Goal: Task Accomplishment & Management: Contribute content

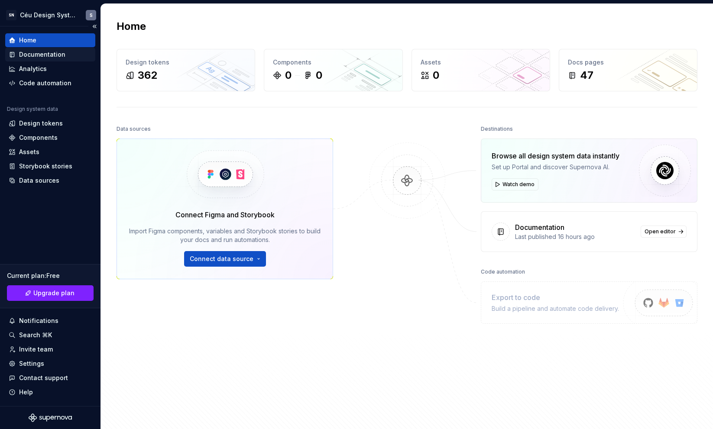
click at [41, 55] on div "Documentation" at bounding box center [42, 54] width 46 height 9
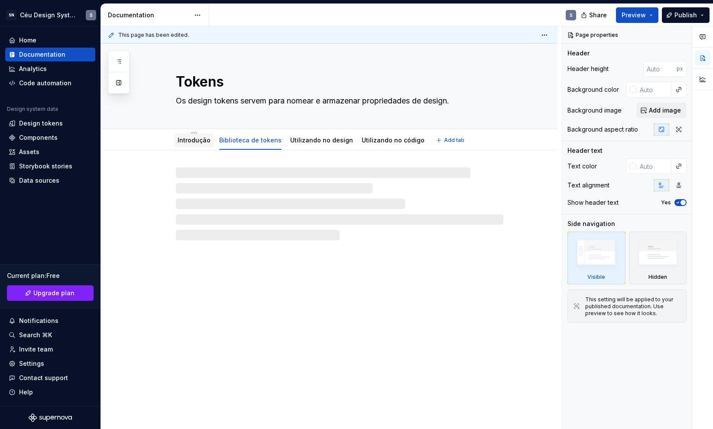
click at [203, 141] on link "Introdução" at bounding box center [194, 139] width 33 height 7
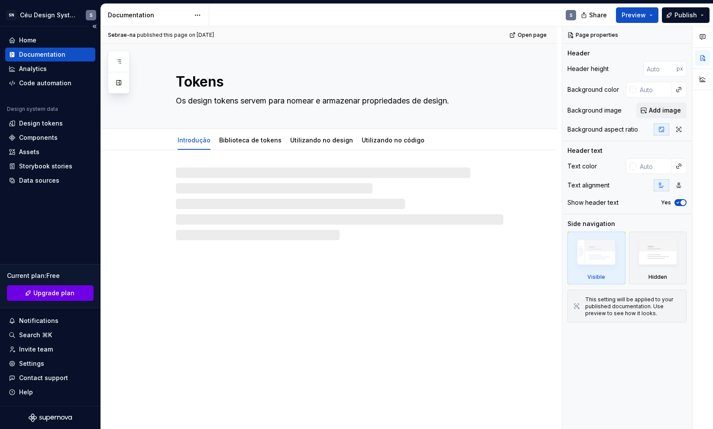
type textarea "*"
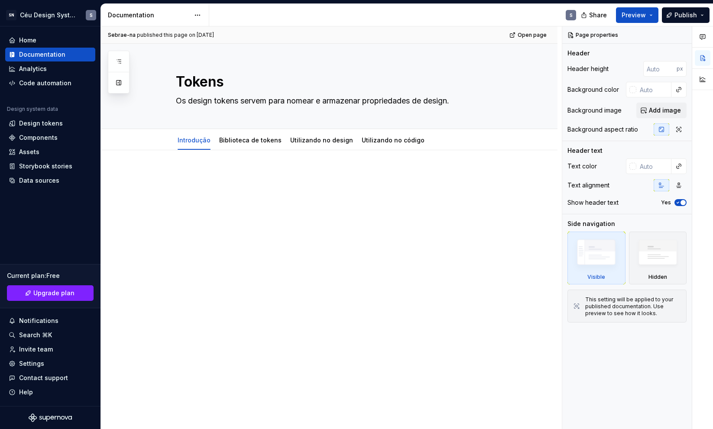
click at [188, 171] on p at bounding box center [340, 176] width 328 height 10
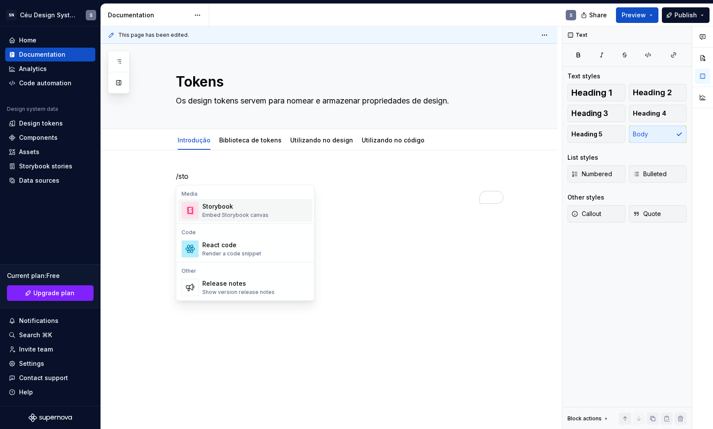
click at [207, 208] on div "Storybook" at bounding box center [235, 206] width 66 height 9
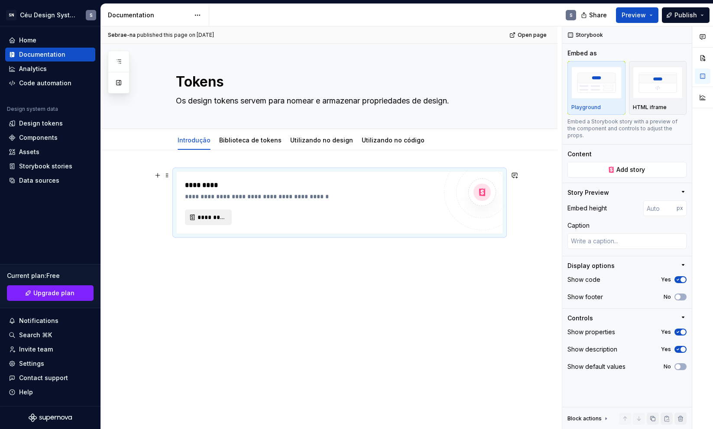
click at [201, 214] on span "*********" at bounding box center [212, 217] width 29 height 9
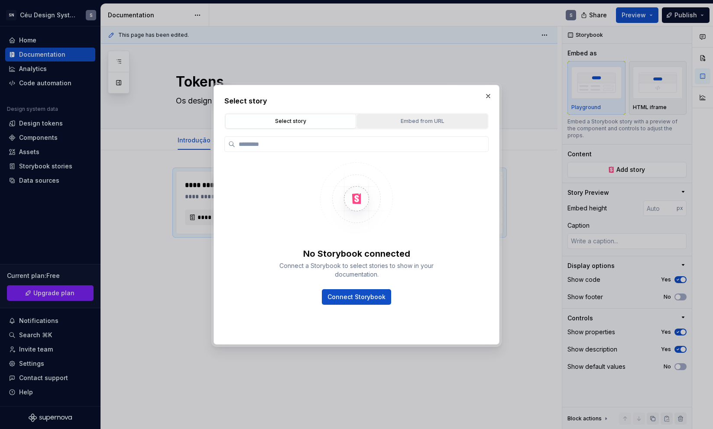
click at [427, 122] on div "Embed from URL" at bounding box center [422, 121] width 125 height 9
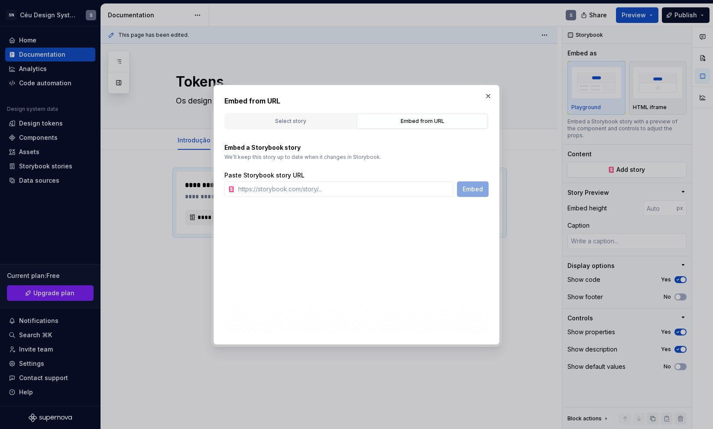
type textarea "*"
click at [395, 188] on input "text" at bounding box center [344, 190] width 219 height 16
paste input "https://publish-p134603-e1404463.adobeaemcloud.com/storybook/index.html?path=/d…"
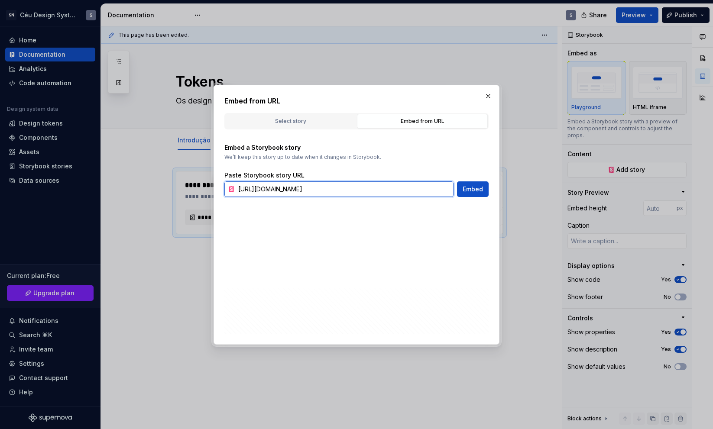
type input "https://publish-p134603-e1404463.adobeaemcloud.com/storybook/index.html?path=/d…"
click at [467, 193] on span "Embed" at bounding box center [473, 189] width 20 height 9
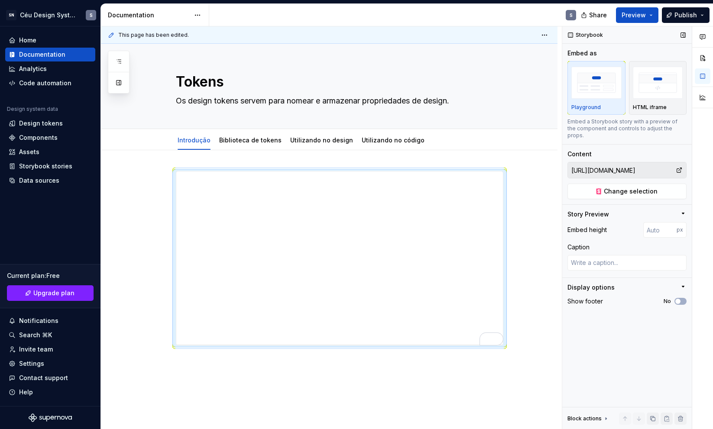
click at [638, 164] on input "https://publish-p134603-e1404463.adobeaemcloud.com/storybook/index.html?path=/d…" at bounding box center [622, 170] width 108 height 16
click at [654, 187] on span "Change selection" at bounding box center [631, 191] width 54 height 9
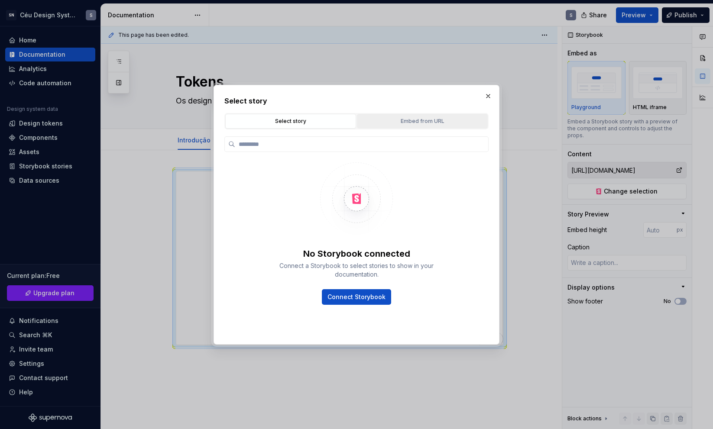
click at [429, 124] on div "Embed from URL" at bounding box center [422, 121] width 125 height 9
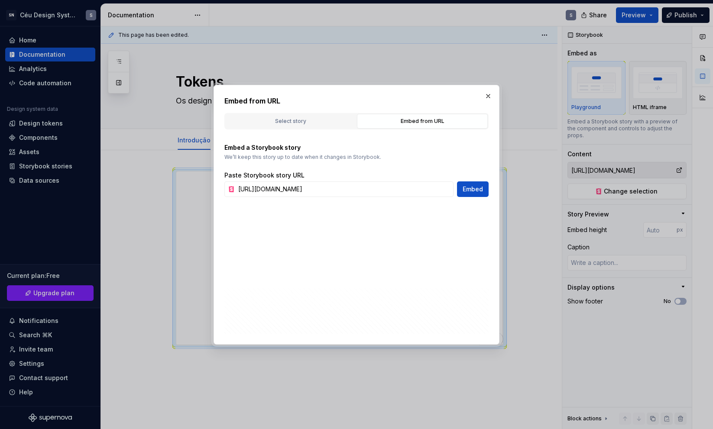
type textarea "*"
click at [374, 189] on input "https://publish-p134603-e1404463.adobeaemcloud.com/storybook/index.html?path=/d…" at bounding box center [344, 190] width 219 height 16
paste input "story/%C3%A1tomos-inputtext--with-label"
type input "https://publish-p134603-e1404463.adobeaemcloud.com/storybook/index.html?path=/s…"
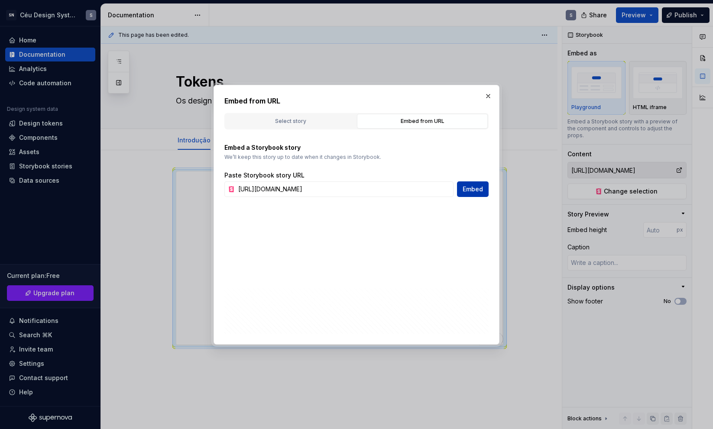
click at [471, 191] on span "Embed" at bounding box center [473, 189] width 20 height 9
type textarea "*"
type input "https://publish-p134603-e1404463.adobeaemcloud.com/storybook/index.html?path=/s…"
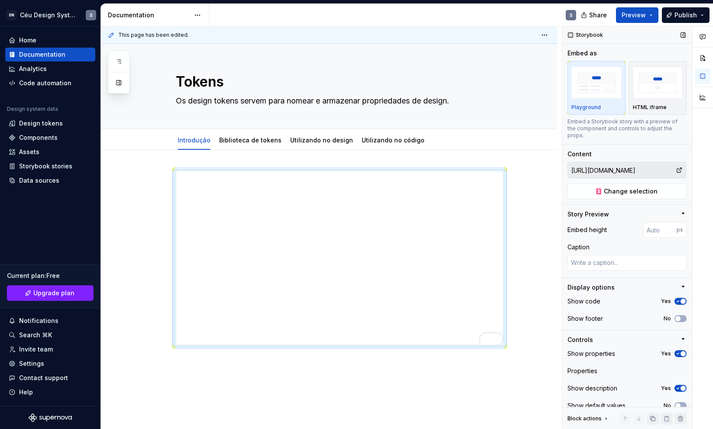
scroll to position [10, 0]
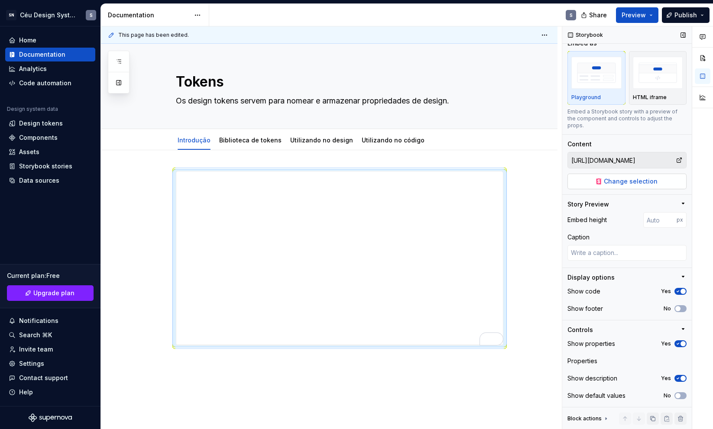
click at [639, 185] on span "Change selection" at bounding box center [631, 181] width 54 height 9
type textarea "*"
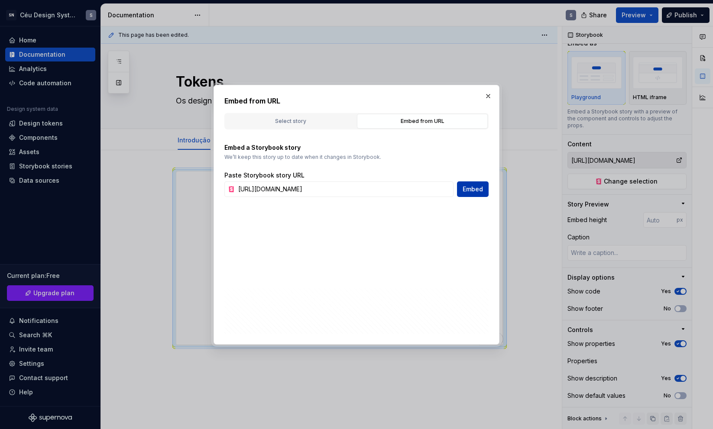
scroll to position [0, 97]
type input "https://opensource.adobe.com/spectrum-web-components/storybook/index.html?path=…"
click at [476, 193] on span "Embed" at bounding box center [473, 189] width 20 height 9
type textarea "*"
type input "https://opensource.adobe.com/spectrum-web-components/storybook/index.html?path=…"
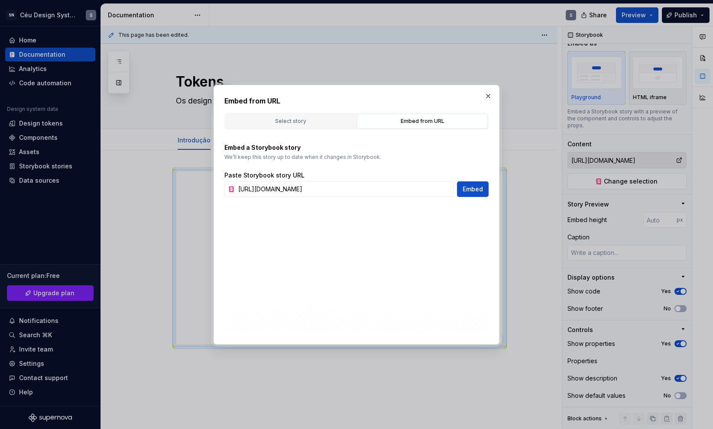
scroll to position [0, 0]
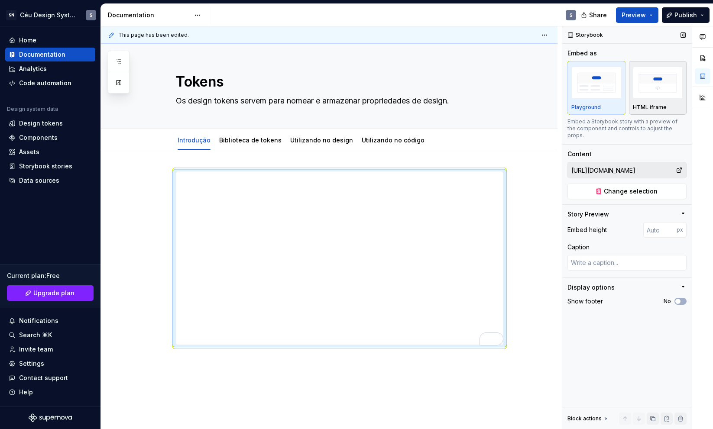
click at [657, 98] on img "button" at bounding box center [658, 83] width 50 height 32
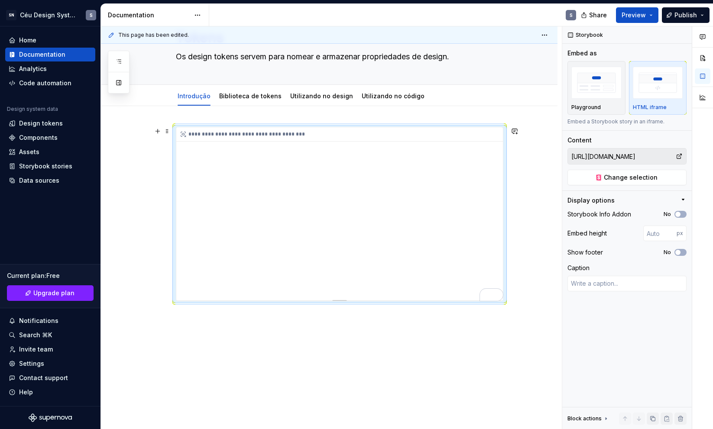
scroll to position [39, 0]
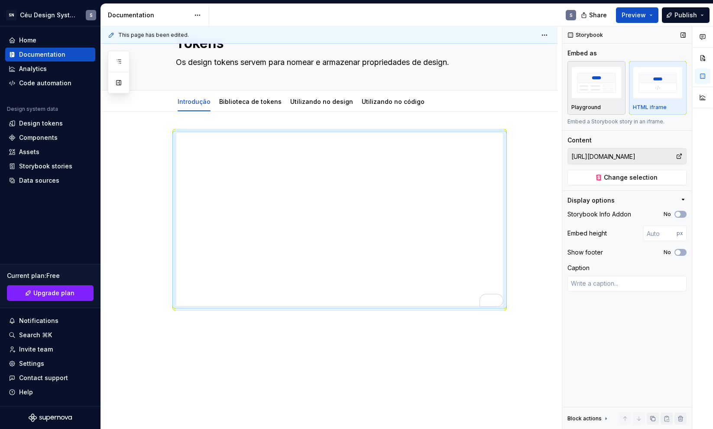
click at [600, 67] on img "button" at bounding box center [597, 83] width 50 height 32
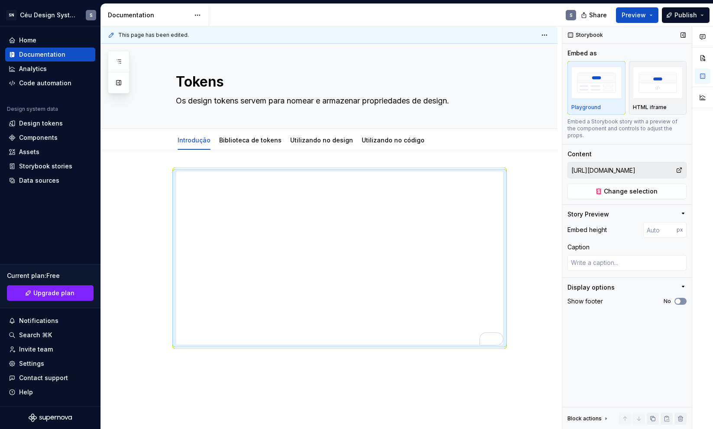
click at [682, 298] on button "No" at bounding box center [681, 301] width 12 height 7
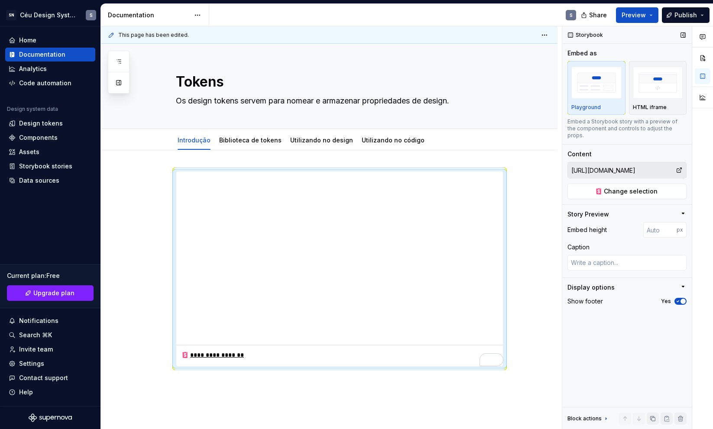
click at [682, 299] on span "button" at bounding box center [683, 301] width 5 height 5
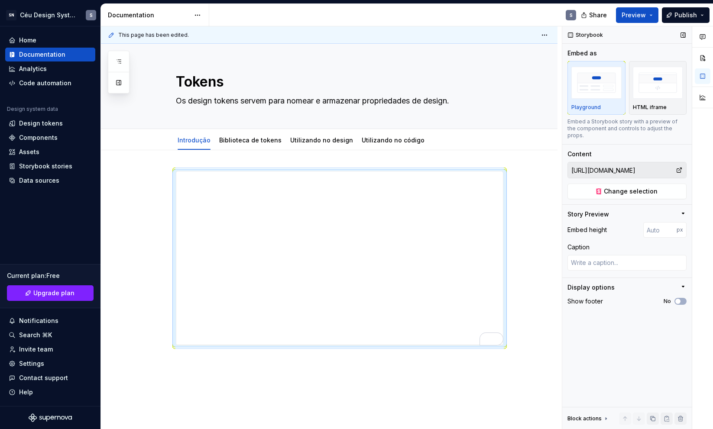
click at [683, 286] on icon "button" at bounding box center [683, 286] width 2 height 1
click at [637, 187] on span "Change selection" at bounding box center [631, 191] width 54 height 9
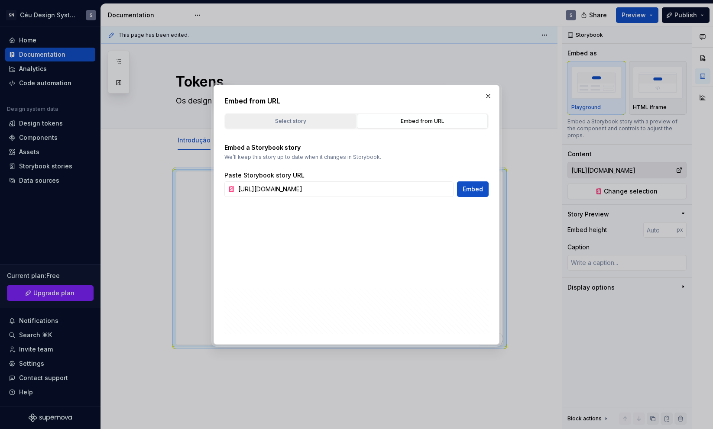
click at [282, 117] on div "Select story" at bounding box center [290, 121] width 125 height 9
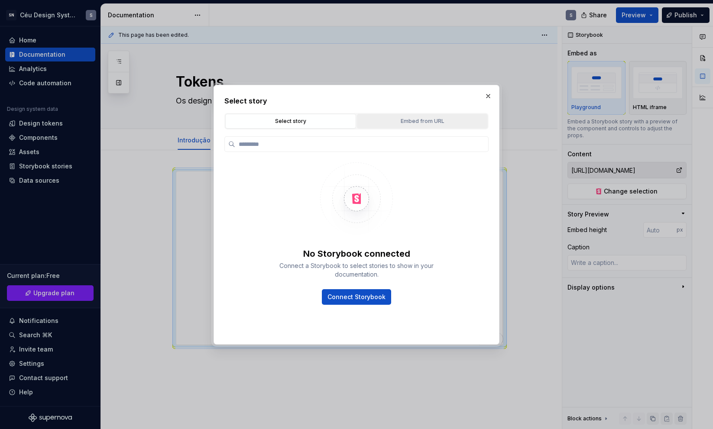
click at [425, 123] on div "Embed from URL" at bounding box center [422, 121] width 125 height 9
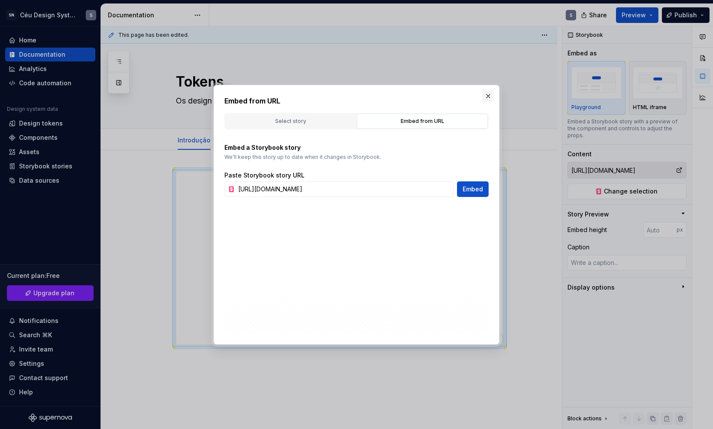
click at [489, 93] on button "button" at bounding box center [488, 96] width 12 height 12
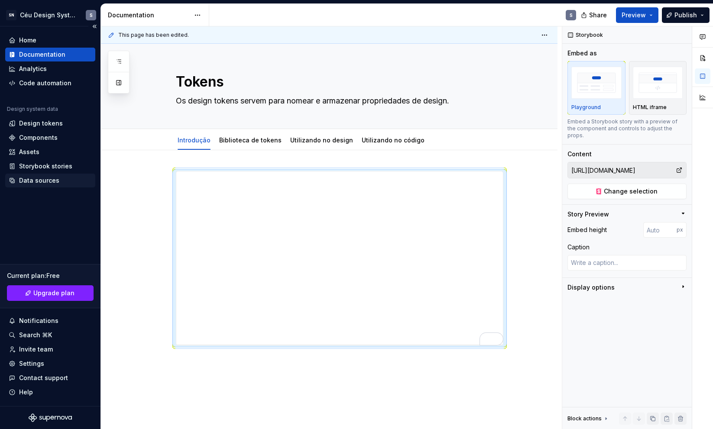
type textarea "*"
click at [41, 180] on div "Data sources" at bounding box center [39, 180] width 40 height 9
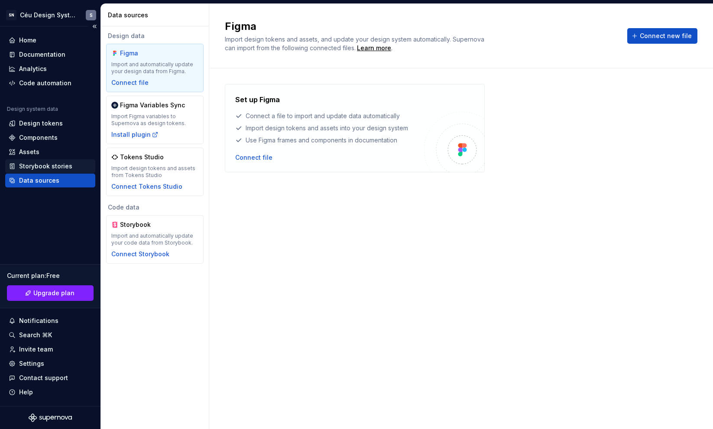
click at [41, 169] on div "Storybook stories" at bounding box center [45, 166] width 53 height 9
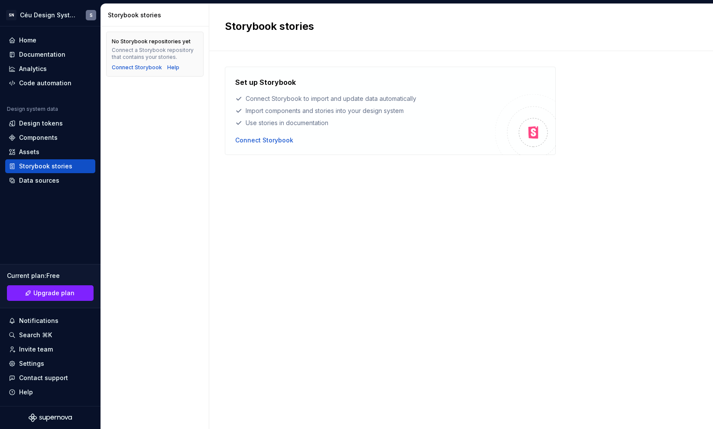
click at [256, 133] on div "Set up Storybook Connect Storybook to import and update data automatically Impo…" at bounding box center [365, 111] width 260 height 68
click at [256, 141] on div "Connect Storybook" at bounding box center [264, 140] width 58 height 9
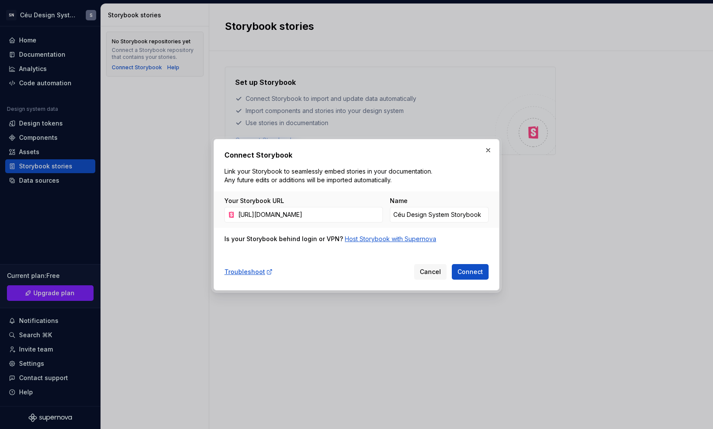
scroll to position [0, 168]
type input "https://opensource.adobe.com/spectrum-web-components/storybook/index.html?path=…"
click at [467, 270] on span "Connect" at bounding box center [471, 272] width 26 height 9
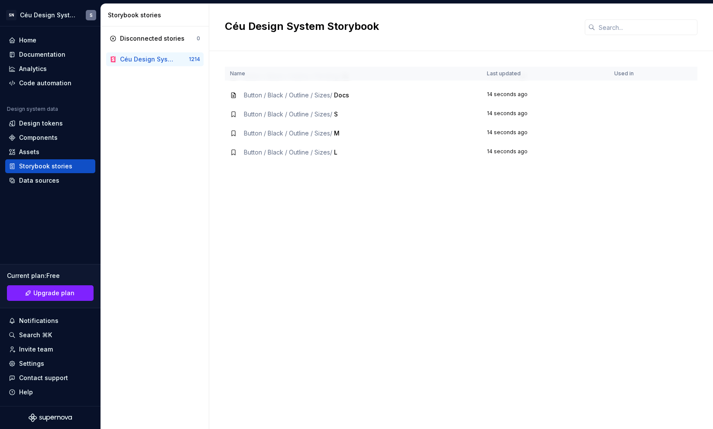
scroll to position [4907, 0]
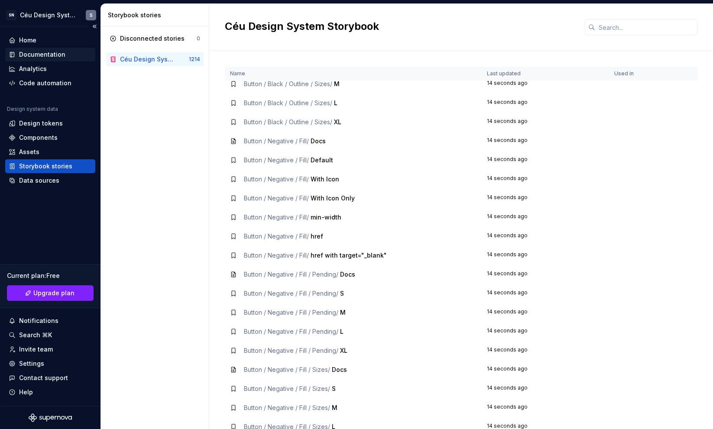
click at [34, 54] on div "Documentation" at bounding box center [42, 54] width 46 height 9
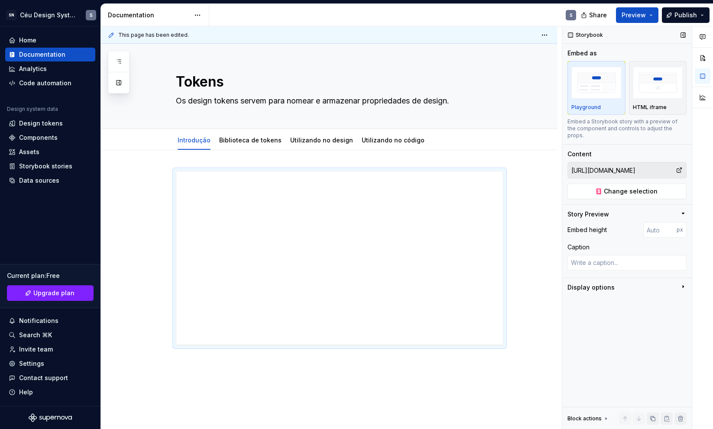
click at [613, 195] on div "Storybook Embed as Playground HTML iframe Embed a Storybook story with a previe…" at bounding box center [627, 227] width 130 height 403
click at [616, 188] on span "Change selection" at bounding box center [631, 191] width 54 height 9
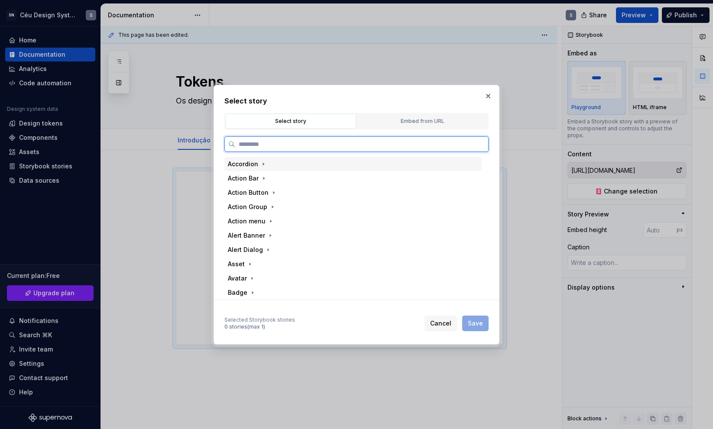
click at [257, 168] on div "Accordion" at bounding box center [243, 164] width 30 height 9
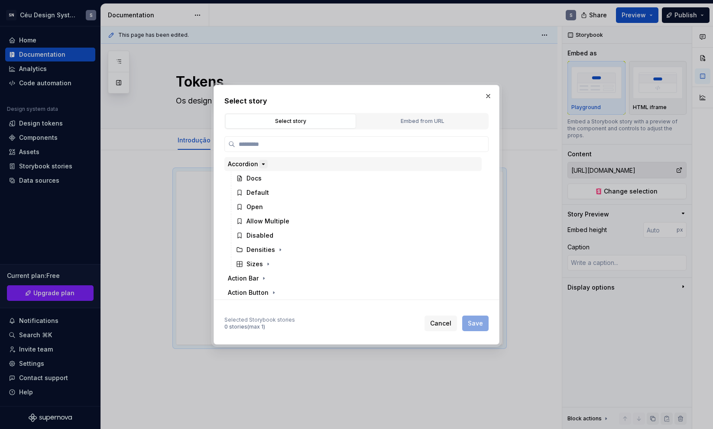
click at [263, 165] on icon "button" at bounding box center [263, 164] width 7 height 7
click at [264, 175] on icon "button" at bounding box center [263, 178] width 7 height 7
click at [264, 178] on icon "button" at bounding box center [263, 178] width 7 height 7
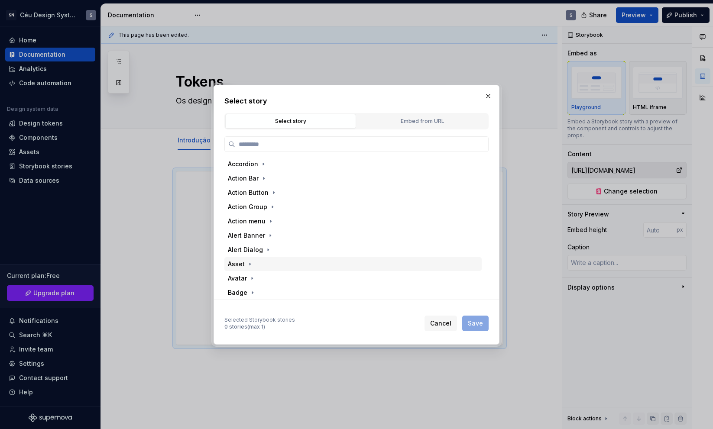
scroll to position [11, 0]
click at [251, 269] on icon "button" at bounding box center [252, 267] width 7 height 7
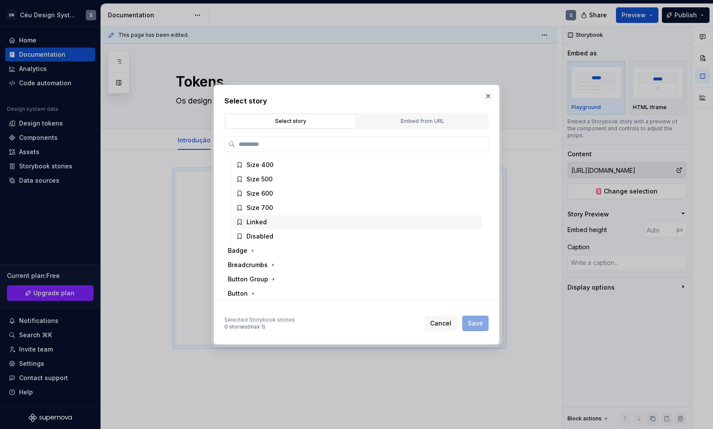
scroll to position [208, 0]
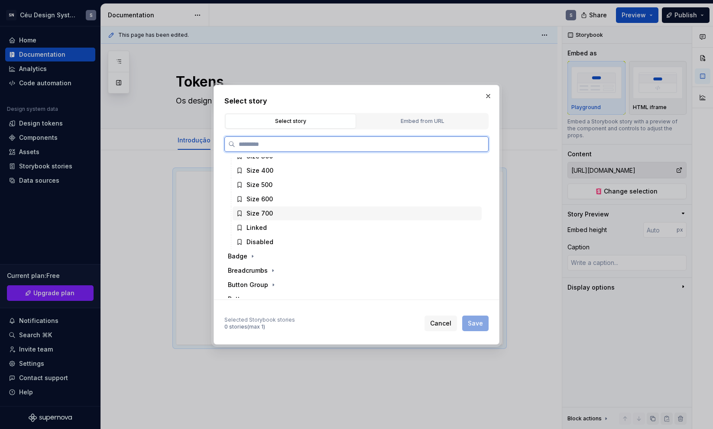
click at [268, 209] on div "Size 700" at bounding box center [260, 213] width 26 height 9
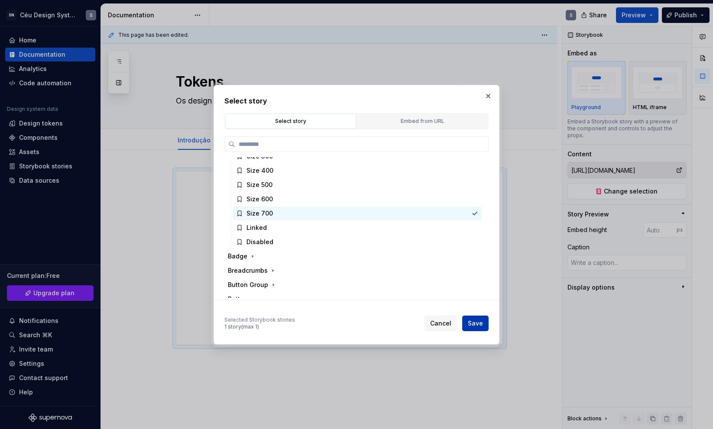
click at [476, 323] on span "Save" at bounding box center [475, 323] width 15 height 9
type textarea "*"
type input "Avatar / Size 700"
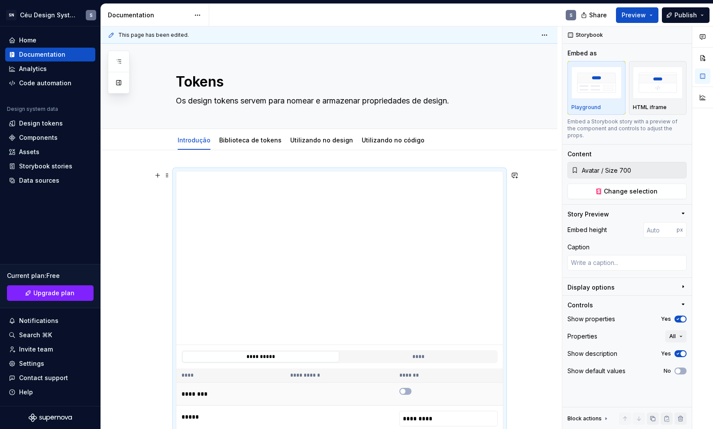
scroll to position [68, 0]
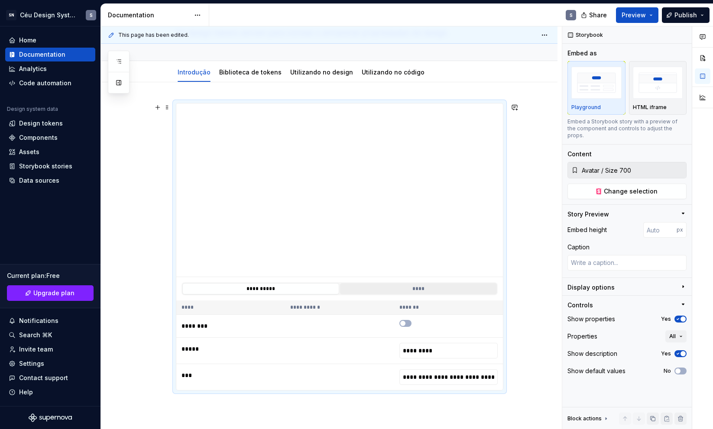
click at [423, 292] on button "****" at bounding box center [418, 288] width 157 height 11
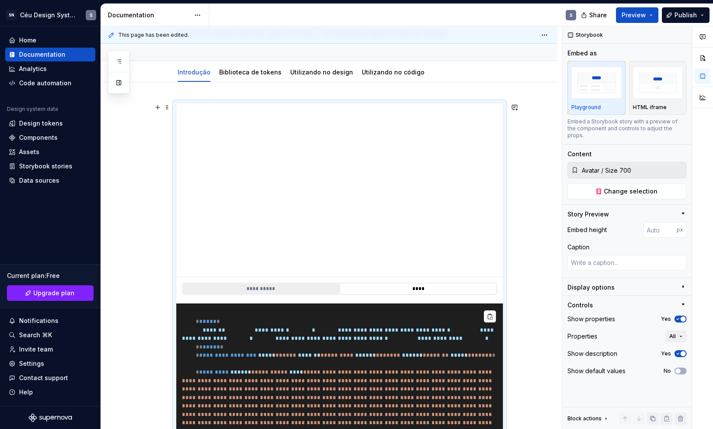
click at [308, 287] on button "**********" at bounding box center [260, 288] width 157 height 11
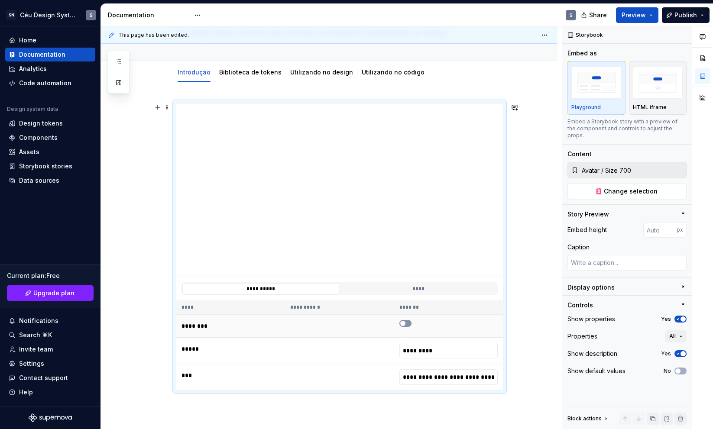
click at [403, 323] on span "To enrich screen reader interactions, please activate Accessibility in Grammarl…" at bounding box center [402, 323] width 5 height 5
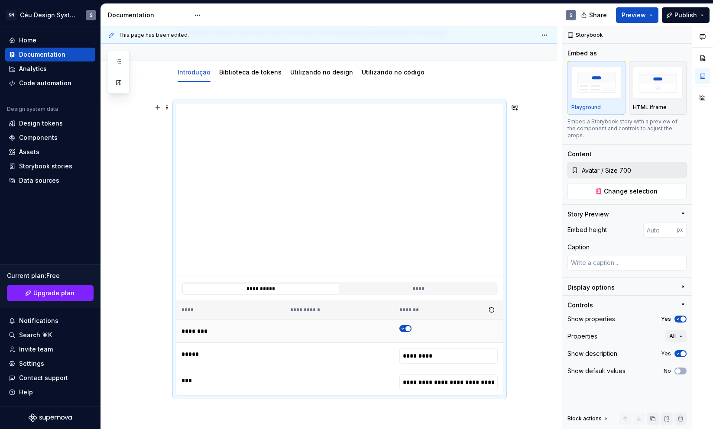
click at [406, 328] on span "To enrich screen reader interactions, please activate Accessibility in Grammarl…" at bounding box center [408, 328] width 5 height 5
click at [426, 361] on input "*********" at bounding box center [449, 356] width 98 height 16
click at [446, 379] on input "To enrich screen reader interactions, please activate Accessibility in Grammarl…" at bounding box center [449, 383] width 98 height 16
click at [494, 313] on button "To enrich screen reader interactions, please activate Accessibility in Grammarl…" at bounding box center [492, 310] width 12 height 12
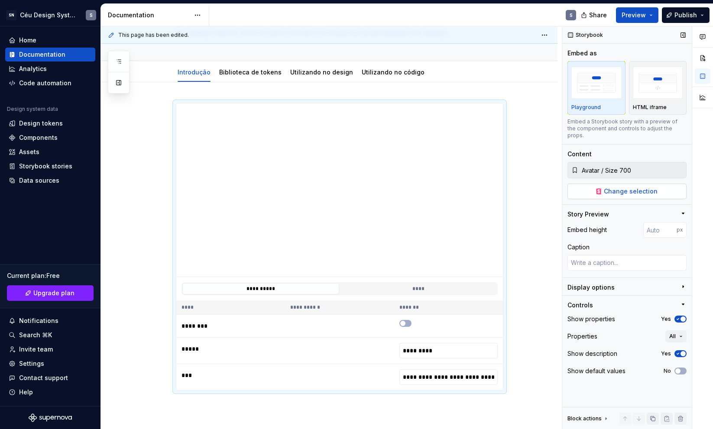
click at [621, 187] on span "Change selection" at bounding box center [631, 191] width 54 height 9
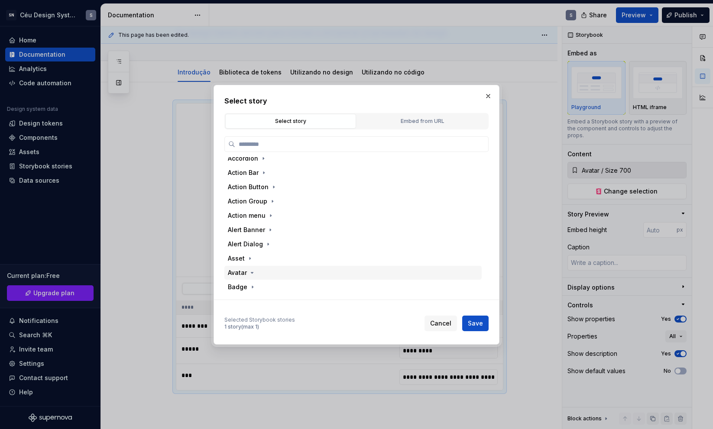
scroll to position [17, 0]
click at [270, 173] on icon "button" at bounding box center [273, 175] width 7 height 7
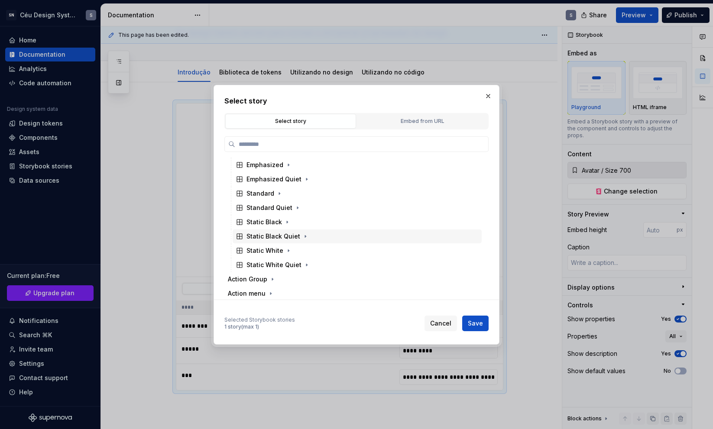
scroll to position [88, 0]
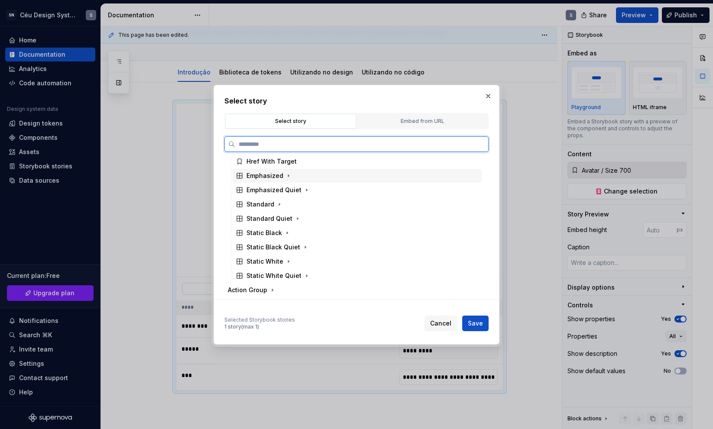
click at [281, 174] on div "Emphasized" at bounding box center [265, 176] width 37 height 9
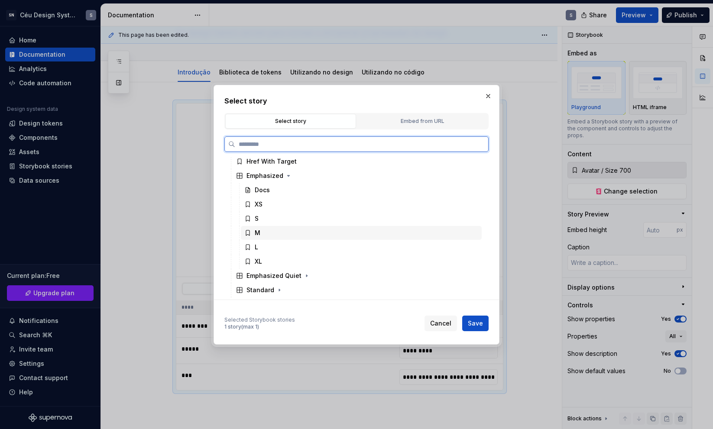
click at [266, 232] on div "M" at bounding box center [361, 233] width 241 height 14
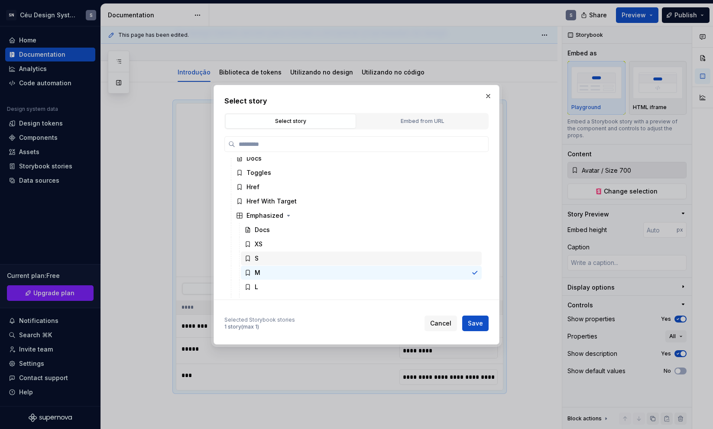
scroll to position [27, 0]
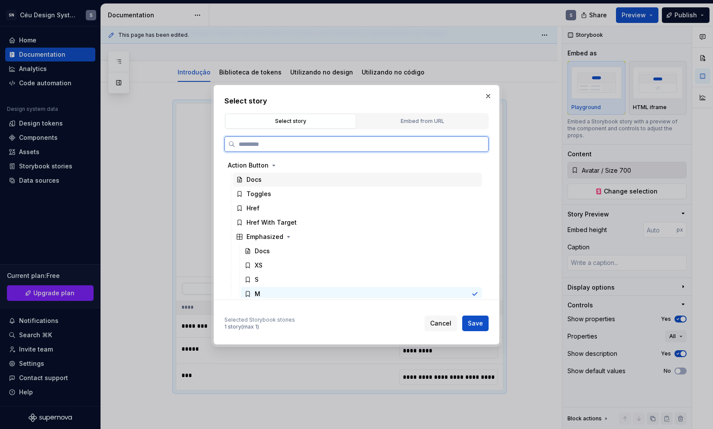
click at [288, 182] on div "Docs" at bounding box center [357, 180] width 249 height 14
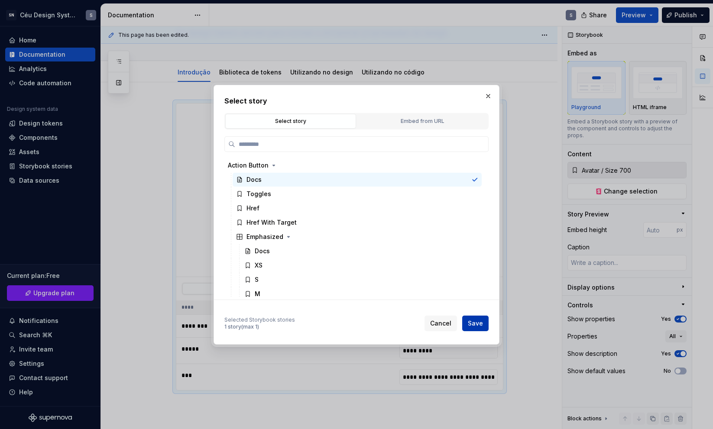
click at [474, 321] on span "Save" at bounding box center [475, 323] width 15 height 9
type textarea "*"
type input "Action Button / Docs"
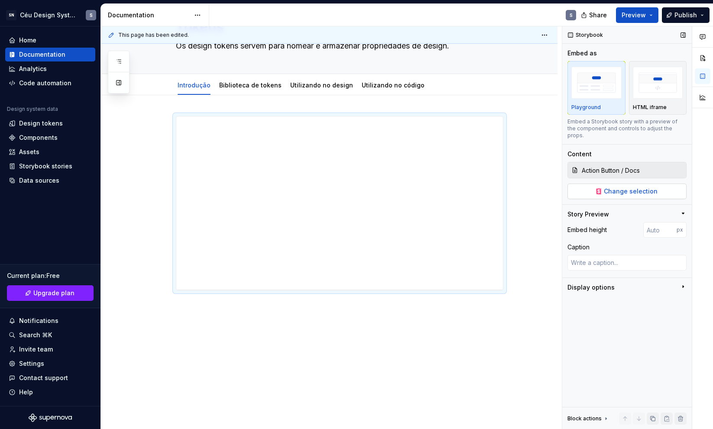
click at [597, 184] on button "Change selection" at bounding box center [627, 192] width 119 height 16
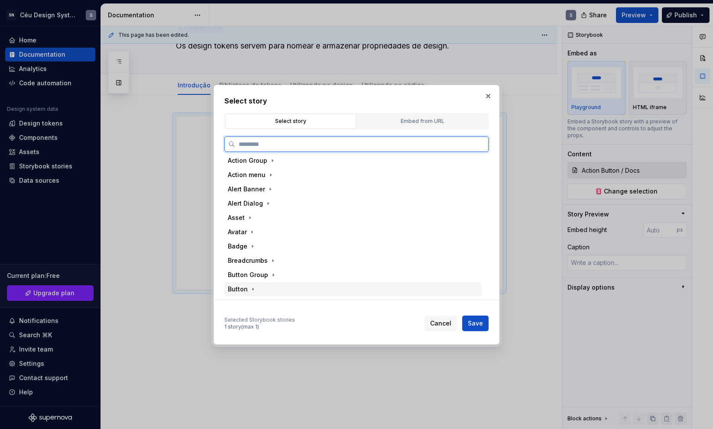
scroll to position [0, 0]
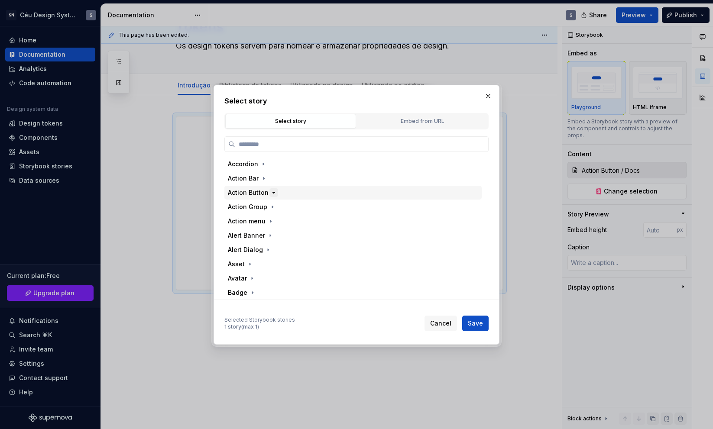
click at [274, 195] on icon "button" at bounding box center [273, 192] width 7 height 7
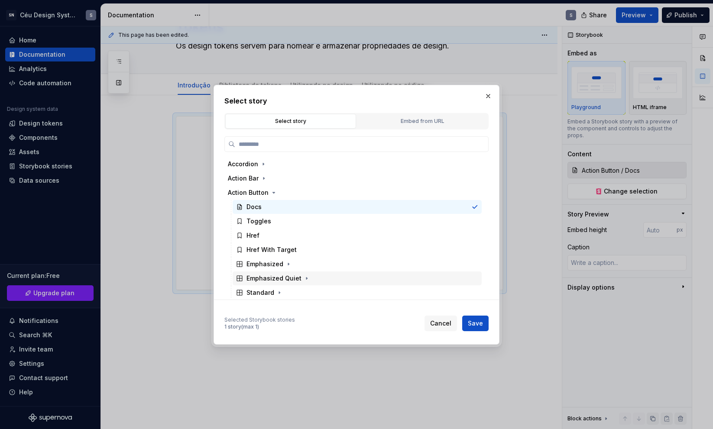
scroll to position [11, 0]
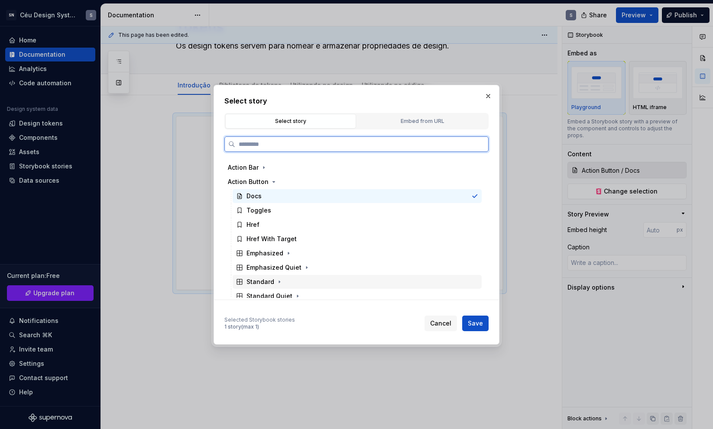
click at [258, 279] on div "Standard" at bounding box center [261, 282] width 28 height 9
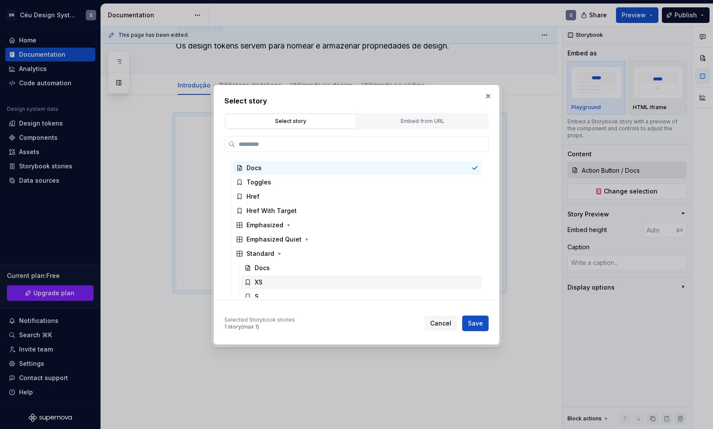
scroll to position [45, 0]
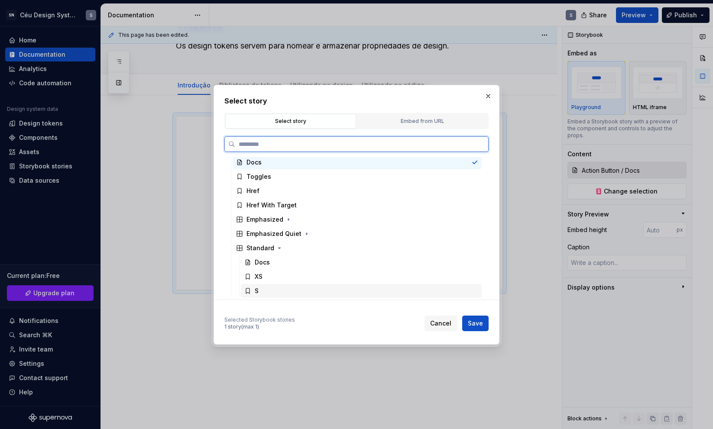
click at [250, 289] on icon at bounding box center [247, 291] width 3 height 5
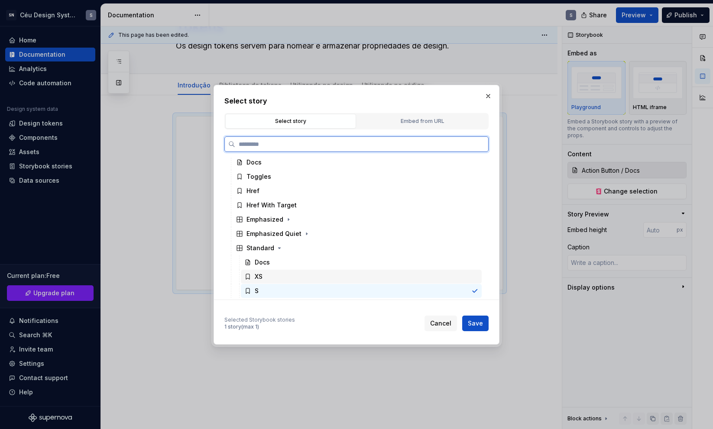
click at [307, 278] on div "XS" at bounding box center [361, 277] width 241 height 14
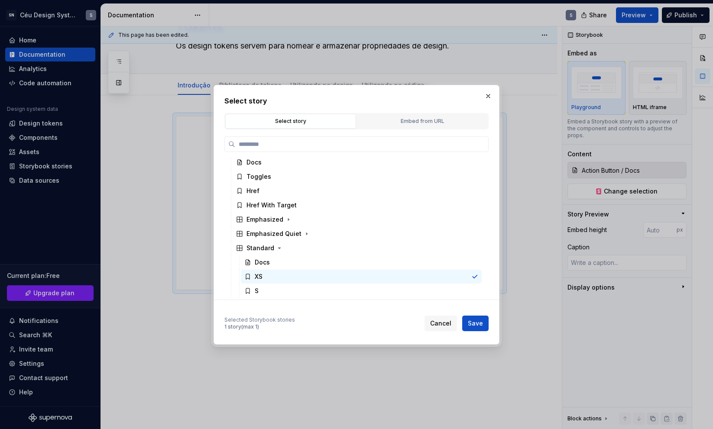
click at [489, 325] on div "Select story Select story Embed from URL Accordion Action Bar Action Button Doc…" at bounding box center [357, 215] width 286 height 260
click at [474, 325] on span "Save" at bounding box center [475, 323] width 15 height 9
type textarea "*"
type input "Action Button / Standard / XS"
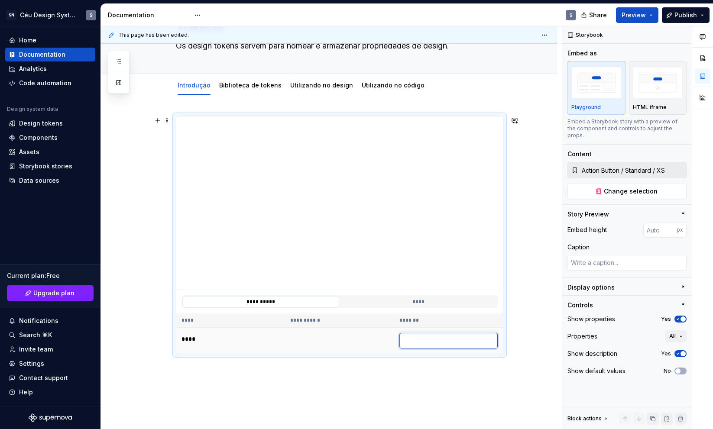
click at [438, 340] on input "To enrich screen reader interactions, please activate Accessibility in Grammarl…" at bounding box center [449, 341] width 98 height 16
click at [422, 303] on button "****" at bounding box center [418, 301] width 157 height 11
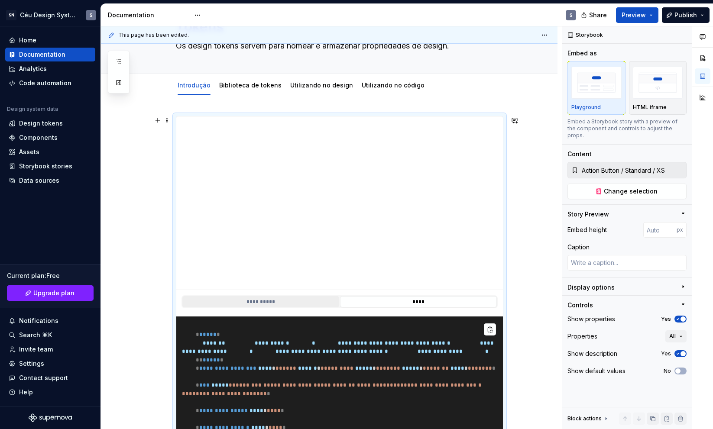
click at [300, 296] on button "**********" at bounding box center [260, 301] width 157 height 11
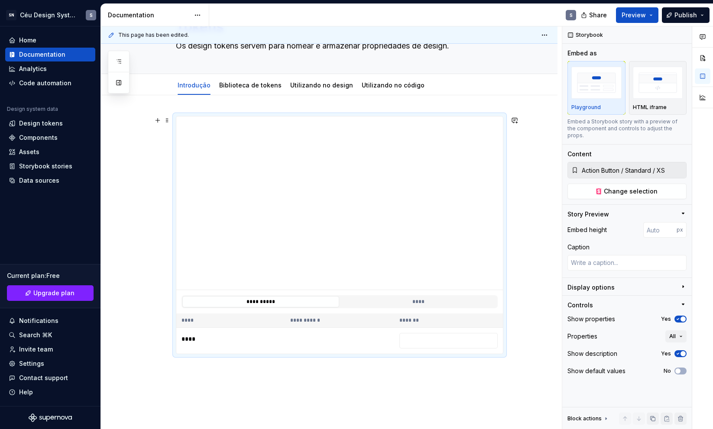
click at [296, 323] on th "**********" at bounding box center [339, 321] width 109 height 14
click at [623, 187] on span "Change selection" at bounding box center [631, 191] width 54 height 9
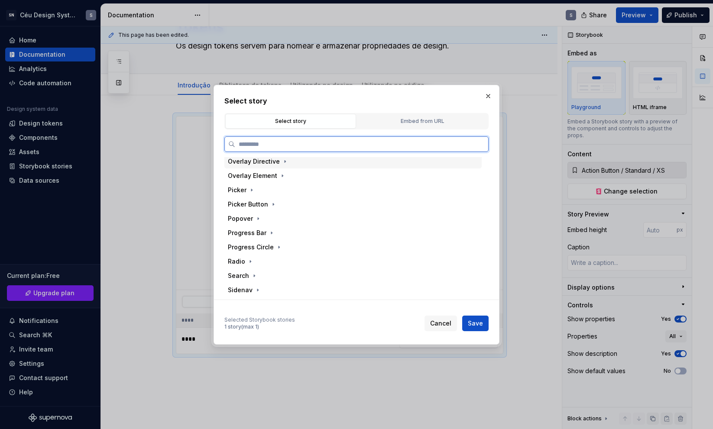
scroll to position [644, 0]
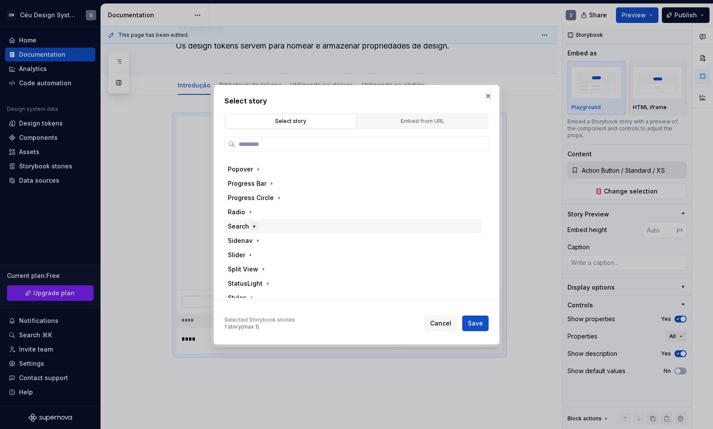
click at [253, 227] on icon "button" at bounding box center [254, 226] width 7 height 7
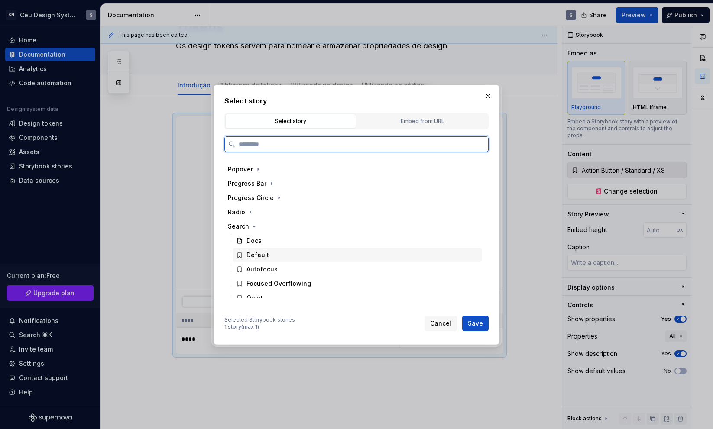
click at [257, 255] on div "Default" at bounding box center [258, 255] width 23 height 9
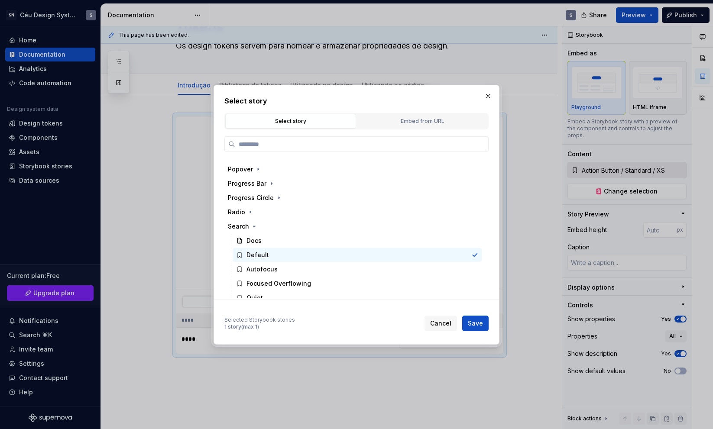
click at [468, 324] on button "Save" at bounding box center [475, 324] width 26 height 16
type textarea "*"
type input "Search / Default"
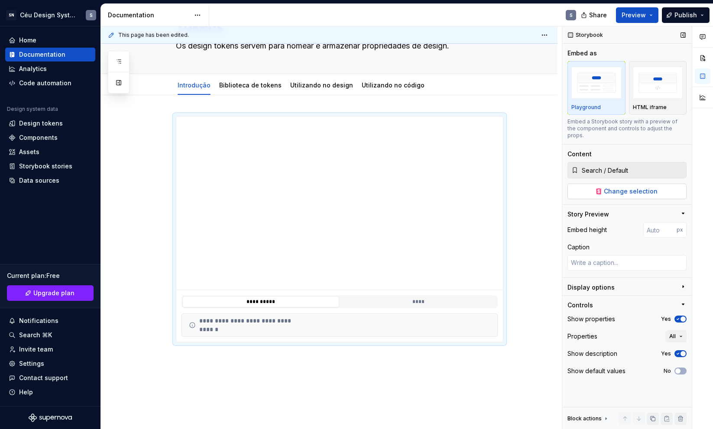
click at [672, 184] on button "Change selection" at bounding box center [627, 192] width 119 height 16
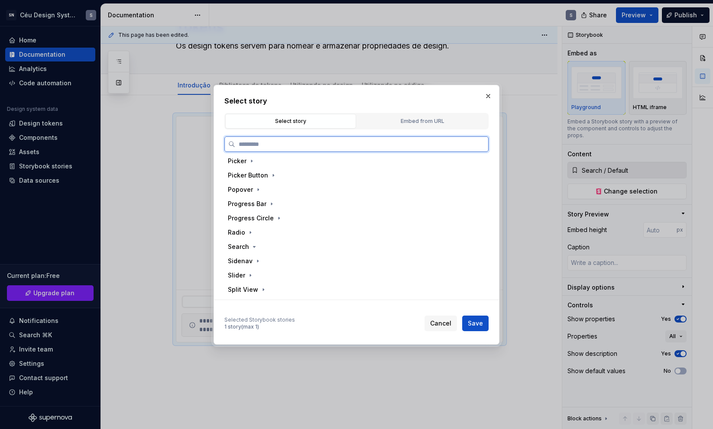
scroll to position [55, 0]
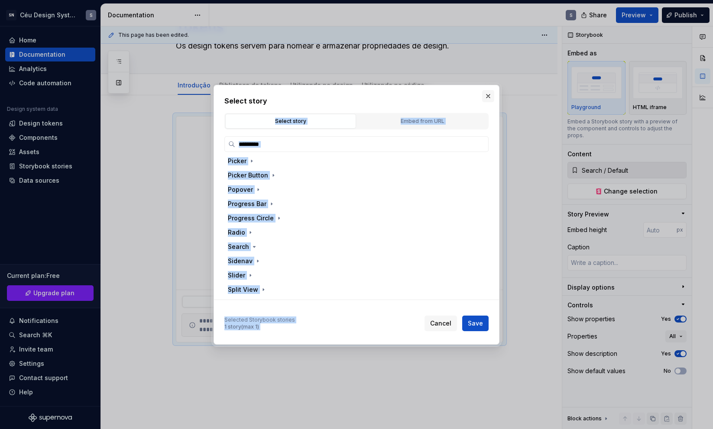
click at [494, 99] on div "Select story Select story Embed from URL Infield Button Link Menu Menu Divider …" at bounding box center [356, 215] width 290 height 264
click at [491, 99] on button "button" at bounding box center [488, 96] width 12 height 12
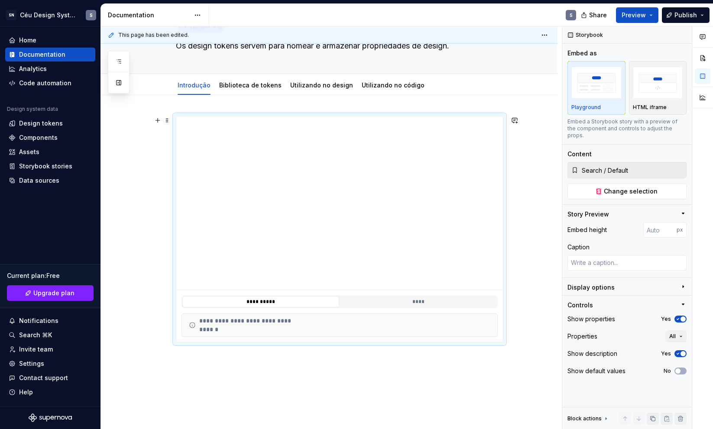
click at [149, 156] on div "**********" at bounding box center [329, 288] width 457 height 387
click at [685, 419] on button "button" at bounding box center [681, 419] width 12 height 12
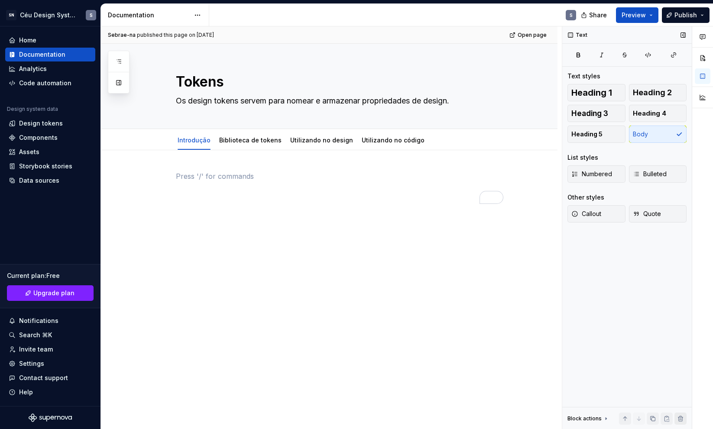
scroll to position [0, 0]
click at [39, 186] on div "Data sources" at bounding box center [50, 181] width 90 height 14
type textarea "*"
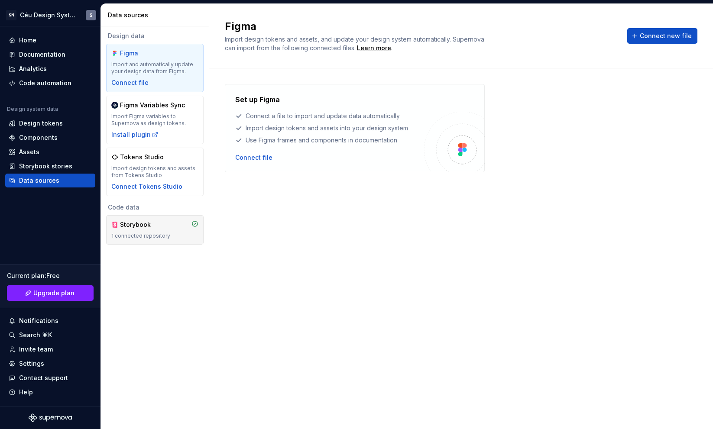
click at [166, 236] on div "1 connected repository" at bounding box center [154, 236] width 87 height 7
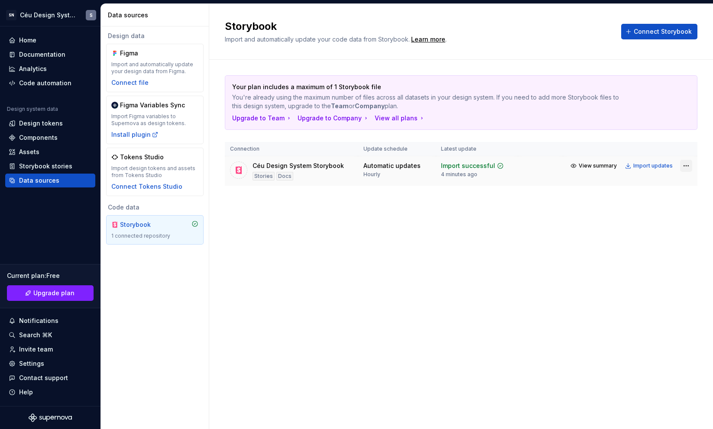
click at [681, 167] on html "SN Céu Design System S Home Documentation Analytics Code automation Design syst…" at bounding box center [356, 214] width 713 height 429
click at [660, 216] on div "Remove connection" at bounding box center [655, 214] width 65 height 9
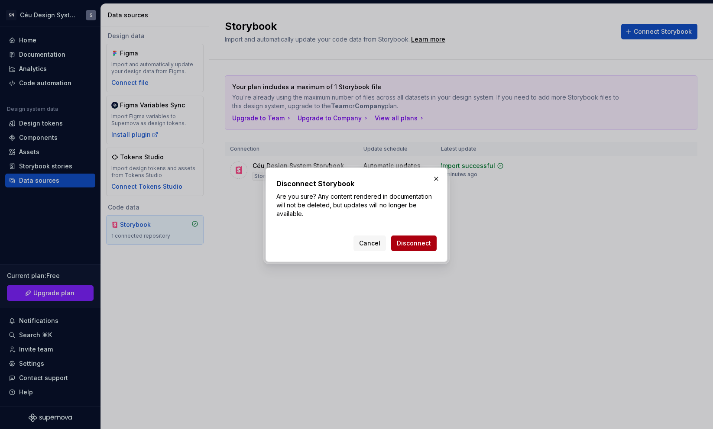
click at [412, 247] on span "Disconnect" at bounding box center [414, 243] width 34 height 9
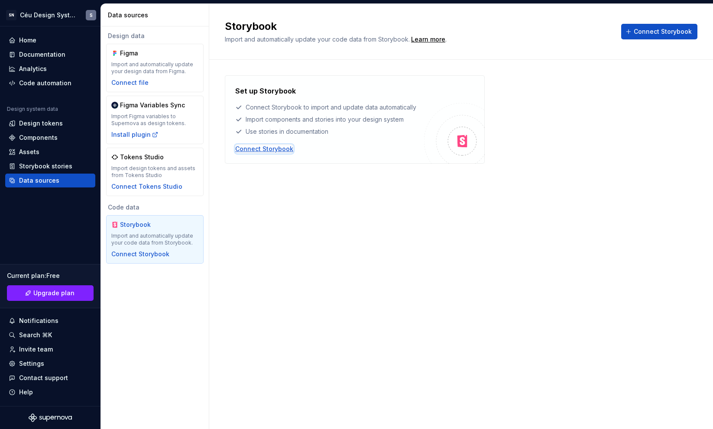
click at [245, 150] on div "Connect Storybook" at bounding box center [264, 149] width 58 height 9
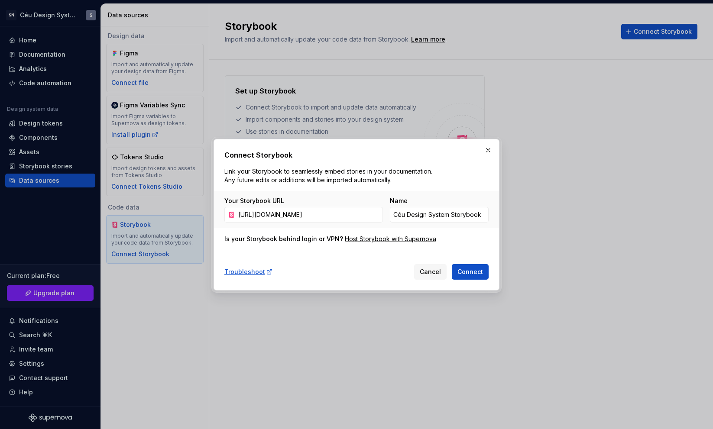
scroll to position [0, 104]
type input "https://kiwicom.github.io/orbit/?path=/story/button--default&args=type:primaryS…"
drag, startPoint x: 471, startPoint y: 271, endPoint x: 448, endPoint y: 211, distance: 63.7
click at [448, 211] on div "Connect Storybook Link your Storybook to seamlessly embed stories in your docum…" at bounding box center [356, 215] width 264 height 130
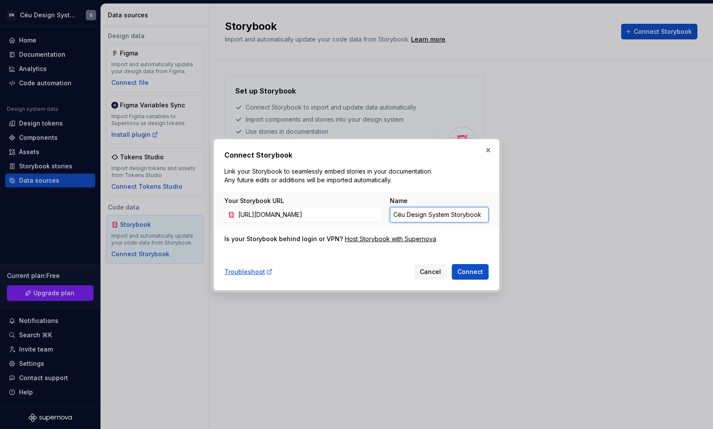
click at [439, 218] on input "Céu Design System Storybook" at bounding box center [439, 215] width 99 height 16
click at [473, 273] on span "Connect" at bounding box center [471, 272] width 26 height 9
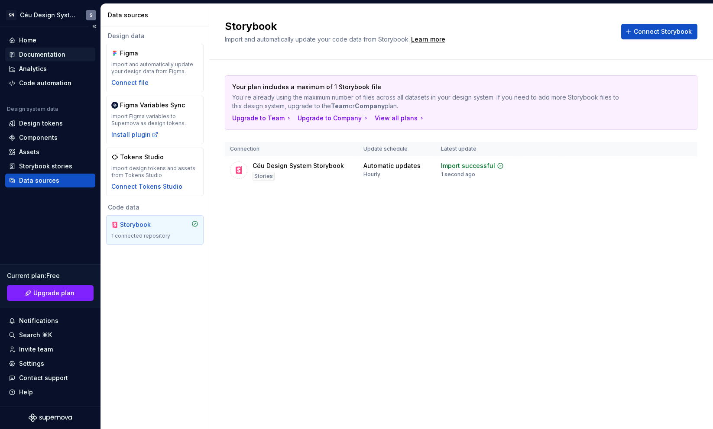
click at [39, 59] on div "Documentation" at bounding box center [50, 55] width 90 height 14
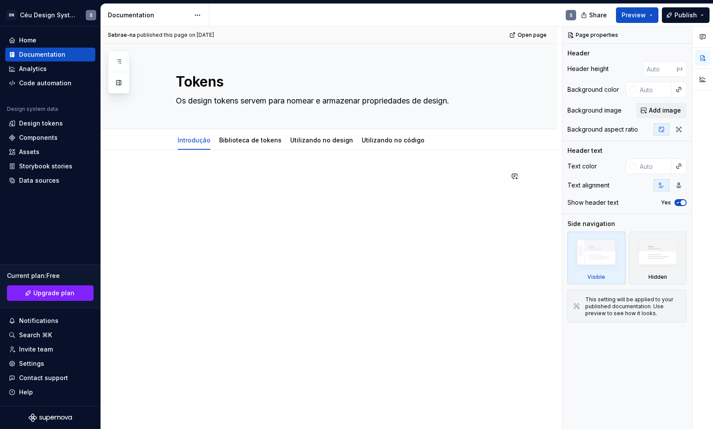
click at [202, 184] on div at bounding box center [340, 187] width 328 height 33
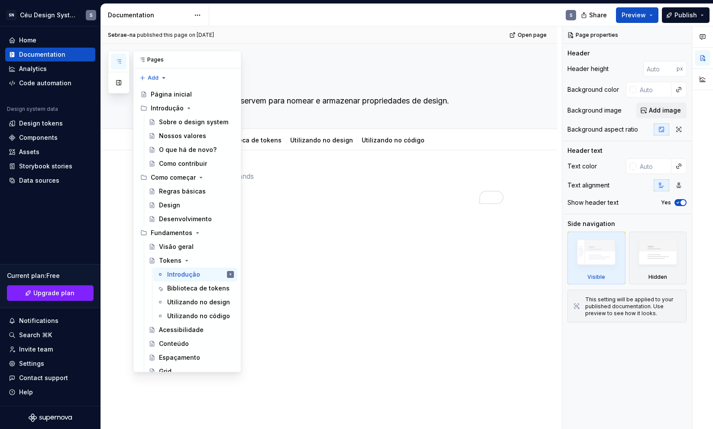
click at [118, 60] on icon "button" at bounding box center [118, 61] width 7 height 7
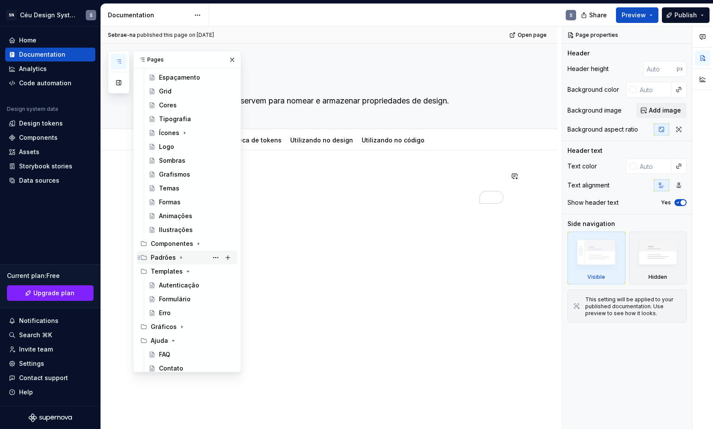
scroll to position [239, 0]
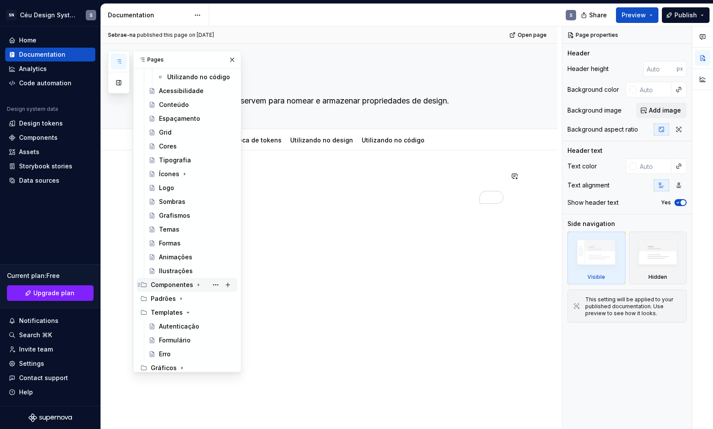
click at [198, 283] on icon "Page tree" at bounding box center [198, 285] width 7 height 7
click at [189, 301] on div "Visão geral" at bounding box center [176, 299] width 35 height 9
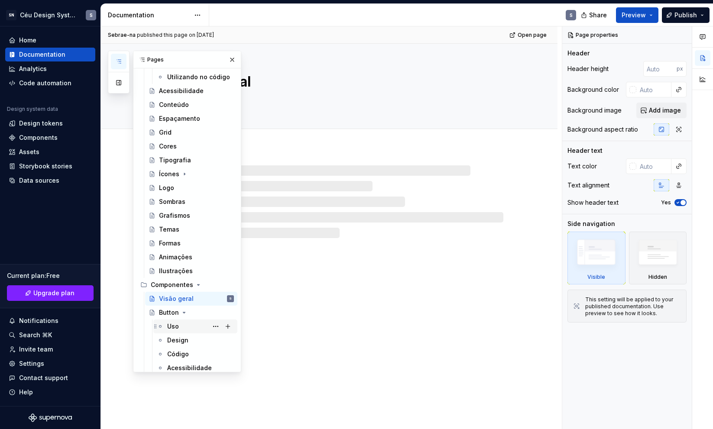
click at [175, 324] on div "Uso" at bounding box center [173, 326] width 12 height 9
click at [416, 250] on div "Button Uso Design Código Acessibilidade" at bounding box center [329, 237] width 457 height 386
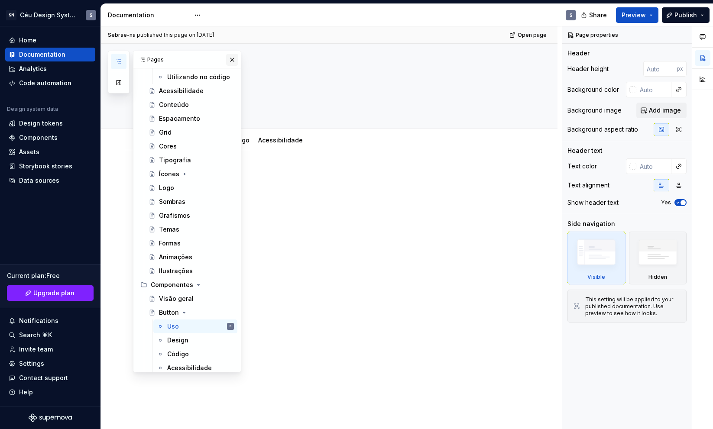
click at [230, 59] on button "button" at bounding box center [232, 60] width 12 height 12
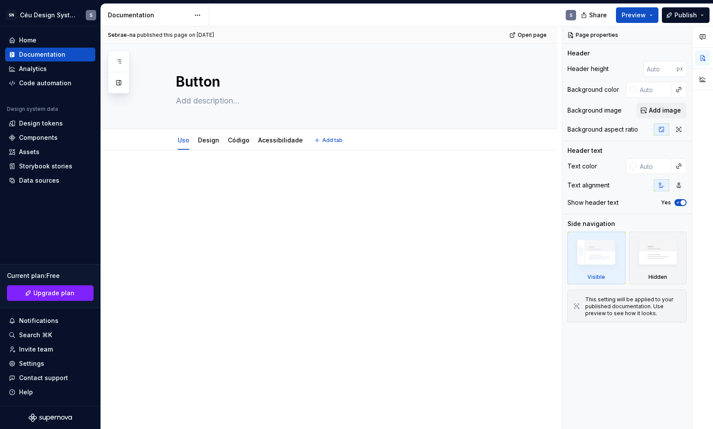
type textarea "*"
click at [245, 181] on p "To enrich screen reader interactions, please activate Accessibility in Grammarl…" at bounding box center [340, 176] width 328 height 10
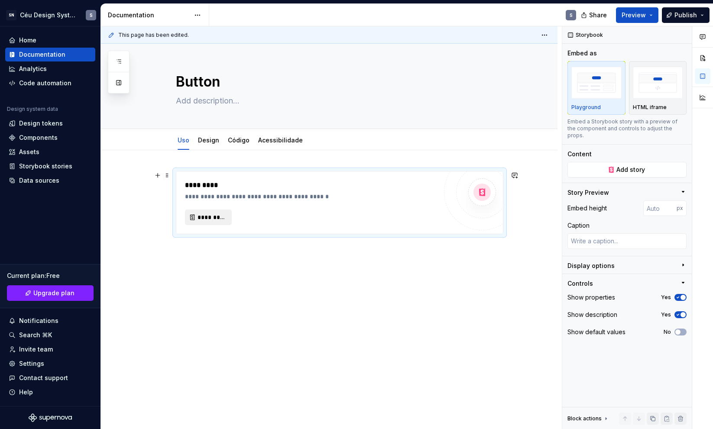
click at [205, 216] on span "*********" at bounding box center [212, 217] width 29 height 9
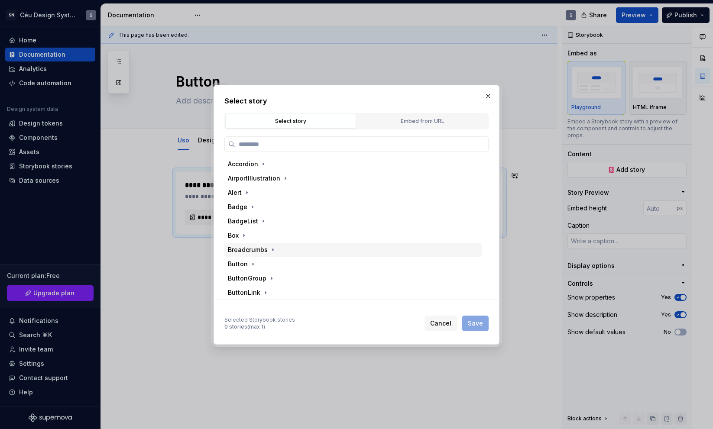
scroll to position [5, 0]
click at [250, 259] on icon "button" at bounding box center [253, 259] width 7 height 7
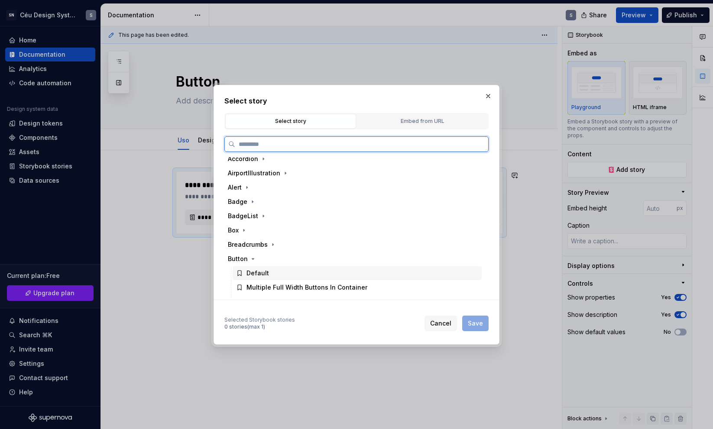
click at [263, 274] on div "Default" at bounding box center [258, 273] width 23 height 9
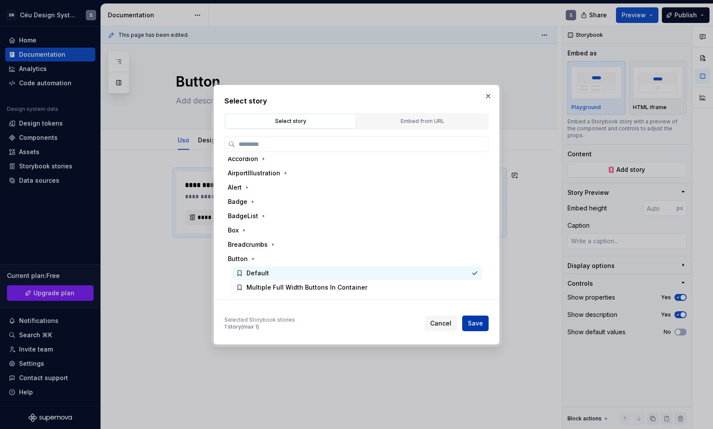
click at [475, 327] on span "Save" at bounding box center [475, 323] width 15 height 9
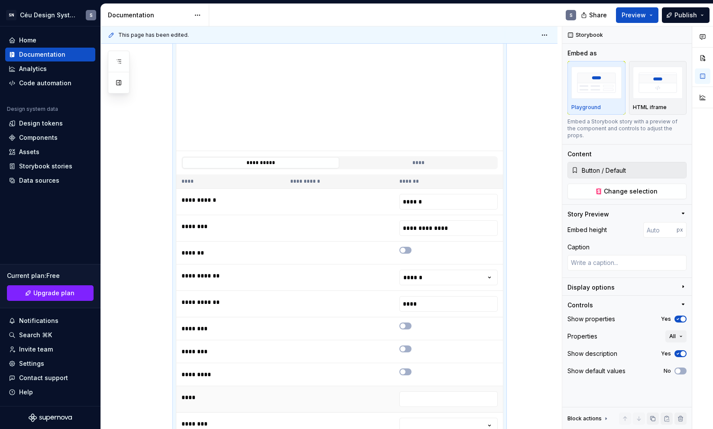
scroll to position [244, 0]
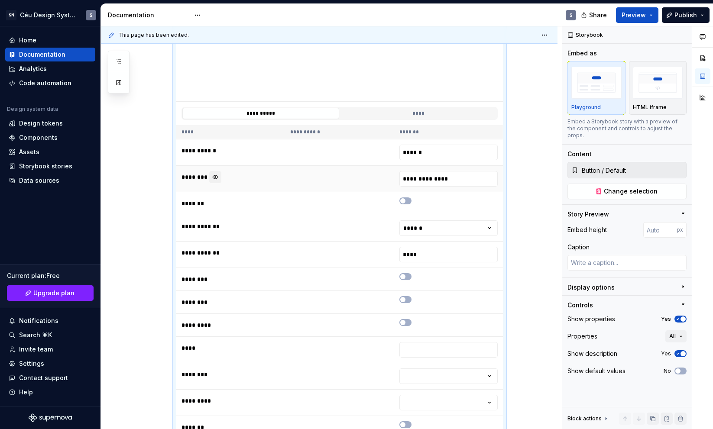
click at [211, 176] on button "To enrich screen reader interactions, please activate Accessibility in Grammarl…" at bounding box center [215, 177] width 12 height 12
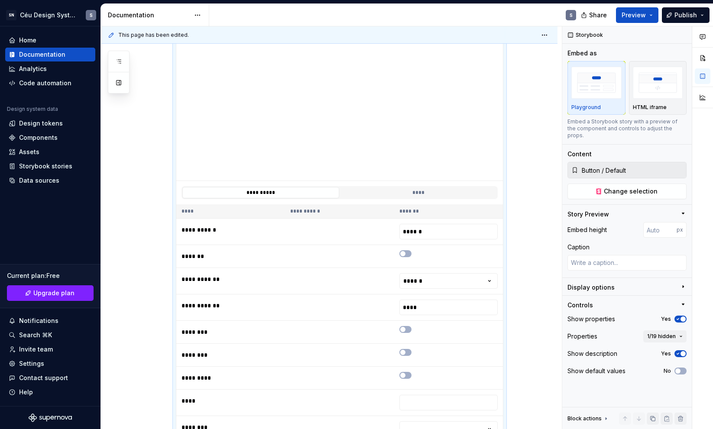
scroll to position [164, 0]
click at [224, 278] on button "To enrich screen reader interactions, please activate Accessibility in Grammarl…" at bounding box center [227, 279] width 12 height 12
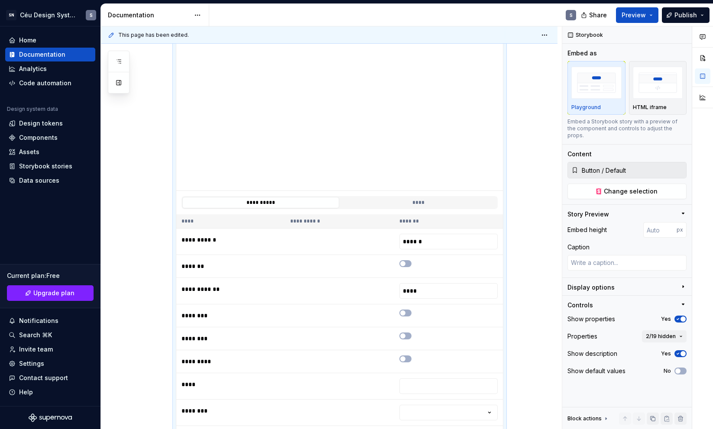
click at [416, 214] on div "**********" at bounding box center [339, 202] width 327 height 23
click at [413, 218] on div "*******" at bounding box center [449, 221] width 98 height 7
click at [405, 264] on span "To enrich screen reader interactions, please activate Accessibility in Grammarl…" at bounding box center [402, 263] width 5 height 5
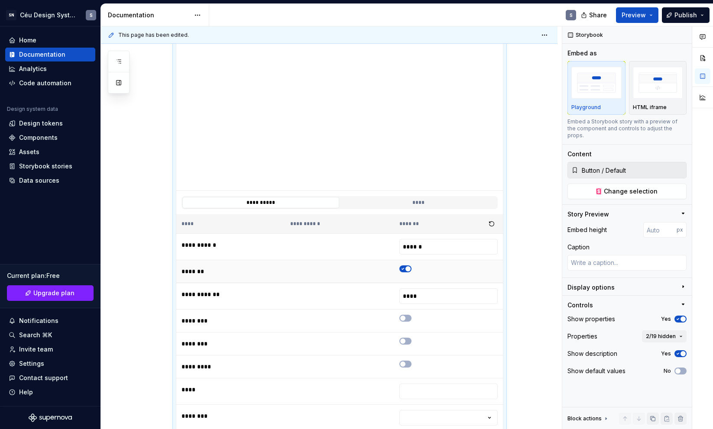
click at [404, 267] on icon "To enrich screen reader interactions, please activate Accessibility in Grammarl…" at bounding box center [403, 268] width 7 height 5
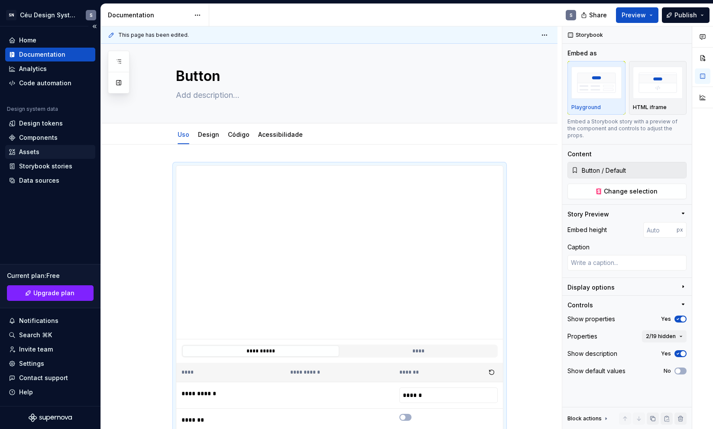
type textarea "*"
click at [44, 179] on div "Data sources" at bounding box center [39, 180] width 40 height 9
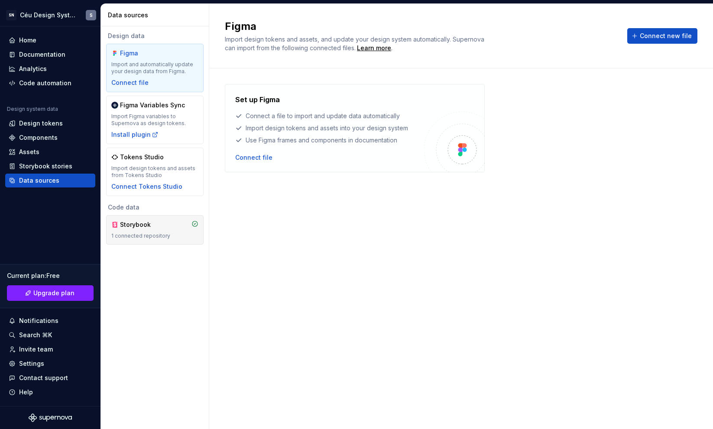
click at [161, 230] on div "Storybook 1 connected repository" at bounding box center [154, 230] width 87 height 19
click at [149, 229] on div "Storybook 1 connected repository" at bounding box center [154, 230] width 87 height 19
click at [103, 230] on div "Design data Figma Import and automatically update your design data from Figma. …" at bounding box center [155, 138] width 108 height 224
click at [140, 231] on div "Storybook 1 connected repository" at bounding box center [154, 230] width 87 height 19
click at [169, 226] on div "Storybook" at bounding box center [154, 225] width 87 height 9
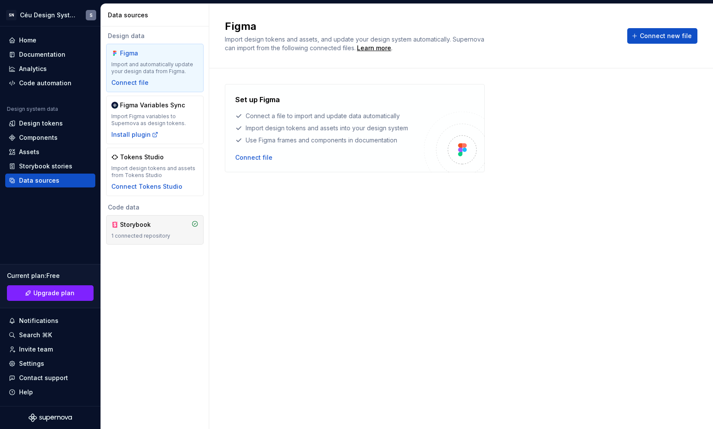
click at [169, 225] on div "Storybook" at bounding box center [154, 225] width 87 height 9
click at [200, 226] on div "Storybook 1 connected repository" at bounding box center [154, 229] width 97 height 29
click at [42, 123] on div "Design tokens" at bounding box center [41, 123] width 44 height 9
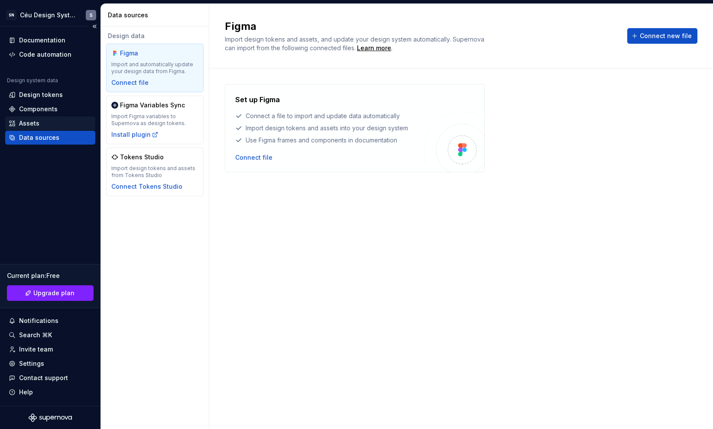
click at [53, 122] on div "Assets" at bounding box center [50, 123] width 83 height 9
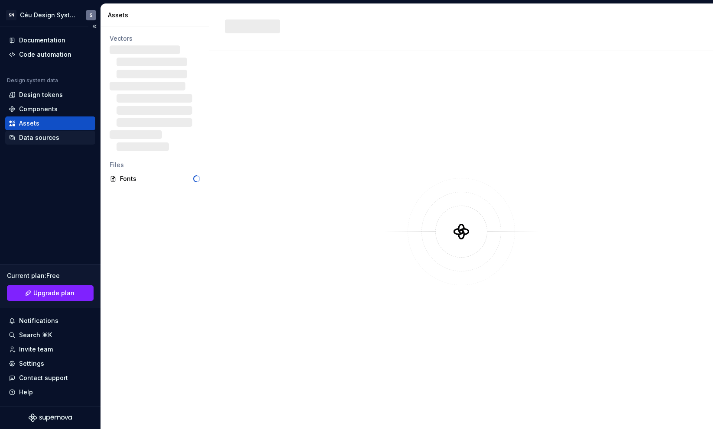
click at [42, 137] on div "Data sources" at bounding box center [39, 137] width 40 height 9
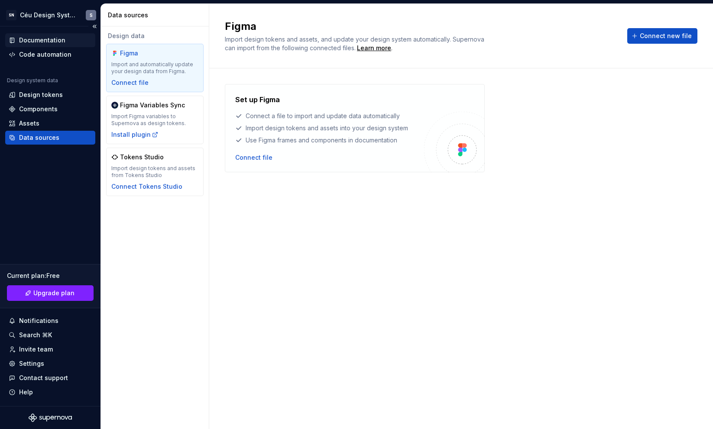
click at [57, 43] on div "Documentation" at bounding box center [42, 40] width 46 height 9
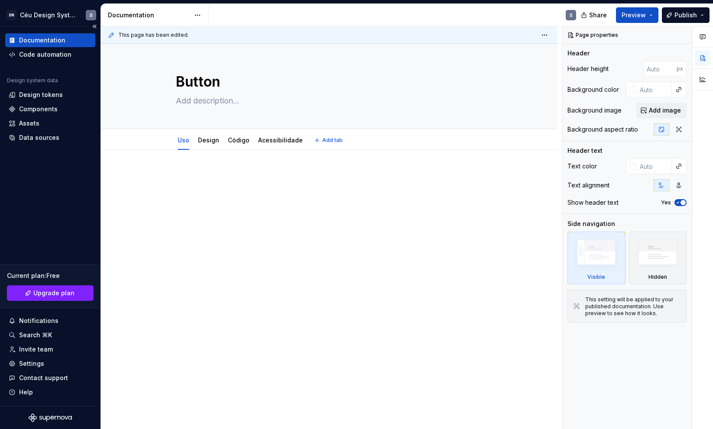
type textarea "*"
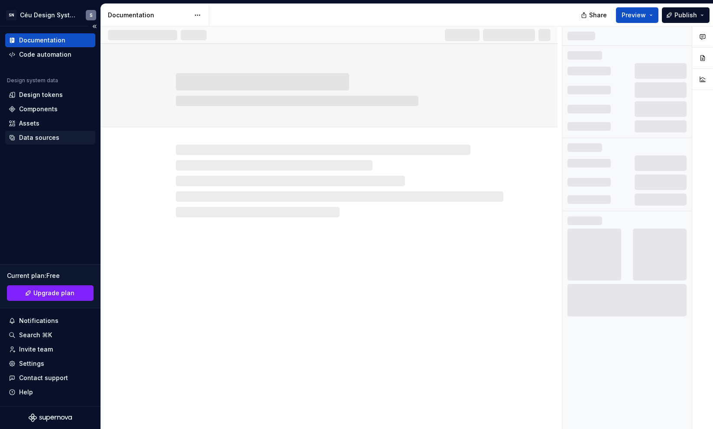
click at [41, 138] on div "Data sources" at bounding box center [39, 137] width 40 height 9
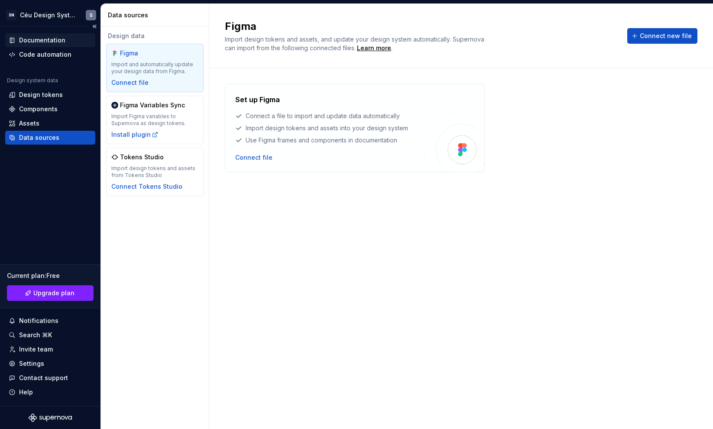
click at [46, 39] on div "Documentation" at bounding box center [42, 40] width 46 height 9
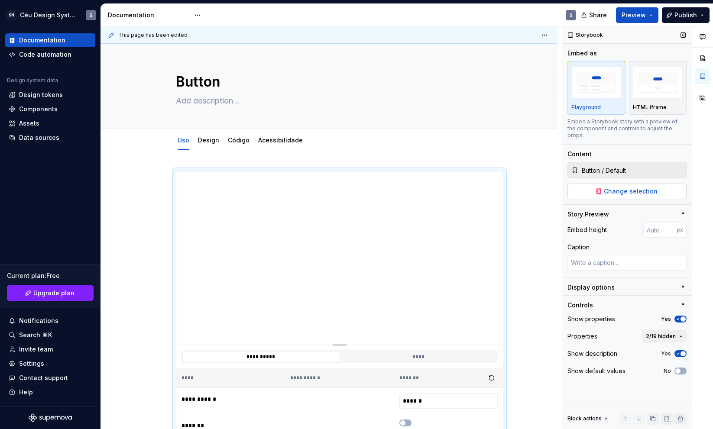
click at [583, 184] on button "Change selection" at bounding box center [627, 192] width 119 height 16
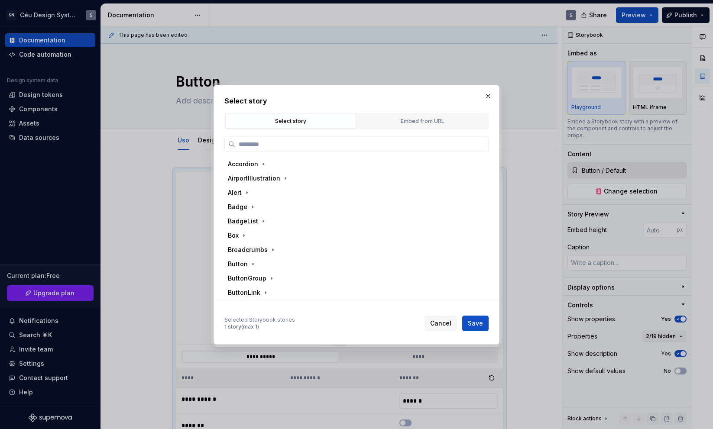
type textarea "*"
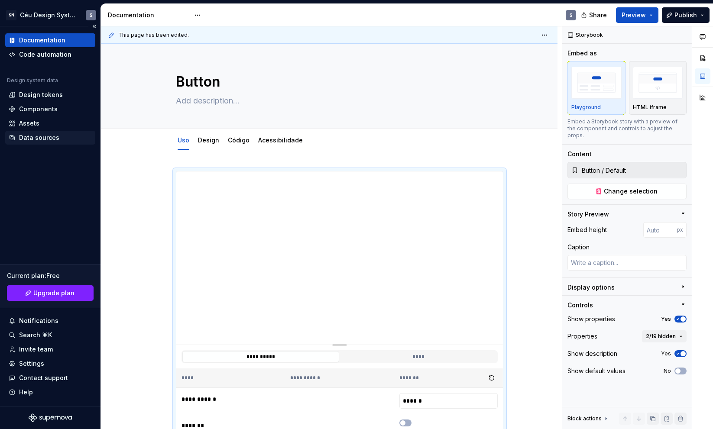
click at [45, 137] on div "Data sources" at bounding box center [39, 137] width 40 height 9
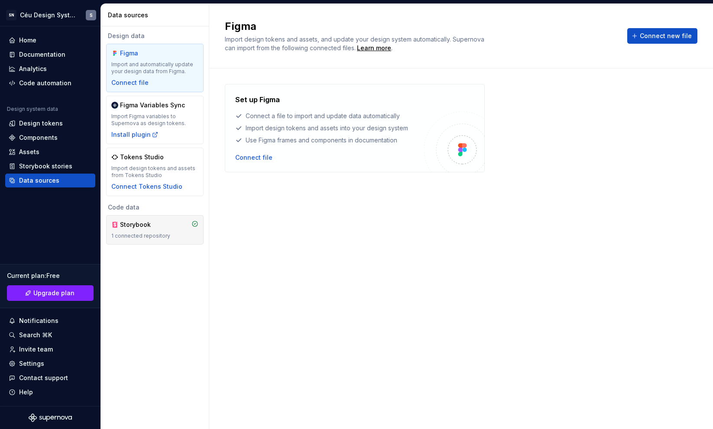
click at [141, 226] on div "Storybook" at bounding box center [141, 225] width 42 height 9
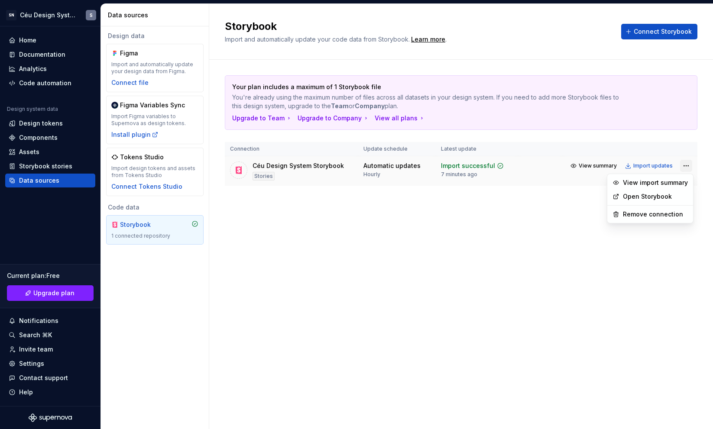
click at [682, 167] on html "SN Céu Design System S Home Documentation Analytics Code automation Design syst…" at bounding box center [356, 214] width 713 height 429
click at [647, 215] on div "Remove connection" at bounding box center [655, 214] width 65 height 9
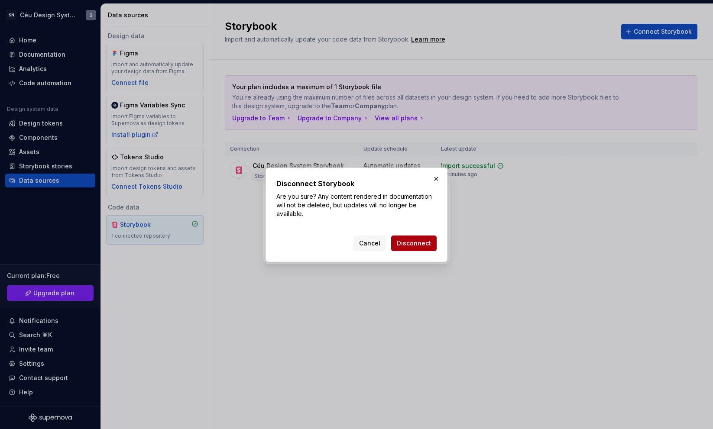
click at [429, 245] on span "Disconnect" at bounding box center [414, 243] width 34 height 9
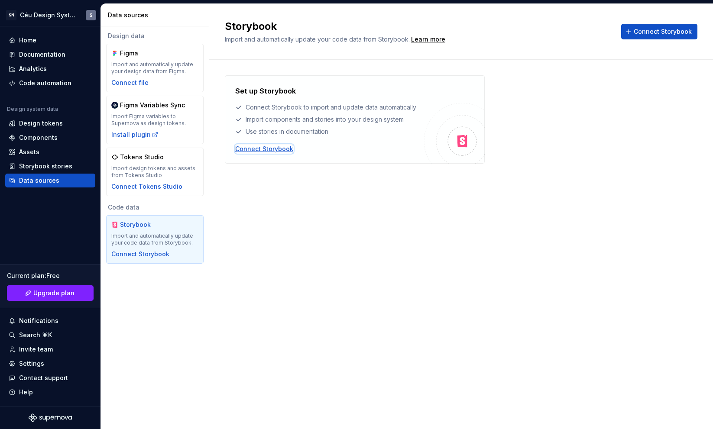
click at [265, 150] on div "Connect Storybook" at bounding box center [264, 149] width 58 height 9
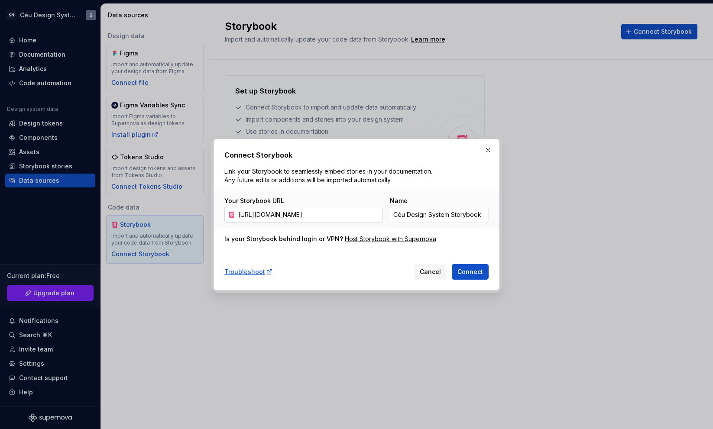
scroll to position [0, 147]
type input "https://react.carbondesignsystem.com/?path=/story/components-button--default&ar…"
click at [483, 273] on button "Connect" at bounding box center [470, 272] width 37 height 16
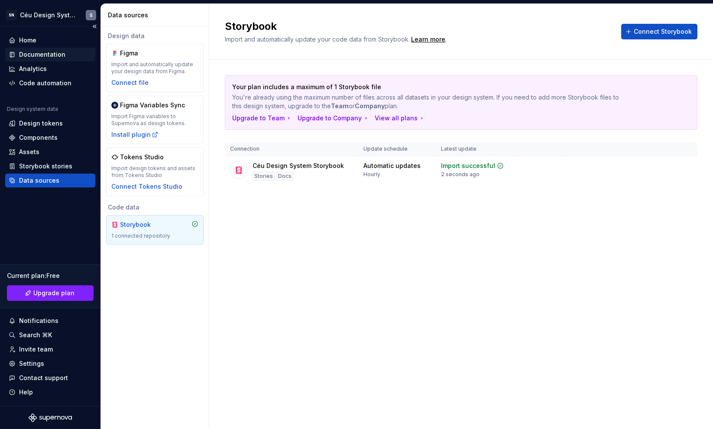
click at [44, 58] on div "Documentation" at bounding box center [42, 54] width 46 height 9
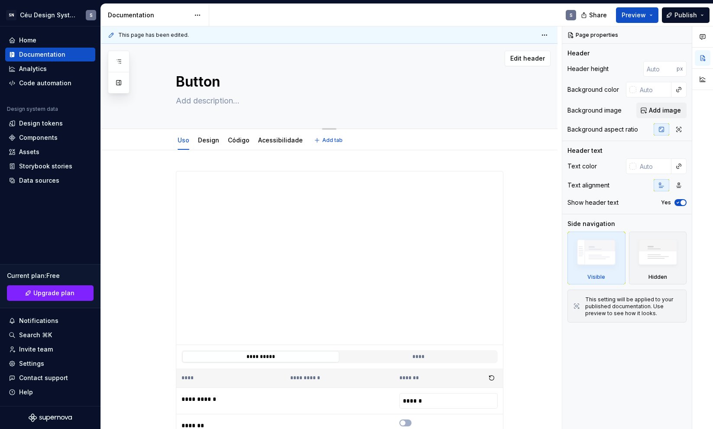
click at [208, 102] on textarea at bounding box center [338, 101] width 328 height 14
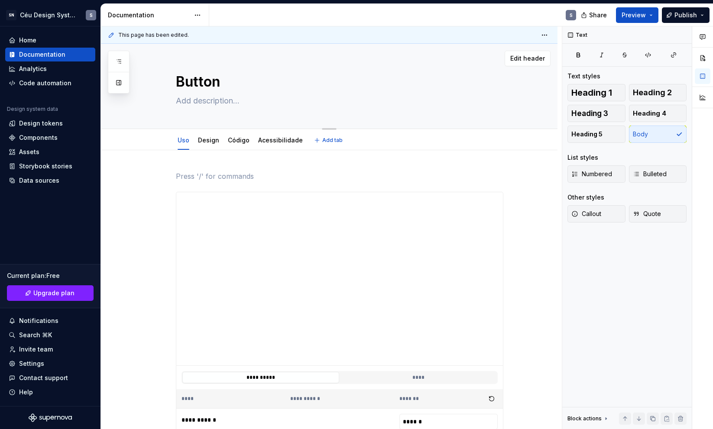
click at [207, 102] on textarea at bounding box center [338, 101] width 328 height 14
paste textarea "O botão permite que os usuários executem uma ação ou naveguem para outra página."
type textarea "*"
type textarea "O botão permite que os usuários executem uma ação ou naveguem para outra página."
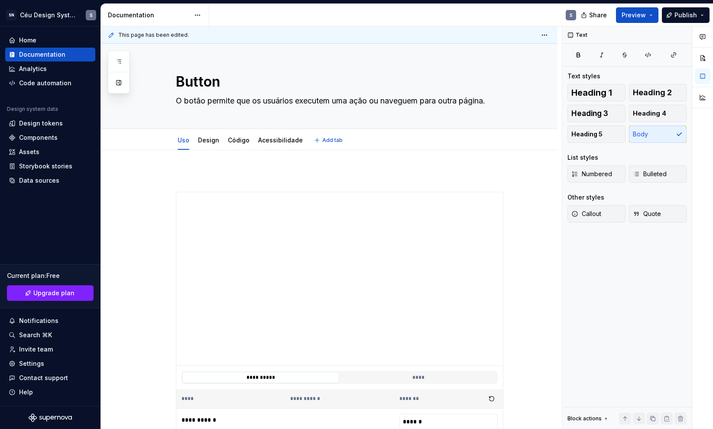
type textarea "*"
type textarea "O botão permite que os usuários executem uma ação ou naveguem para outra página."
type textarea "*"
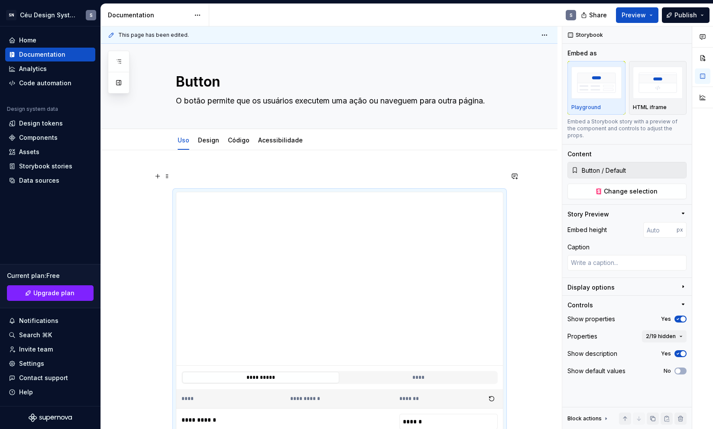
click at [203, 173] on p "To enrich screen reader interactions, please activate Accessibility in Grammarl…" at bounding box center [340, 176] width 328 height 10
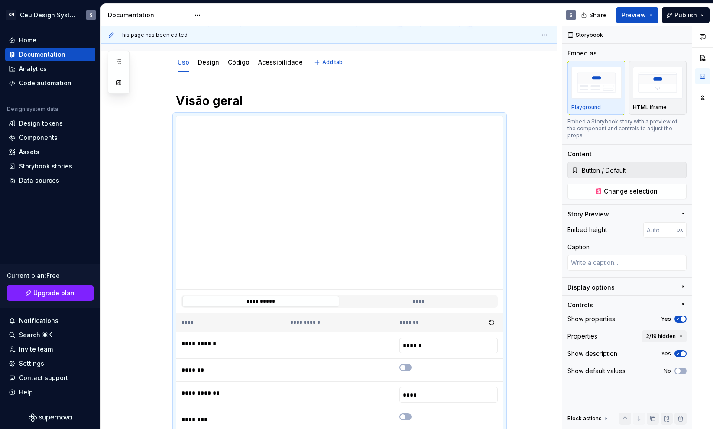
scroll to position [67, 0]
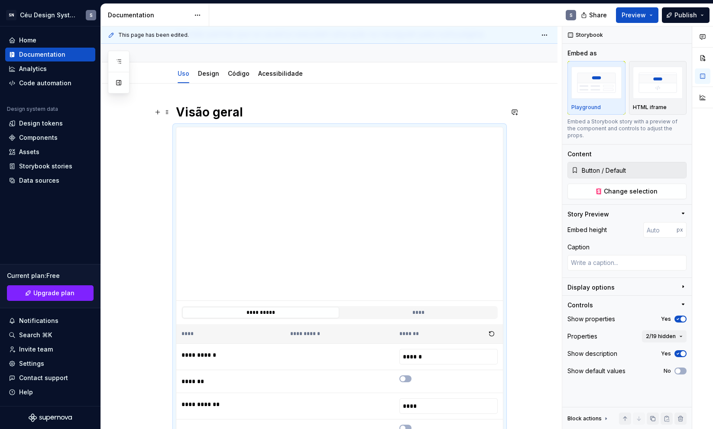
click at [260, 119] on h1 "Visão geral" at bounding box center [340, 112] width 328 height 16
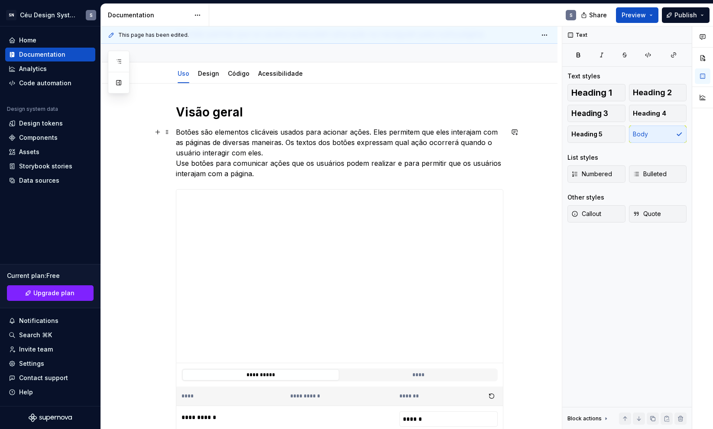
click at [263, 143] on p "Botões são elementos clicáveis ​​usados ​​para acionar ações. Eles permitem que…" at bounding box center [340, 153] width 328 height 52
click at [265, 151] on p "Botões são elementos clicáveis ​​usados ​​para acionar ações. Eles permitem que…" at bounding box center [340, 153] width 328 height 52
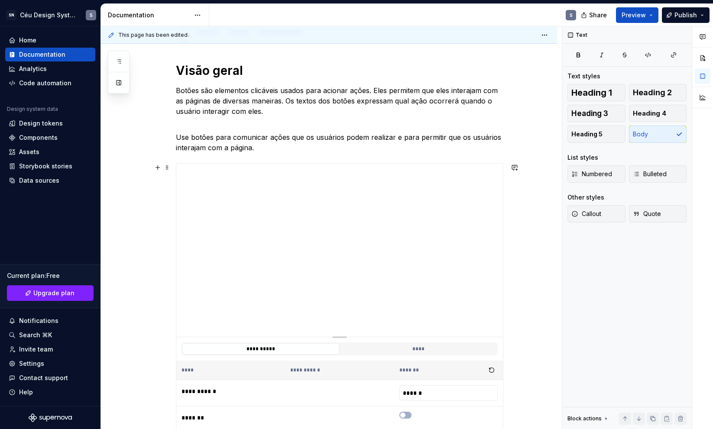
scroll to position [114, 0]
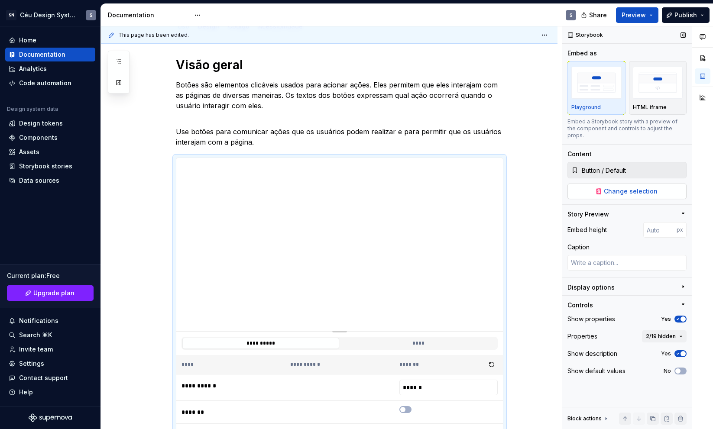
click at [635, 192] on button "Change selection" at bounding box center [627, 192] width 119 height 16
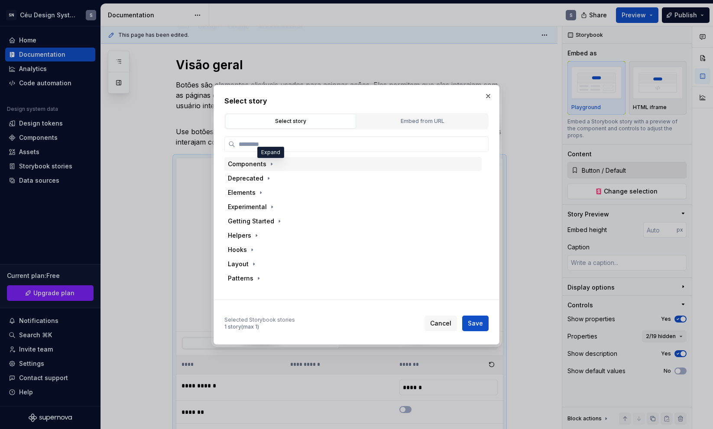
drag, startPoint x: 270, startPoint y: 164, endPoint x: 273, endPoint y: 171, distance: 7.4
click at [271, 164] on icon "button" at bounding box center [271, 164] width 1 height 2
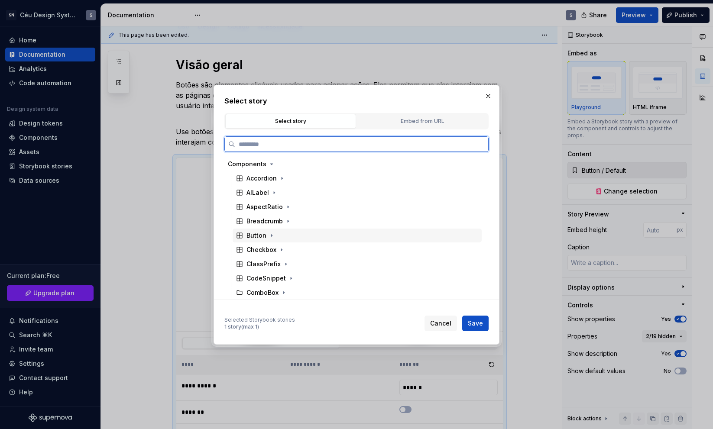
click at [261, 234] on div "Button" at bounding box center [257, 235] width 20 height 9
click at [268, 265] on div "Default" at bounding box center [266, 264] width 23 height 9
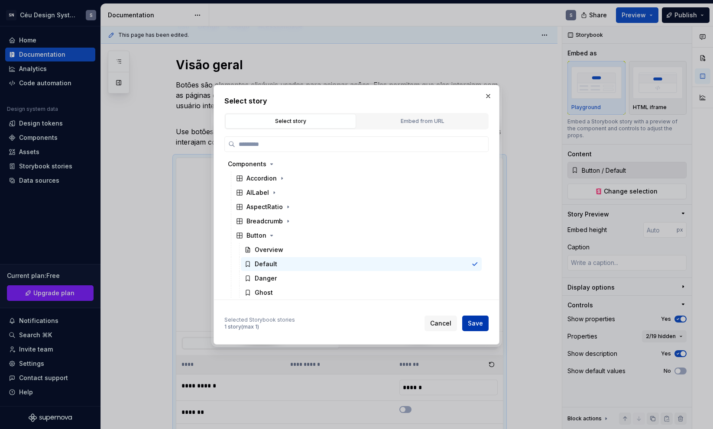
click at [479, 325] on span "Save" at bounding box center [475, 323] width 15 height 9
type textarea "*"
type input "Components / Button / Default"
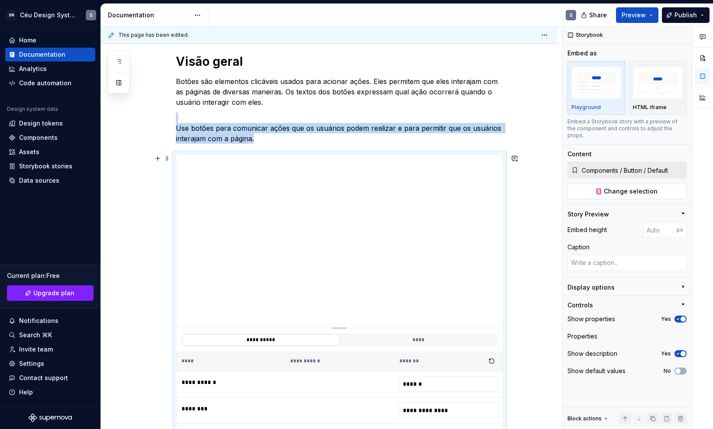
scroll to position [112, 0]
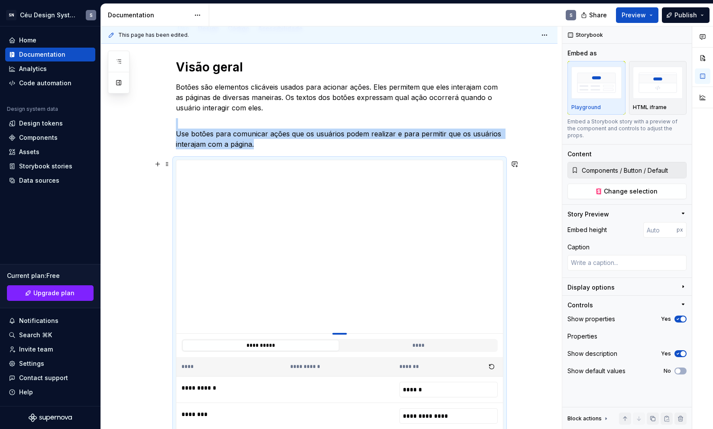
type textarea "*"
type input "390"
type textarea "*"
type input "366"
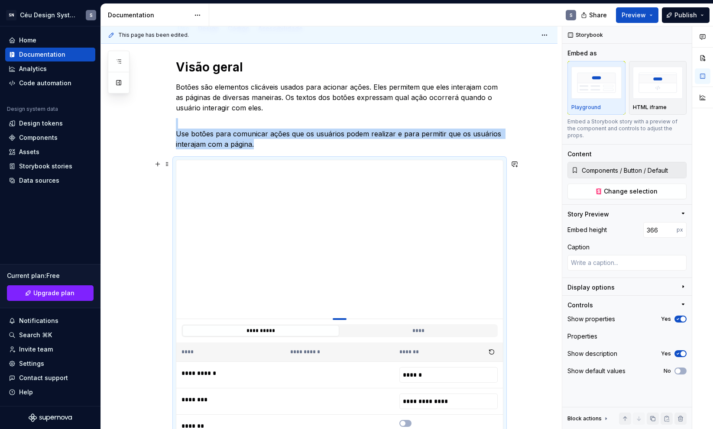
type textarea "*"
type input "343"
type textarea "*"
type input "324"
type textarea "*"
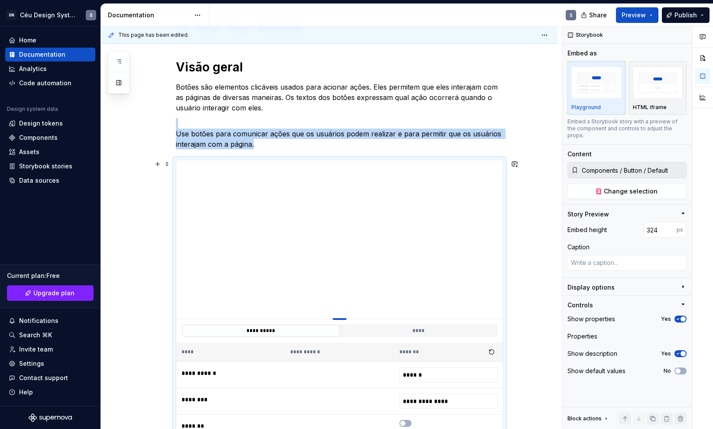
type input "319"
type textarea "*"
type input "314"
type textarea "*"
type input "308"
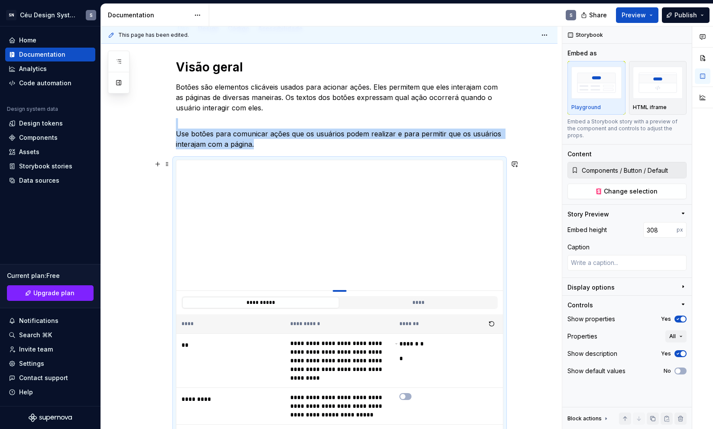
type textarea "*"
type input "301"
type textarea "*"
type input "294"
type textarea "*"
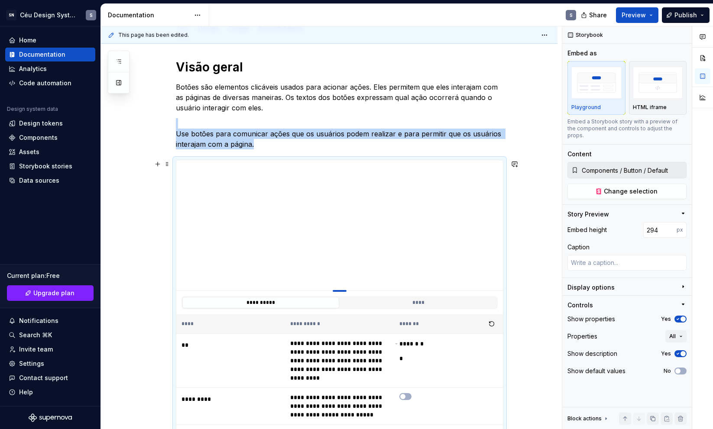
type input "227"
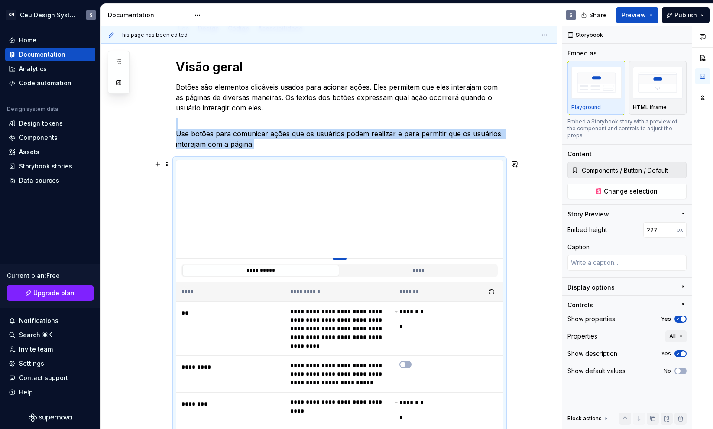
type textarea "*"
type input "296"
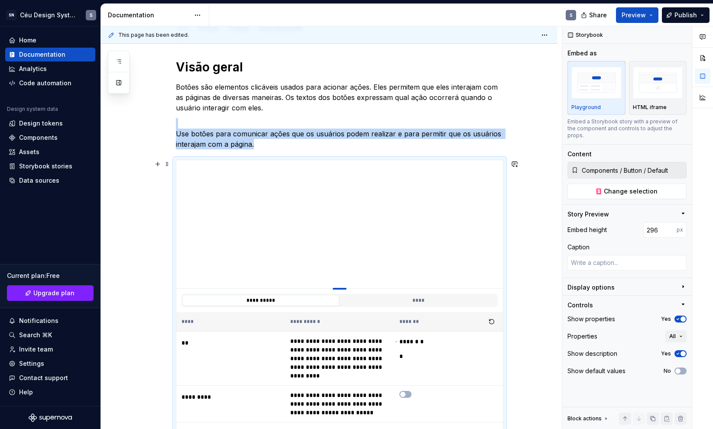
type textarea "*"
type input "299"
type textarea "*"
type input "304"
type textarea "*"
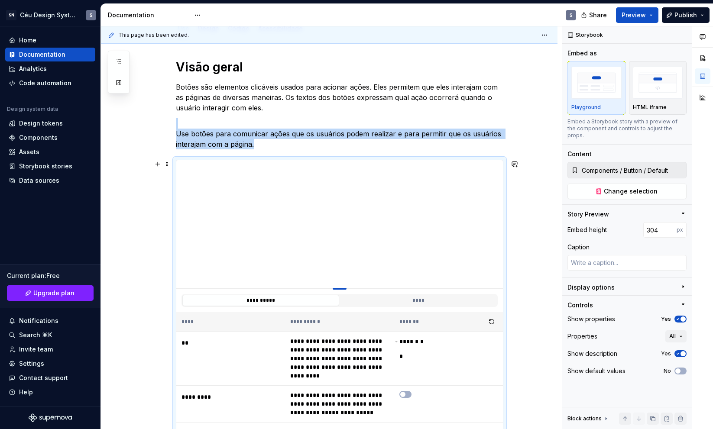
type input "306"
type textarea "*"
type input "307"
type textarea "*"
type input "308"
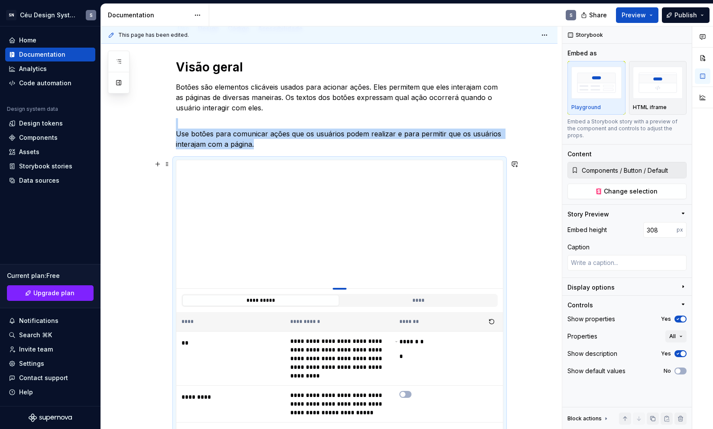
type textarea "*"
type input "310"
type textarea "*"
type input "312"
type textarea "*"
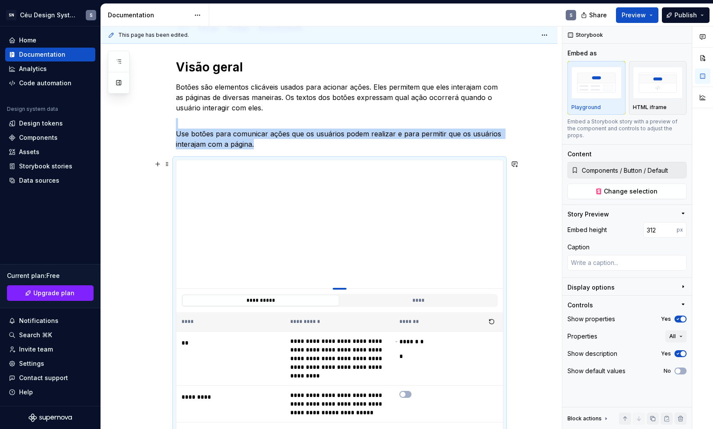
type input "315"
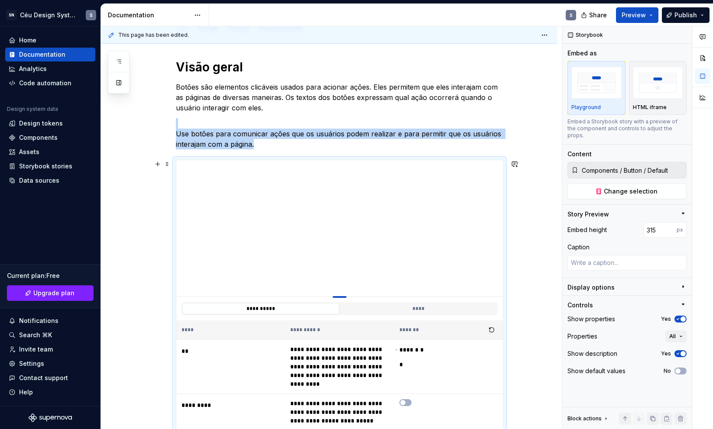
type textarea "*"
type input "351"
type textarea "*"
type input "355"
type textarea "*"
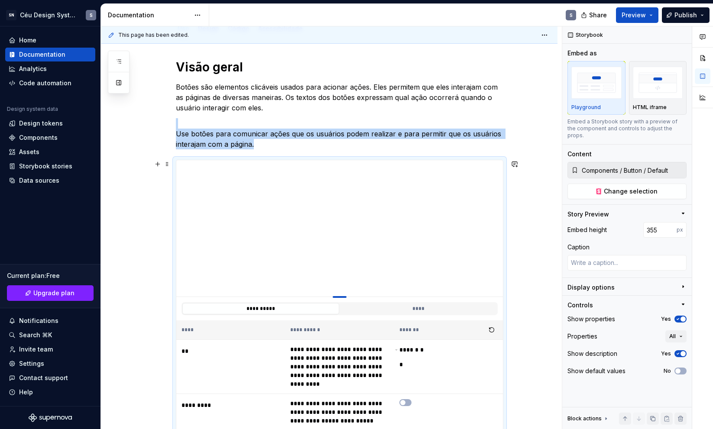
type input "358"
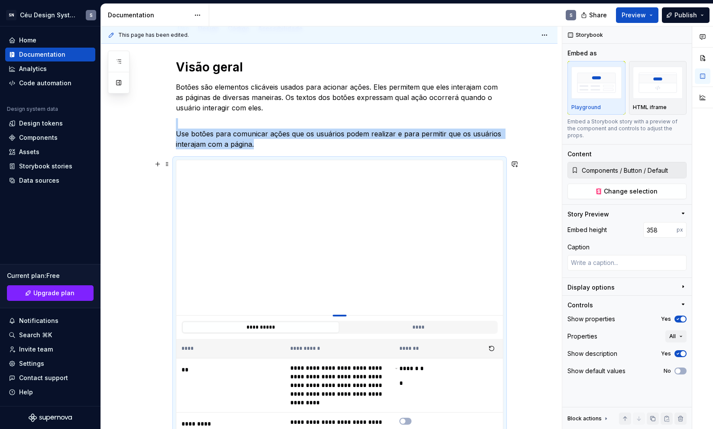
drag, startPoint x: 344, startPoint y: 333, endPoint x: 357, endPoint y: 315, distance: 21.4
type textarea "*"
type input "267"
type textarea "*"
type input "253"
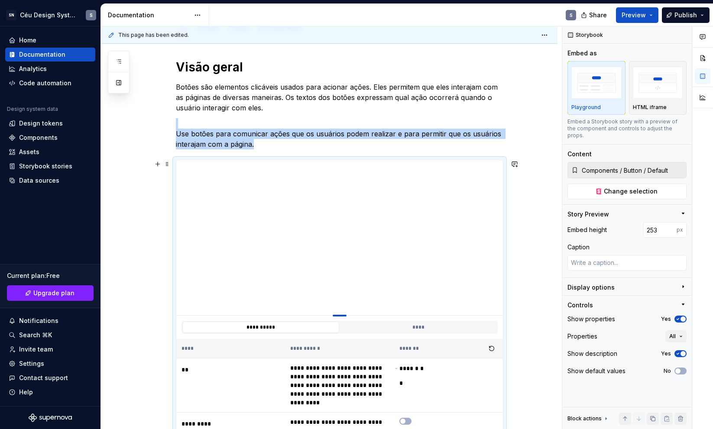
type textarea "*"
type input "247"
type textarea "*"
type input "246"
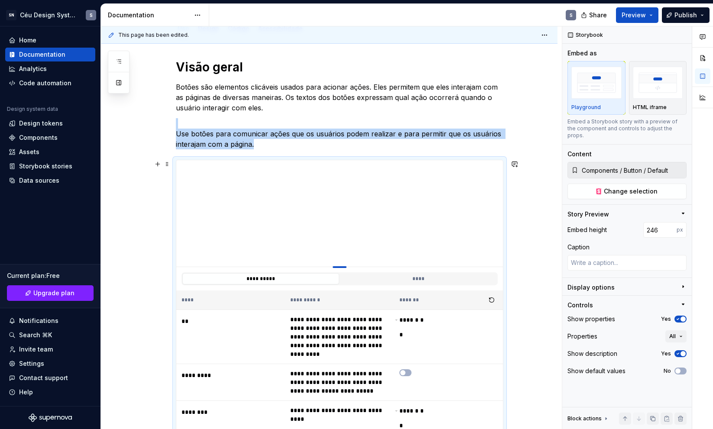
type textarea "*"
type input "245"
type textarea "*"
type input "246"
type textarea "*"
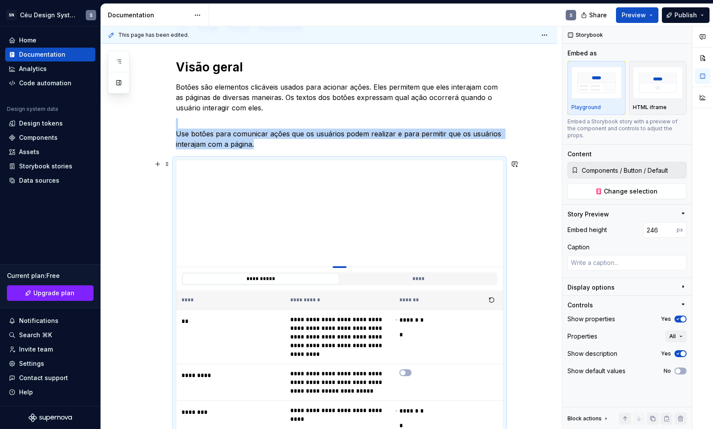
type input "268"
type textarea "*"
type input "270"
type textarea "*"
type input "272"
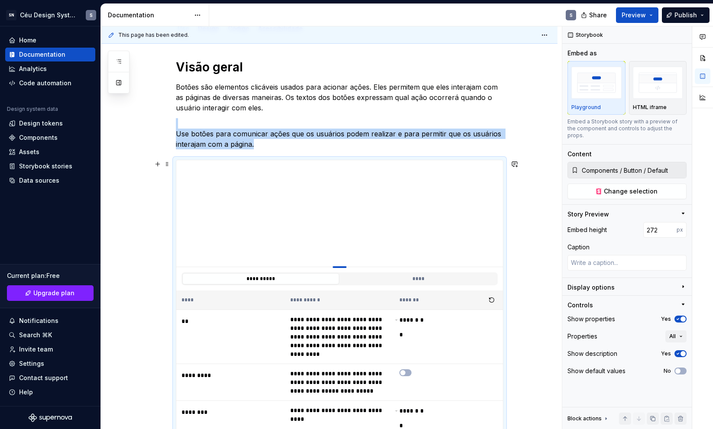
type textarea "*"
type input "275"
type textarea "*"
type input "278"
type textarea "*"
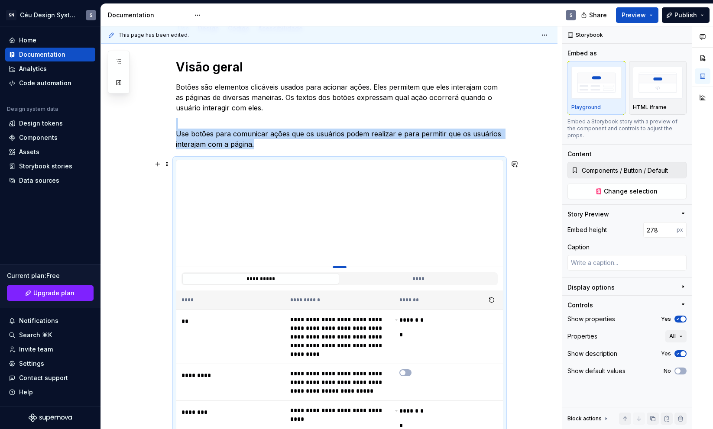
type input "279"
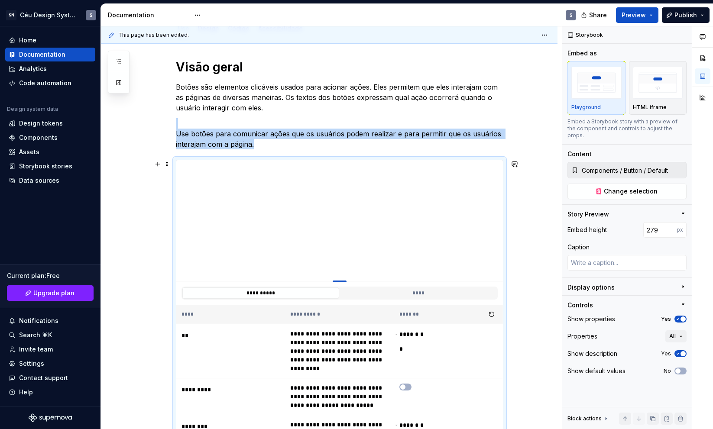
type textarea "*"
type input "278"
type textarea "*"
type input "310"
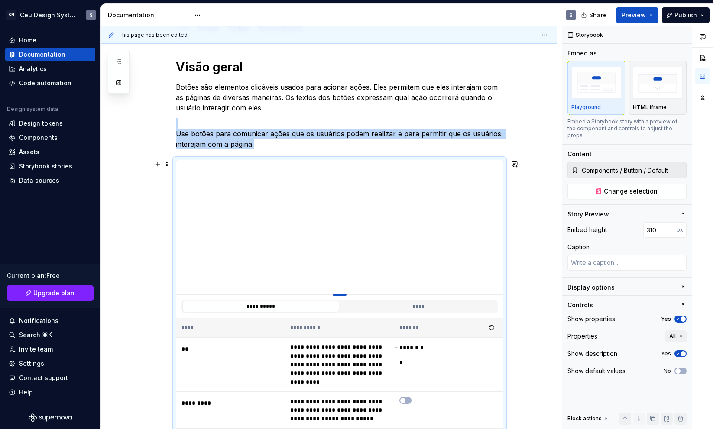
type textarea "*"
type input "306"
type textarea "*"
type input "302"
type textarea "*"
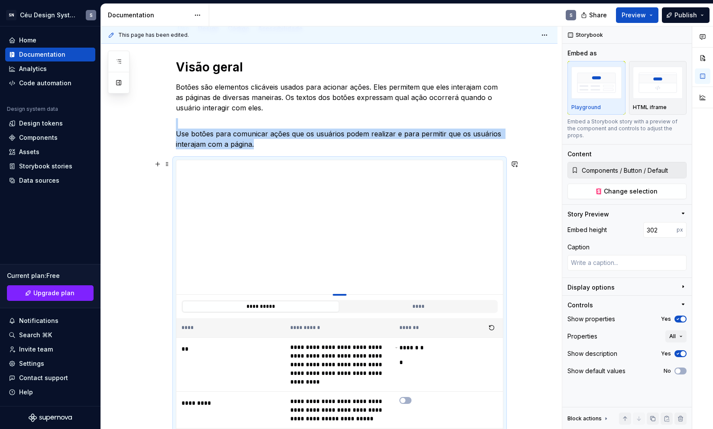
type input "301"
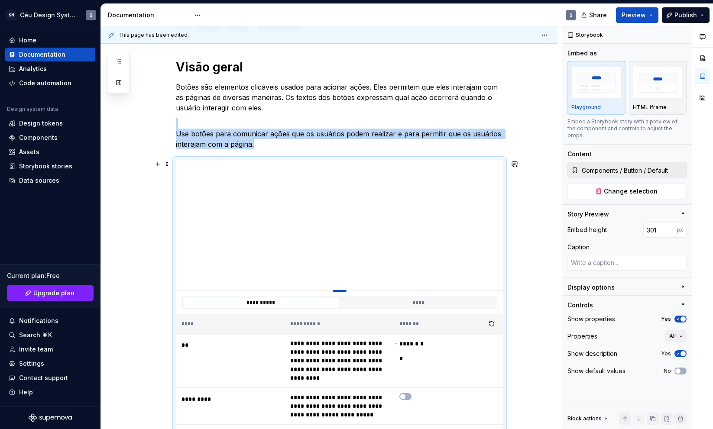
type textarea "*"
type input "300"
type textarea "*"
type input "299"
type textarea "*"
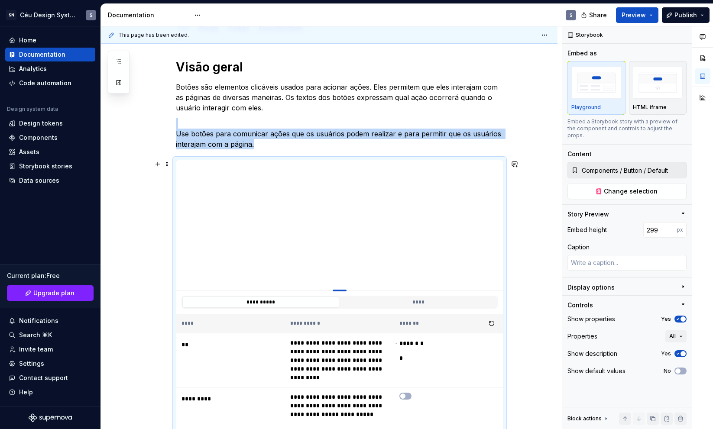
type input "296"
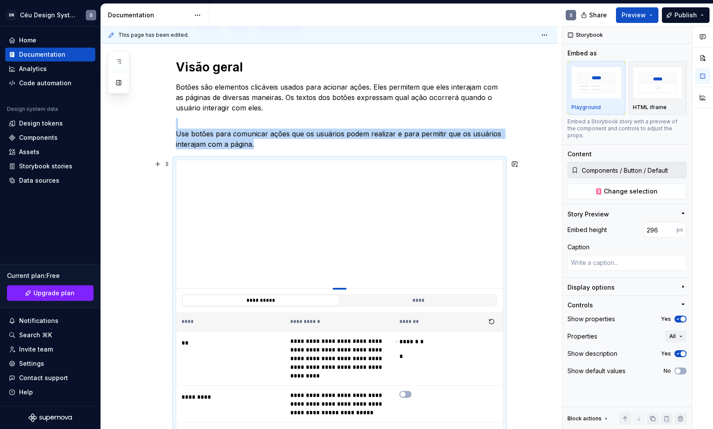
type textarea "*"
type input "295"
type textarea "*"
type input "294"
type textarea "*"
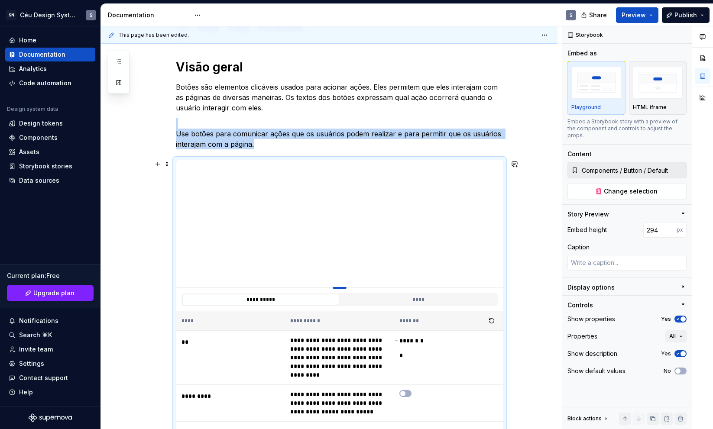
type input "293"
type textarea "*"
type input "290"
type textarea "*"
type input "334"
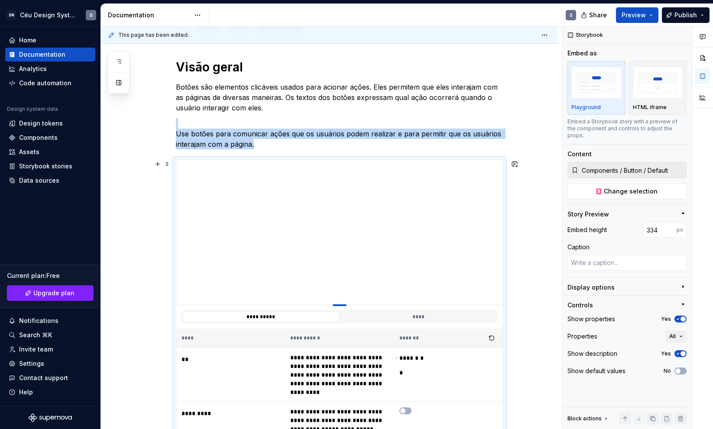
type textarea "*"
type input "335"
type textarea "*"
type input "336"
type textarea "*"
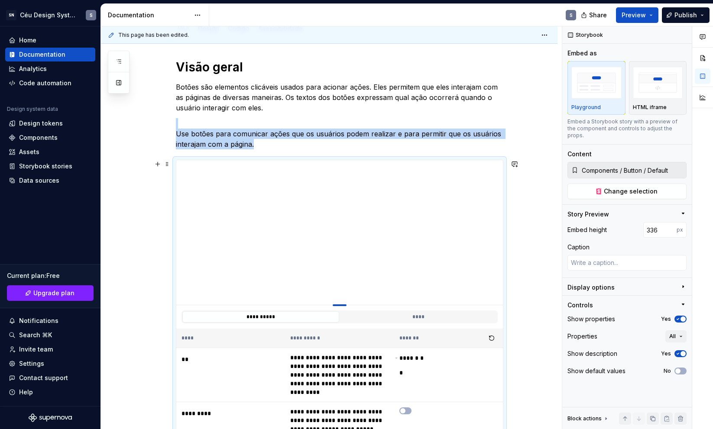
type input "337"
type textarea "*"
type input "338"
drag, startPoint x: 338, startPoint y: 315, endPoint x: 335, endPoint y: 307, distance: 8.4
click at [335, 307] on div "To enrich screen reader interactions, please activate Accessibility in Grammarl…" at bounding box center [340, 307] width 14 height 2
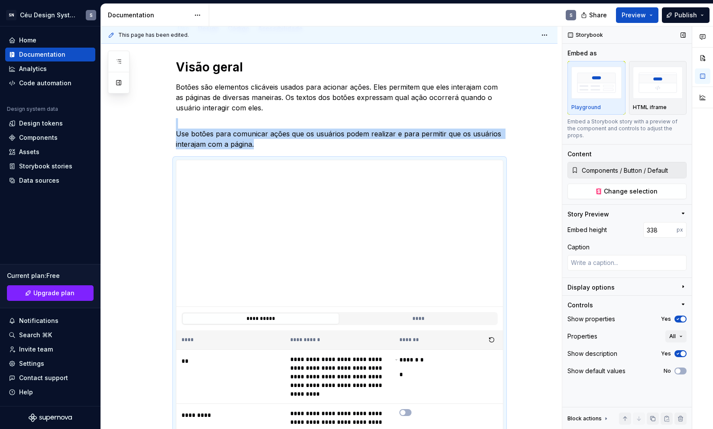
click at [679, 283] on div "Display options" at bounding box center [624, 289] width 112 height 12
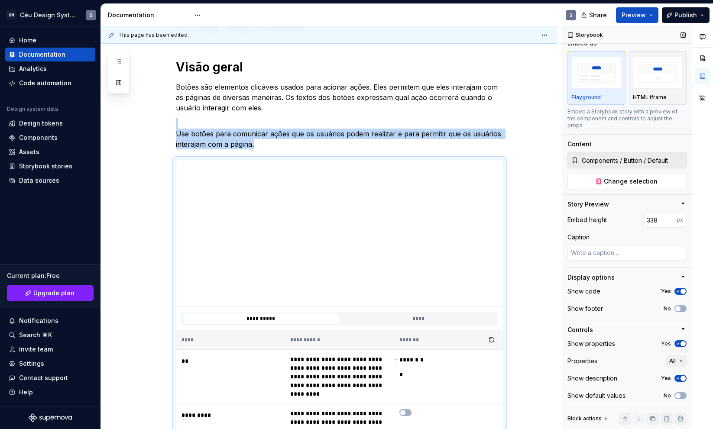
click at [675, 294] on icon "button" at bounding box center [678, 291] width 7 height 5
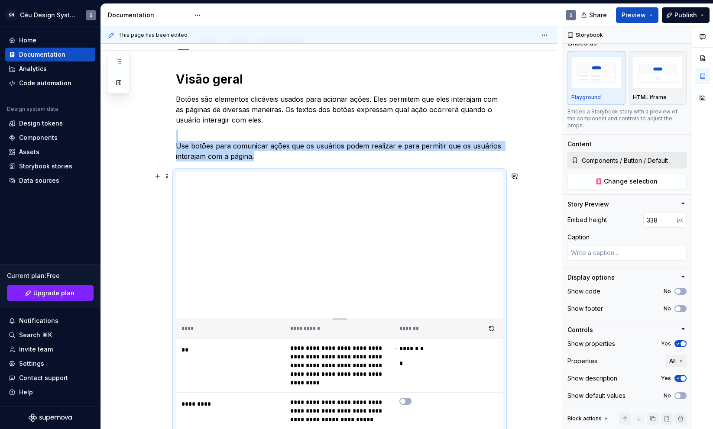
scroll to position [51, 0]
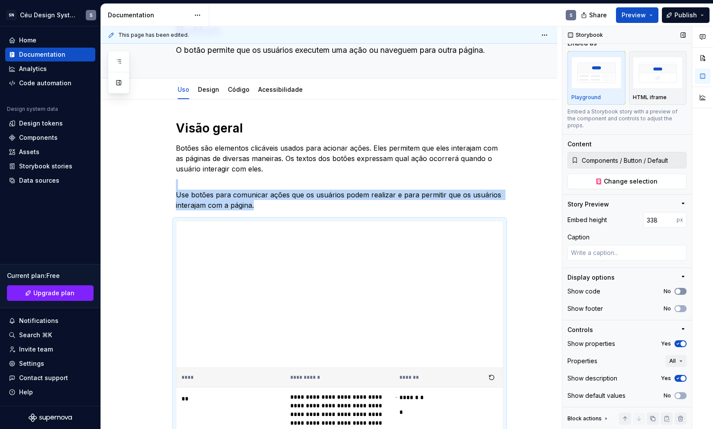
click at [678, 293] on button "No" at bounding box center [681, 291] width 12 height 7
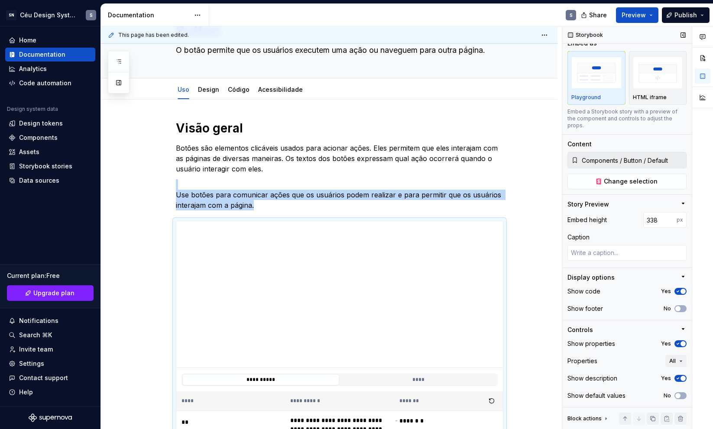
click at [675, 346] on icon "button" at bounding box center [678, 343] width 7 height 5
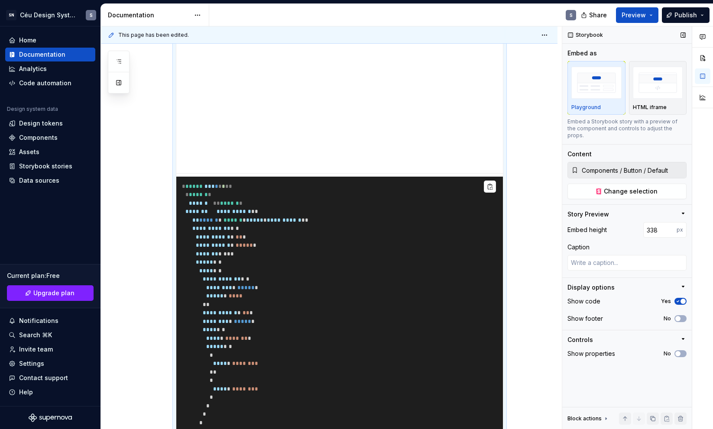
click at [682, 299] on span "button" at bounding box center [683, 301] width 5 height 5
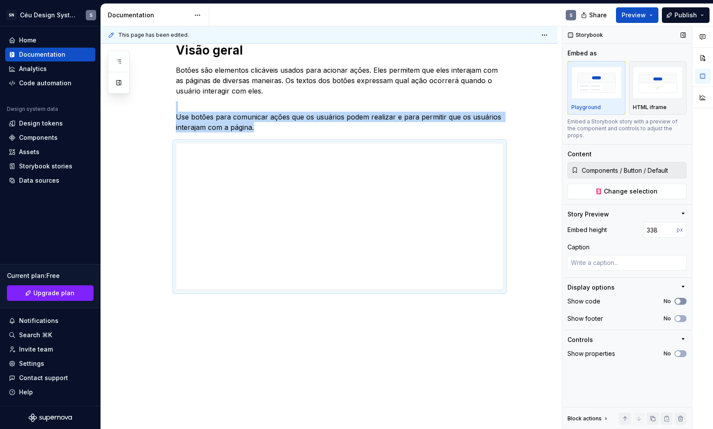
scroll to position [129, 0]
click at [681, 351] on icon "button" at bounding box center [678, 353] width 7 height 5
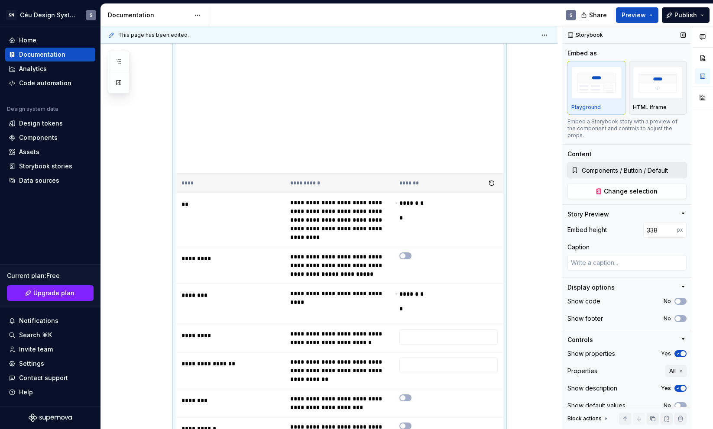
scroll to position [10, 0]
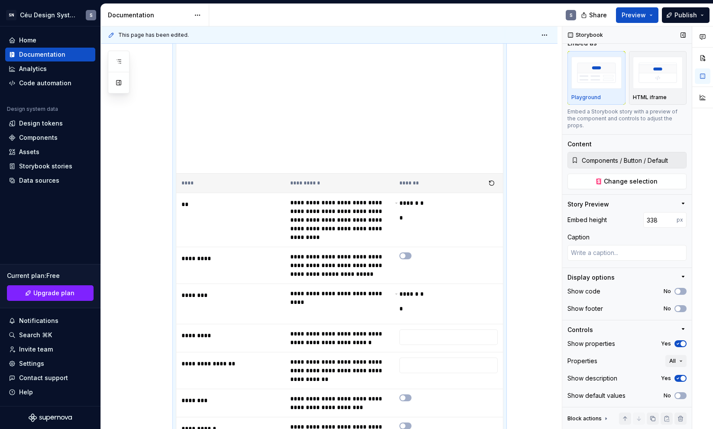
click at [681, 377] on span "button" at bounding box center [683, 378] width 5 height 5
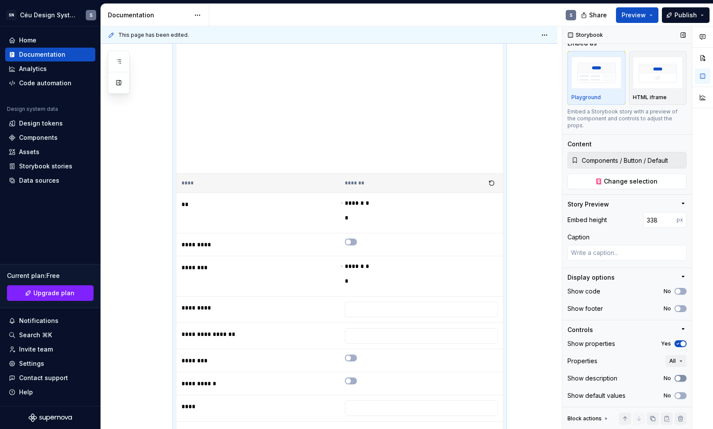
click at [676, 377] on icon "button" at bounding box center [678, 378] width 7 height 5
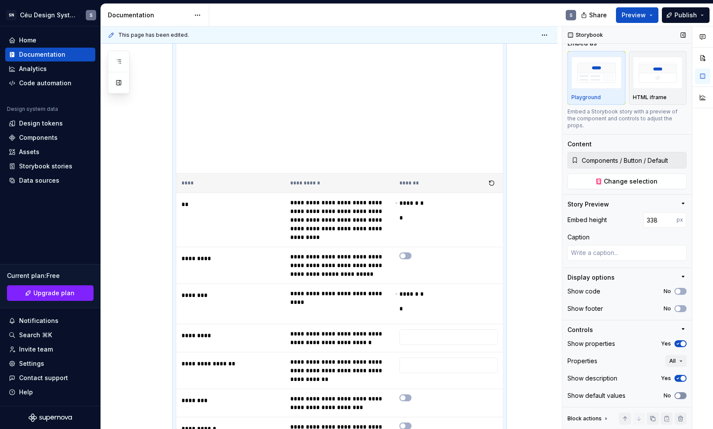
click at [678, 396] on button "No" at bounding box center [681, 396] width 12 height 7
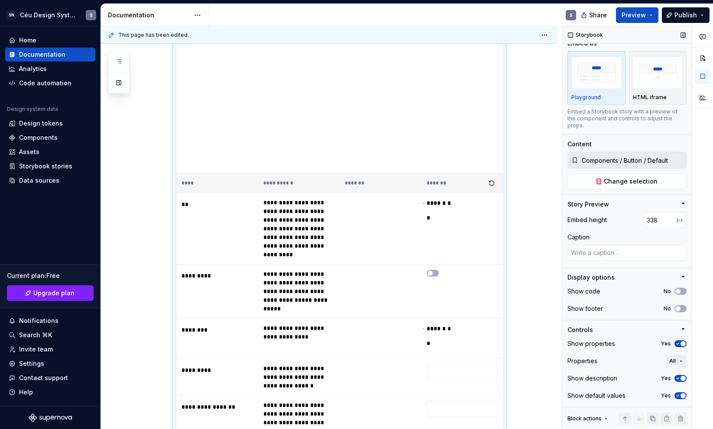
click at [681, 396] on span "button" at bounding box center [683, 395] width 5 height 5
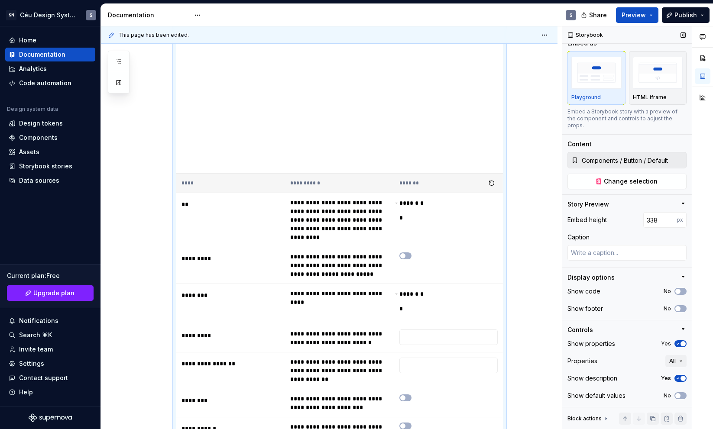
click at [680, 327] on icon "button" at bounding box center [683, 329] width 7 height 7
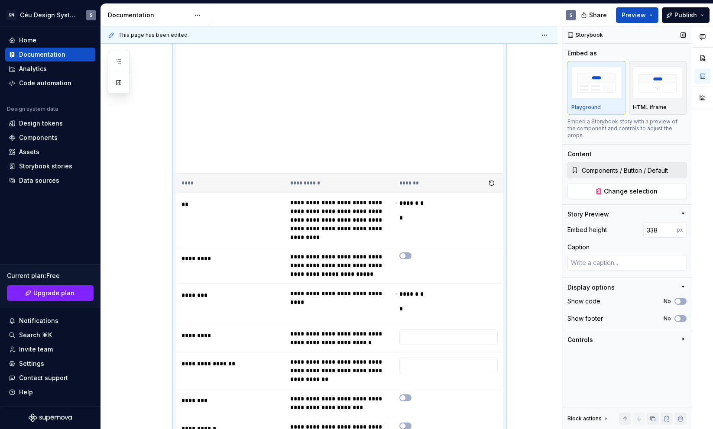
scroll to position [0, 0]
click at [654, 94] on img "button" at bounding box center [658, 83] width 50 height 32
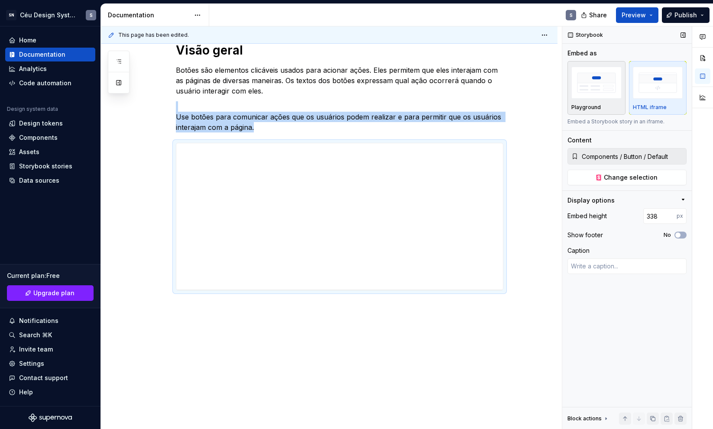
click at [602, 95] on img "button" at bounding box center [597, 83] width 50 height 32
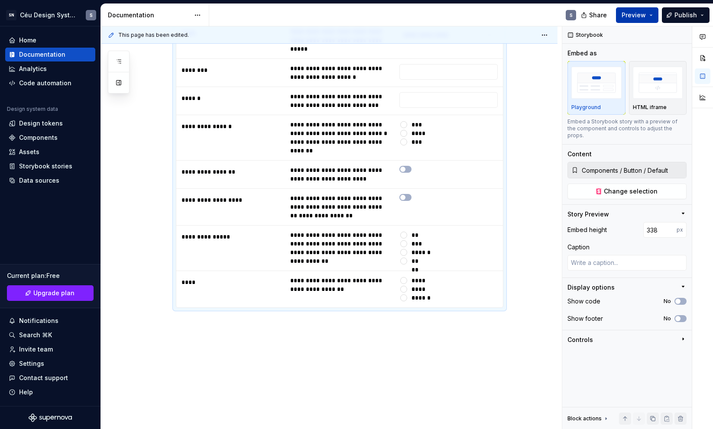
click at [649, 14] on button "Preview" at bounding box center [637, 15] width 42 height 16
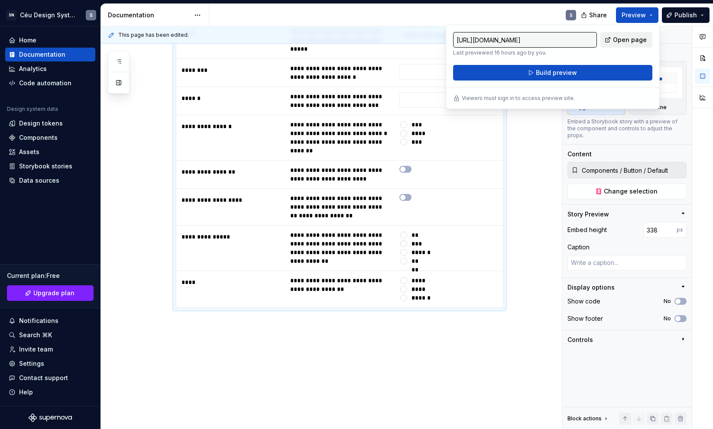
click at [620, 40] on span "Open page" at bounding box center [630, 40] width 34 height 9
click at [676, 13] on span "Publish" at bounding box center [686, 15] width 23 height 9
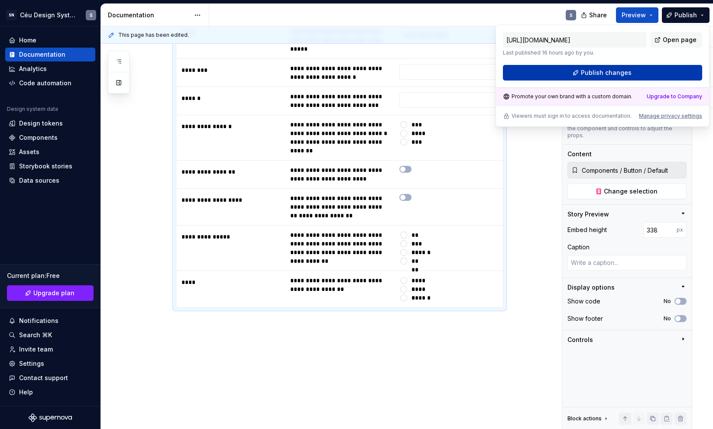
click at [655, 70] on button "Publish changes" at bounding box center [602, 73] width 199 height 16
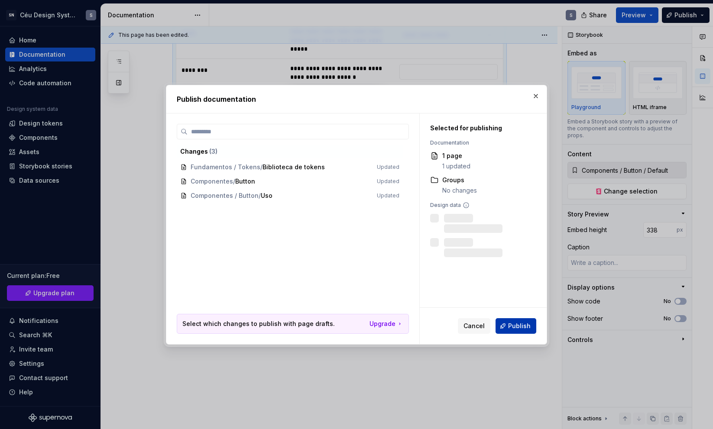
click at [514, 325] on span "Publish" at bounding box center [519, 326] width 23 height 9
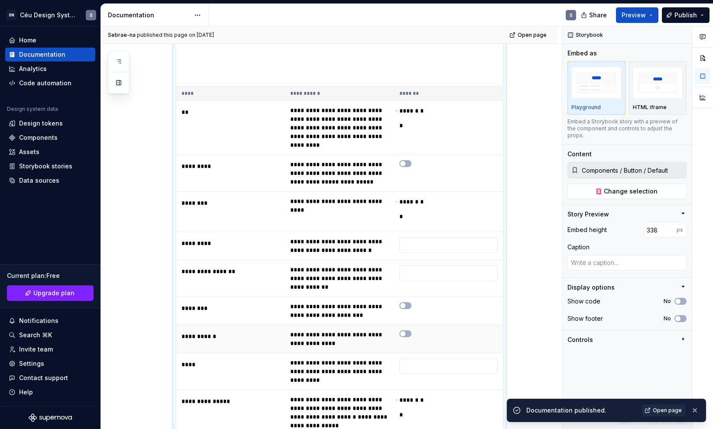
scroll to position [233, 0]
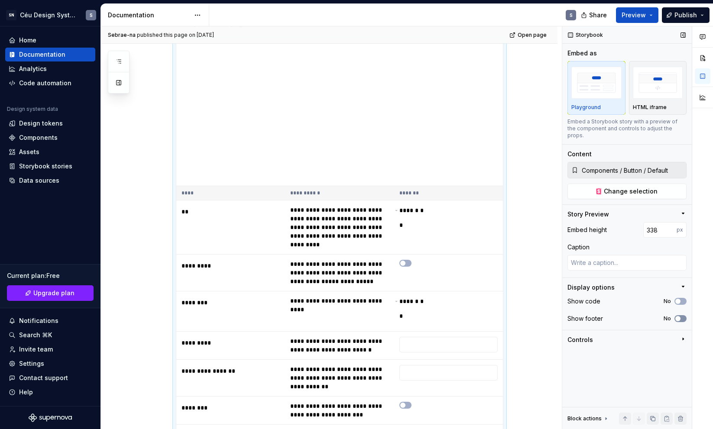
click at [681, 316] on icon "button" at bounding box center [678, 318] width 7 height 5
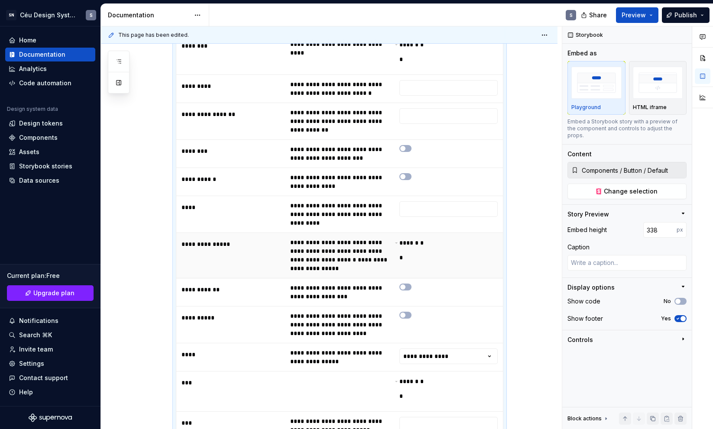
scroll to position [802, 0]
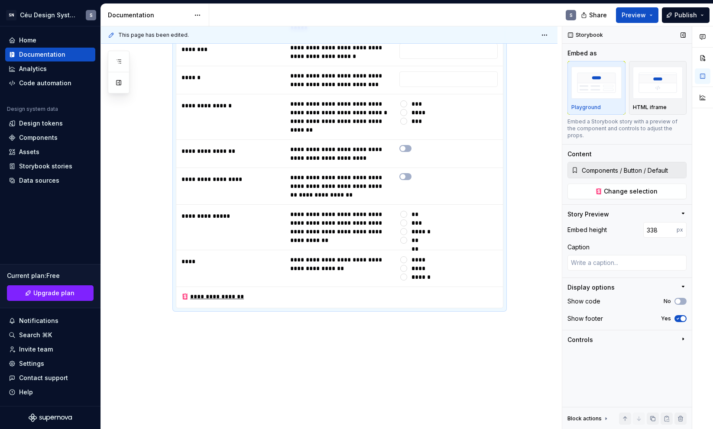
click at [681, 315] on div "Show footer Yes" at bounding box center [627, 319] width 119 height 12
click at [679, 318] on icon "button" at bounding box center [678, 318] width 2 height 1
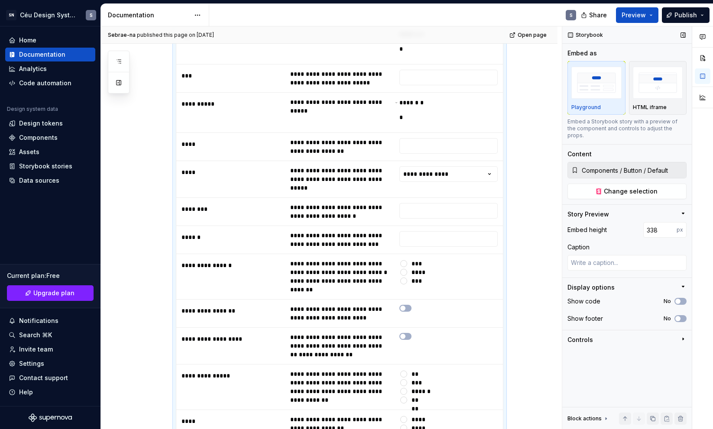
click at [680, 336] on icon "button" at bounding box center [683, 339] width 7 height 7
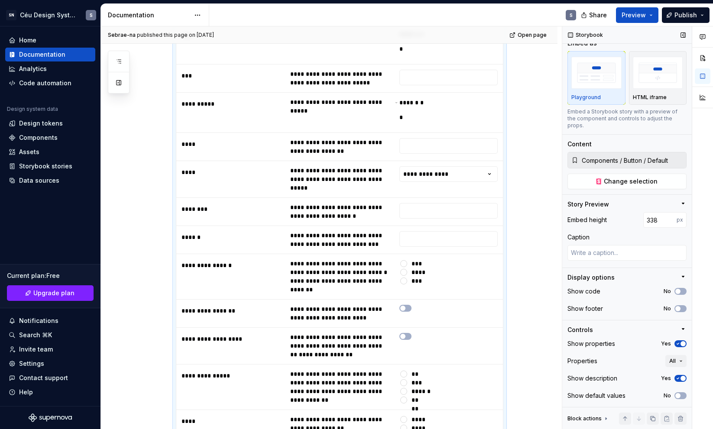
click at [679, 369] on div "Show properties Yes Properties All Show description Yes Show default values No" at bounding box center [627, 372] width 119 height 69
click at [678, 366] on button "All" at bounding box center [676, 361] width 21 height 12
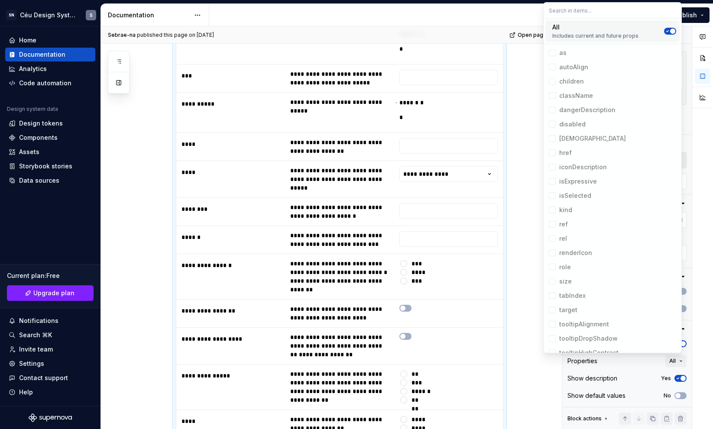
click at [667, 36] on div "Suggestions" at bounding box center [670, 31] width 12 height 16
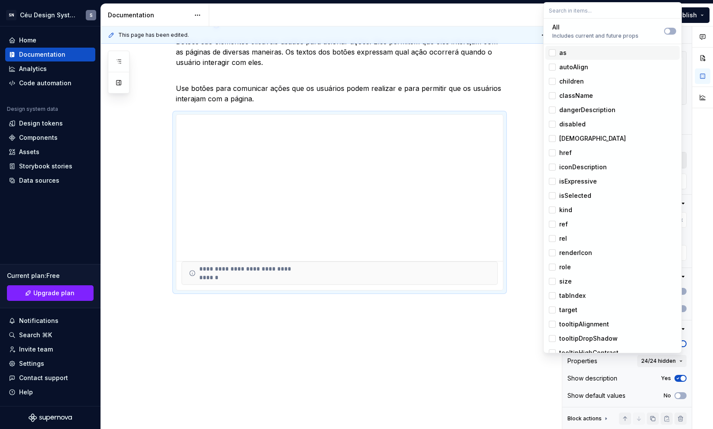
click at [558, 49] on span "as" at bounding box center [613, 53] width 134 height 14
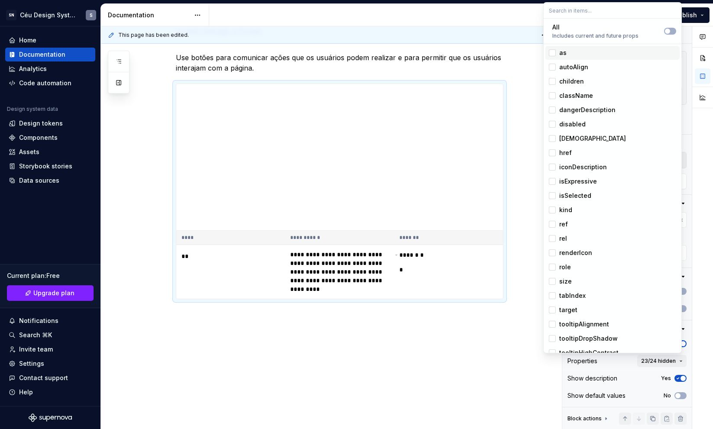
click at [559, 50] on span "as" at bounding box center [613, 53] width 134 height 14
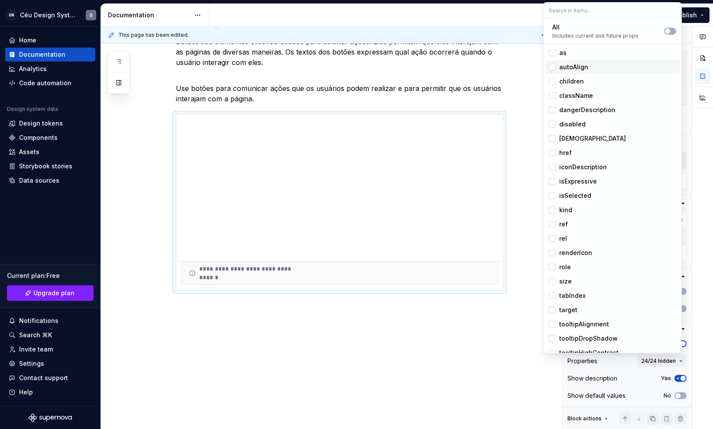
click at [577, 68] on div "autoAlign" at bounding box center [573, 67] width 29 height 9
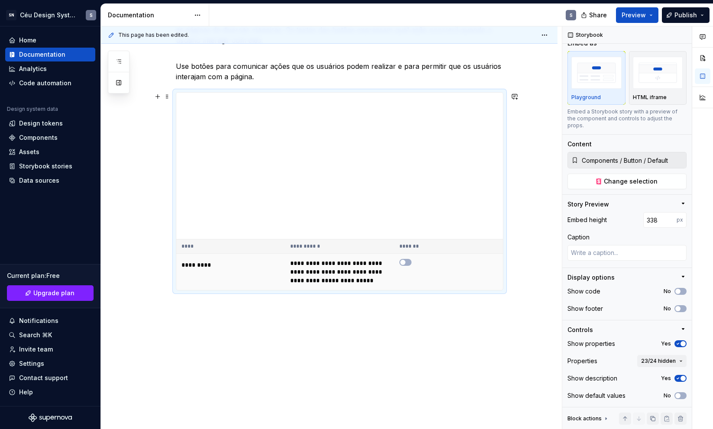
click at [413, 263] on div "To enrich screen reader interactions, please activate Accessibility in Grammarl…" at bounding box center [449, 262] width 98 height 7
click at [410, 263] on button "To enrich screen reader interactions, please activate Accessibility in Grammarl…" at bounding box center [406, 262] width 12 height 7
click at [407, 271] on button "To enrich screen reader interactions, please activate Accessibility in Grammarl…" at bounding box center [406, 267] width 12 height 7
click at [407, 270] on button "To enrich screen reader interactions, please activate Accessibility in Grammarl…" at bounding box center [406, 267] width 12 height 7
click at [407, 270] on span "To enrich screen reader interactions, please activate Accessibility in Grammarl…" at bounding box center [408, 267] width 5 height 5
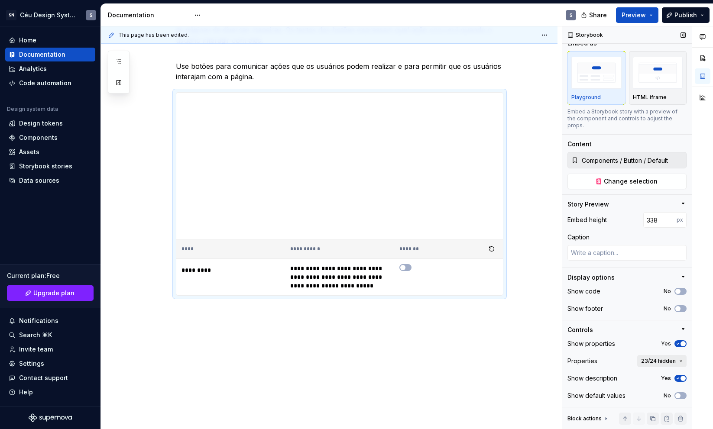
click at [663, 360] on span "23/24 hidden" at bounding box center [658, 361] width 35 height 7
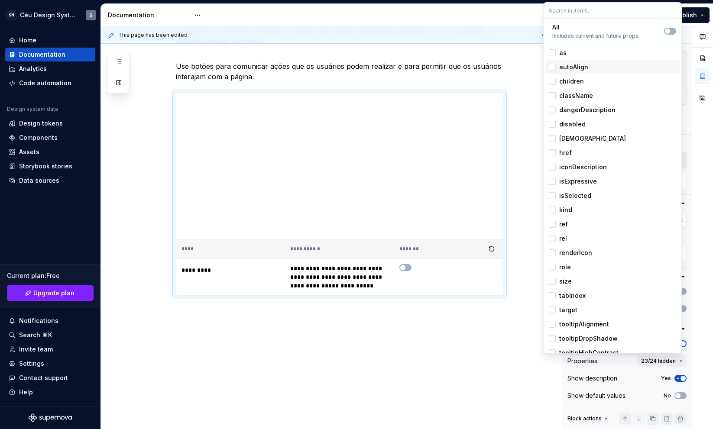
click at [570, 60] on span "autoAlign" at bounding box center [613, 67] width 134 height 14
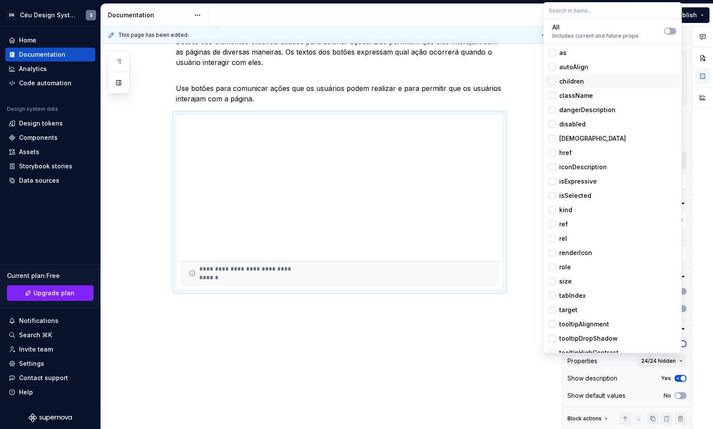
click at [571, 75] on span "children" at bounding box center [613, 82] width 134 height 14
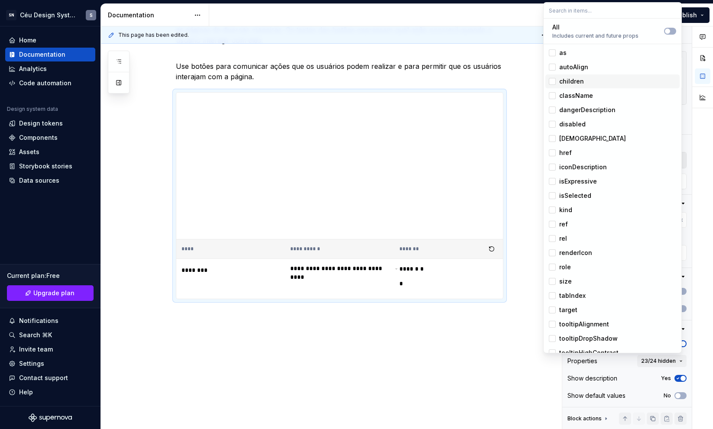
click at [571, 84] on div "children" at bounding box center [571, 81] width 25 height 9
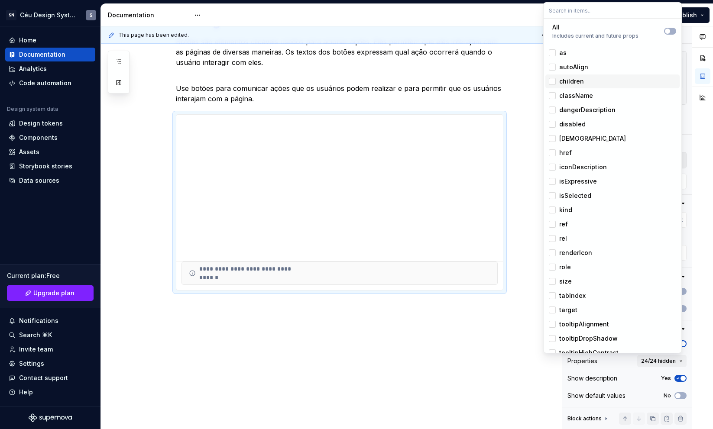
click at [574, 94] on div "className" at bounding box center [576, 95] width 34 height 9
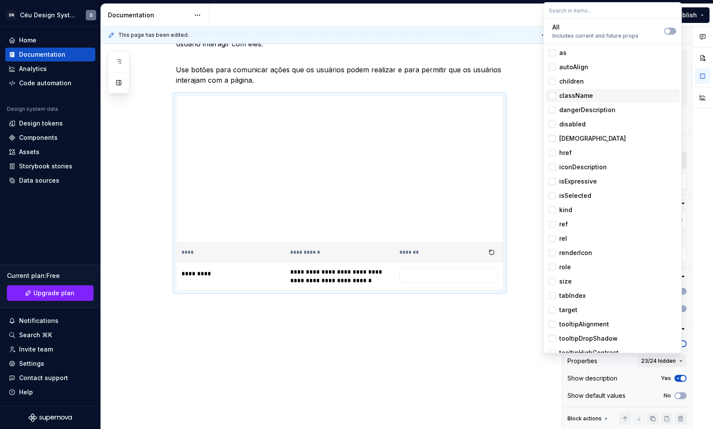
click at [574, 94] on div "className" at bounding box center [576, 95] width 34 height 9
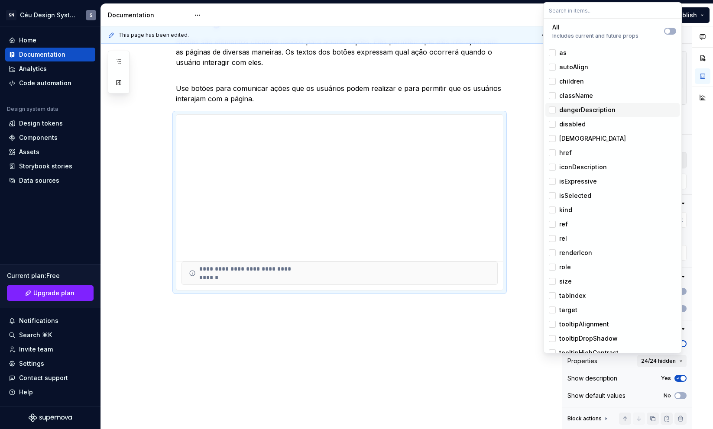
click at [579, 110] on div "dangerDescription" at bounding box center [587, 110] width 56 height 9
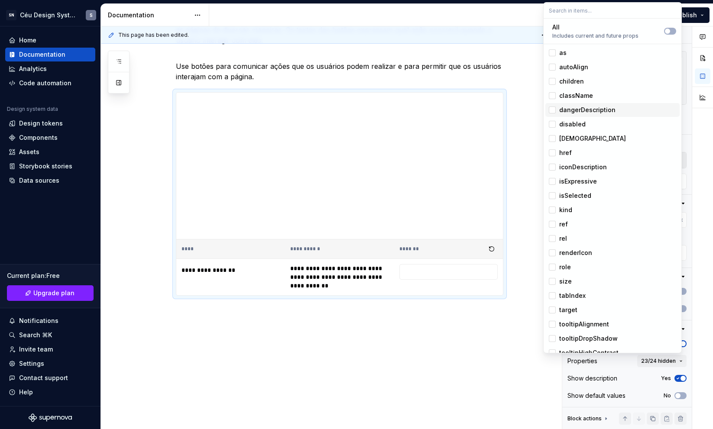
click at [579, 110] on div "dangerDescription" at bounding box center [587, 110] width 56 height 9
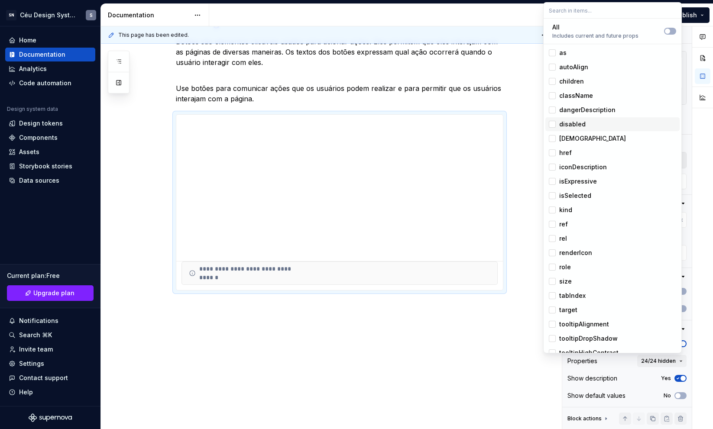
click at [575, 123] on div "disabled" at bounding box center [572, 124] width 26 height 9
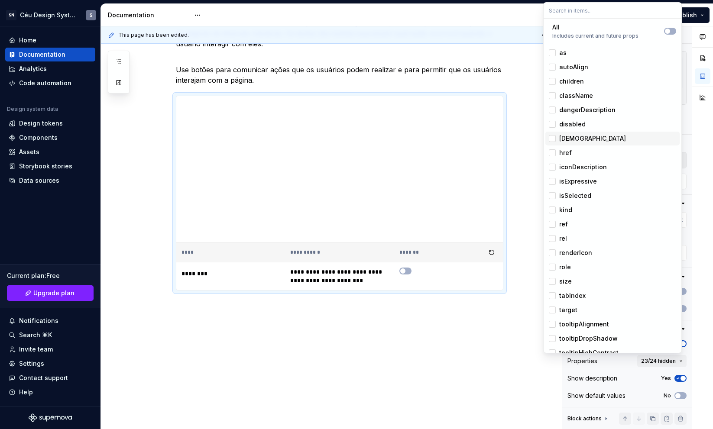
click at [577, 139] on div "hasIconOnly" at bounding box center [592, 138] width 67 height 9
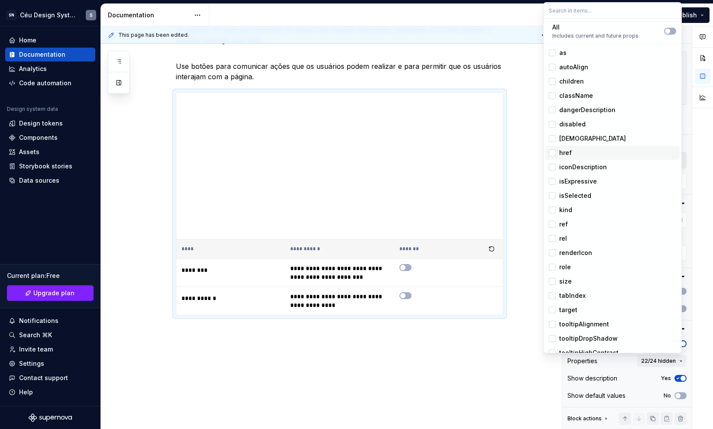
click at [576, 150] on div "href" at bounding box center [617, 153] width 117 height 9
click at [573, 149] on div "href" at bounding box center [617, 153] width 117 height 9
click at [580, 166] on div "iconDescription" at bounding box center [583, 167] width 48 height 9
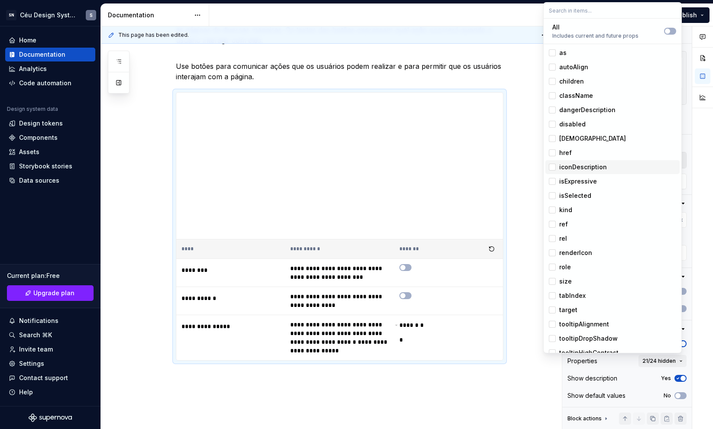
click at [580, 169] on div "iconDescription" at bounding box center [583, 167] width 48 height 9
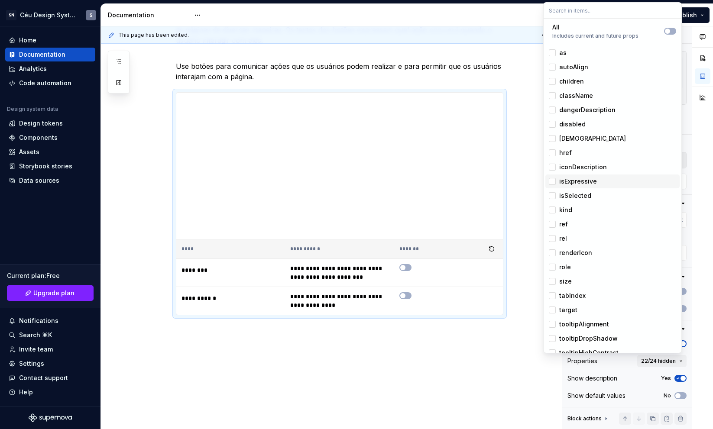
click at [583, 180] on div "isExpressive" at bounding box center [578, 181] width 38 height 9
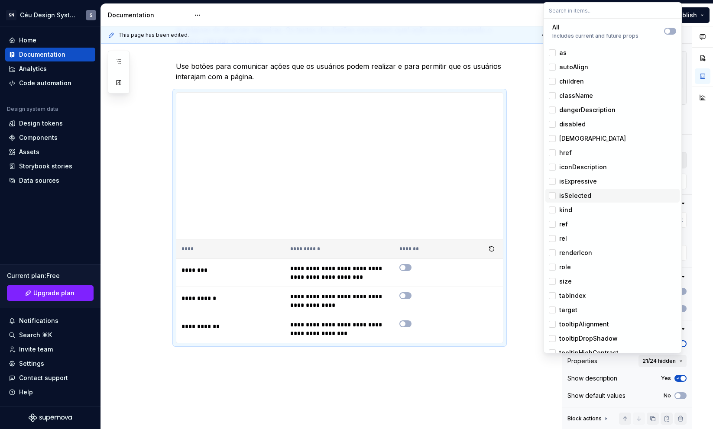
click at [582, 198] on div "isSelected" at bounding box center [575, 196] width 32 height 9
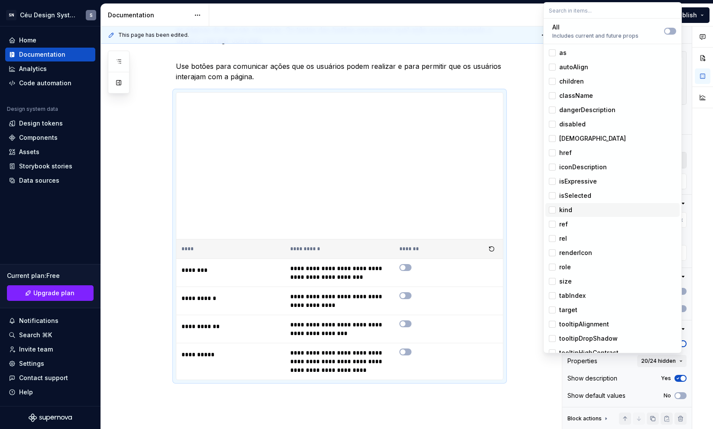
click at [578, 208] on div "kind" at bounding box center [617, 210] width 117 height 9
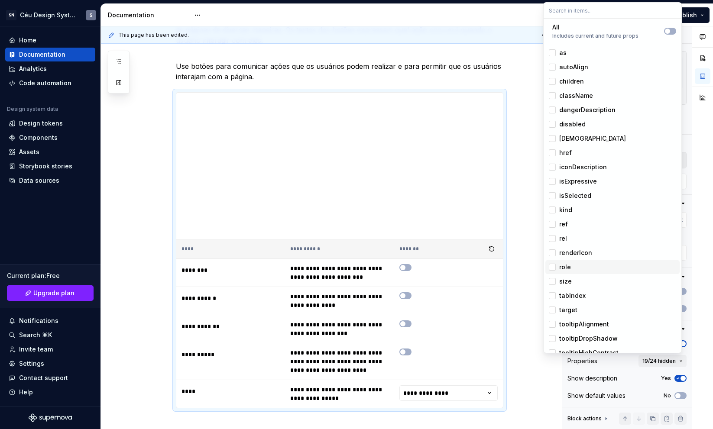
click at [572, 270] on div "role" at bounding box center [617, 267] width 117 height 9
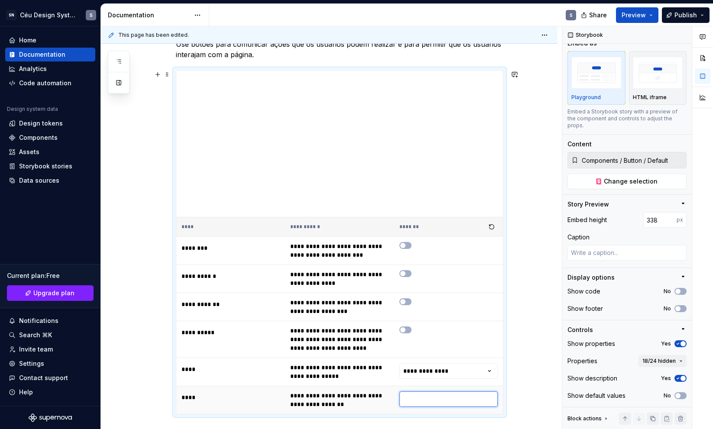
click at [412, 401] on input "To enrich screen reader interactions, please activate Accessibility in Grammarl…" at bounding box center [449, 400] width 98 height 16
click at [661, 364] on span "18/24 hidden" at bounding box center [659, 361] width 33 height 7
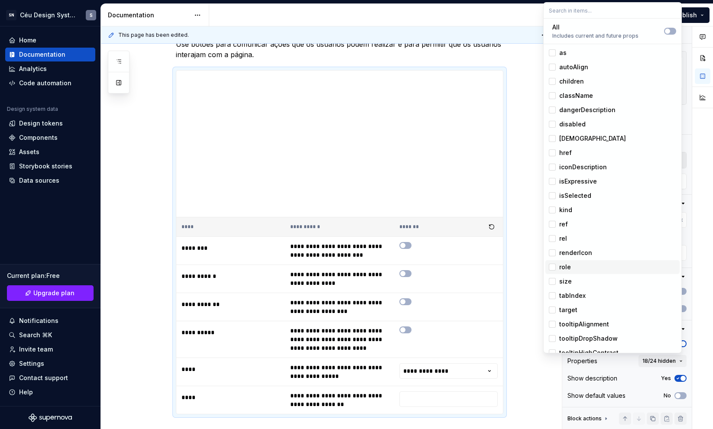
click at [564, 266] on div "role" at bounding box center [565, 267] width 12 height 9
click at [569, 270] on div "role" at bounding box center [565, 267] width 12 height 9
click at [570, 284] on div "size" at bounding box center [565, 281] width 13 height 9
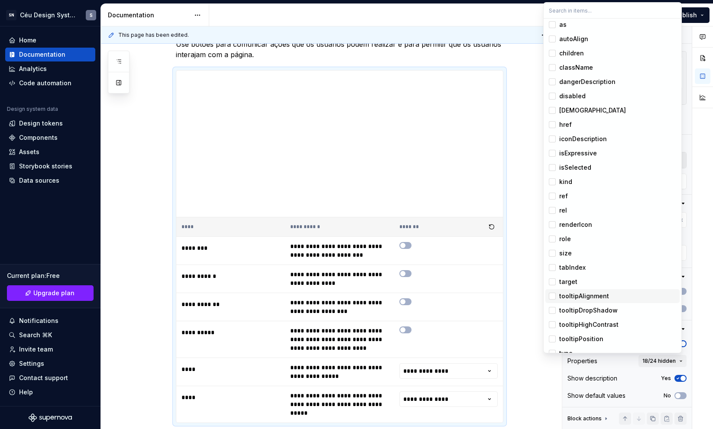
click at [579, 295] on div "tooltipAlignment" at bounding box center [584, 296] width 50 height 9
click at [559, 296] on div "tooltipAlignment" at bounding box center [584, 296] width 50 height 9
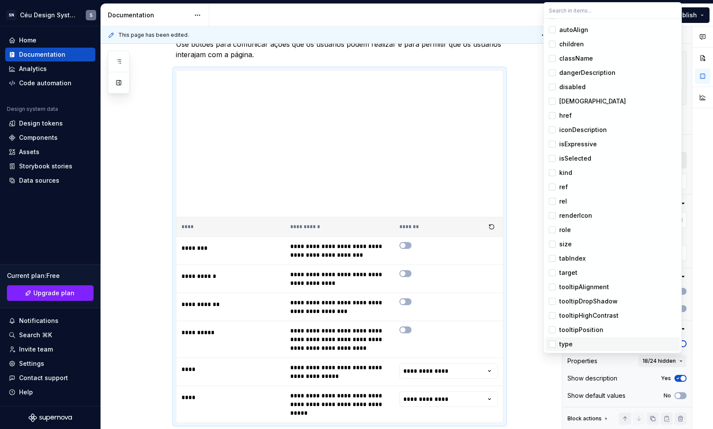
click at [578, 339] on span "type" at bounding box center [613, 345] width 134 height 14
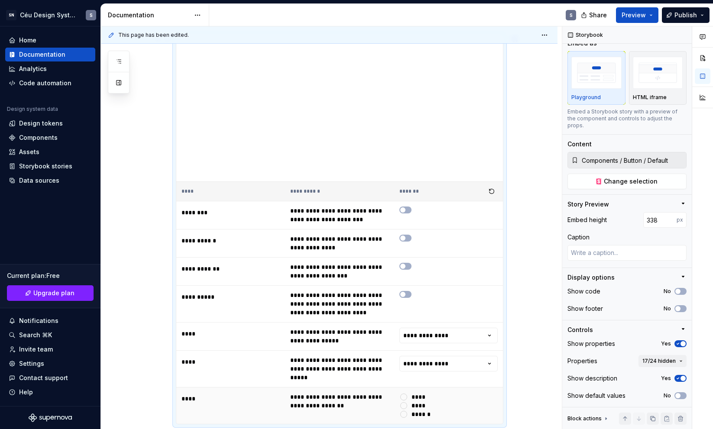
click at [421, 402] on div "*****" at bounding box center [419, 406] width 14 height 9
click at [407, 403] on button "*****" at bounding box center [403, 406] width 7 height 7
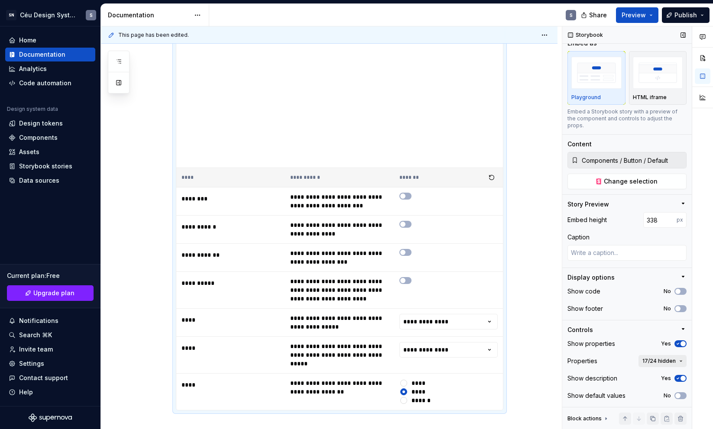
click at [657, 363] on span "17/24 hidden" at bounding box center [659, 361] width 33 height 7
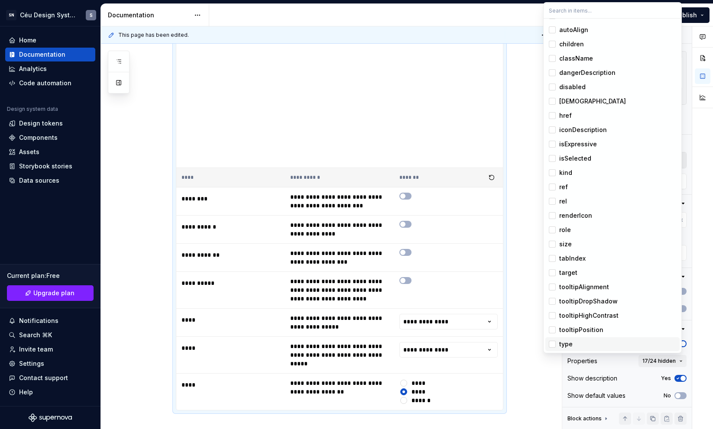
click at [559, 341] on span "type" at bounding box center [613, 345] width 134 height 14
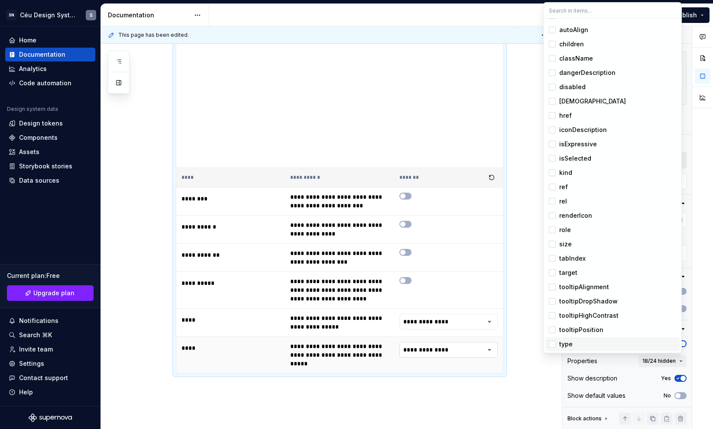
click at [438, 346] on html "SN Céu Design System S Home Documentation Analytics Code automation Design syst…" at bounding box center [356, 214] width 713 height 429
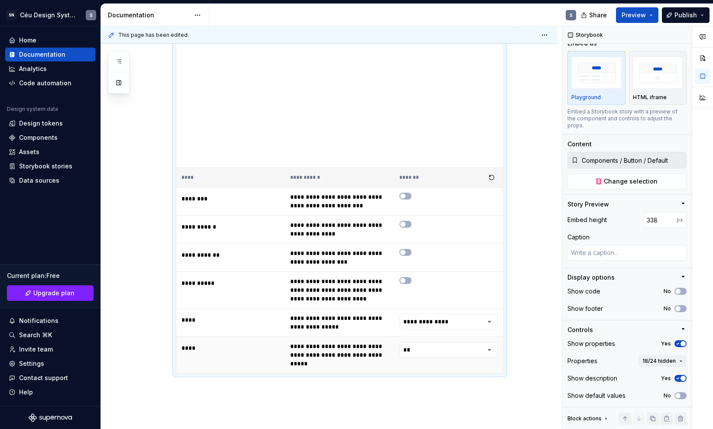
click at [439, 341] on td "**" at bounding box center [448, 355] width 109 height 37
click at [438, 350] on html "SN Céu Design System S Home Documentation Analytics Code automation Design syst…" at bounding box center [356, 214] width 713 height 429
click at [443, 322] on html "SN Céu Design System S Home Documentation Analytics Code automation Design syst…" at bounding box center [356, 214] width 713 height 429
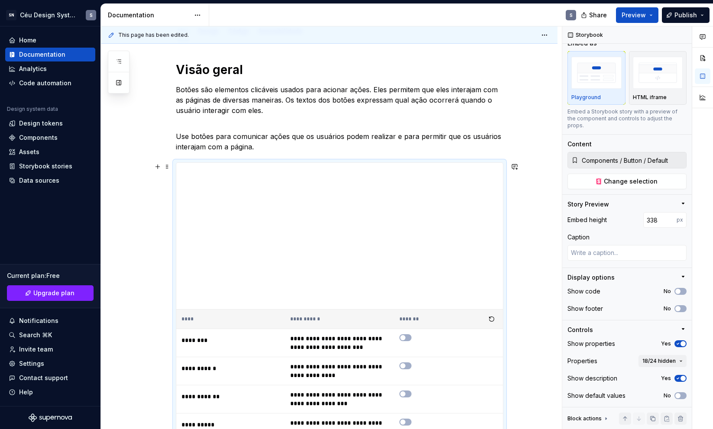
click at [535, 174] on div "**********" at bounding box center [329, 348] width 457 height 614
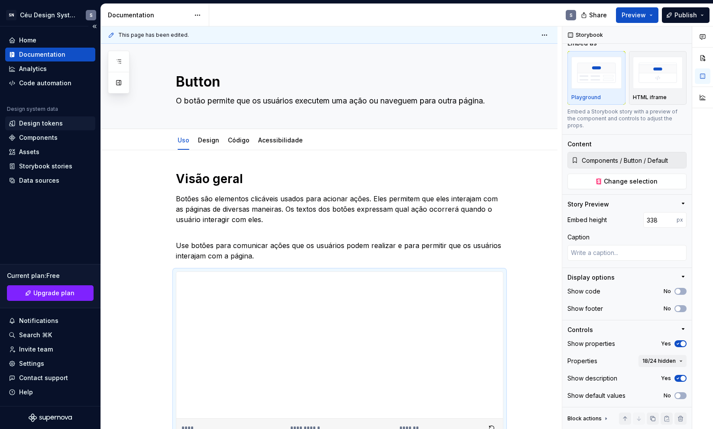
click at [39, 122] on div "Design tokens" at bounding box center [41, 123] width 44 height 9
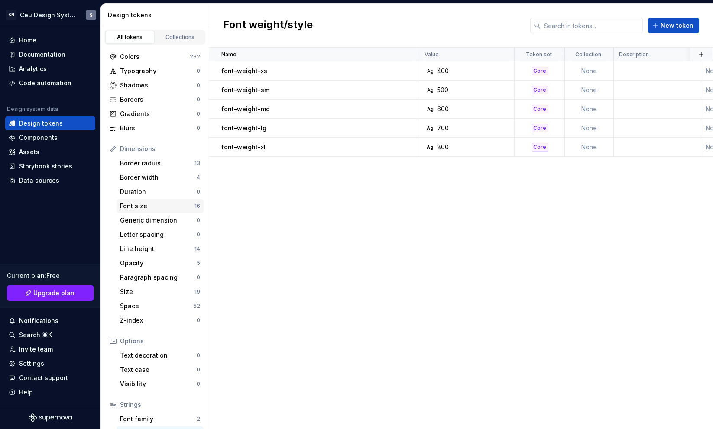
click at [141, 209] on div "Font size" at bounding box center [157, 206] width 75 height 9
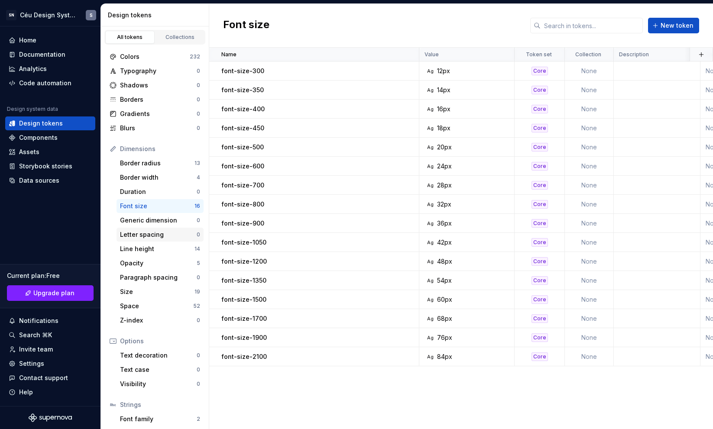
click at [139, 236] on div "Letter spacing" at bounding box center [158, 235] width 77 height 9
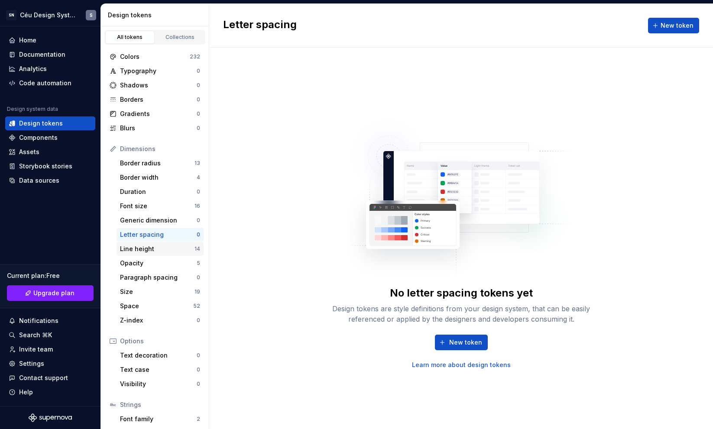
click at [140, 248] on div "Line height" at bounding box center [157, 249] width 75 height 9
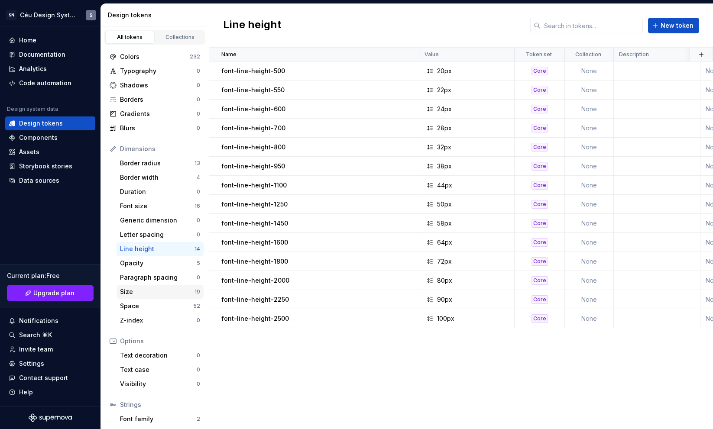
click at [141, 296] on div "Size 19" at bounding box center [160, 292] width 87 height 14
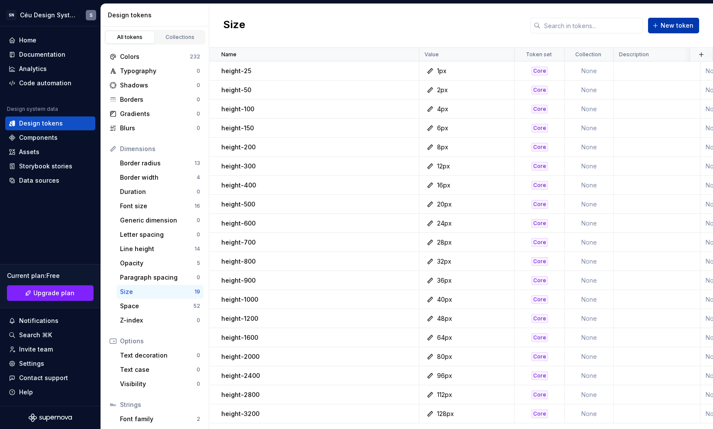
click at [679, 25] on span "New token" at bounding box center [677, 25] width 33 height 9
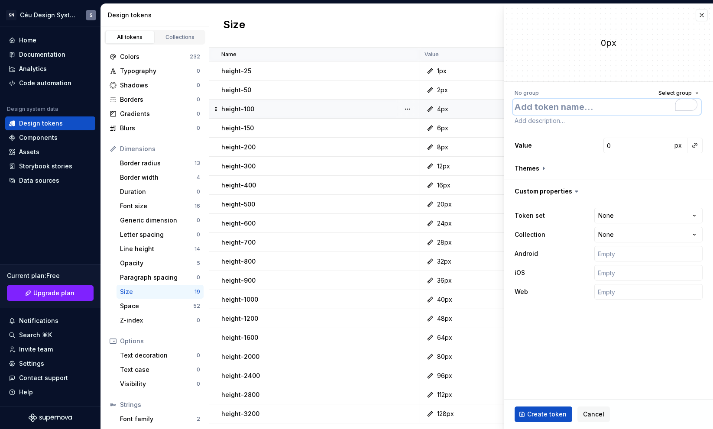
click at [570, 106] on textarea "To enrich screen reader interactions, please activate Accessibility in Grammarl…" at bounding box center [607, 107] width 188 height 16
type textarea "*"
type textarea "w"
type textarea "*"
type textarea "wi"
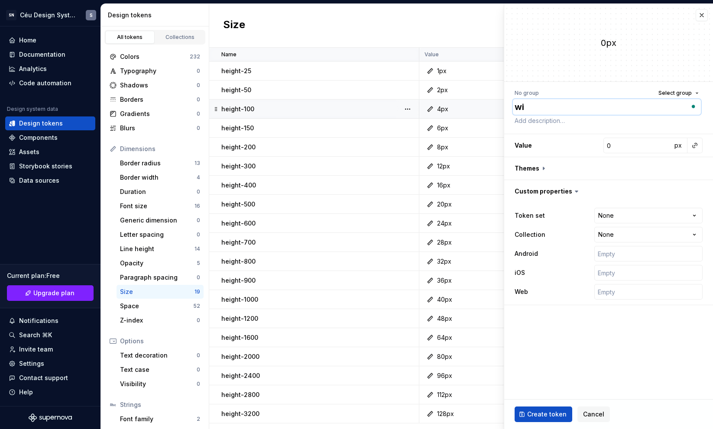
type textarea "*"
type textarea "wid"
type textarea "*"
type textarea "widt"
type textarea "*"
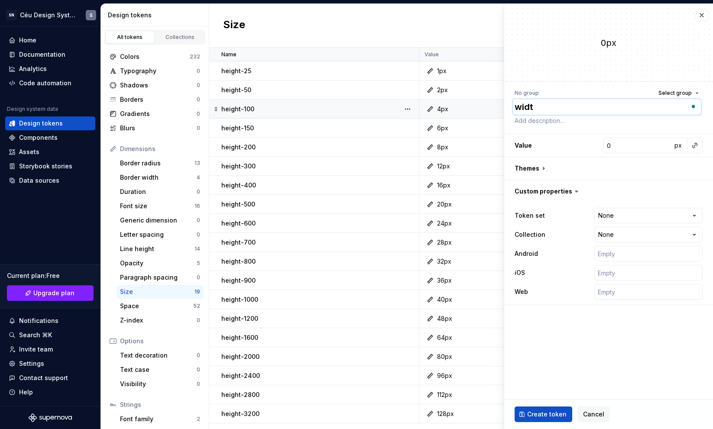
type textarea "width"
type textarea "*"
type textarea "width-"
type textarea "*"
type textarea "width-25"
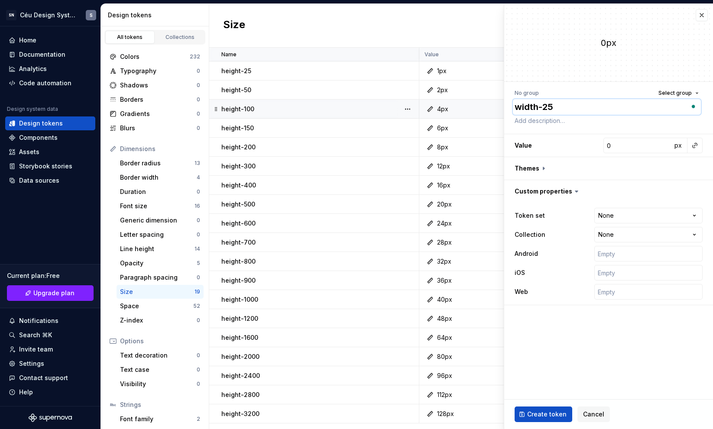
type textarea "*"
type textarea "width-254"
type textarea "*"
drag, startPoint x: 543, startPoint y: 105, endPoint x: 501, endPoint y: 107, distance: 41.7
click at [501, 107] on body "SN Céu Design System S Home Documentation Analytics Code automation Design syst…" at bounding box center [356, 214] width 713 height 429
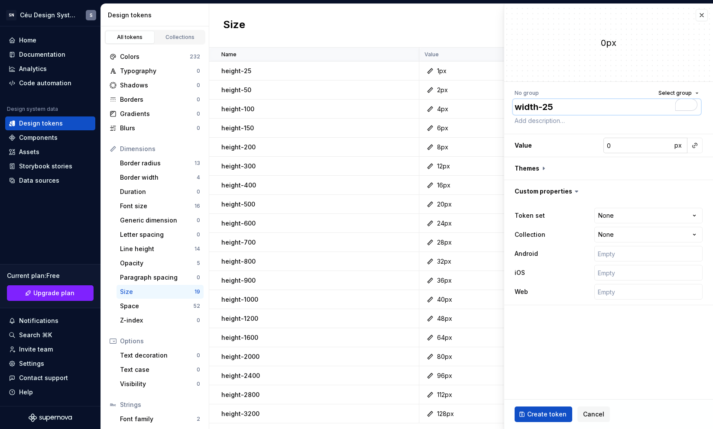
type textarea "width-25"
click at [636, 145] on input "0" at bounding box center [638, 146] width 68 height 16
click at [635, 145] on input "0" at bounding box center [638, 146] width 68 height 16
type textarea "*"
type input "1"
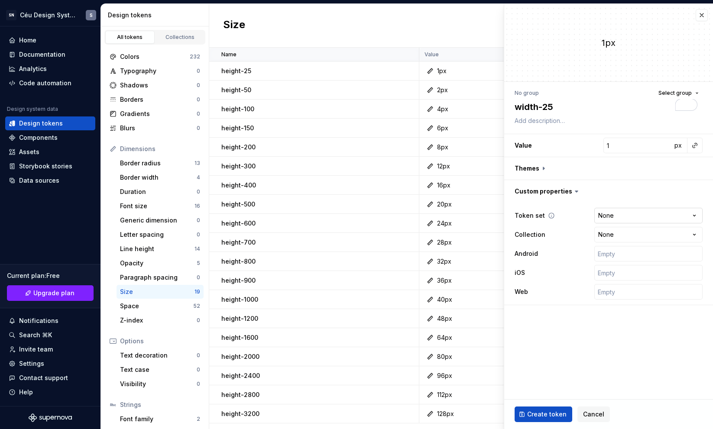
click at [613, 212] on html "SN Céu Design System S Home Documentation Analytics Code automation Design syst…" at bounding box center [356, 214] width 713 height 429
select select "**********"
click at [540, 408] on button "Create token" at bounding box center [544, 415] width 58 height 16
type textarea "*"
type input "0"
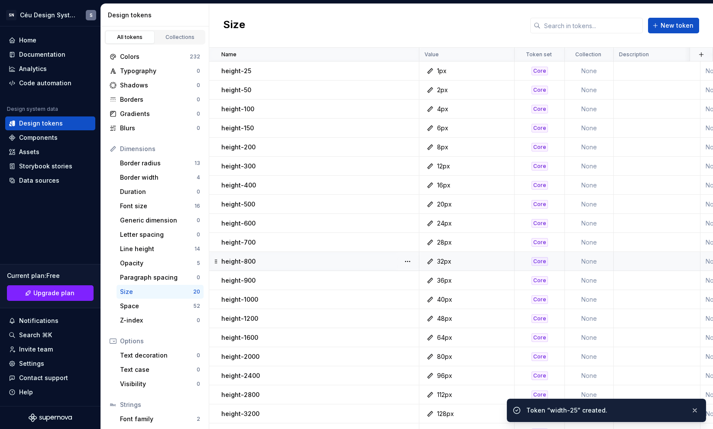
scroll to position [18, 0]
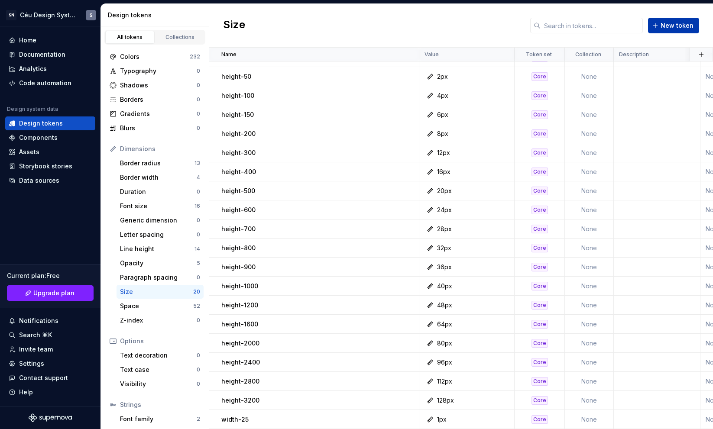
click at [668, 32] on button "New token" at bounding box center [673, 26] width 51 height 16
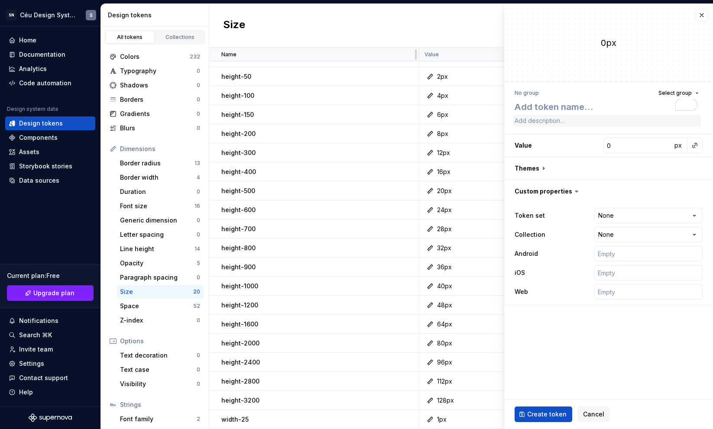
type textarea "*"
type textarea "width-"
type textarea "*"
type textarea "width-5"
type textarea "*"
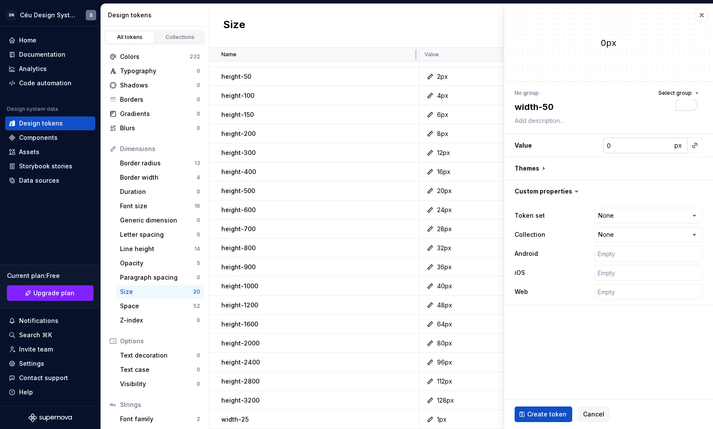
type textarea "width-50"
click at [634, 149] on input "0" at bounding box center [638, 146] width 68 height 16
type textarea "*"
type input "2"
click at [618, 210] on html "SN Céu Design System S Home Documentation Analytics Code automation Design syst…" at bounding box center [356, 214] width 713 height 429
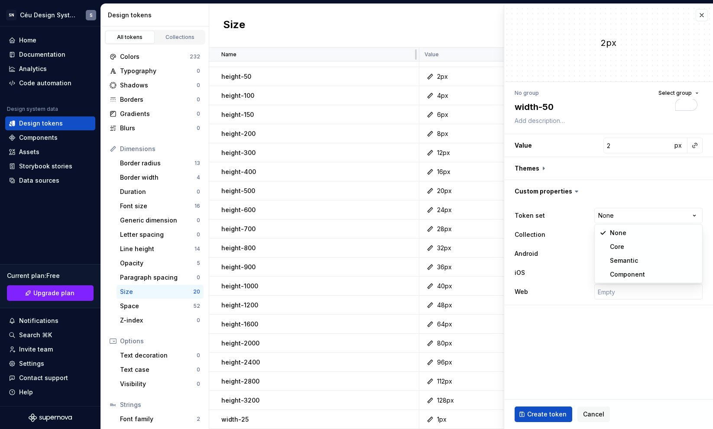
select select "**********"
click at [543, 406] on div "Create token Cancel" at bounding box center [608, 414] width 209 height 29
click at [538, 420] on button "Create token" at bounding box center [544, 415] width 58 height 16
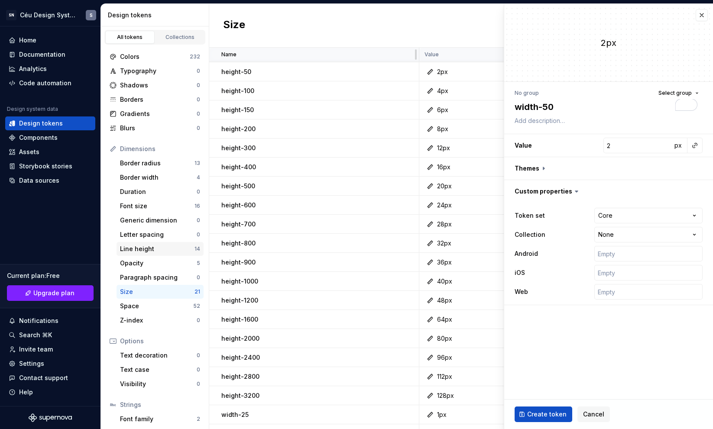
type textarea "*"
type input "0"
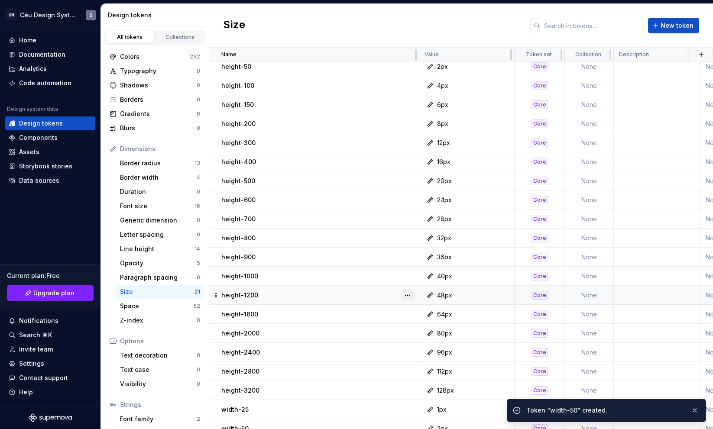
scroll to position [37, 0]
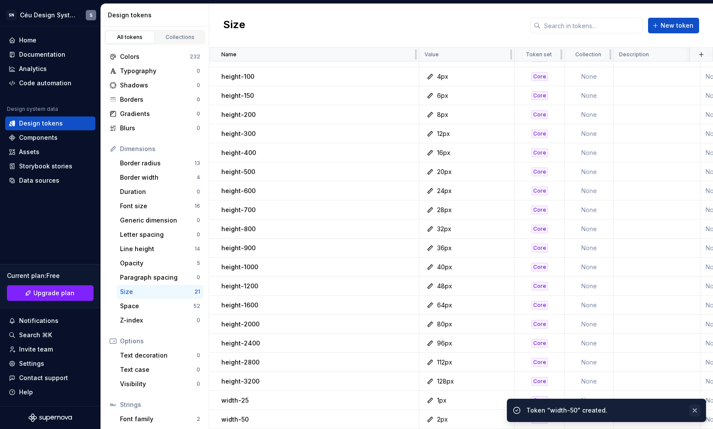
click at [693, 409] on button "button" at bounding box center [694, 411] width 11 height 12
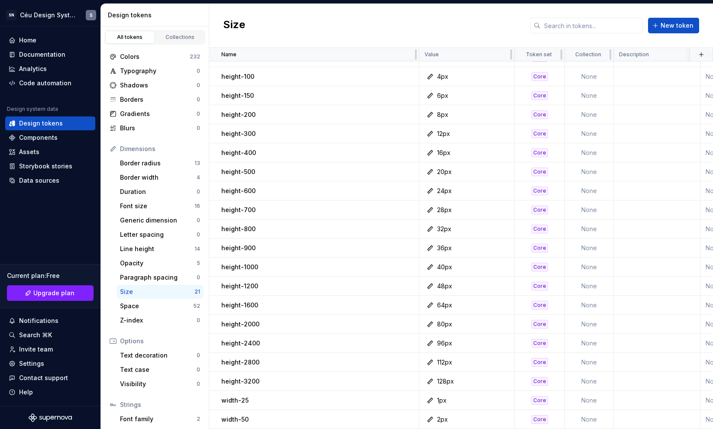
click at [656, 34] on div "Size New token" at bounding box center [461, 26] width 504 height 44
click at [657, 31] on button "New token" at bounding box center [673, 26] width 51 height 16
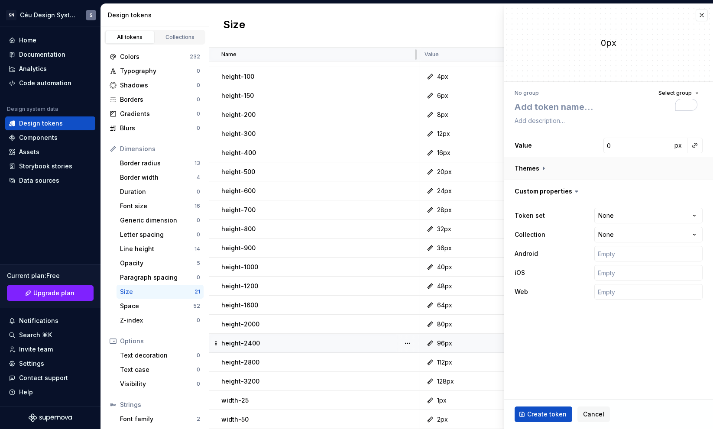
type textarea "*"
type textarea "width-"
type textarea "*"
type textarea "width-4"
type textarea "*"
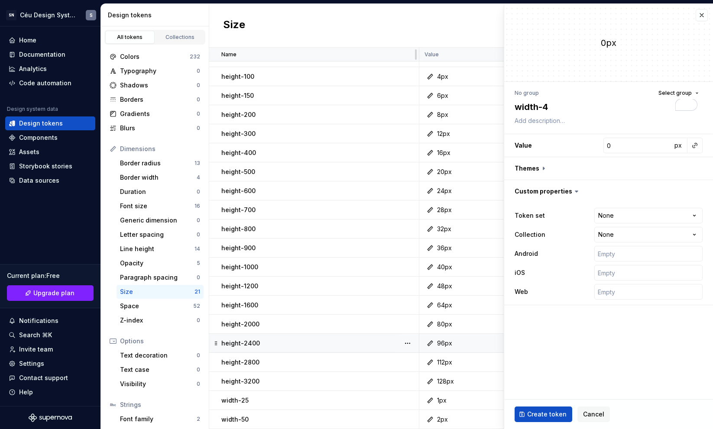
type textarea "width-"
type textarea "*"
type textarea "width-1"
type textarea "*"
type textarea "width-10"
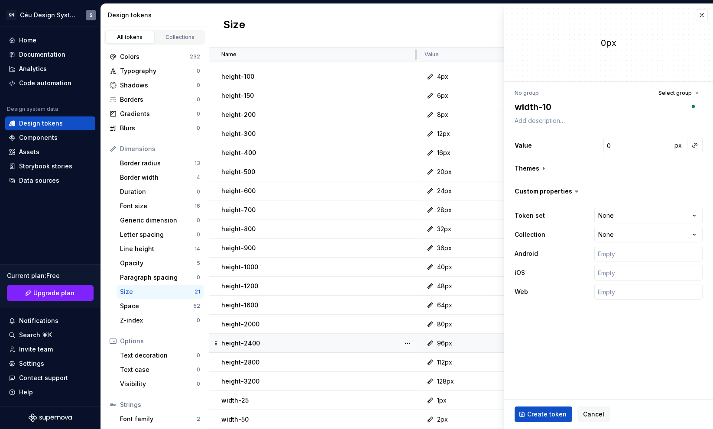
type textarea "*"
type textarea "width-100"
click at [653, 145] on input "0" at bounding box center [638, 146] width 68 height 16
type textarea "*"
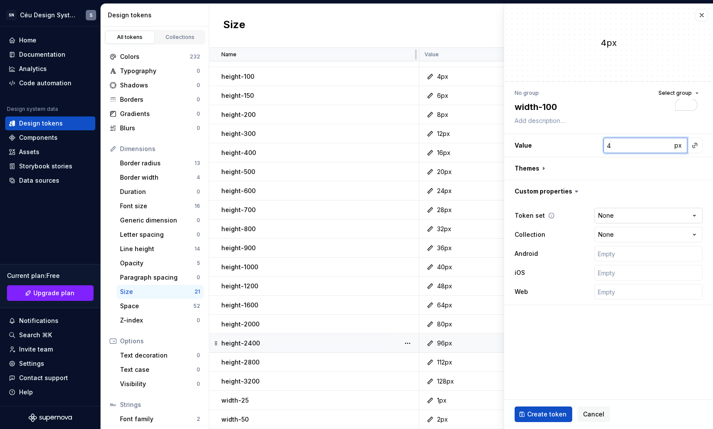
type input "4"
click at [646, 221] on html "SN Céu Design System S Home Documentation Analytics Code automation Design syst…" at bounding box center [356, 214] width 713 height 429
select select "**********"
click at [545, 416] on span "Create token" at bounding box center [546, 414] width 39 height 9
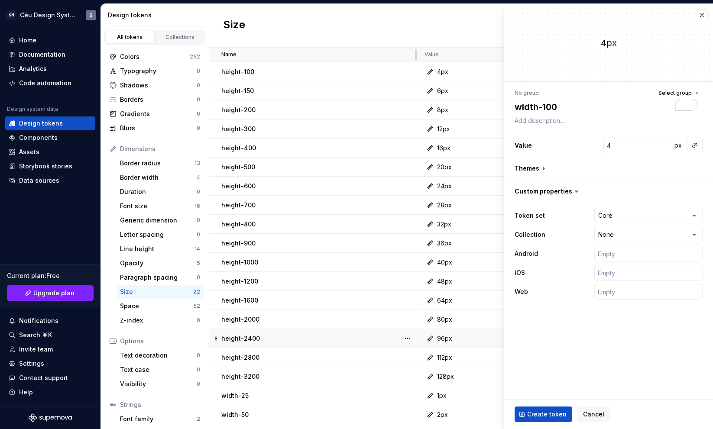
type textarea "*"
type input "0"
type textarea "*"
type input "0"
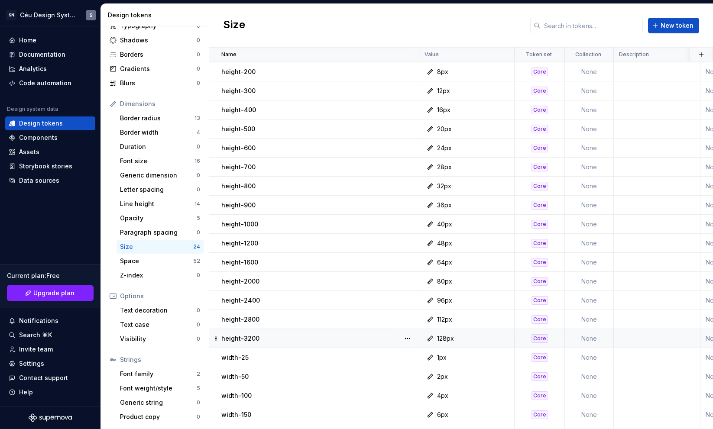
scroll to position [94, 0]
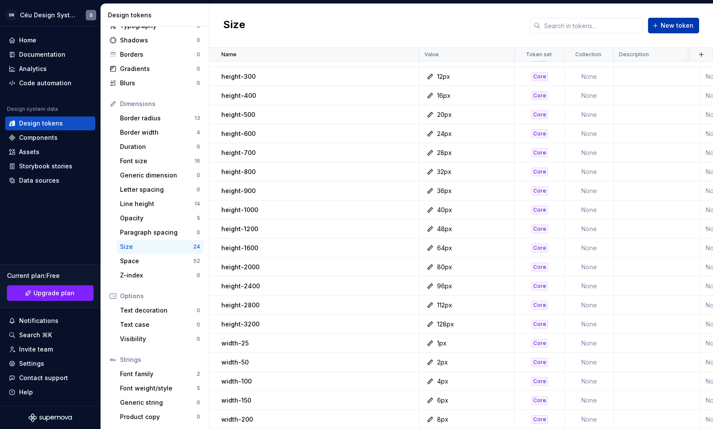
click at [668, 20] on button "New token" at bounding box center [673, 26] width 51 height 16
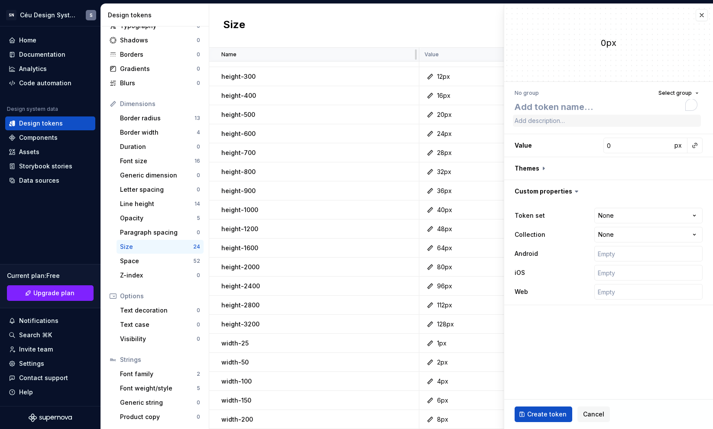
type textarea "*"
type textarea "width-"
type textarea "*"
type textarea "width-4"
type textarea "*"
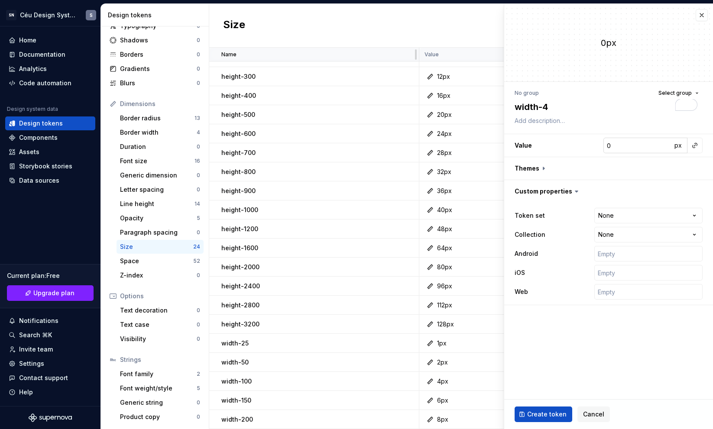
type textarea "width-40"
type textarea "*"
type textarea "width-400"
click at [549, 108] on textarea "width-400" at bounding box center [607, 107] width 188 height 16
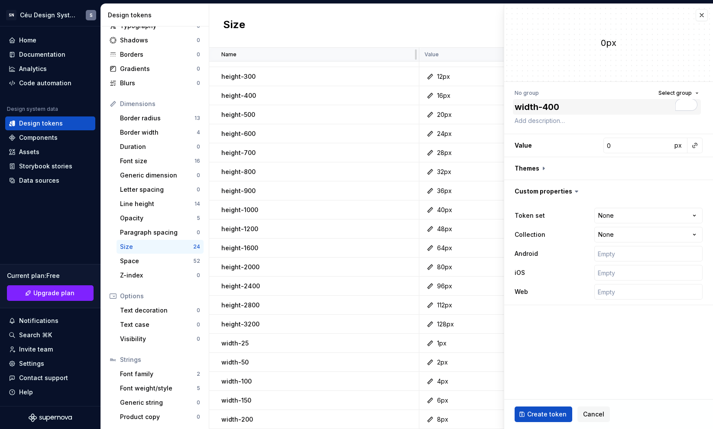
type textarea "*"
type textarea "width-3"
type textarea "*"
type textarea "width-30"
type textarea "*"
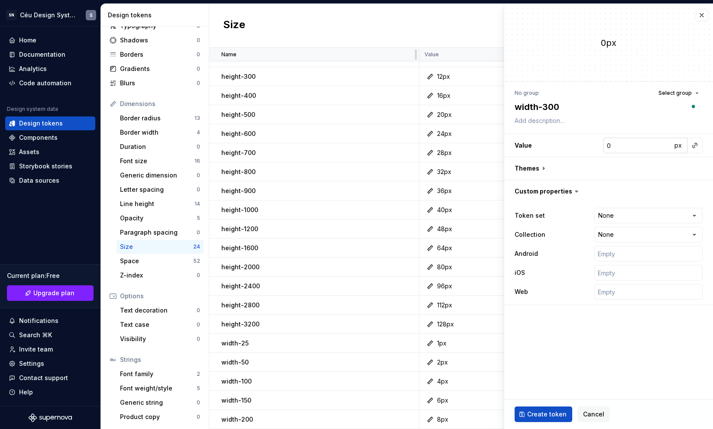
type textarea "width-300"
click at [641, 146] on input "0" at bounding box center [638, 146] width 68 height 16
type textarea "*"
type input "1"
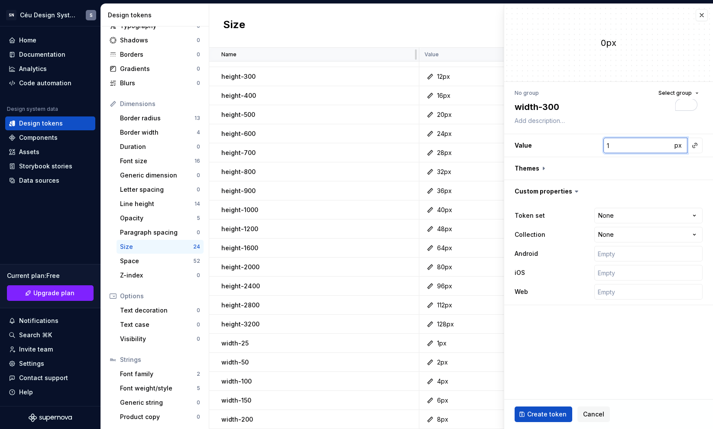
type textarea "*"
type input "12"
click at [619, 214] on html "SN Céu Design System S Home Documentation Analytics Code automation Design syst…" at bounding box center [356, 214] width 713 height 429
select select "**********"
click at [532, 415] on span "Create token" at bounding box center [546, 414] width 39 height 9
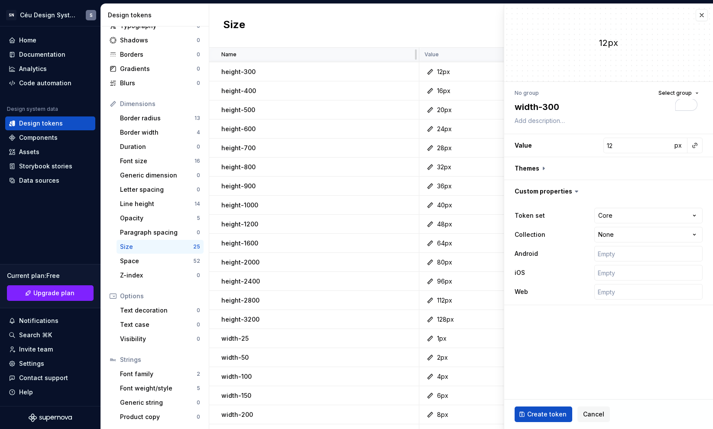
type textarea "*"
type input "0"
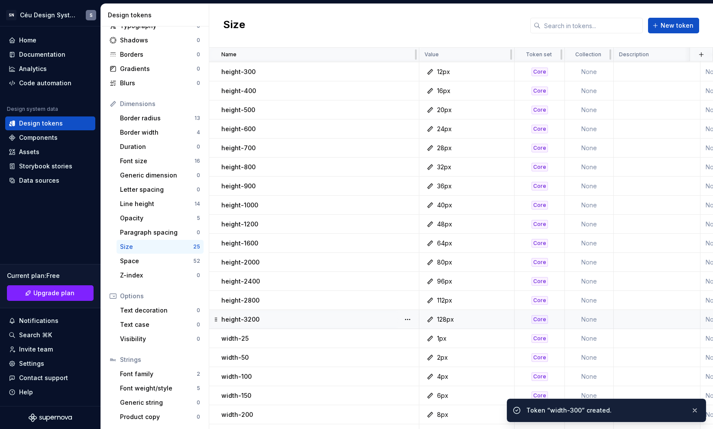
scroll to position [114, 0]
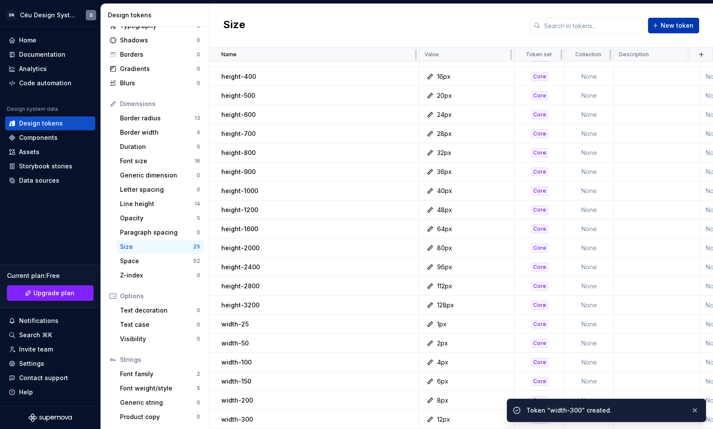
click at [670, 24] on span "New token" at bounding box center [677, 25] width 33 height 9
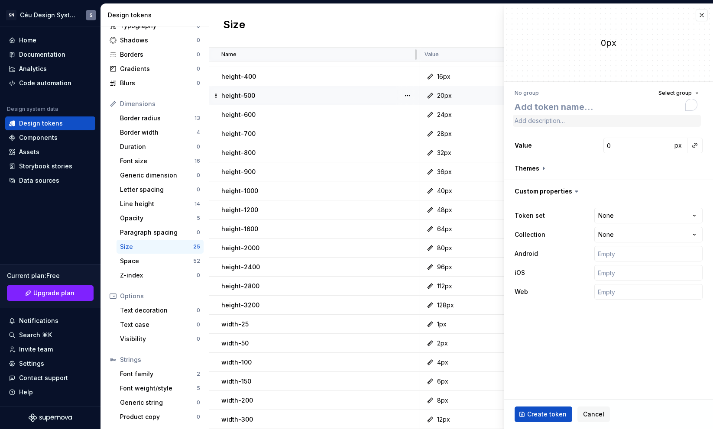
type textarea "*"
type textarea "width-"
type textarea "*"
type textarea "width-4"
type textarea "*"
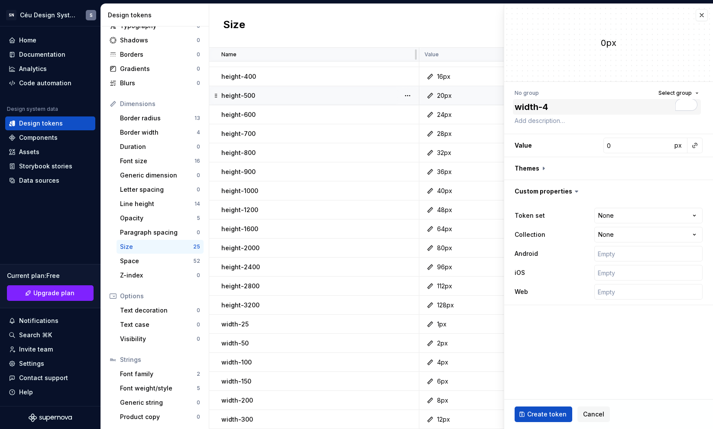
type textarea "width-40"
type textarea "*"
type textarea "width-400"
click at [634, 147] on input "0" at bounding box center [638, 146] width 68 height 16
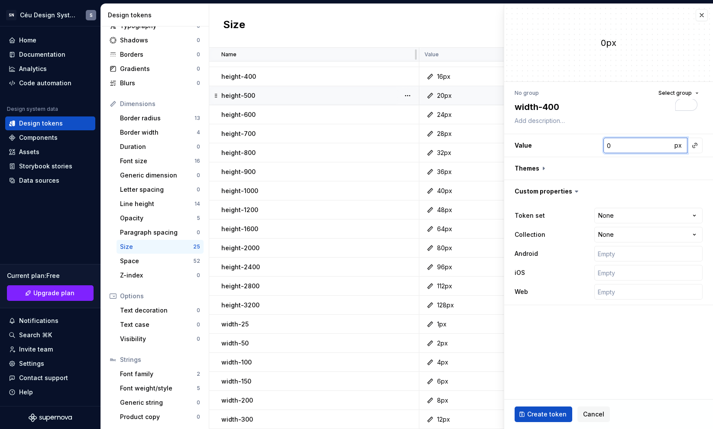
type textarea "*"
type input "1"
type textarea "*"
type input "16"
click at [641, 216] on html "SN Céu Design System S Home Documentation Analytics Code automation Design syst…" at bounding box center [356, 214] width 713 height 429
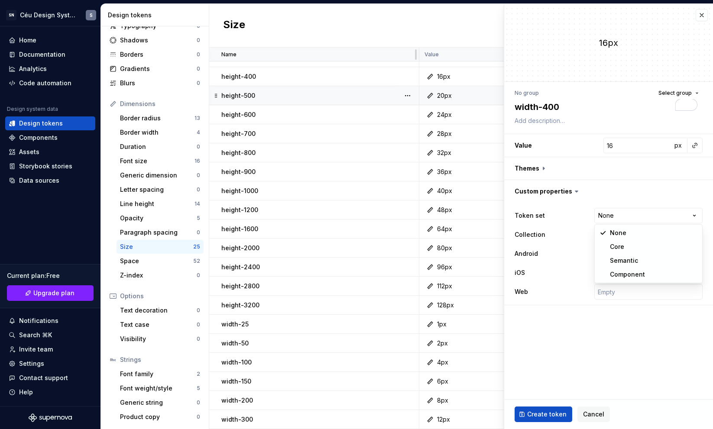
select select "**********"
click at [547, 412] on span "Create token" at bounding box center [546, 414] width 39 height 9
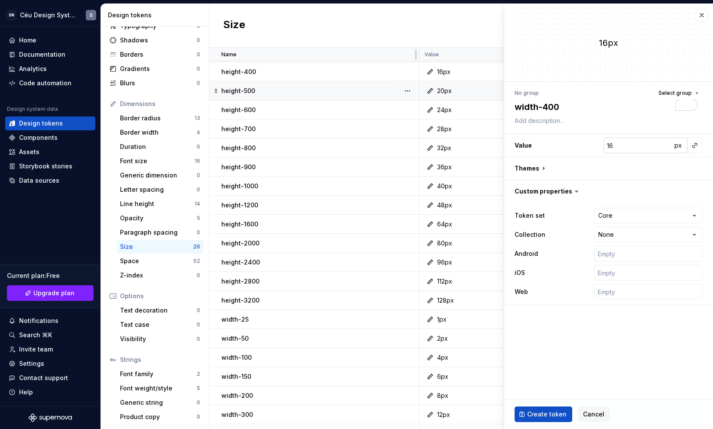
type textarea "*"
type input "0"
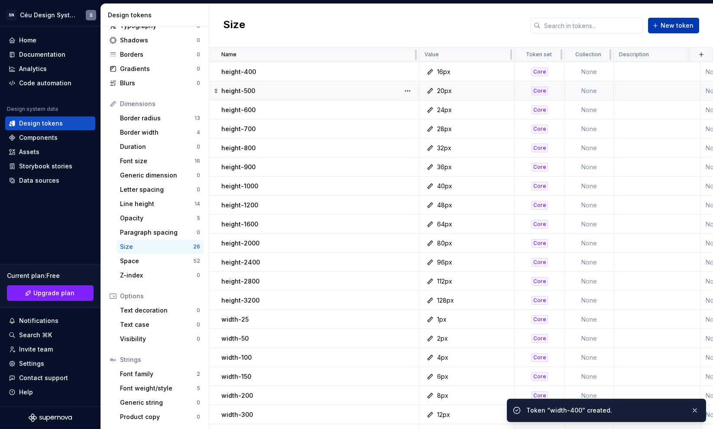
click at [668, 25] on span "New token" at bounding box center [677, 25] width 33 height 9
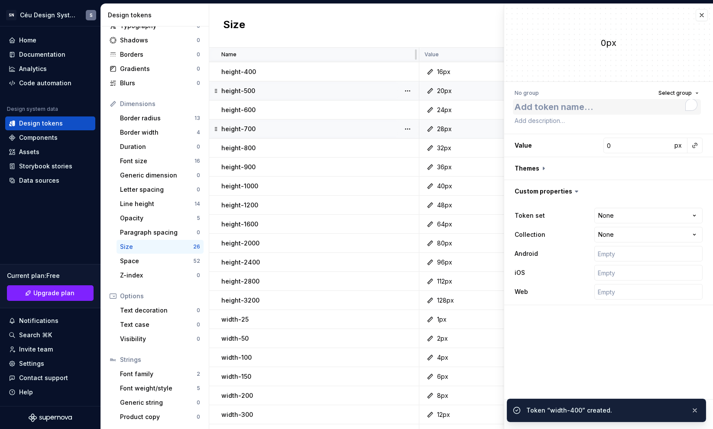
type textarea "*"
type textarea "width-"
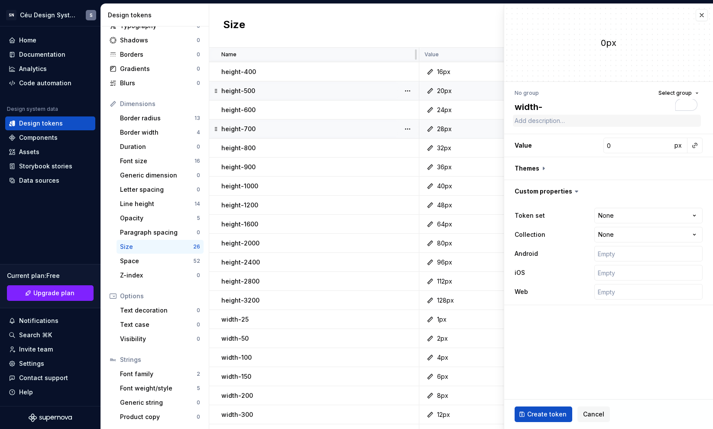
type textarea "*"
type textarea "width-5"
type textarea "*"
type textarea "width-50"
type textarea "*"
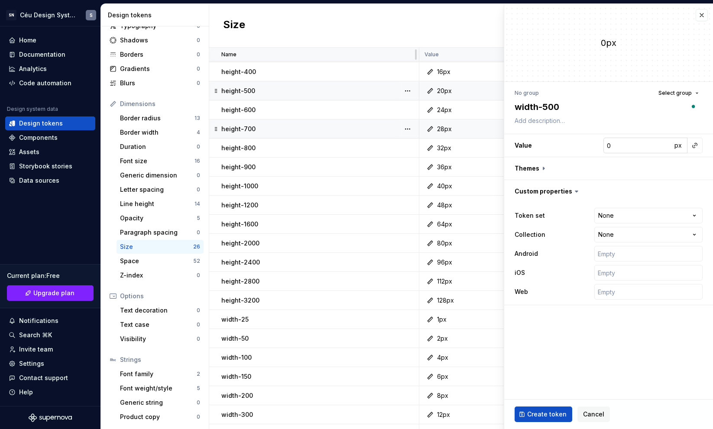
type textarea "width-500"
click at [637, 143] on input "0" at bounding box center [638, 146] width 68 height 16
type textarea "*"
type input "2"
type textarea "*"
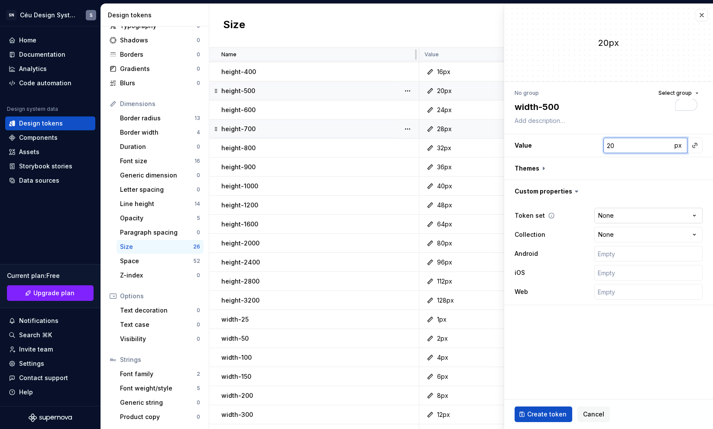
type input "20"
click at [651, 208] on html "SN Céu Design System S Home Documentation Analytics Code automation Design syst…" at bounding box center [356, 214] width 713 height 429
select select "**********"
click at [553, 415] on span "Create token" at bounding box center [546, 414] width 39 height 9
type textarea "*"
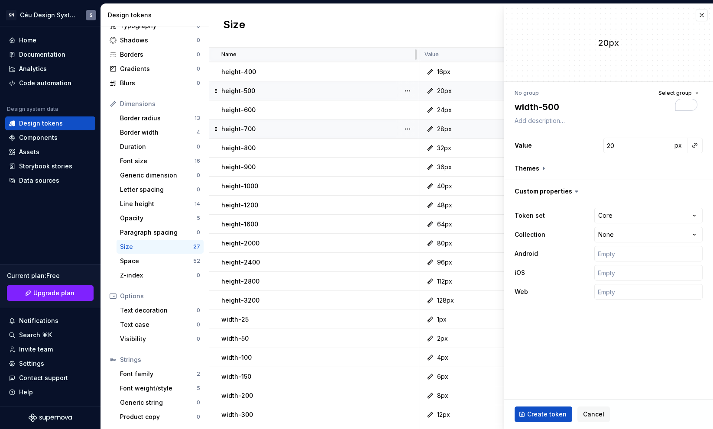
type input "0"
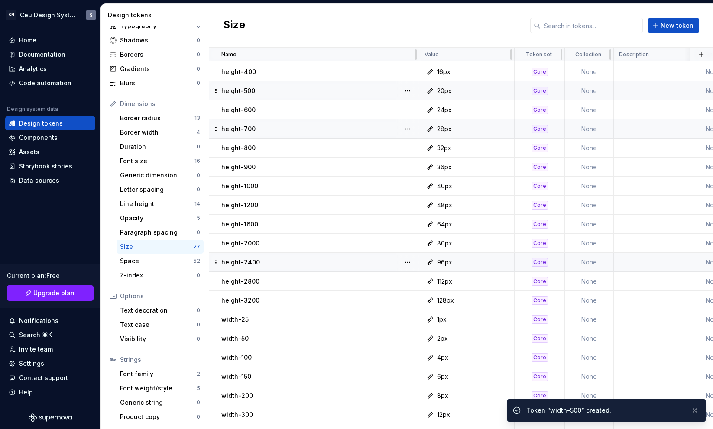
scroll to position [152, 0]
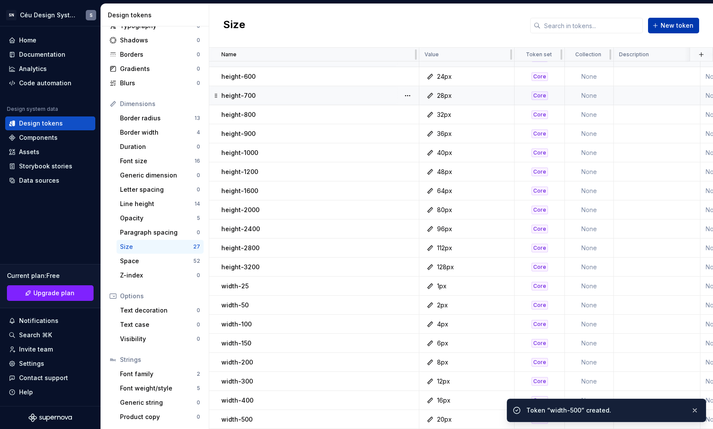
click at [670, 28] on span "New token" at bounding box center [677, 25] width 33 height 9
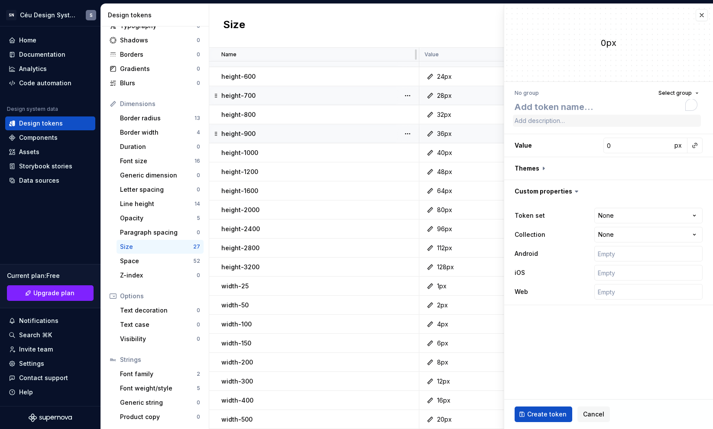
type textarea "*"
type textarea "width-"
type textarea "*"
type textarea "width-6"
type textarea "*"
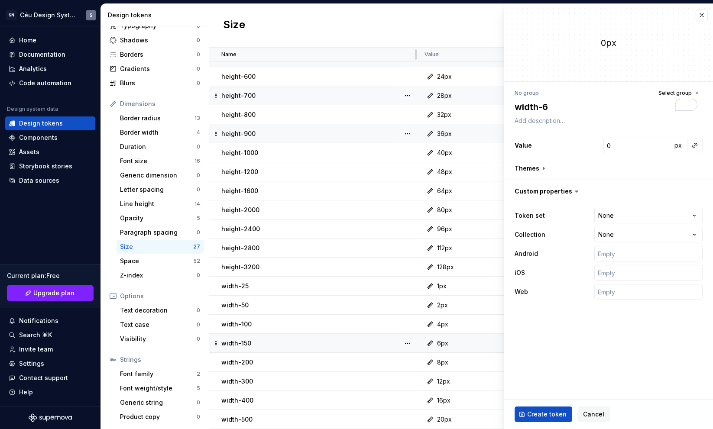
type textarea "width-60"
type textarea "*"
type textarea "width-600"
click at [613, 149] on input "0" at bounding box center [638, 146] width 68 height 16
type textarea "*"
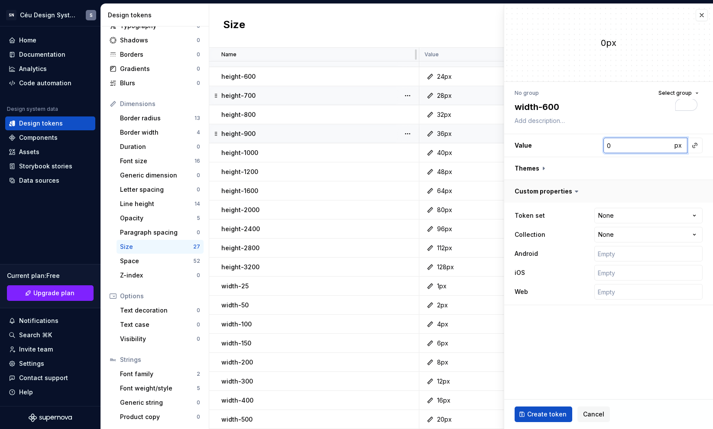
type input "2"
type textarea "*"
type input "24"
click at [622, 210] on html "SN Céu Design System S Home Documentation Analytics Code automation Design syst…" at bounding box center [356, 214] width 713 height 429
select select "**********"
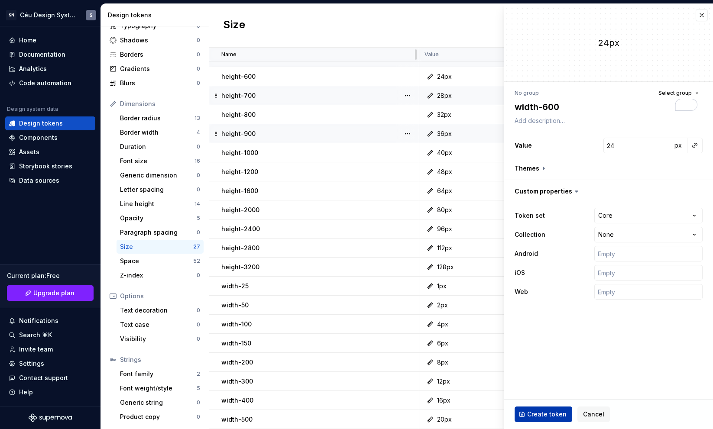
click at [537, 413] on span "Create token" at bounding box center [546, 414] width 39 height 9
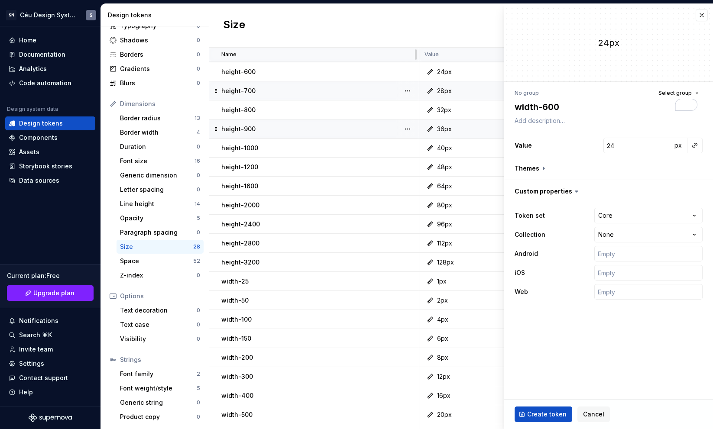
type textarea "*"
type input "0"
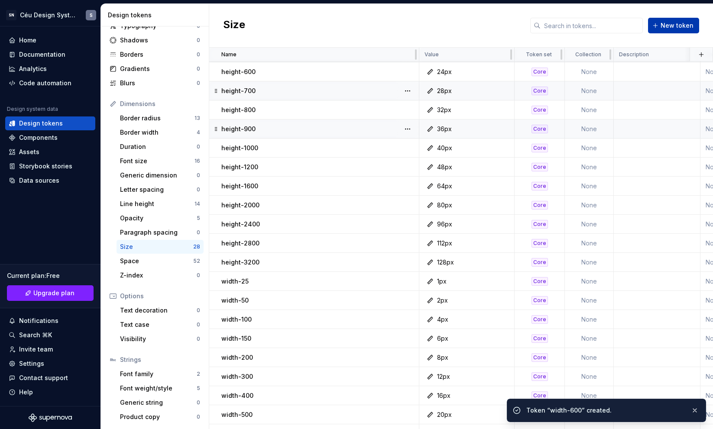
click at [677, 23] on span "New token" at bounding box center [677, 25] width 33 height 9
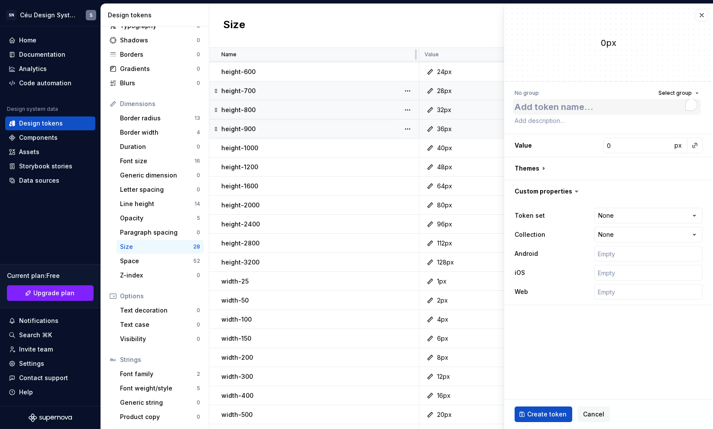
type textarea "*"
type textarea "width-"
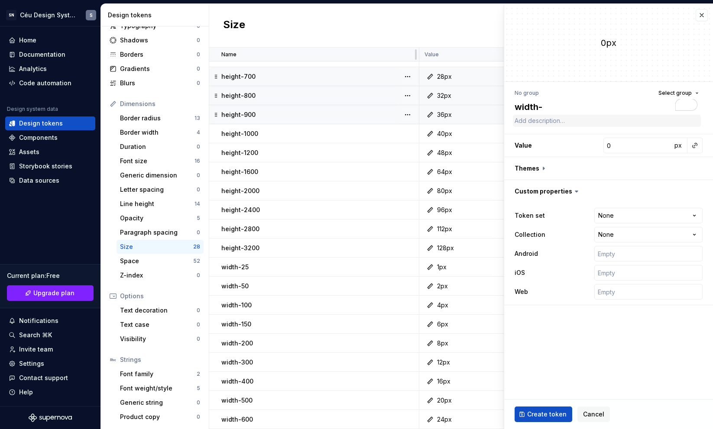
type textarea "*"
type textarea "width-7"
type textarea "*"
type textarea "width-70"
type textarea "*"
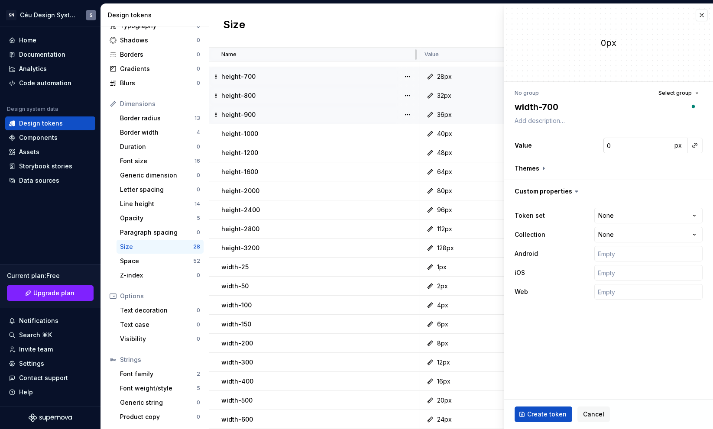
type textarea "width-700"
click at [638, 143] on input "0" at bounding box center [638, 146] width 68 height 16
type textarea "*"
type input "2"
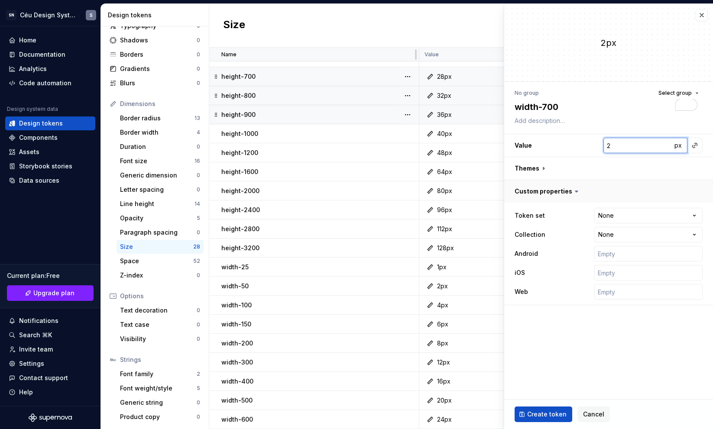
type textarea "*"
type input "28"
click at [627, 220] on html "SN Céu Design System S Home Documentation Analytics Code automation Design syst…" at bounding box center [356, 214] width 713 height 429
select select "**********"
click at [558, 411] on span "Create token" at bounding box center [546, 414] width 39 height 9
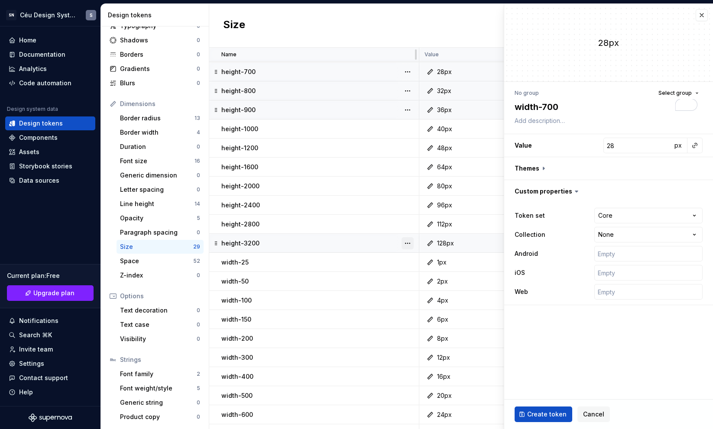
type textarea "*"
type input "0"
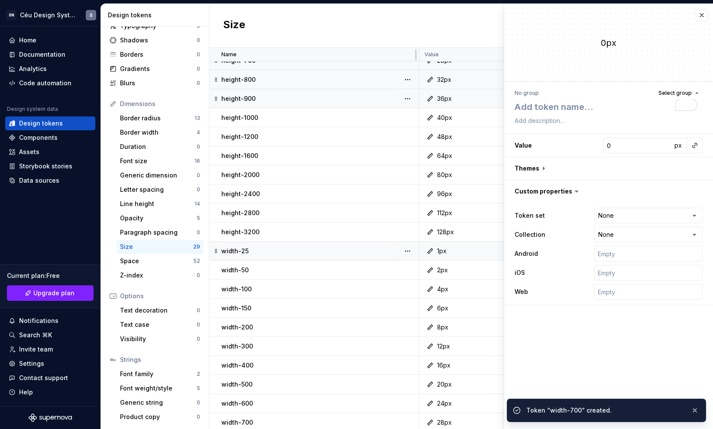
scroll to position [190, 0]
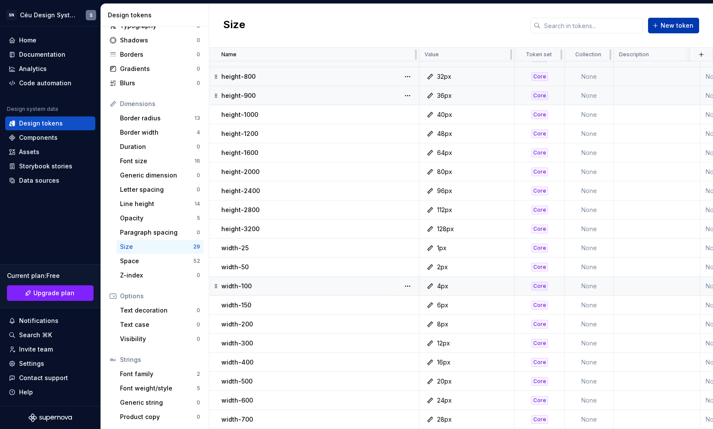
click at [678, 27] on span "New token" at bounding box center [677, 25] width 33 height 9
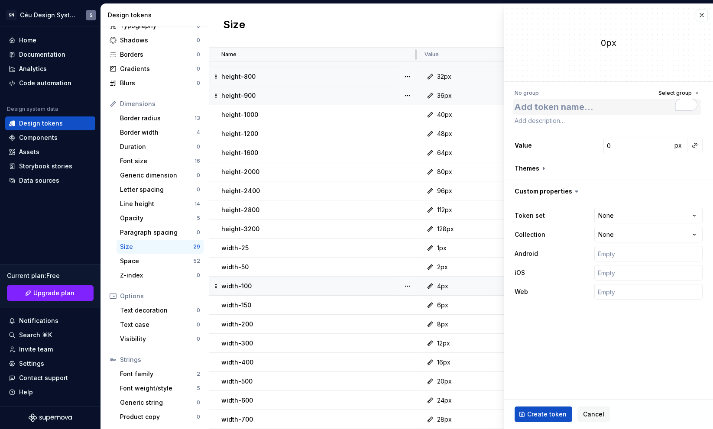
type textarea "*"
type textarea "width-"
type textarea "*"
type textarea "width-8"
type textarea "*"
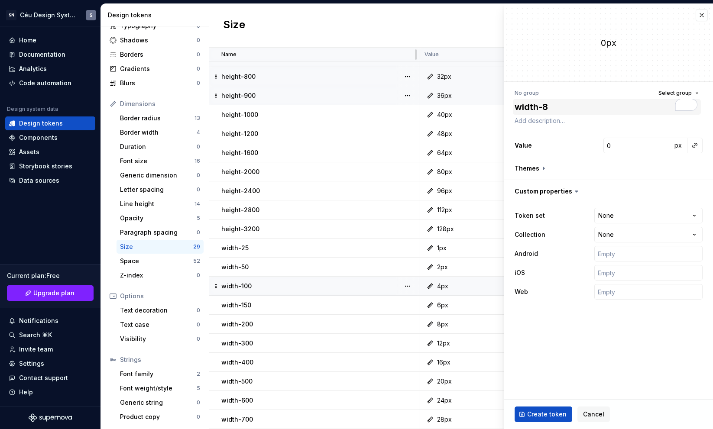
type textarea "width-80"
type textarea "*"
type textarea "width-800"
click at [615, 215] on html "SN Céu Design System S Home Documentation Analytics Code automation Design syst…" at bounding box center [356, 214] width 713 height 429
select select "**********"
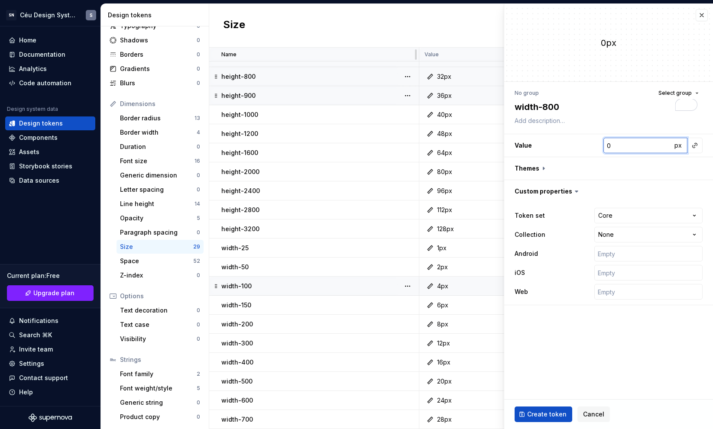
click at [618, 144] on input "0" at bounding box center [638, 146] width 68 height 16
type textarea "*"
type input "3"
type textarea "*"
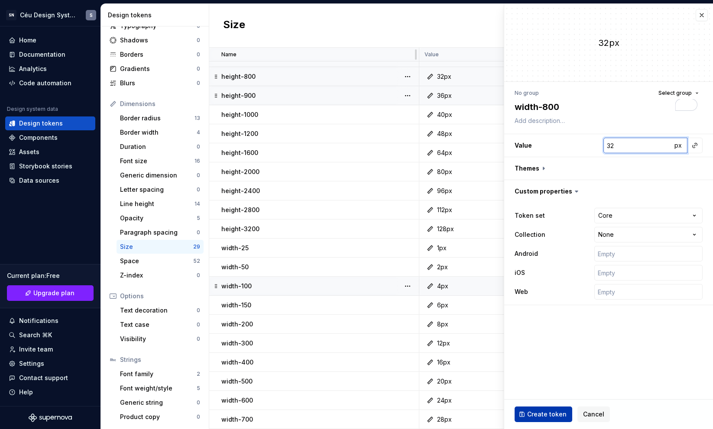
type input "32"
click at [546, 410] on span "Create token" at bounding box center [546, 414] width 39 height 9
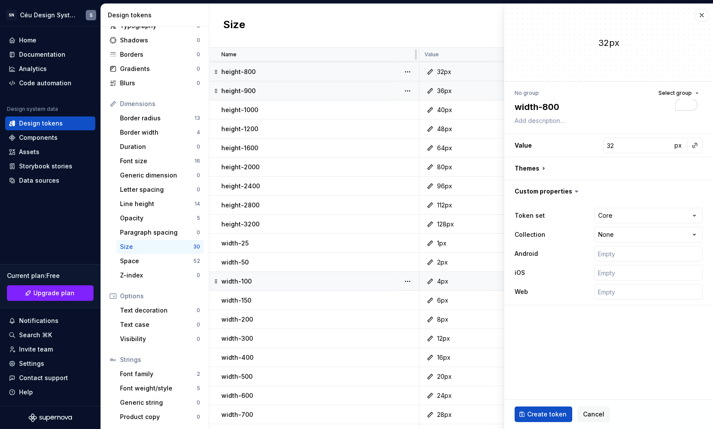
type textarea "*"
type input "0"
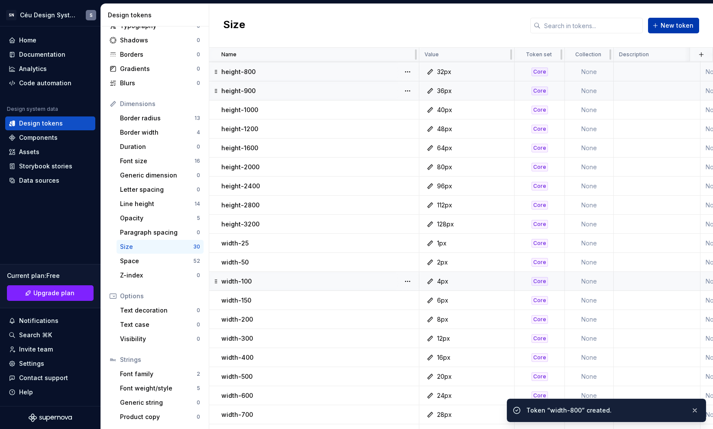
click at [668, 26] on span "New token" at bounding box center [677, 25] width 33 height 9
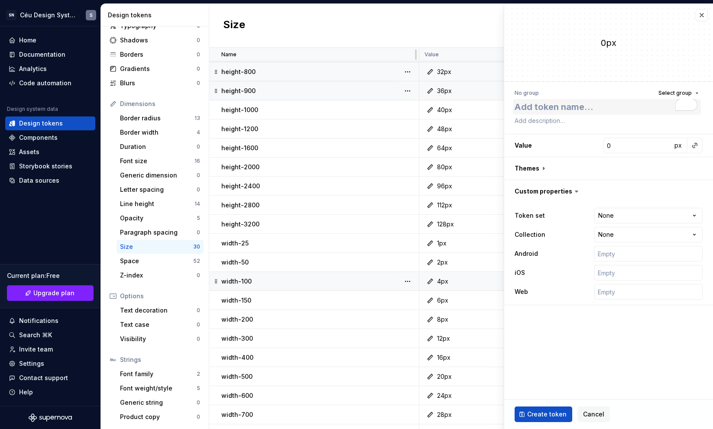
click at [564, 107] on textarea "To enrich screen reader interactions, please activate Accessibility in Grammarl…" at bounding box center [607, 107] width 188 height 16
type textarea "*"
type textarea "width-"
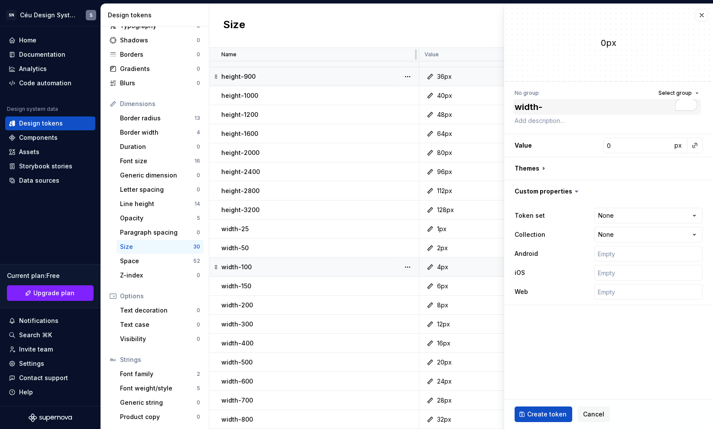
type textarea "*"
type textarea "width-9"
type textarea "*"
type textarea "width-9-"
type textarea "*"
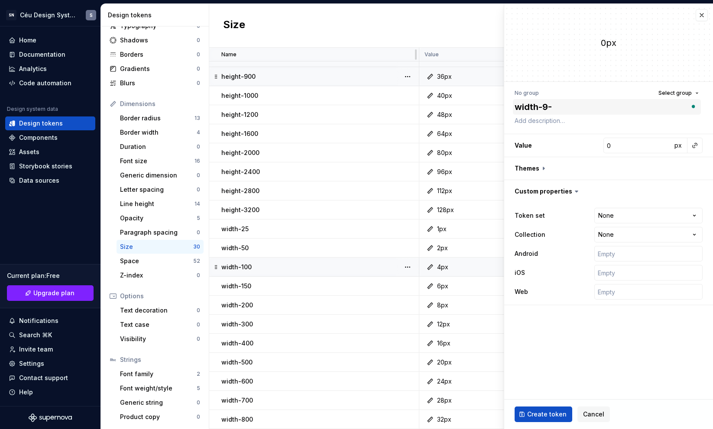
type textarea "width-9--"
type textarea "*"
type textarea "width-9-"
type textarea "*"
type textarea "width-9"
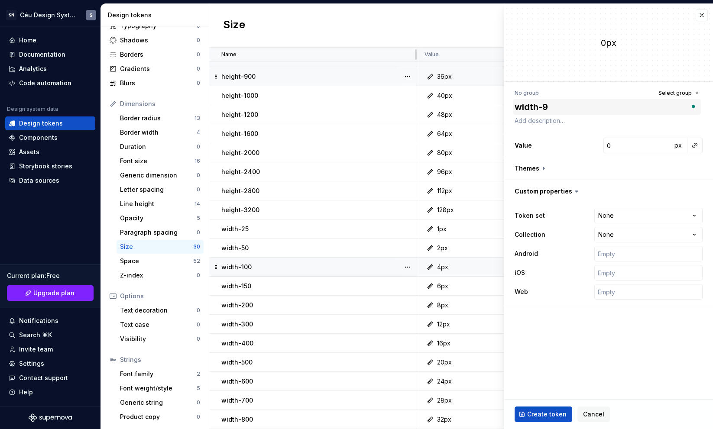
type textarea "*"
type textarea "width-90"
type textarea "*"
type textarea "width-900"
click at [610, 145] on input "0" at bounding box center [638, 146] width 68 height 16
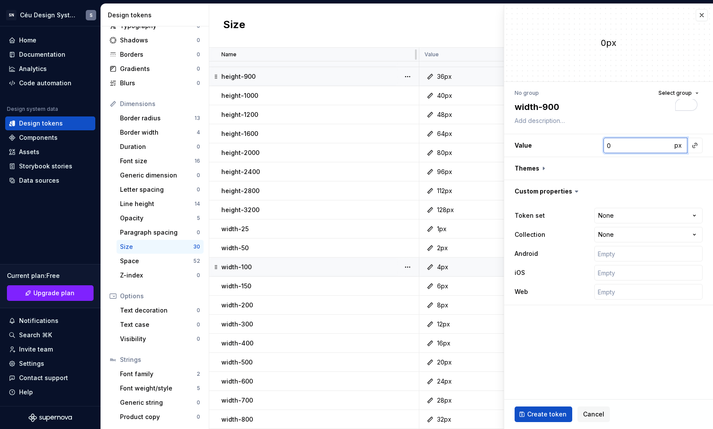
click at [610, 145] on input "0" at bounding box center [638, 146] width 68 height 16
type textarea "*"
type input "3"
type textarea "*"
type input "36"
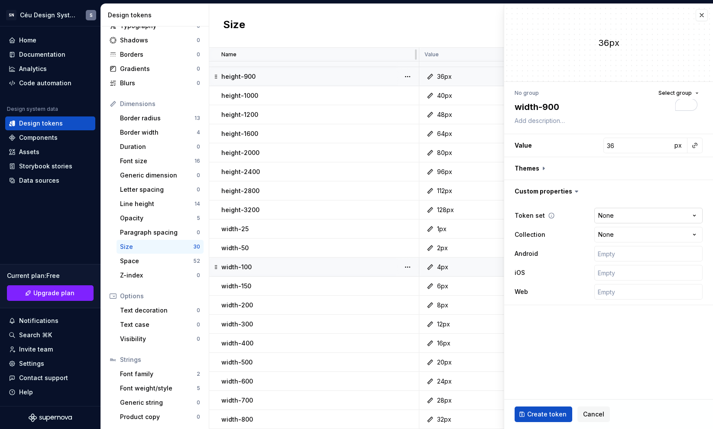
click at [610, 211] on html "SN Céu Design System S Home Documentation Analytics Code automation Design syst…" at bounding box center [356, 214] width 713 height 429
select select "**********"
click at [543, 414] on span "Create token" at bounding box center [546, 414] width 39 height 9
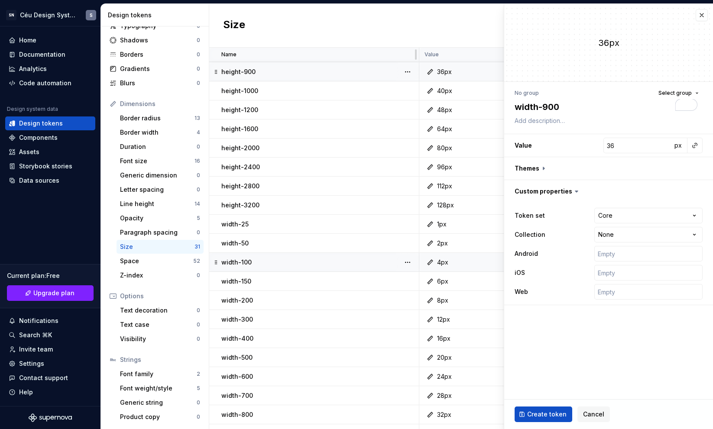
type textarea "*"
type input "0"
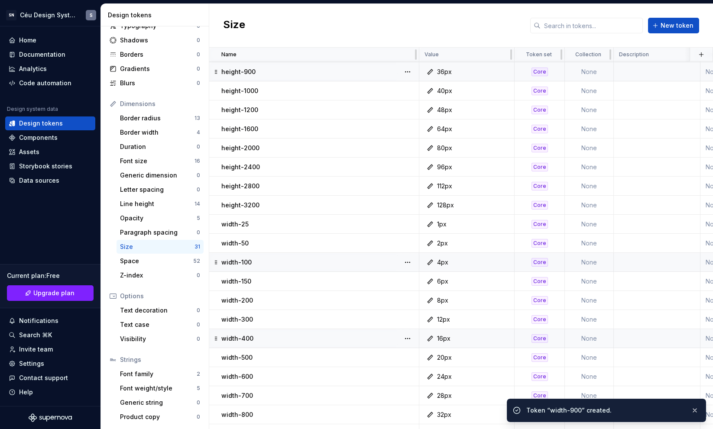
scroll to position [228, 0]
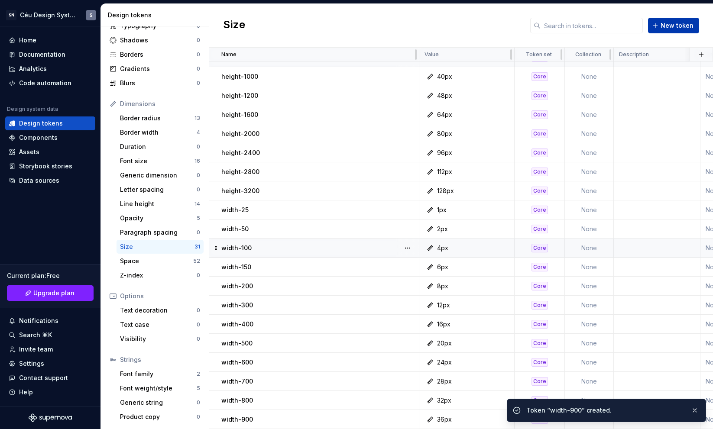
click at [671, 27] on span "New token" at bounding box center [677, 25] width 33 height 9
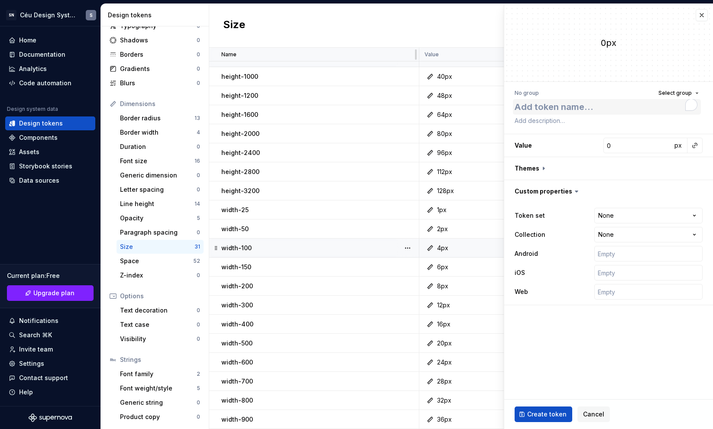
type textarea "*"
type textarea "width-"
type textarea "*"
type textarea "width-1"
type textarea "*"
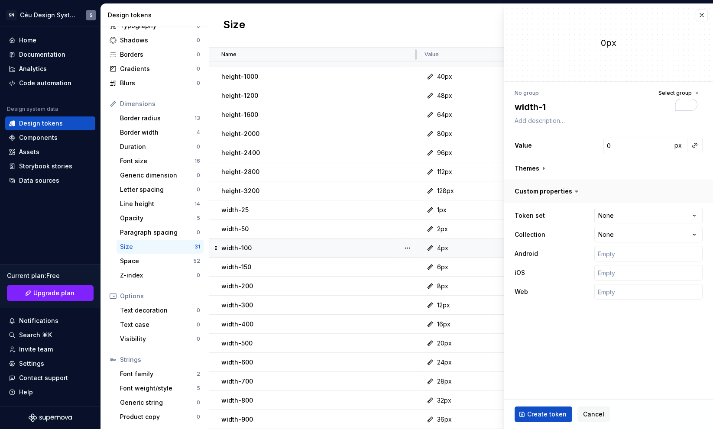
type textarea "width-10"
type textarea "*"
type textarea "width-100"
type textarea "*"
type textarea "width-1000"
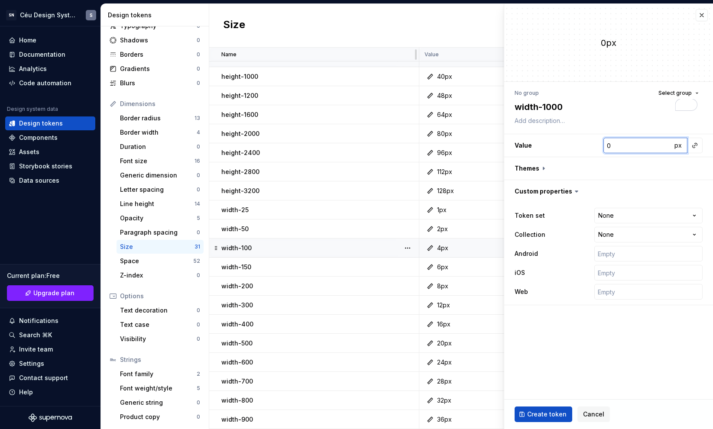
type textarea "*"
type input "4"
type textarea "*"
type input "40"
click at [623, 210] on html "SN Céu Design System S Home Documentation Analytics Code automation Design syst…" at bounding box center [356, 214] width 713 height 429
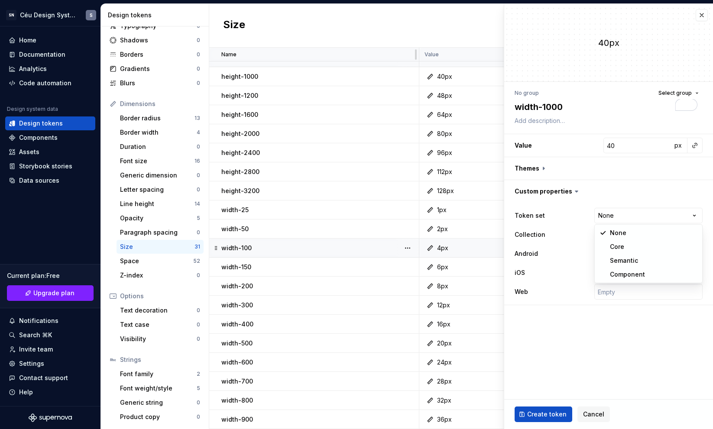
select select "**********"
click at [553, 411] on span "Create token" at bounding box center [546, 414] width 39 height 9
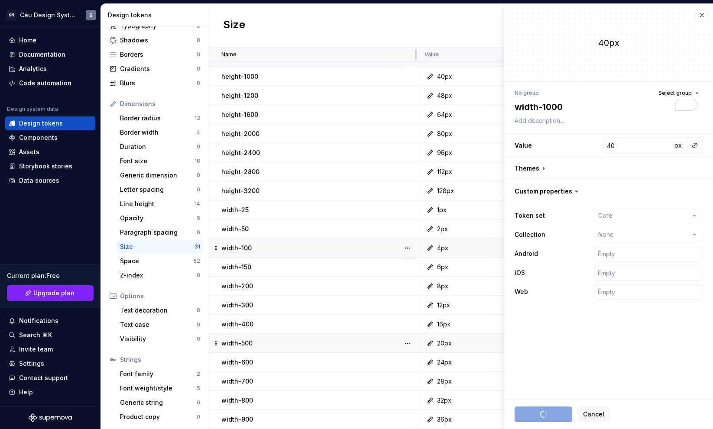
type textarea "*"
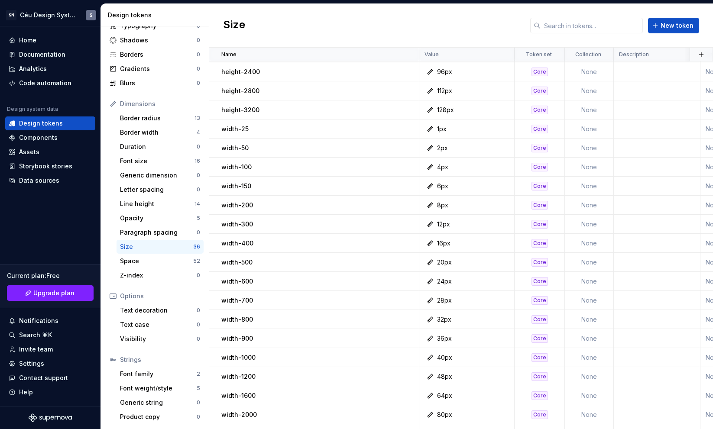
scroll to position [323, 0]
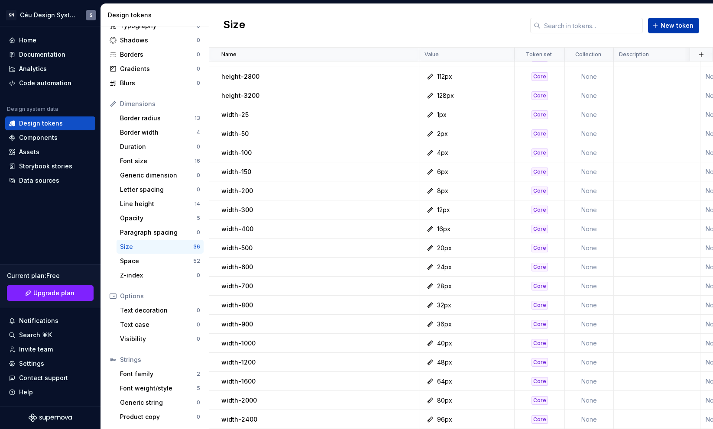
click at [672, 23] on span "New token" at bounding box center [677, 25] width 33 height 9
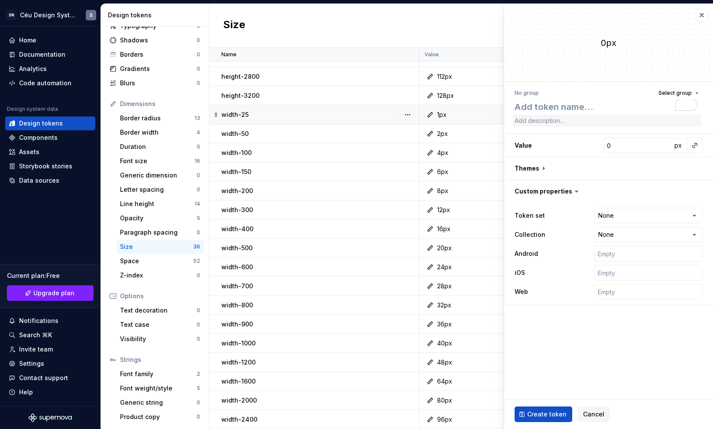
type textarea "*"
type textarea "width-"
type textarea "*"
type textarea "width-3"
type textarea "*"
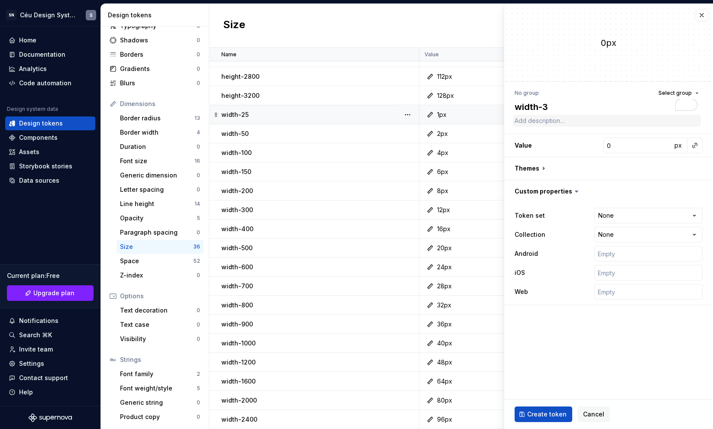
type textarea "width-32"
type textarea "*"
type textarea "width-320"
type textarea "*"
type textarea "width-3200"
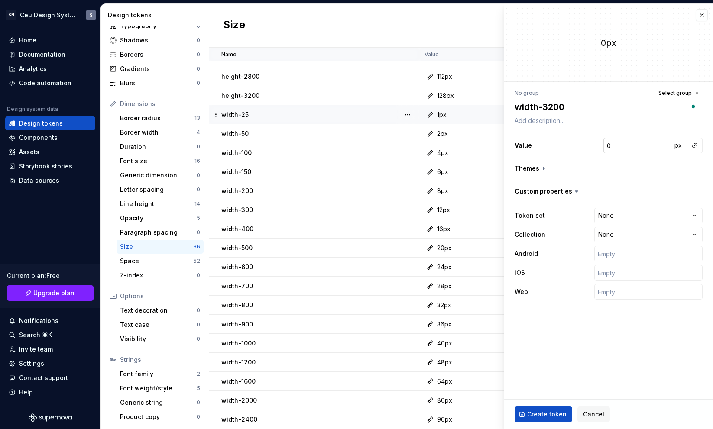
click at [628, 147] on input "0" at bounding box center [638, 146] width 68 height 16
type textarea "*"
type input "1"
type textarea "*"
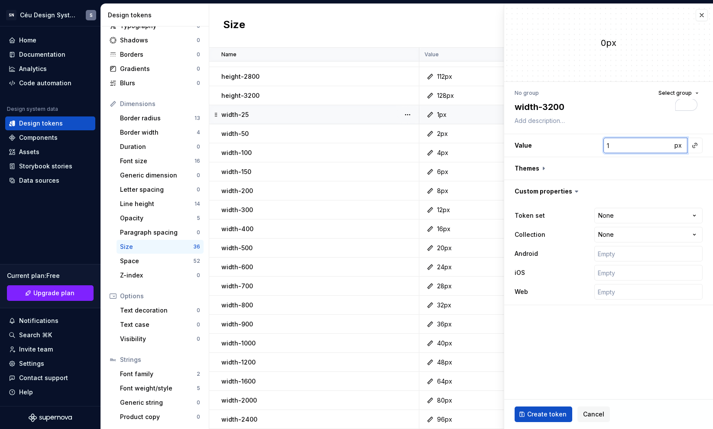
type input "12"
type textarea "*"
type input "128"
click at [635, 210] on html "SN Céu Design System S Home Documentation Analytics Code automation Design syst…" at bounding box center [356, 214] width 713 height 429
select select "**********"
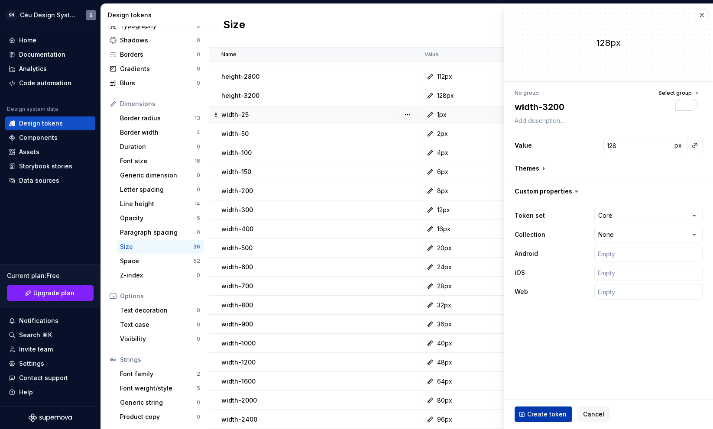
click at [560, 413] on span "Create token" at bounding box center [546, 414] width 39 height 9
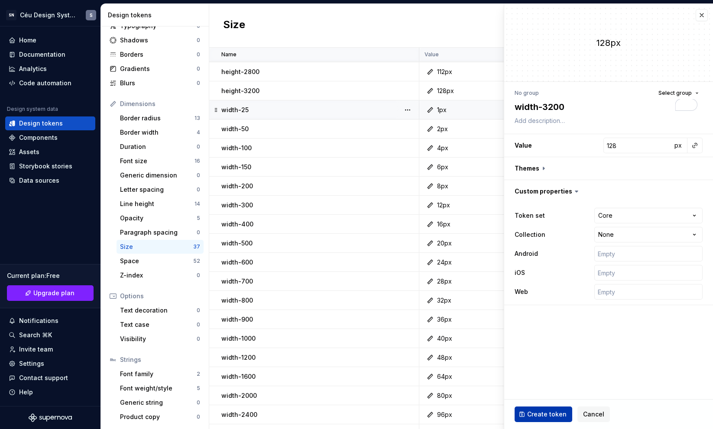
type textarea "*"
type input "0"
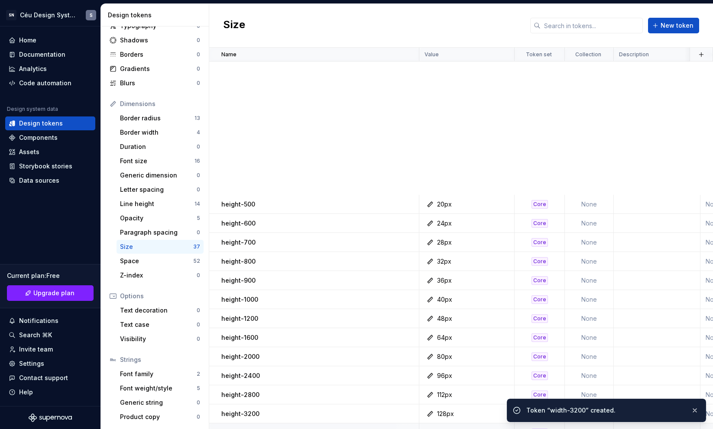
scroll to position [342, 0]
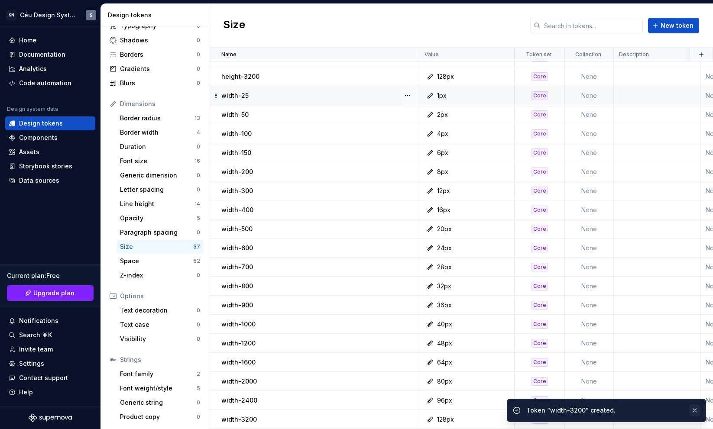
click at [700, 406] on button "button" at bounding box center [694, 411] width 11 height 12
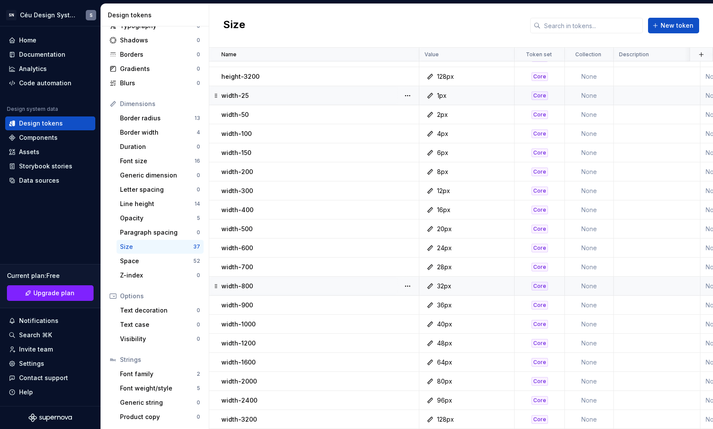
scroll to position [274, 0]
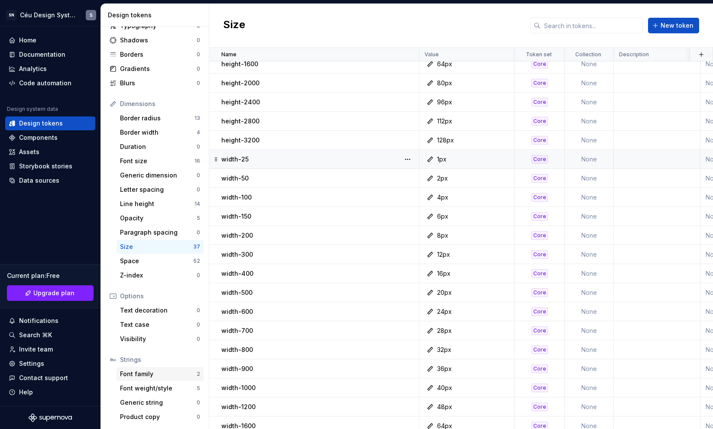
click at [170, 371] on div "Font family" at bounding box center [158, 374] width 77 height 9
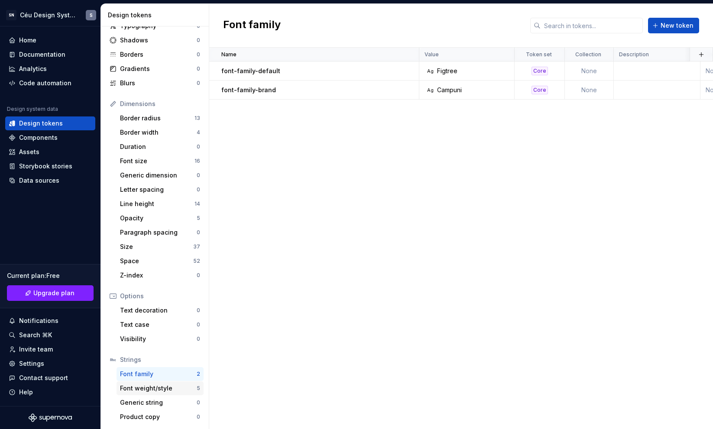
click at [159, 390] on div "Font weight/style" at bounding box center [158, 388] width 77 height 9
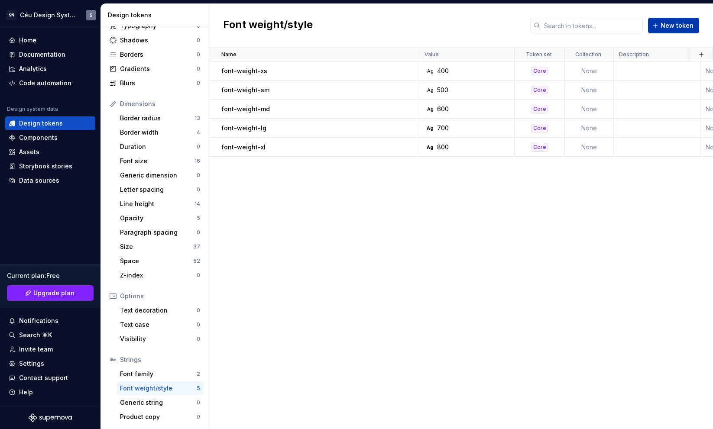
click at [671, 28] on span "New token" at bounding box center [677, 25] width 33 height 9
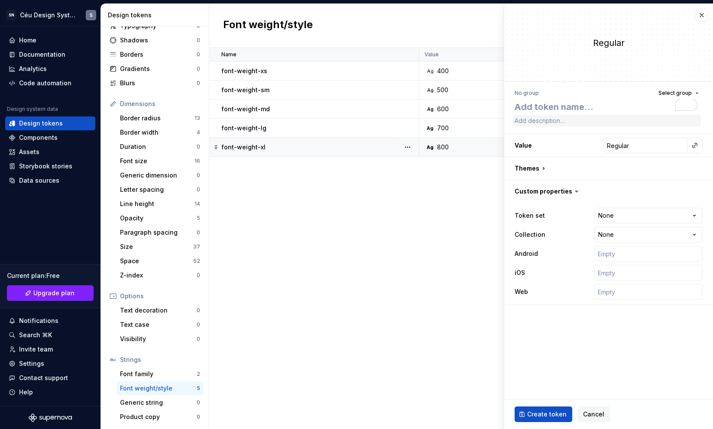
type textarea "*"
type textarea "f"
type textarea "*"
type textarea "fo"
type textarea "*"
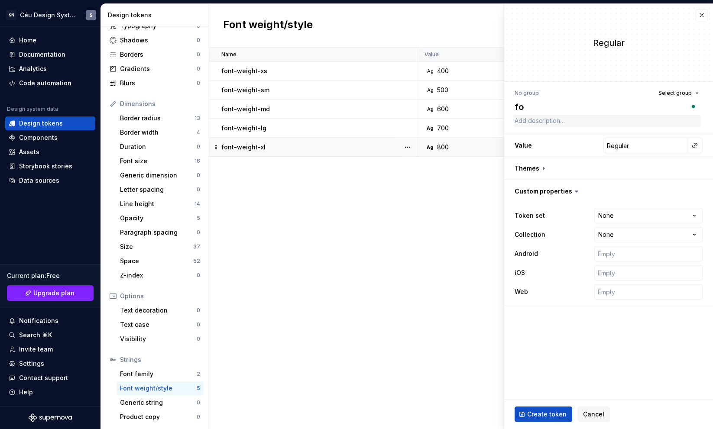
type textarea "fon"
type textarea "*"
type textarea "font"
click at [652, 145] on input "Regular" at bounding box center [646, 146] width 84 height 16
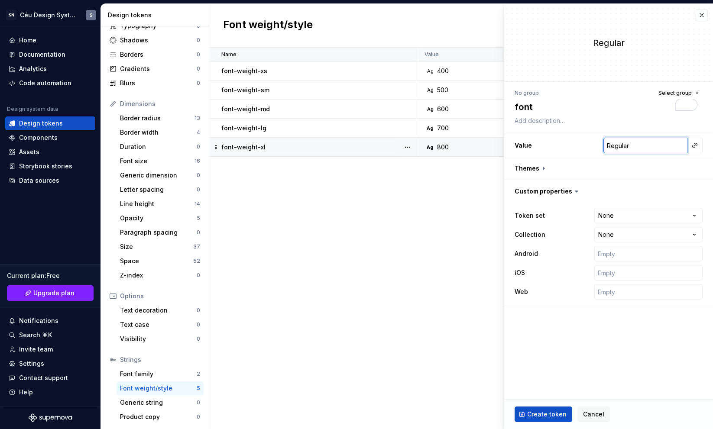
type textarea "*"
type input "I"
type textarea "*"
type input "It"
type textarea "*"
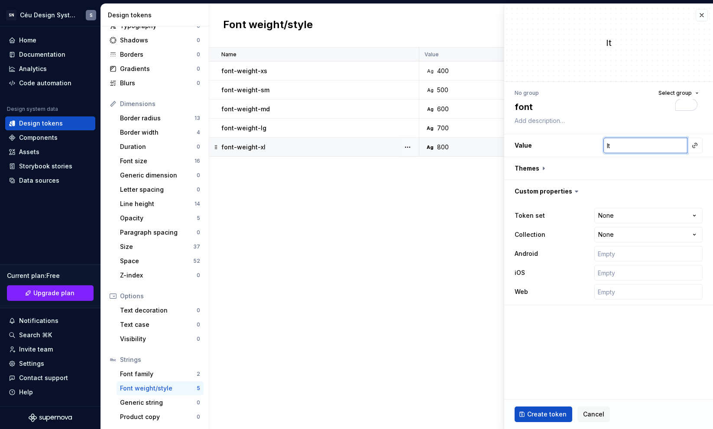
type input "Ita"
type textarea "*"
type input "Ital"
type textarea "*"
type input "[GEOGRAPHIC_DATA]"
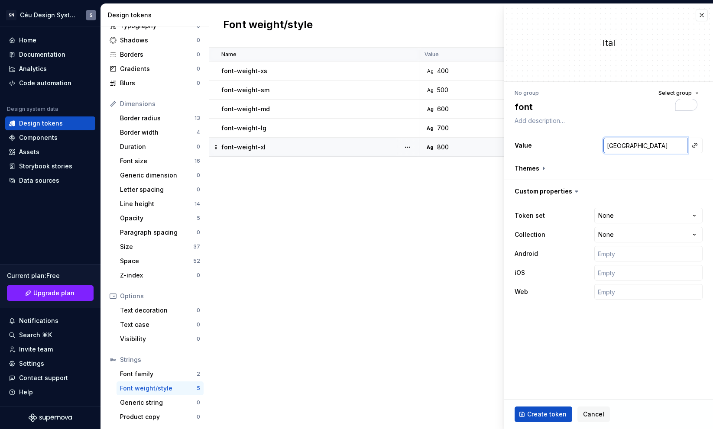
type textarea "*"
type input "Italic"
click at [669, 147] on input "Italic" at bounding box center [646, 146] width 84 height 16
type textarea "*"
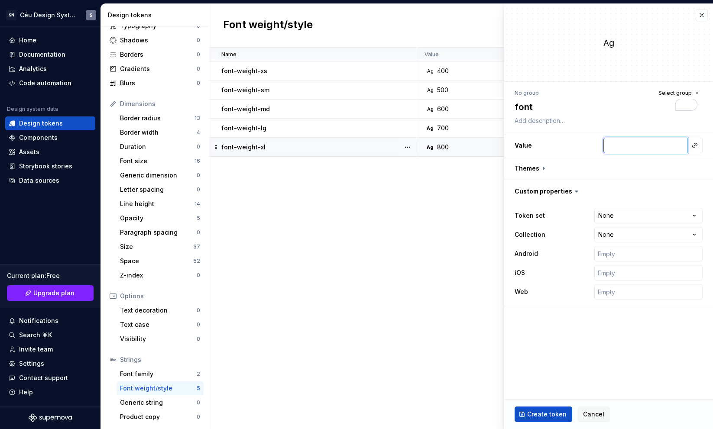
type textarea "*"
type input "2"
type textarea "*"
type input "22"
type textarea "*"
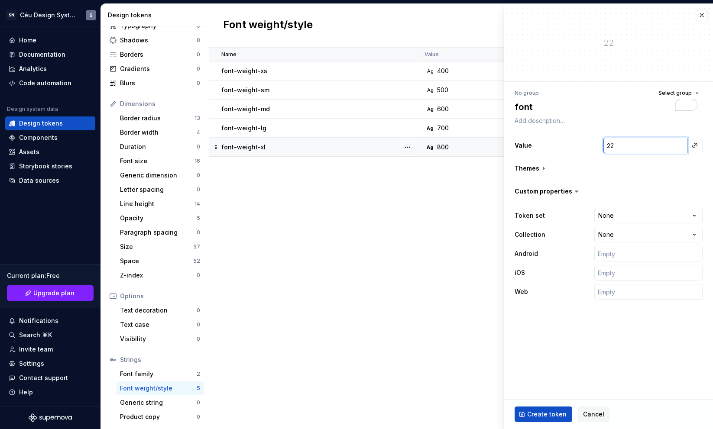
type input "222"
type textarea "*"
type input "22"
type textarea "*"
type input "2"
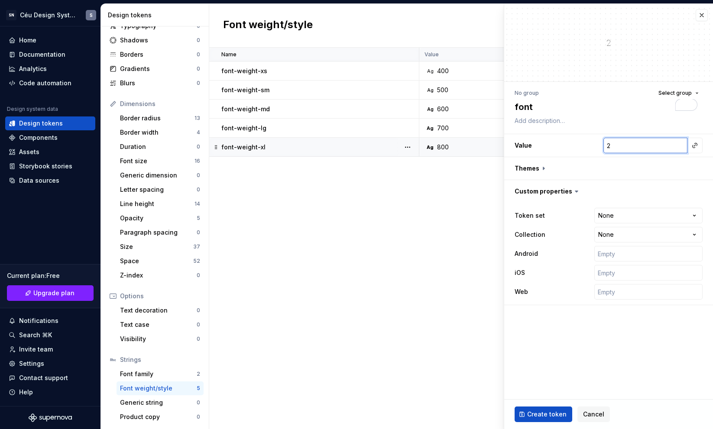
type textarea "*"
type input "3"
type textarea "*"
type input "35"
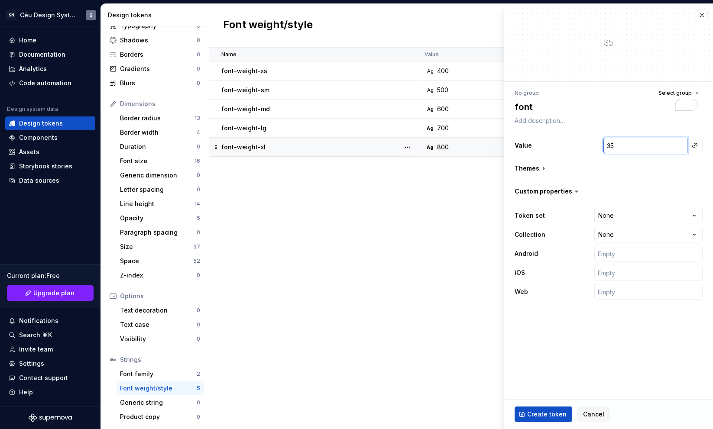
type textarea "*"
type input "350"
type textarea "*"
type input "35"
type textarea "*"
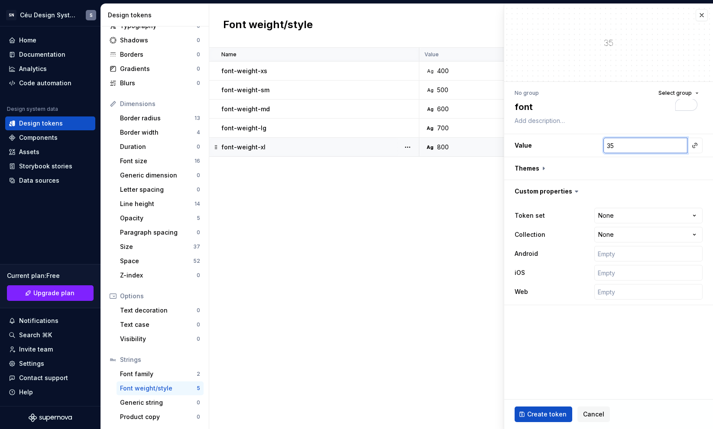
type input "3"
type textarea "*"
type input "it"
type textarea "*"
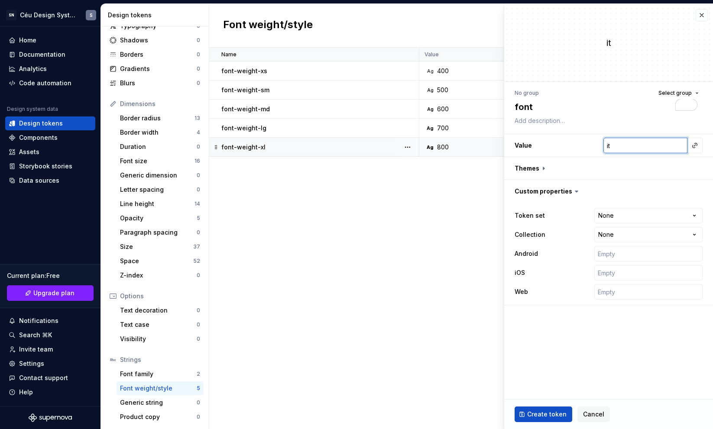
type input "ita"
type textarea "*"
type input "ital"
type textarea "*"
type input "[GEOGRAPHIC_DATA]"
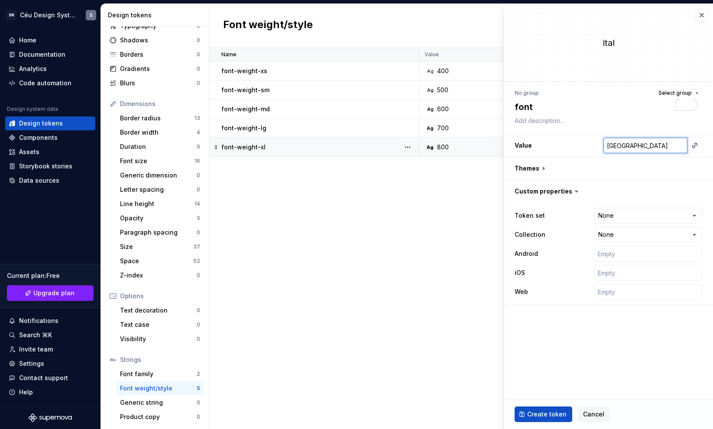
type textarea "*"
type input "italic"
click at [701, 14] on button "button" at bounding box center [702, 15] width 12 height 12
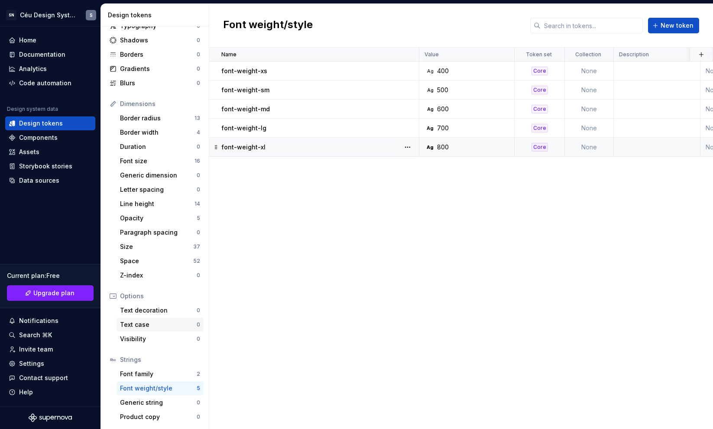
click at [146, 321] on div "Text case" at bounding box center [158, 325] width 77 height 9
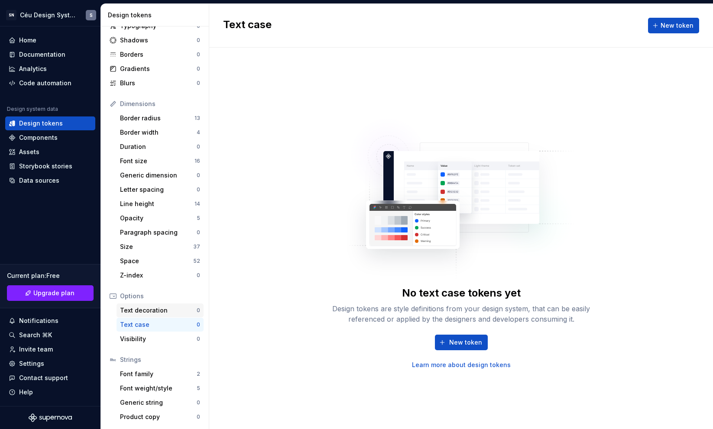
click at [146, 314] on div "Text decoration" at bounding box center [158, 310] width 77 height 9
click at [454, 331] on div "No text decoration tokens yet Design tokens are style definitions from your des…" at bounding box center [461, 327] width 277 height 83
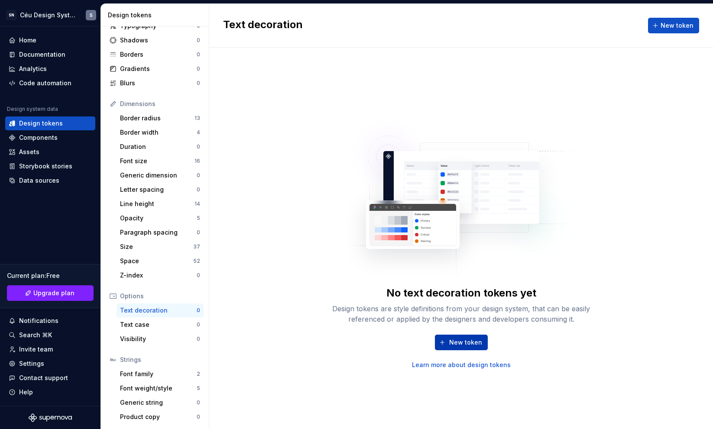
click at [455, 337] on button "New token" at bounding box center [461, 343] width 53 height 16
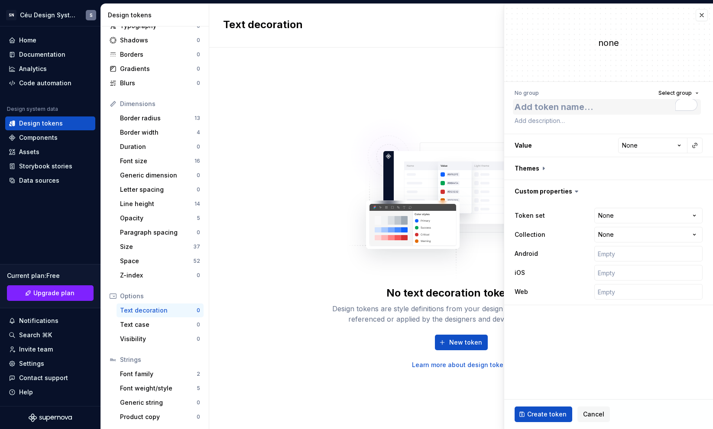
type textarea "*"
type textarea "t"
type textarea "*"
type textarea "te"
type textarea "*"
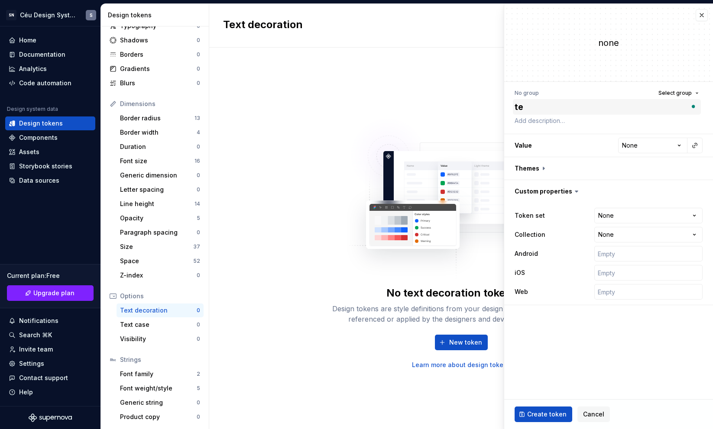
type textarea "tex"
type textarea "*"
type textarea "text"
type textarea "*"
type textarea "text-"
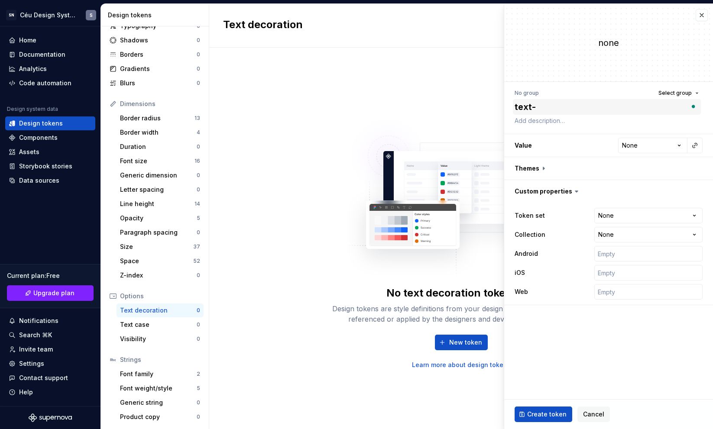
type textarea "*"
type textarea "text-d"
type textarea "*"
type textarea "text-de"
type textarea "*"
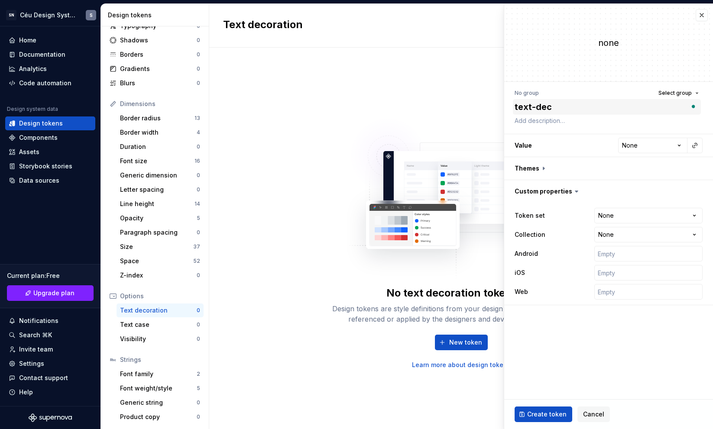
type textarea "text-deco"
type textarea "*"
type textarea "text-decor"
type textarea "*"
type textarea "text-decora"
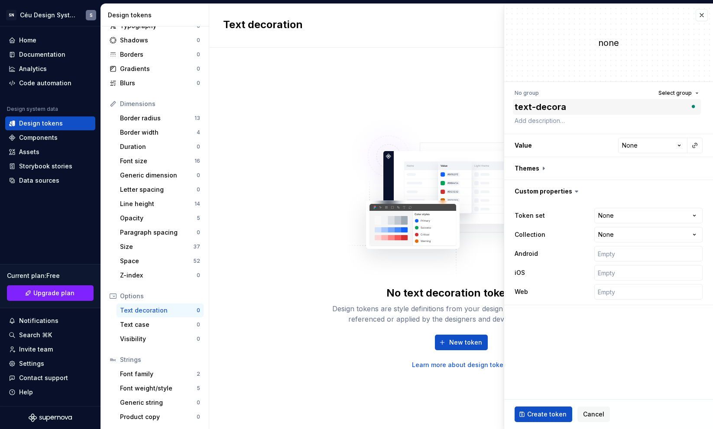
type textarea "*"
type textarea "text-decorati"
type textarea "*"
type textarea "text-decoratio"
type textarea "*"
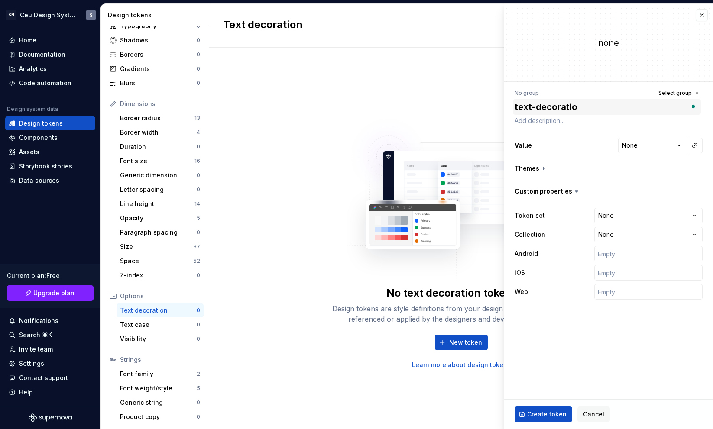
type textarea "text-decoration"
type textarea "*"
type textarea "text-decoration-"
type textarea "*"
type textarea "text-decoration-u"
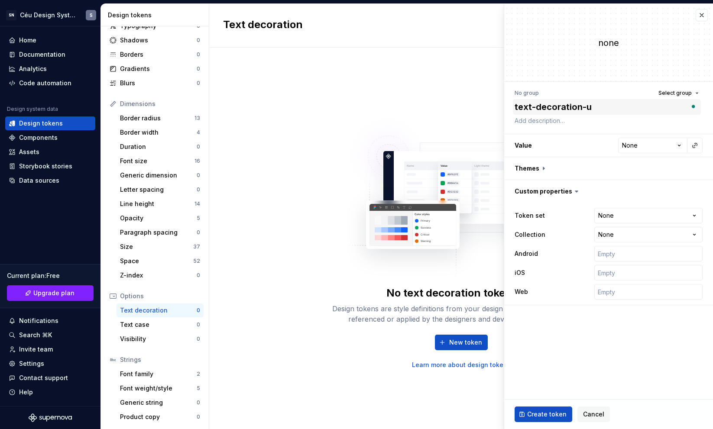
type textarea "*"
type textarea "text-decoration-un"
type textarea "*"
type textarea "text-decoration-und"
type textarea "*"
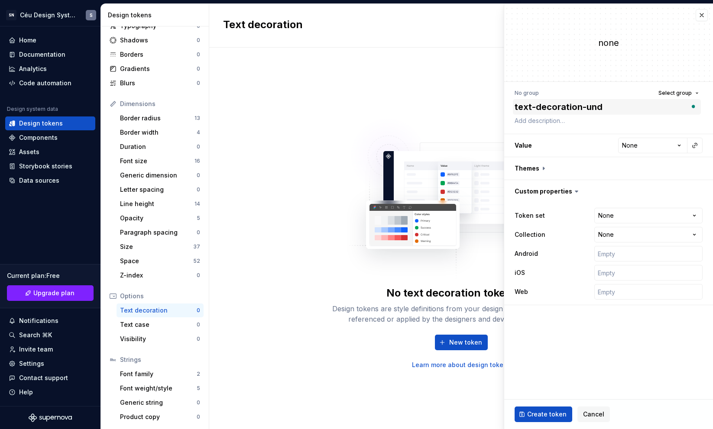
type textarea "text-decoration-unde"
type textarea "*"
type textarea "text-decoration-under"
type textarea "*"
type textarea "text-decoration-underl"
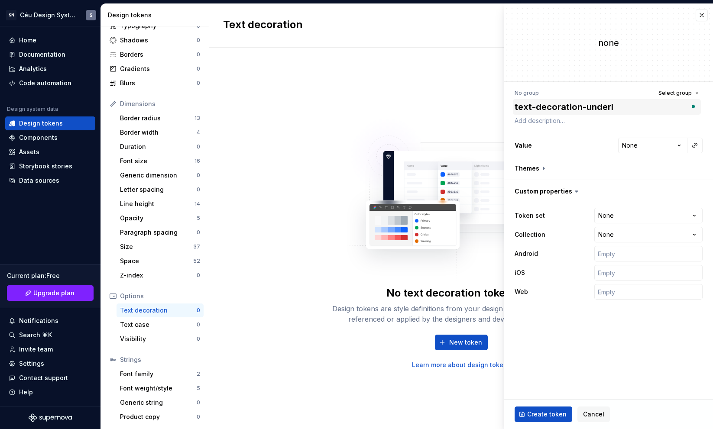
type textarea "*"
type textarea "text-decoration-underli"
type textarea "*"
type textarea "text-decoration-underlin"
type textarea "*"
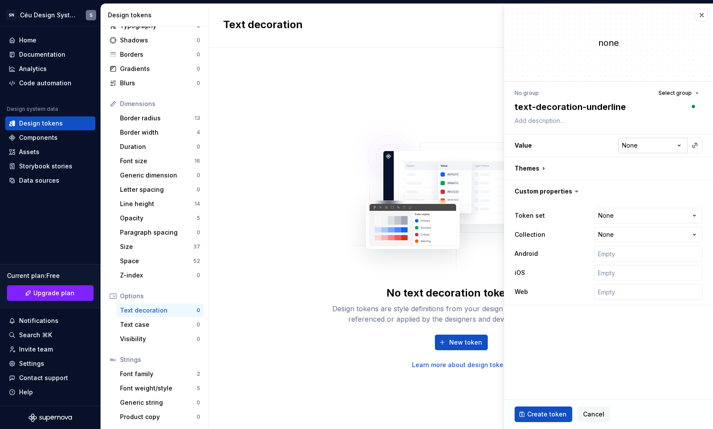
type textarea "text-decoration-underline"
click at [651, 148] on html "**********" at bounding box center [356, 214] width 713 height 429
select select "*********"
click at [538, 414] on span "Create token" at bounding box center [546, 414] width 39 height 9
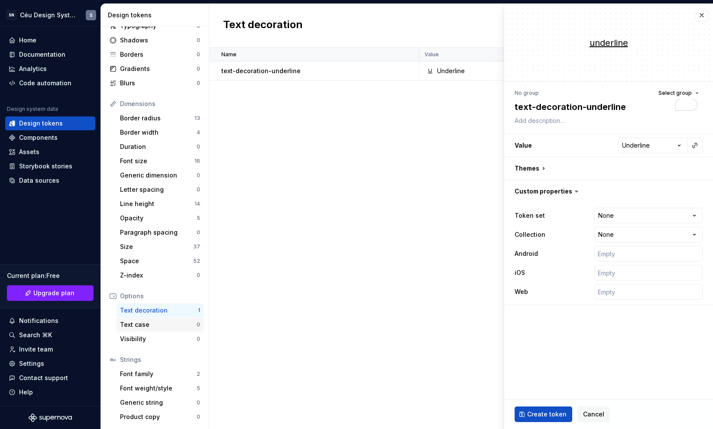
click at [158, 328] on div "Text case" at bounding box center [158, 325] width 77 height 9
type textarea "*"
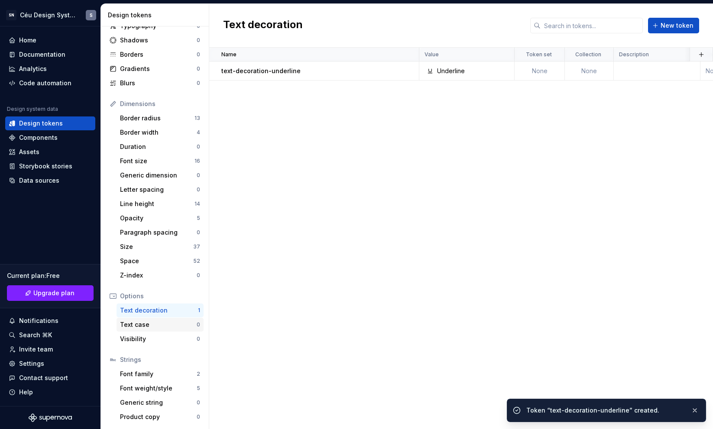
click at [166, 325] on div "Text case" at bounding box center [158, 325] width 77 height 9
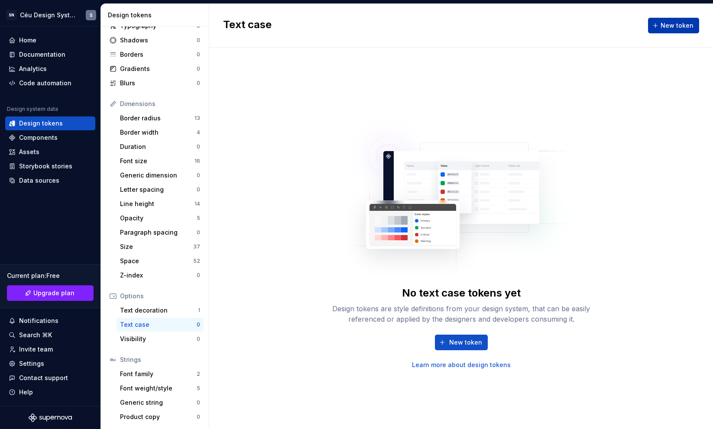
click at [672, 29] on span "New token" at bounding box center [677, 25] width 33 height 9
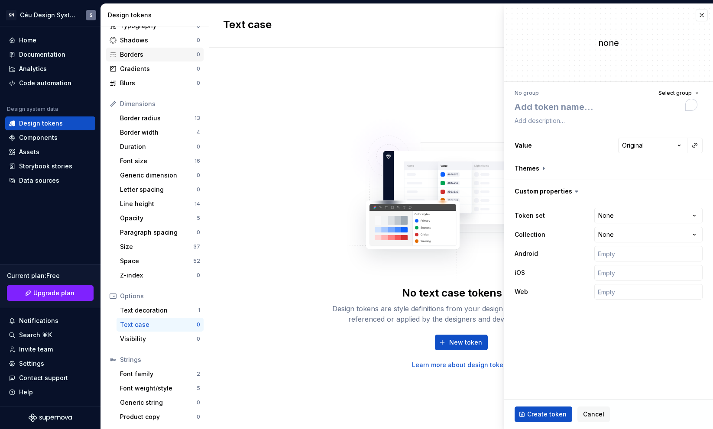
click at [141, 57] on div "Borders" at bounding box center [158, 54] width 77 height 9
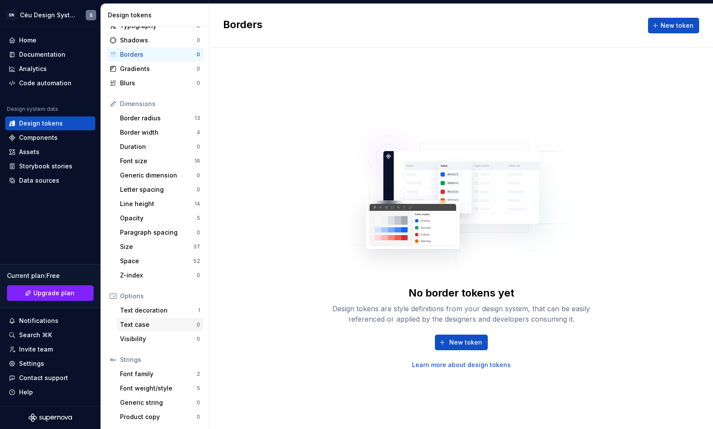
click at [140, 323] on div "Text case" at bounding box center [158, 325] width 77 height 9
click at [670, 26] on span "New token" at bounding box center [677, 25] width 33 height 9
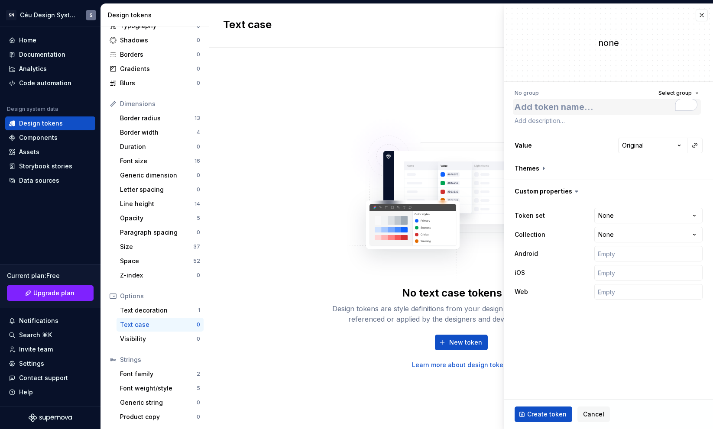
type textarea "*"
type textarea "t"
type textarea "*"
type textarea "te"
type textarea "*"
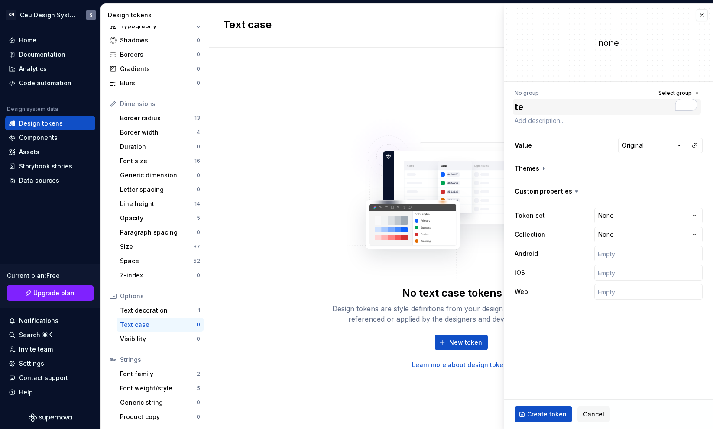
type textarea "tex"
type textarea "*"
type textarea "text"
type textarea "*"
type textarea "tex"
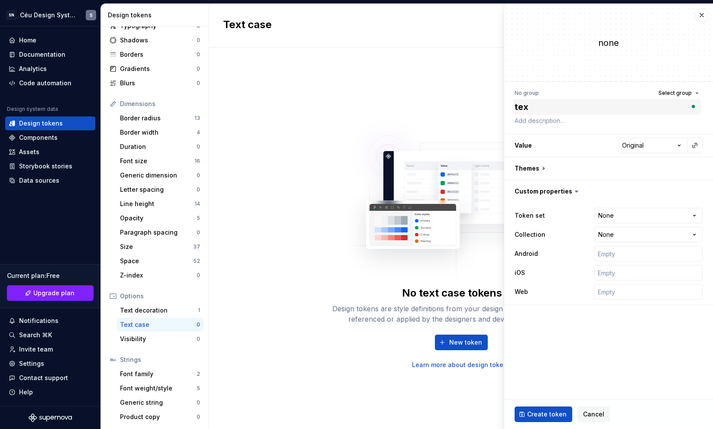
type textarea "*"
type textarea "te"
type textarea "*"
type textarea "t"
type textarea "*"
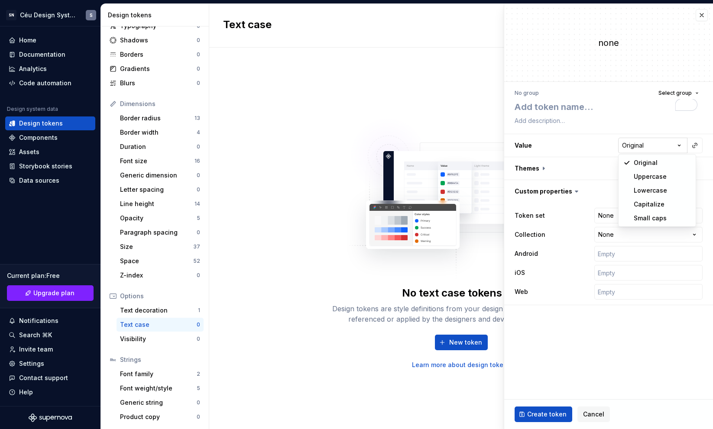
click at [639, 148] on html "**********" at bounding box center [356, 214] width 713 height 429
click at [702, 16] on html "**********" at bounding box center [356, 214] width 713 height 429
click at [695, 16] on div "none" at bounding box center [608, 43] width 209 height 78
click at [701, 15] on button "button" at bounding box center [702, 15] width 12 height 12
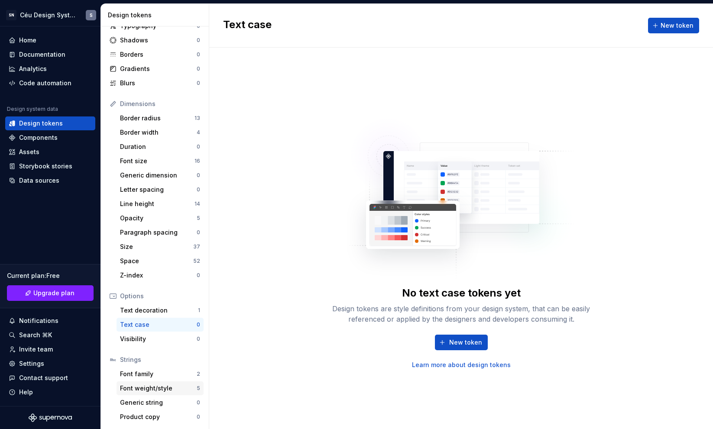
click at [150, 383] on div "Font weight/style 5" at bounding box center [160, 389] width 87 height 14
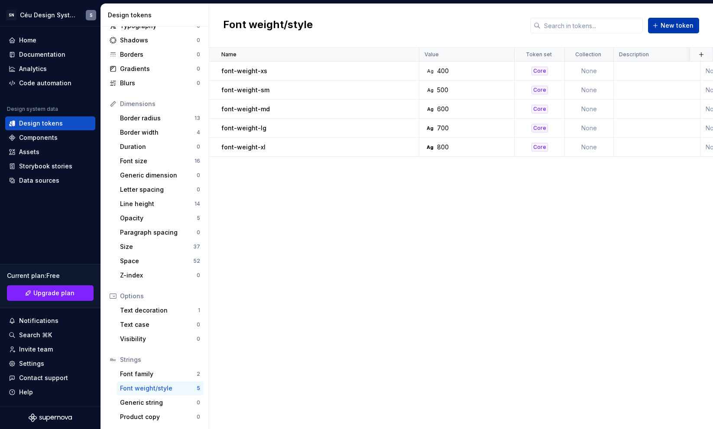
click at [661, 23] on button "New token" at bounding box center [673, 26] width 51 height 16
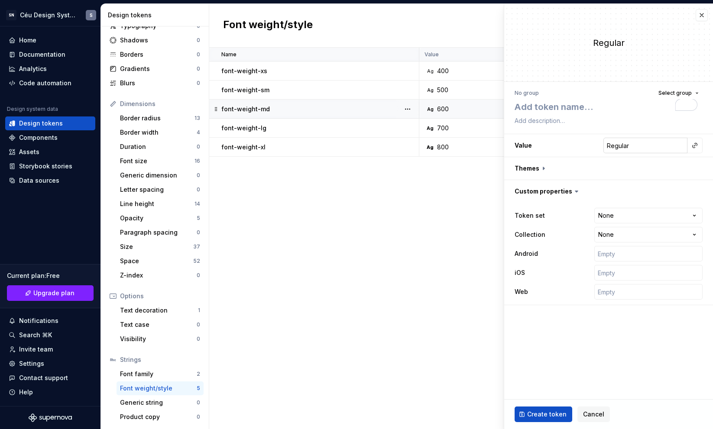
click at [632, 144] on input "Regular" at bounding box center [646, 146] width 84 height 16
type textarea "*"
type input "Regula-r"
type textarea "*"
type input "Regula-Ir"
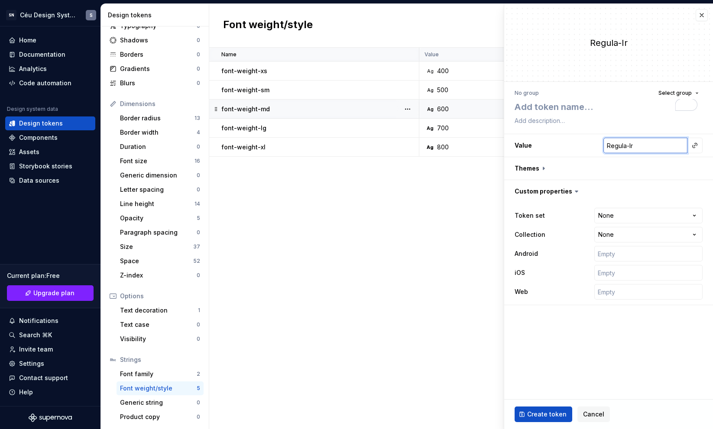
type textarea "*"
type input "Regula-Itr"
type textarea "*"
type input "Regula-Ir"
type textarea "*"
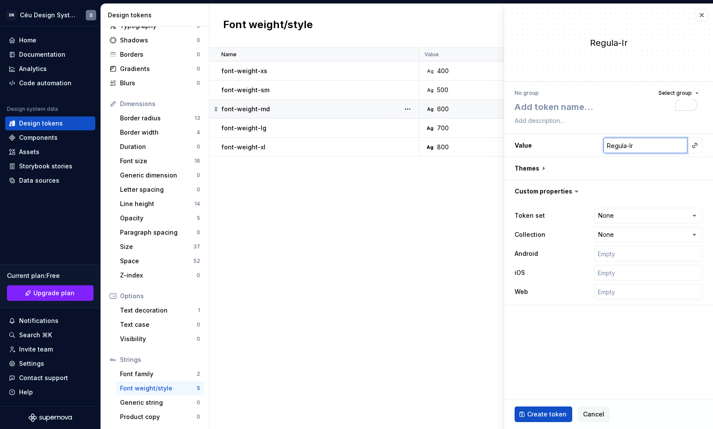
type input "Regula-r"
type textarea "*"
type input "Regular"
type textarea "*"
type input "Regular-"
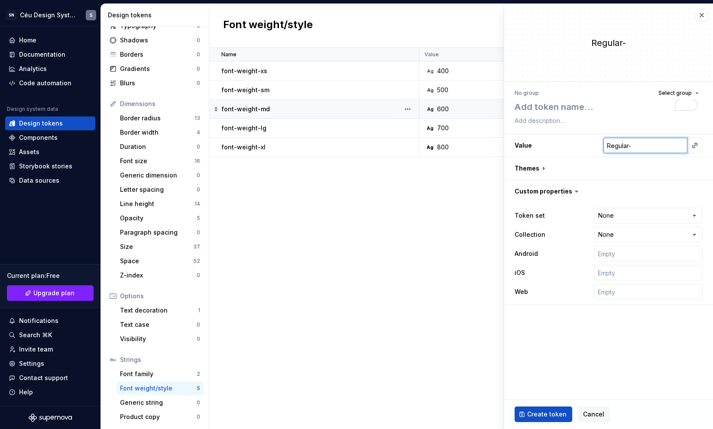
type textarea "*"
type input "Regular-I"
type textarea "*"
type input "Regular-It"
type textarea "*"
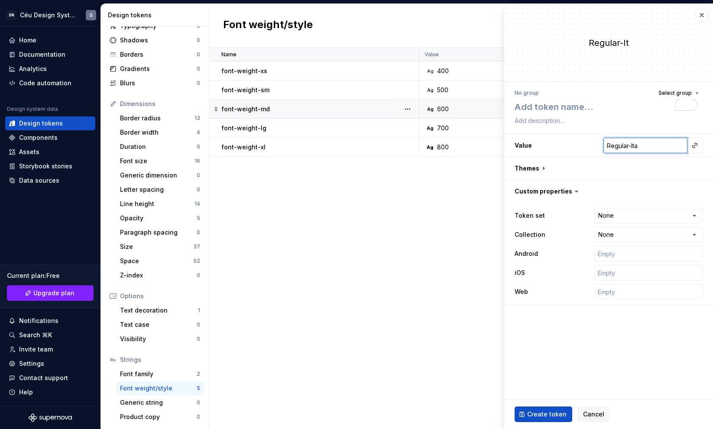
type input "Regular-Ital"
type textarea "*"
type input "Regular-Italic"
type textarea "*"
type input "Regular-Italic"
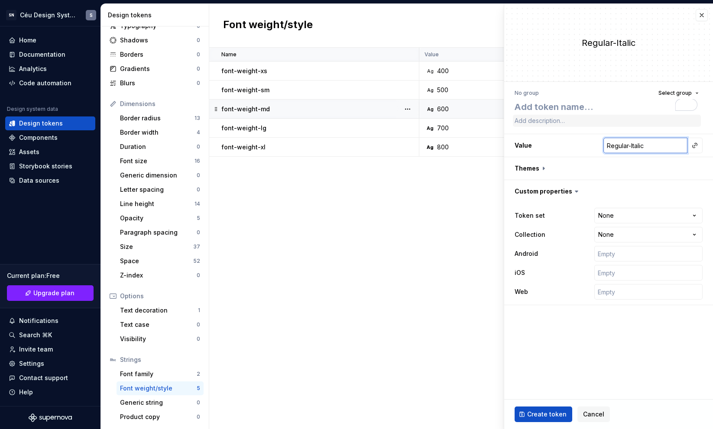
paste input "bold i"
type textarea "*"
type input "bold italic"
click at [628, 145] on input "bold italic" at bounding box center [646, 146] width 84 height 16
type textarea "*"
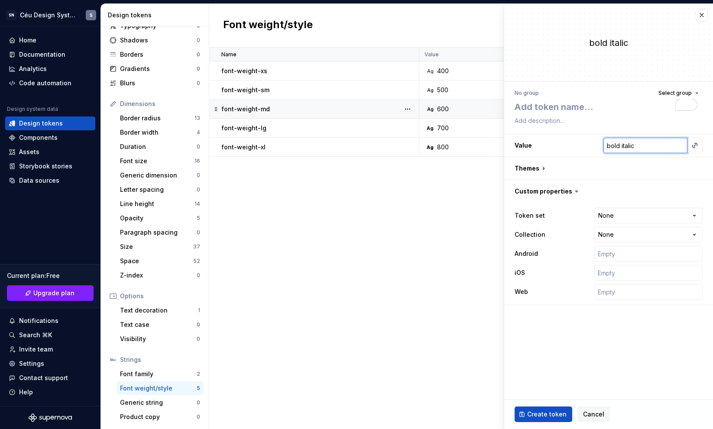
type input "bolditalic"
type textarea "*"
type input "bold-italic"
click at [614, 144] on input "bold-italic" at bounding box center [646, 146] width 84 height 16
type textarea "*"
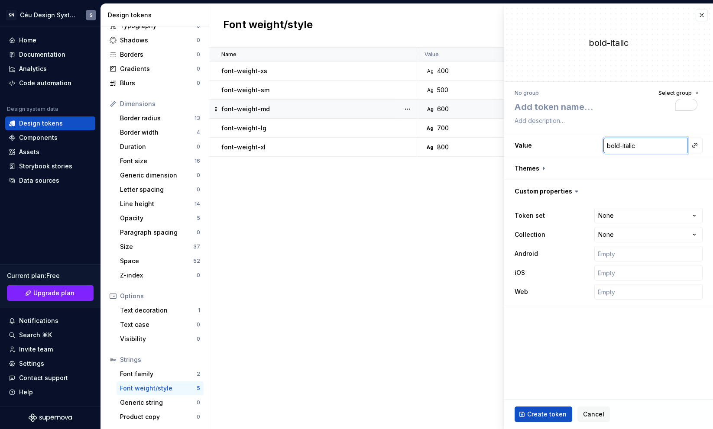
type input "old-italic"
type textarea "*"
type input "Bold-italic"
drag, startPoint x: 625, startPoint y: 147, endPoint x: 652, endPoint y: 146, distance: 26.9
click at [651, 147] on input "Bold-italic" at bounding box center [646, 146] width 84 height 16
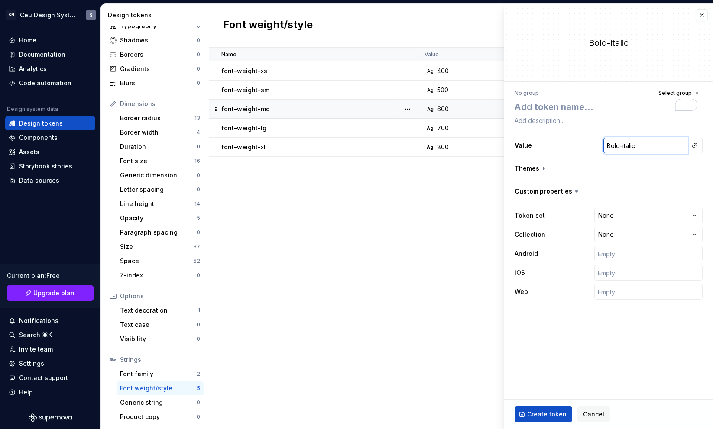
type textarea "*"
type input "Bold"
type textarea "*"
type input "Bold-"
type textarea "*"
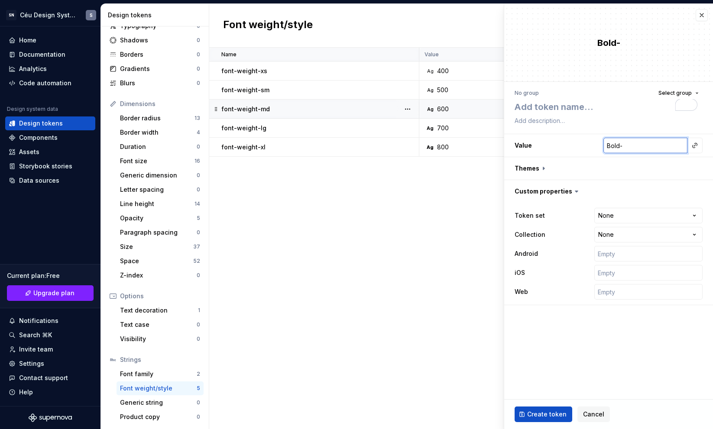
type input "Bold-I"
type textarea "*"
type input "Bold-It"
type textarea "*"
type input "Bold-Ita"
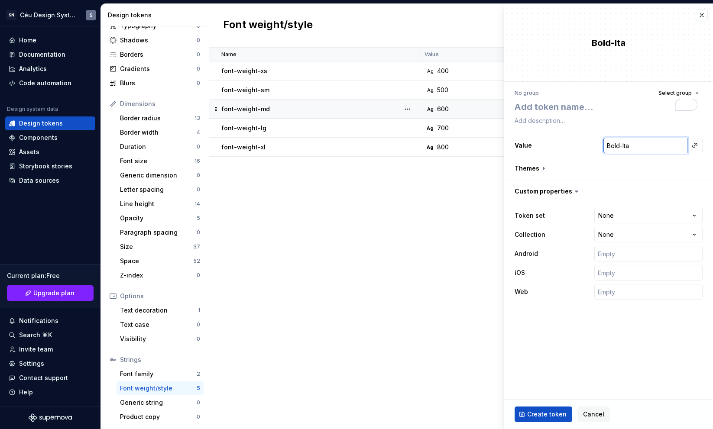
type textarea "*"
type input "Bold-Ital"
type textarea "*"
type input "Bold-Itali"
type textarea "*"
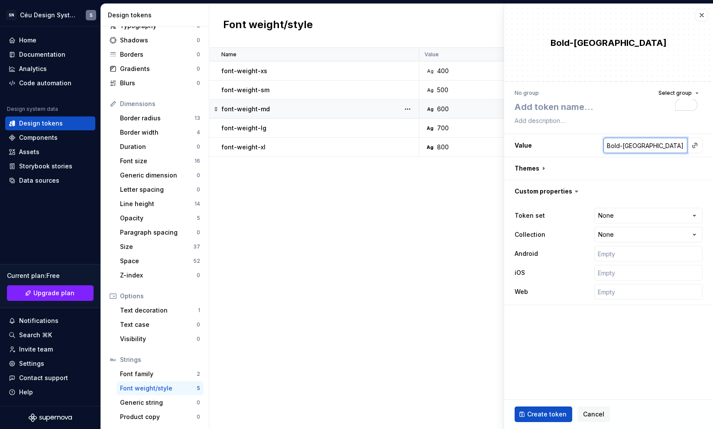
type input "Bold-Italic"
click at [628, 144] on input "Bold-Italic" at bounding box center [646, 146] width 84 height 16
type textarea "*"
type input "BoldItalic"
type textarea "*"
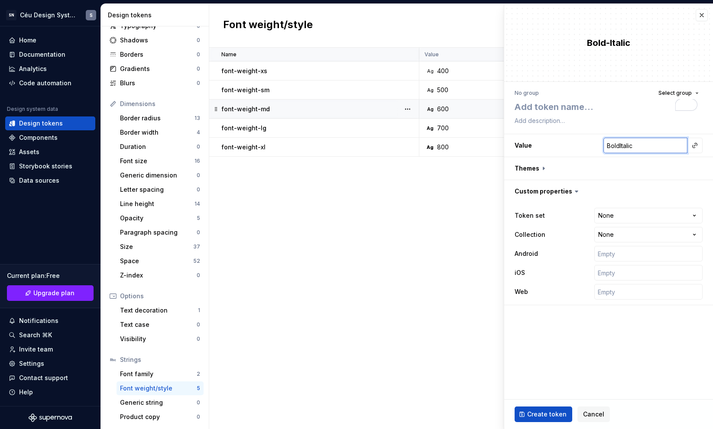
type input "Bold Italic"
type textarea "*"
click at [700, 16] on button "button" at bounding box center [702, 15] width 12 height 12
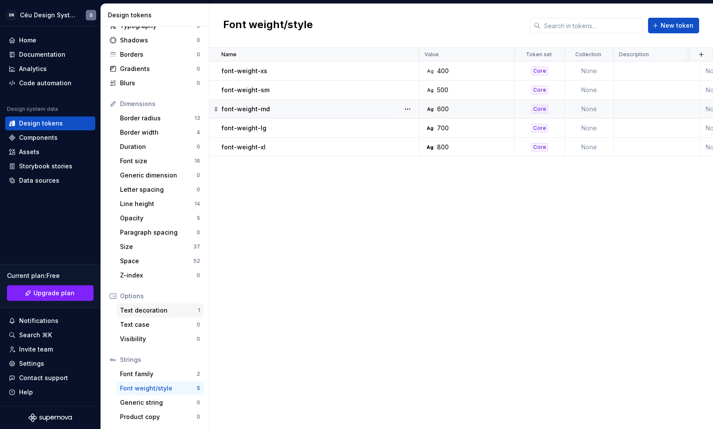
click at [160, 311] on div "Text decoration" at bounding box center [159, 310] width 78 height 9
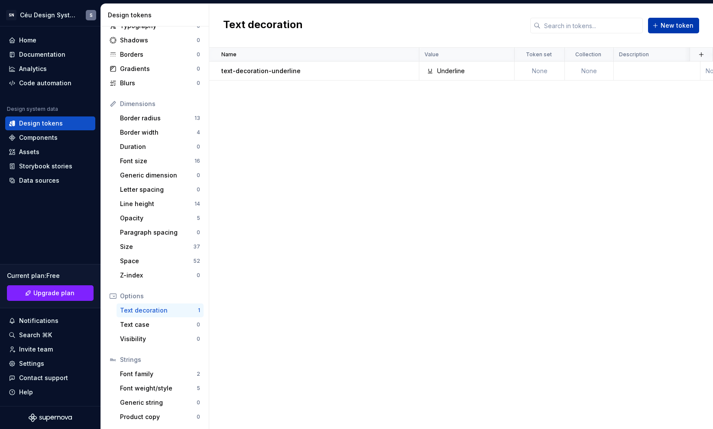
click at [673, 25] on span "New token" at bounding box center [677, 25] width 33 height 9
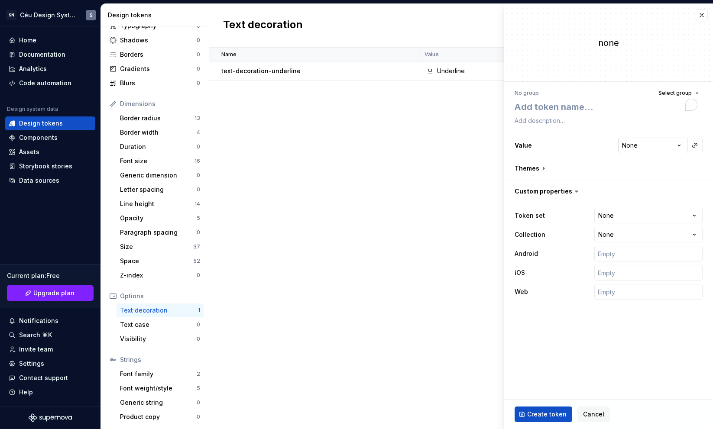
click at [653, 141] on html "**********" at bounding box center [356, 214] width 713 height 429
type textarea "*"
select select "**********"
click at [705, 14] on button "button" at bounding box center [702, 15] width 12 height 12
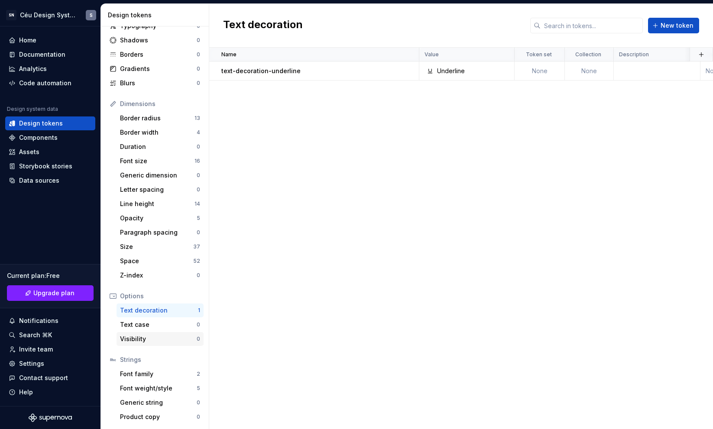
click at [158, 339] on div "Visibility" at bounding box center [158, 339] width 77 height 9
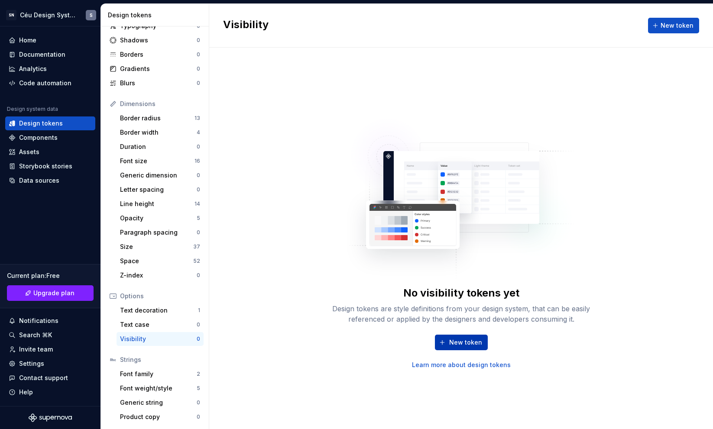
click at [443, 340] on button "New token" at bounding box center [461, 343] width 53 height 16
type textarea "*"
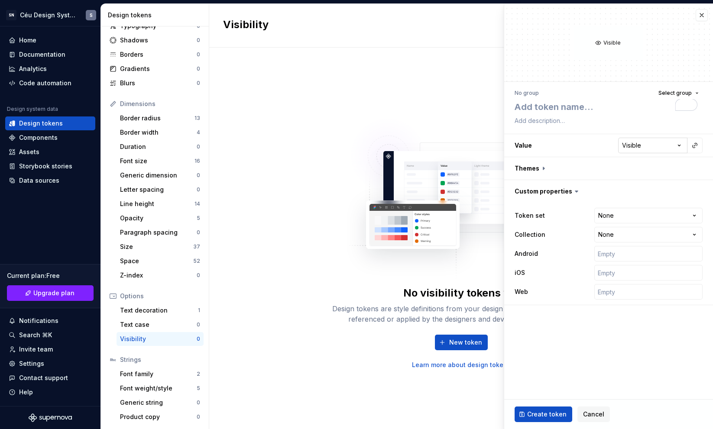
click at [643, 142] on html "SN Céu Design System S Home Documentation Analytics Code automation Design syst…" at bounding box center [356, 214] width 713 height 429
click at [588, 411] on span "Cancel" at bounding box center [593, 414] width 21 height 9
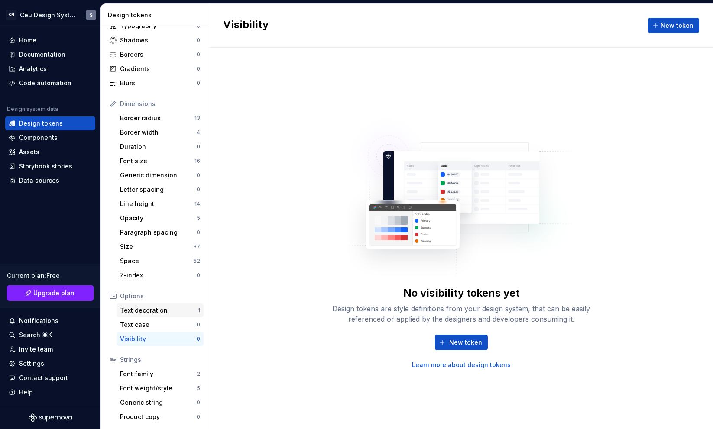
click at [151, 309] on div "Text decoration" at bounding box center [159, 310] width 78 height 9
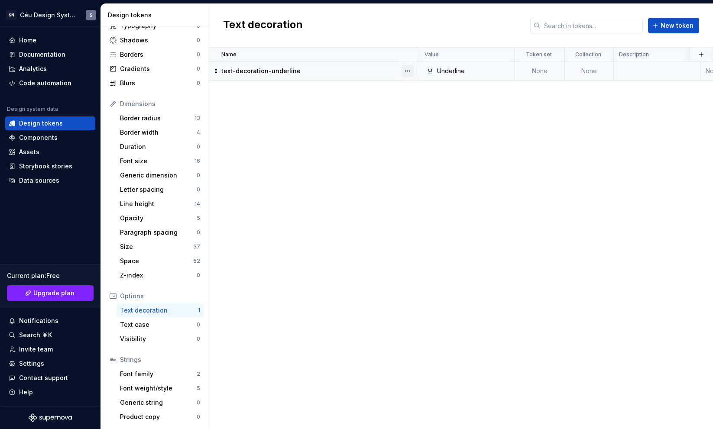
drag, startPoint x: 417, startPoint y: 68, endPoint x: 409, endPoint y: 68, distance: 7.8
click at [413, 68] on div at bounding box center [407, 71] width 23 height 19
click at [409, 68] on button "button" at bounding box center [408, 71] width 12 height 12
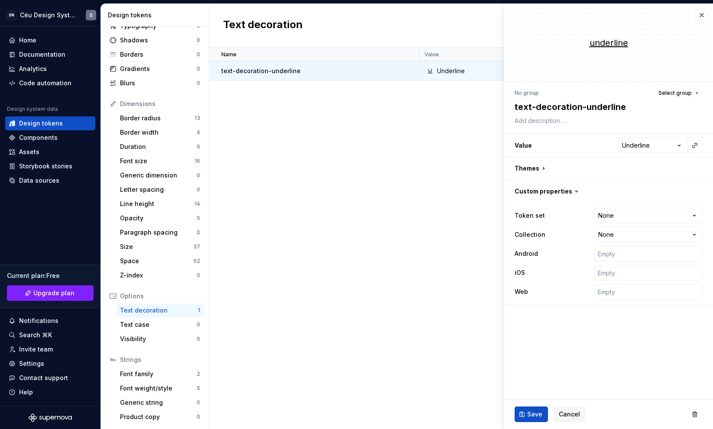
click at [426, 117] on div "Name Value Token set Collection Description Android iOS Web Last updated text-d…" at bounding box center [461, 239] width 504 height 382
click at [411, 78] on div at bounding box center [407, 71] width 23 height 19
click at [410, 73] on button "button" at bounding box center [408, 71] width 12 height 12
click at [407, 71] on button "button" at bounding box center [408, 71] width 12 height 12
click at [426, 118] on div "Delete token" at bounding box center [446, 119] width 56 height 9
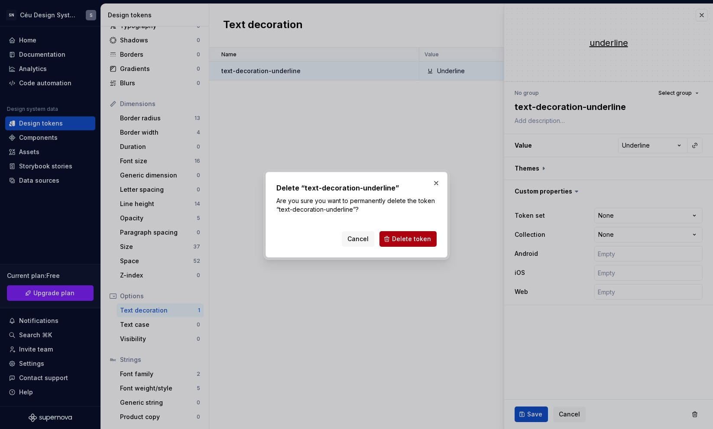
click at [427, 239] on span "Delete token" at bounding box center [411, 239] width 39 height 9
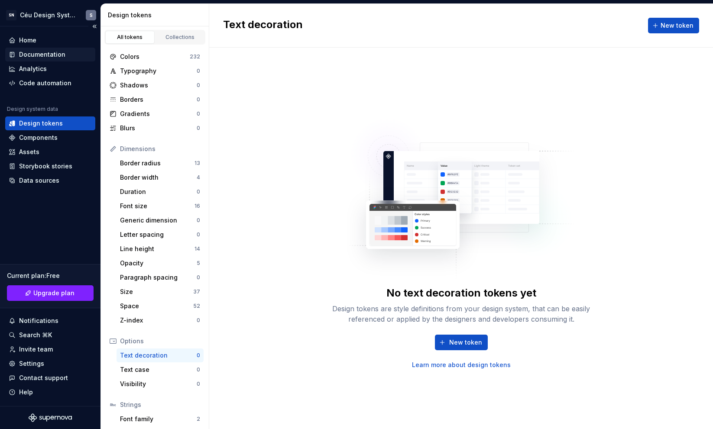
click at [47, 57] on div "Documentation" at bounding box center [42, 54] width 46 height 9
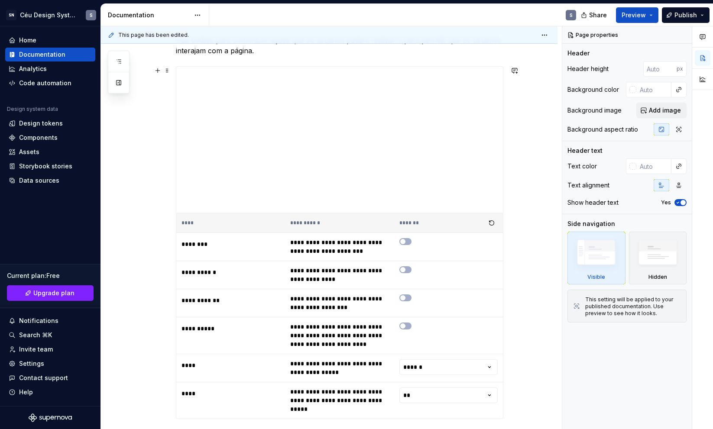
scroll to position [325, 0]
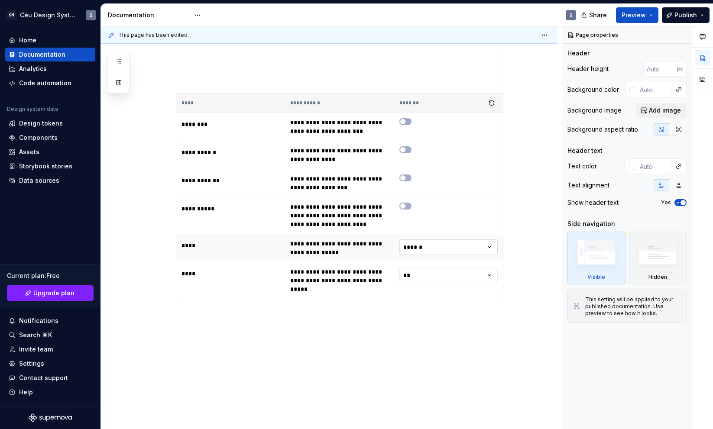
click at [416, 253] on html "SN Céu Design System S Home Documentation Analytics Code automation Design syst…" at bounding box center [356, 214] width 713 height 429
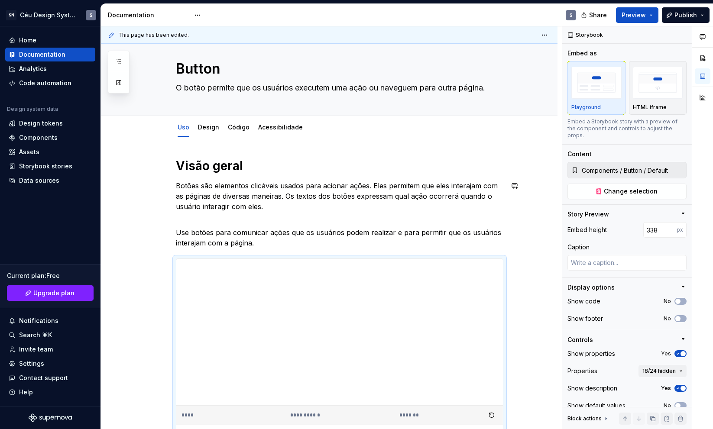
scroll to position [0, 0]
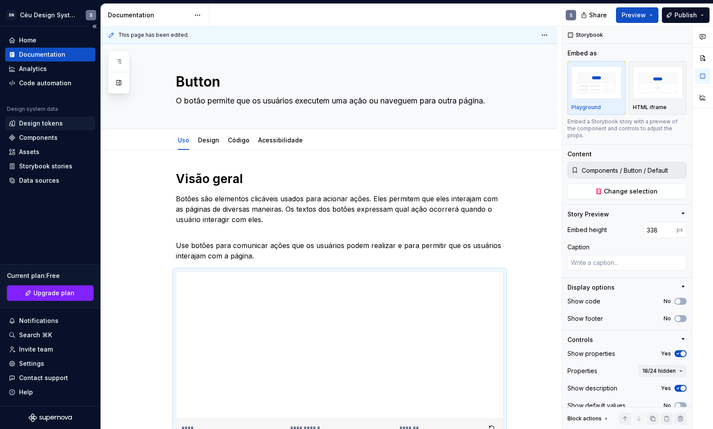
click at [39, 125] on div "Design tokens" at bounding box center [41, 123] width 44 height 9
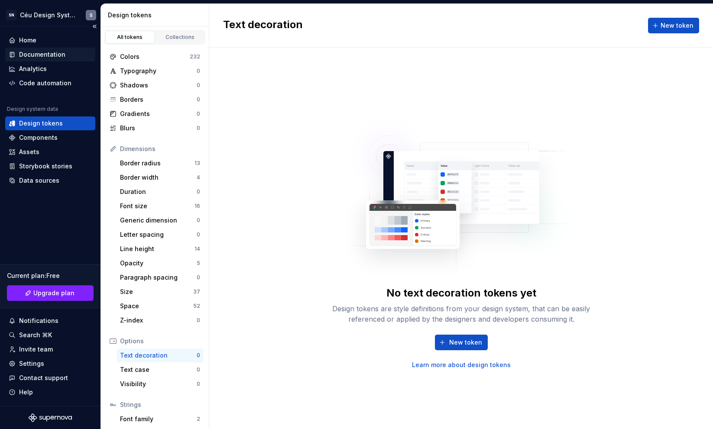
click at [37, 55] on div "Documentation" at bounding box center [42, 54] width 46 height 9
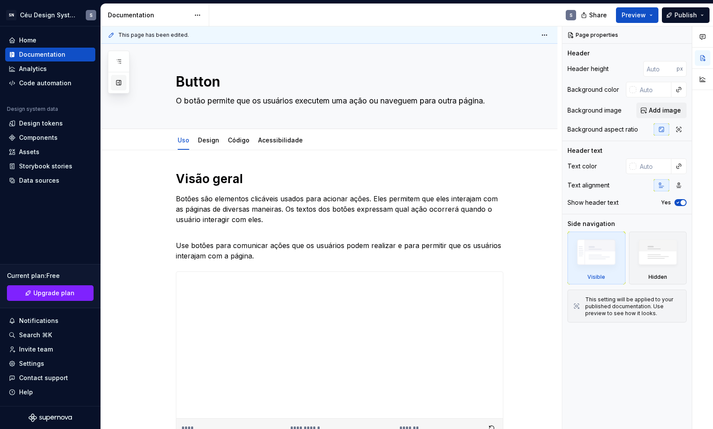
click at [123, 81] on button "button" at bounding box center [119, 83] width 16 height 16
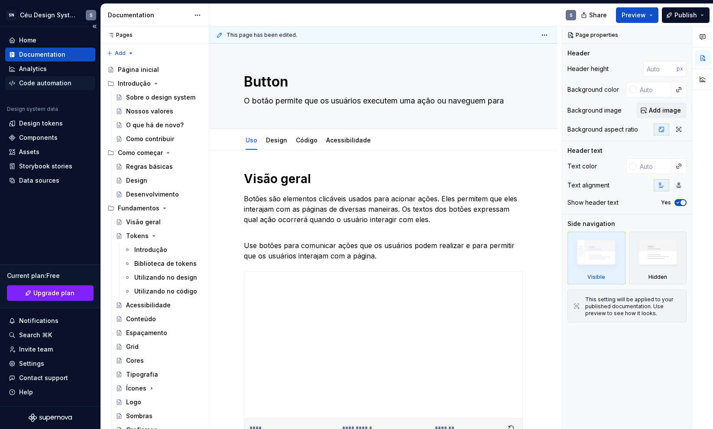
click at [43, 85] on div "Code automation" at bounding box center [45, 83] width 52 height 9
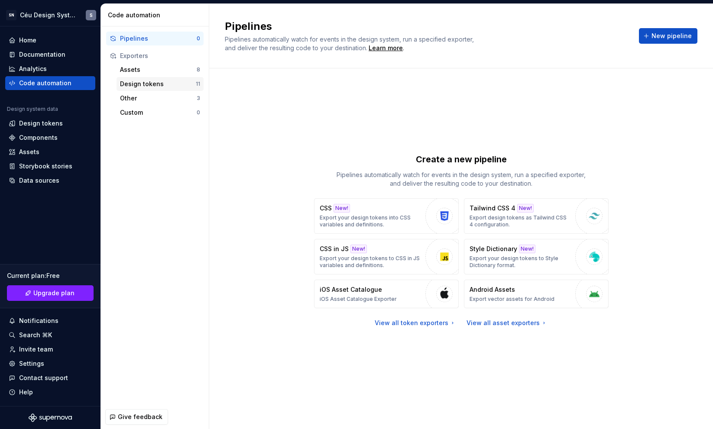
click at [166, 83] on div "Design tokens" at bounding box center [158, 84] width 76 height 9
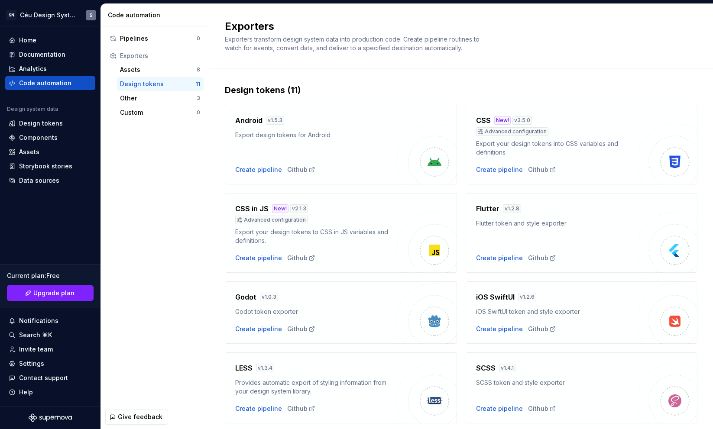
scroll to position [11, 0]
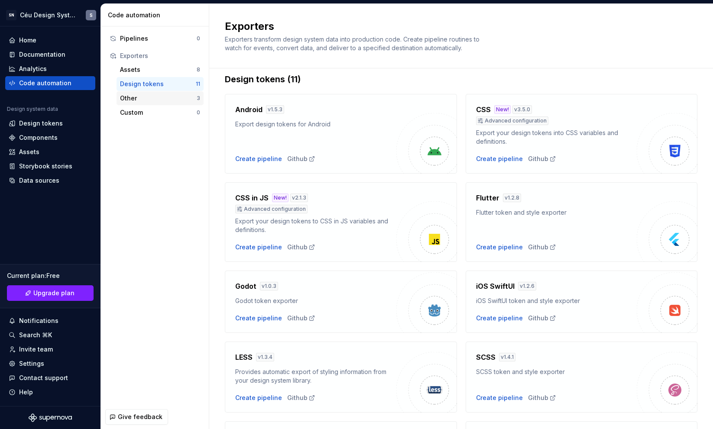
click at [169, 94] on div "Other" at bounding box center [158, 98] width 77 height 9
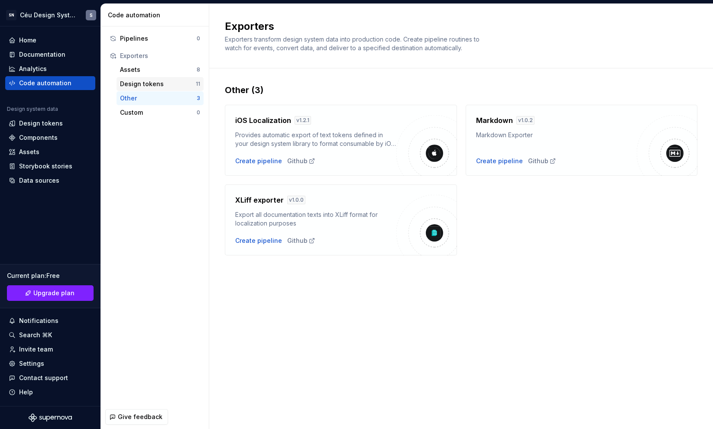
click at [170, 82] on div "Design tokens" at bounding box center [158, 84] width 76 height 9
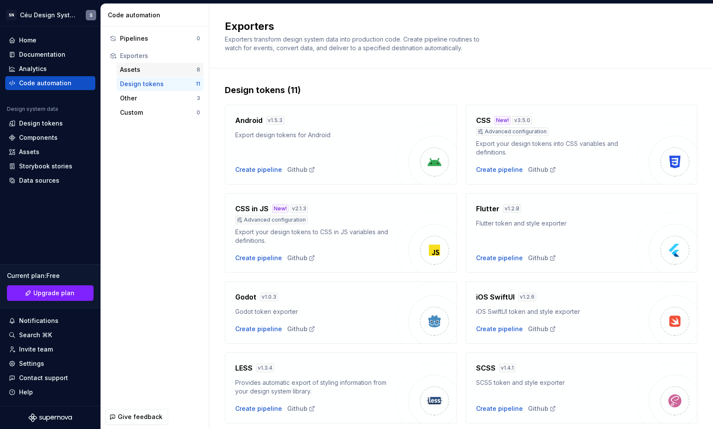
click at [175, 68] on div "Assets" at bounding box center [158, 69] width 77 height 9
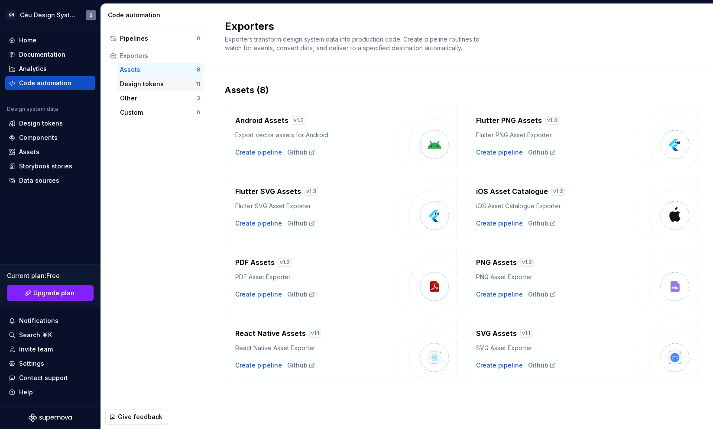
click at [169, 88] on div "Design tokens" at bounding box center [158, 84] width 76 height 9
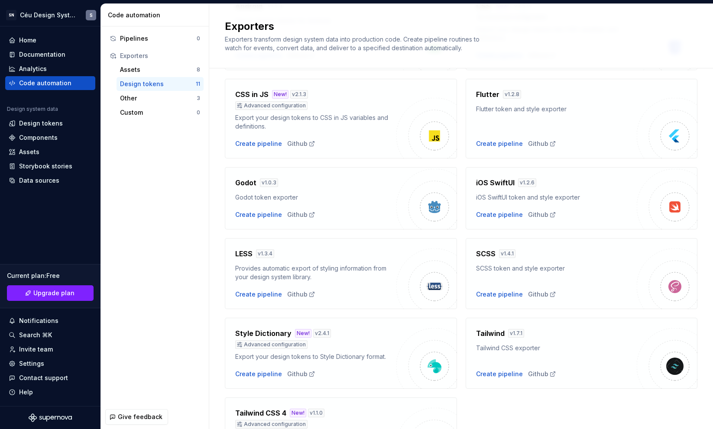
scroll to position [126, 0]
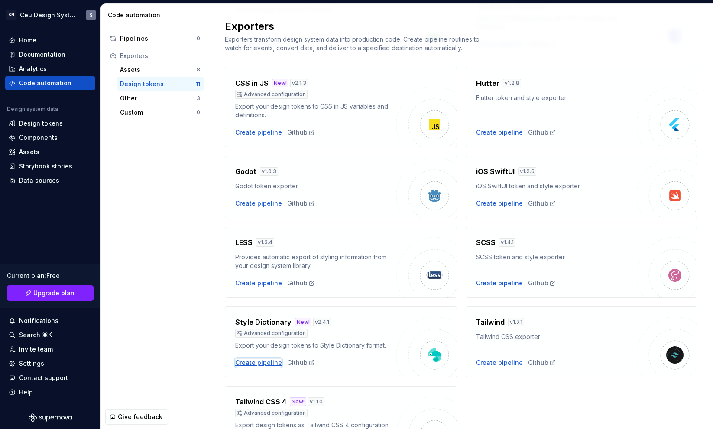
click at [275, 362] on div "Create pipeline" at bounding box center [258, 363] width 47 height 9
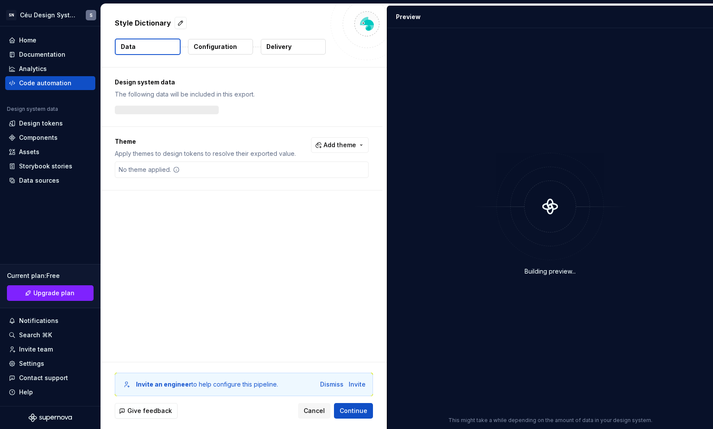
click at [204, 46] on p "Configuration" at bounding box center [215, 46] width 43 height 9
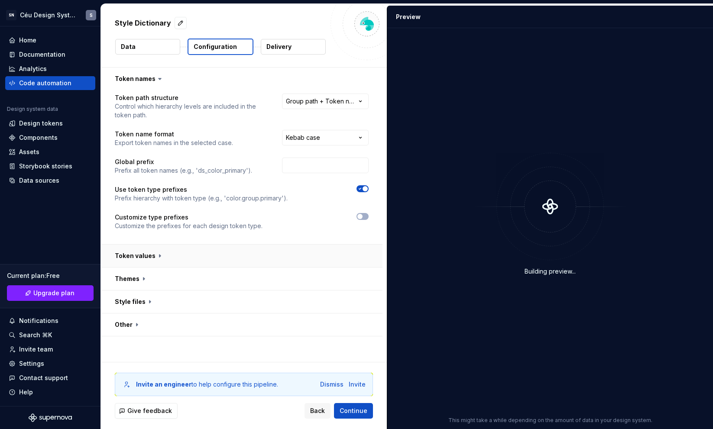
click at [150, 260] on button "button" at bounding box center [242, 256] width 282 height 23
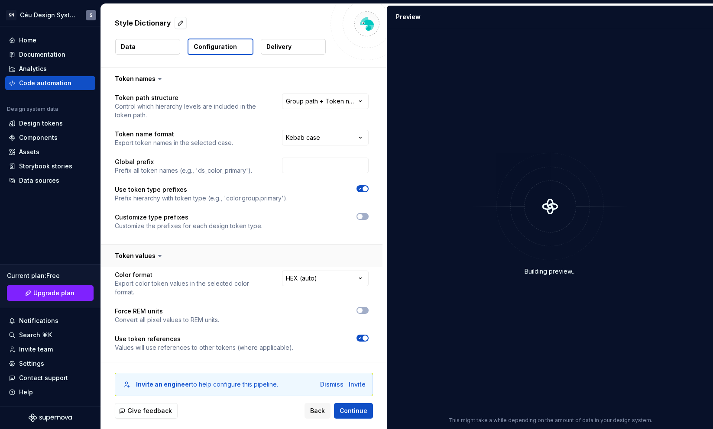
click at [150, 260] on button "button" at bounding box center [242, 256] width 282 height 23
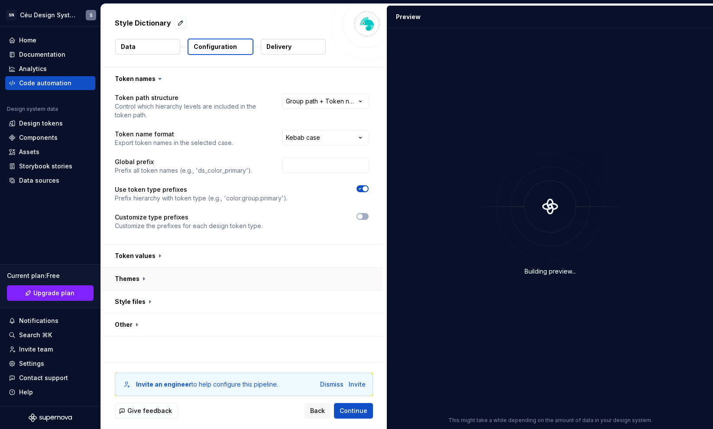
click at [134, 273] on button "button" at bounding box center [242, 279] width 282 height 23
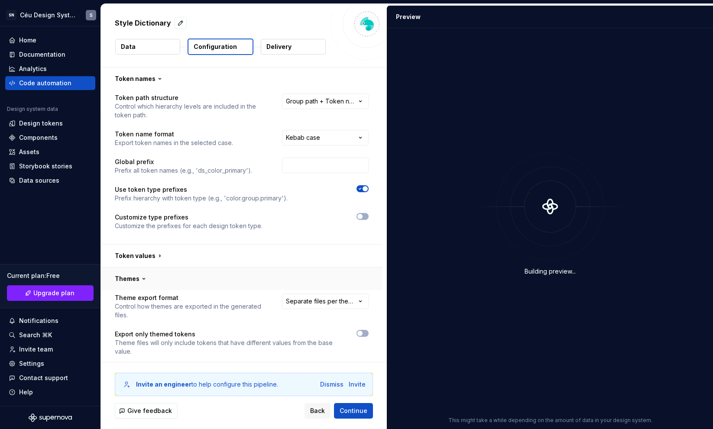
click at [134, 273] on button "button" at bounding box center [242, 279] width 282 height 23
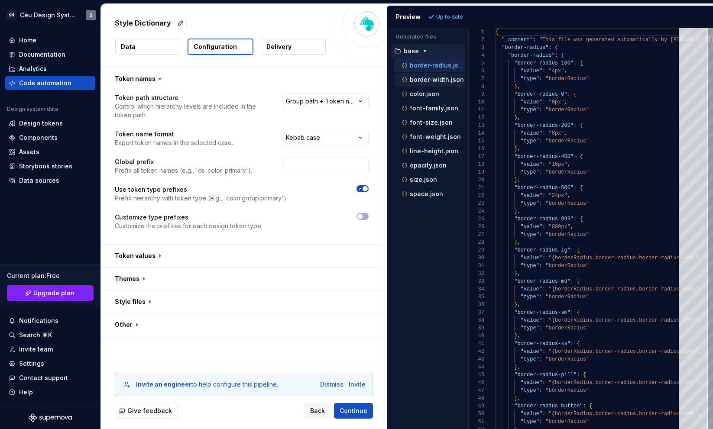
click at [434, 79] on p "border-width.json" at bounding box center [437, 79] width 54 height 7
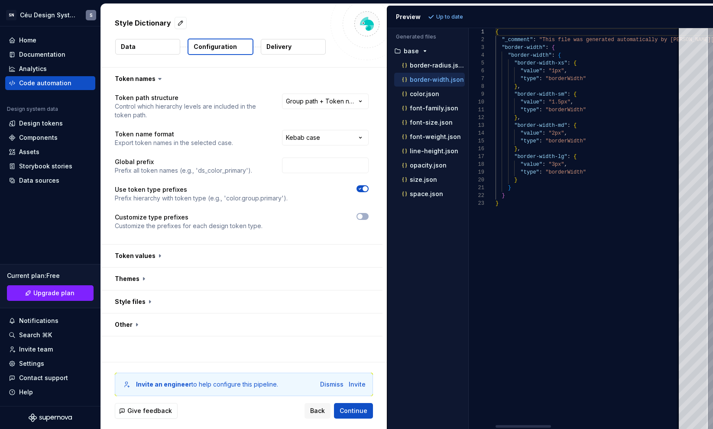
scroll to position [78, 0]
click at [431, 98] on div "color.json" at bounding box center [432, 94] width 65 height 9
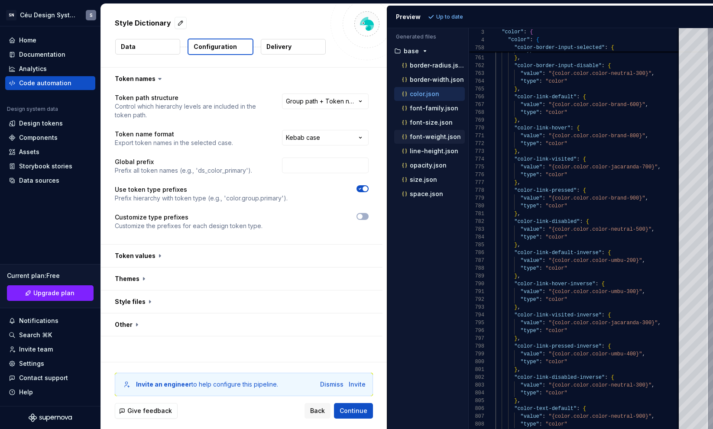
click at [423, 137] on p "font-weight.json" at bounding box center [435, 136] width 51 height 7
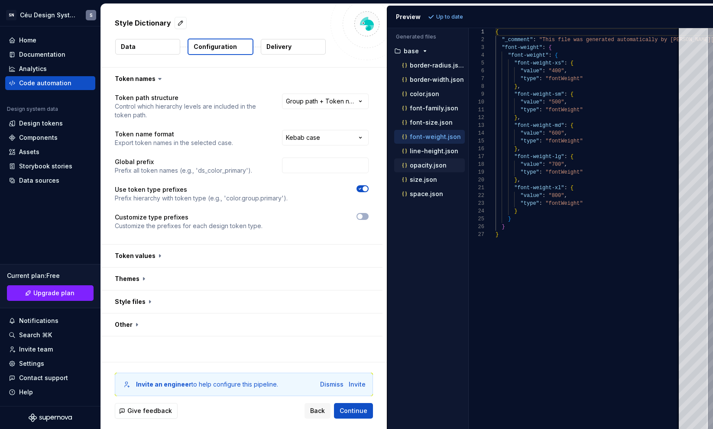
click at [425, 169] on div "opacity.json" at bounding box center [432, 165] width 65 height 9
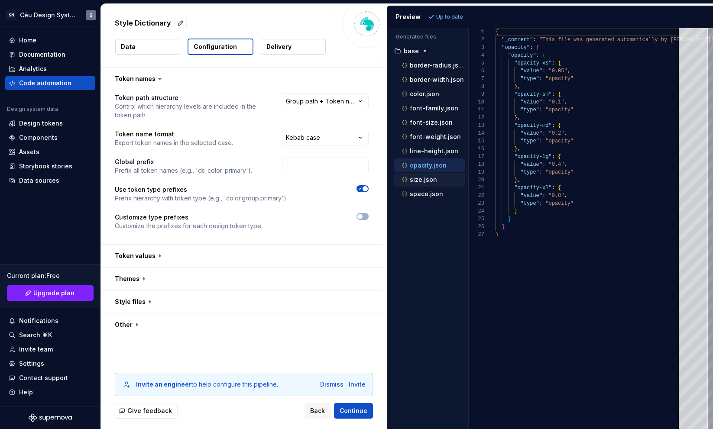
click at [430, 183] on p "size.json" at bounding box center [423, 179] width 27 height 7
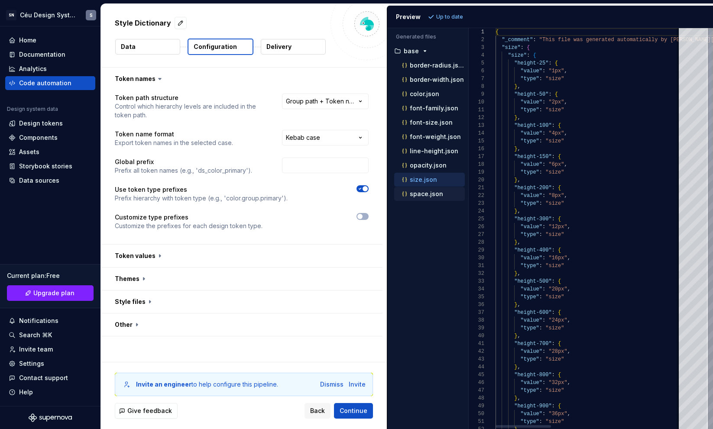
click at [432, 195] on p "space.json" at bounding box center [426, 194] width 33 height 7
click at [433, 156] on div "line-height.json" at bounding box center [429, 151] width 71 height 14
click at [429, 117] on div "font-size.json" at bounding box center [429, 123] width 71 height 14
click at [430, 117] on div "font-size.json" at bounding box center [429, 123] width 71 height 14
click at [436, 100] on div "color.json" at bounding box center [429, 94] width 71 height 14
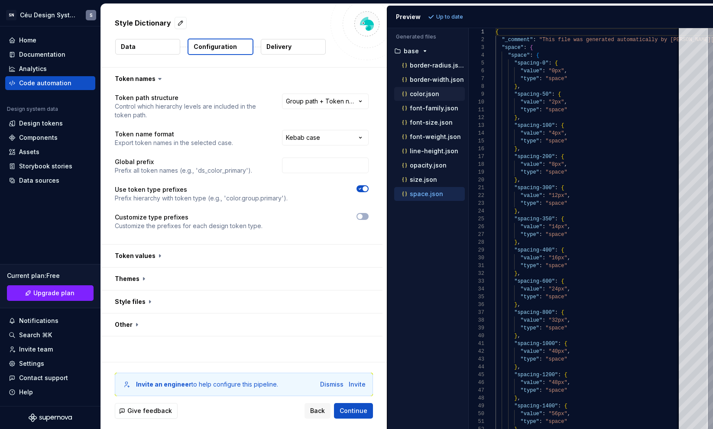
click at [432, 91] on p "color.json" at bounding box center [424, 94] width 29 height 7
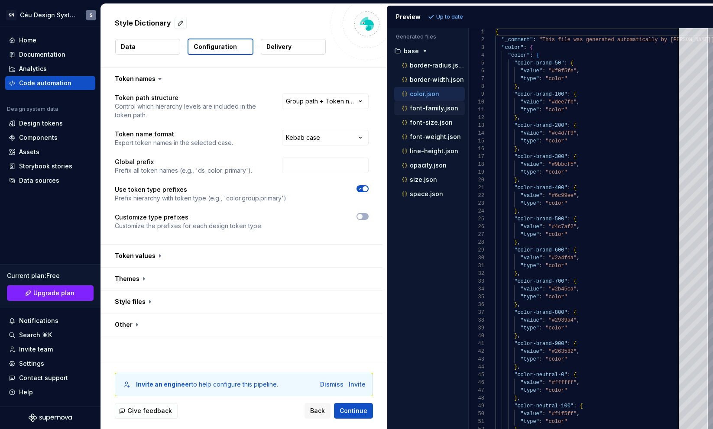
click at [432, 106] on p "font-family.json" at bounding box center [434, 108] width 49 height 7
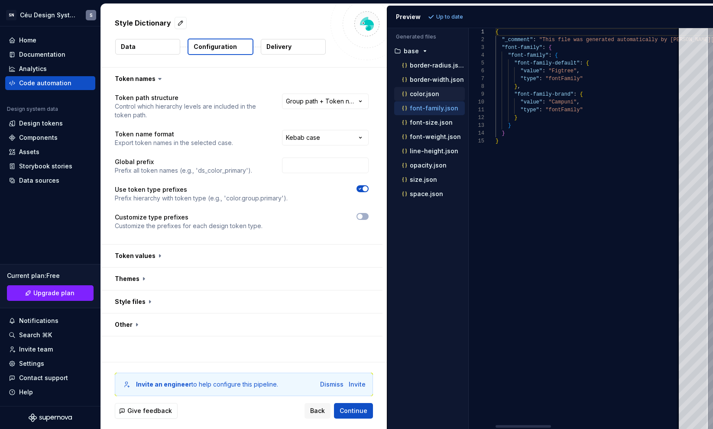
click at [437, 91] on p "color.json" at bounding box center [424, 94] width 29 height 7
type textarea "**********"
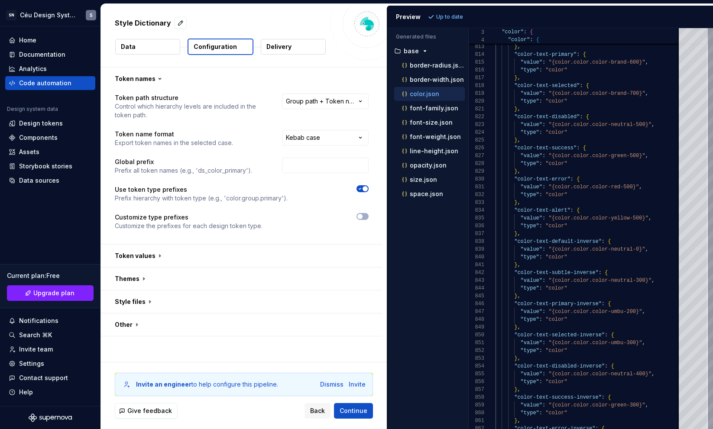
click at [302, 51] on button "Delivery" at bounding box center [293, 47] width 65 height 16
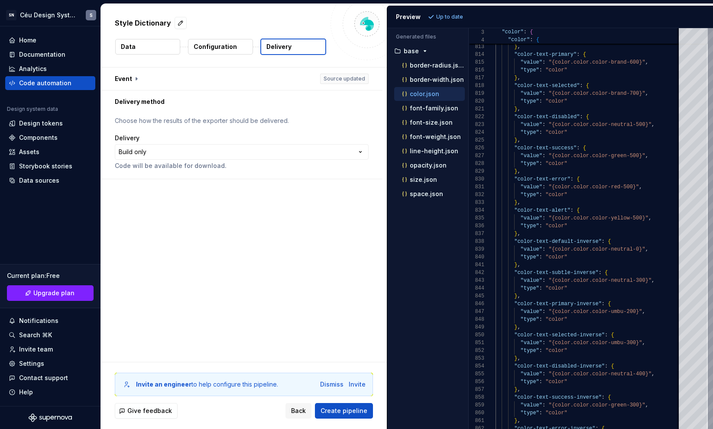
click at [187, 153] on html "**********" at bounding box center [356, 214] width 713 height 429
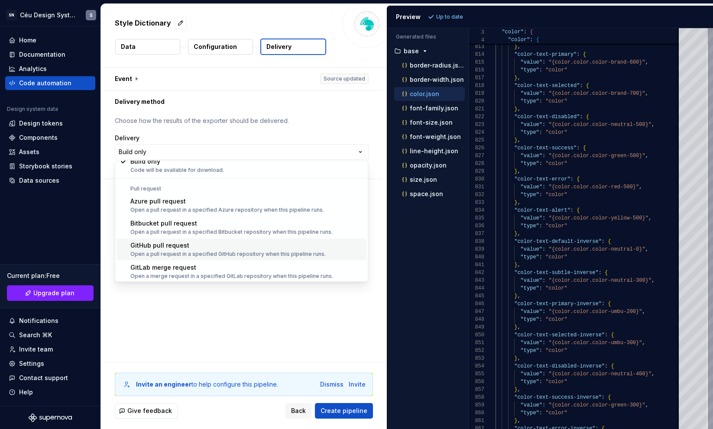
scroll to position [24, 0]
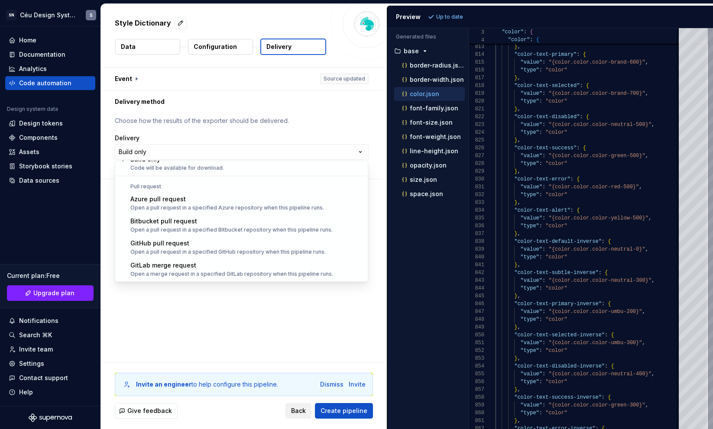
click at [301, 412] on html "**********" at bounding box center [356, 214] width 713 height 429
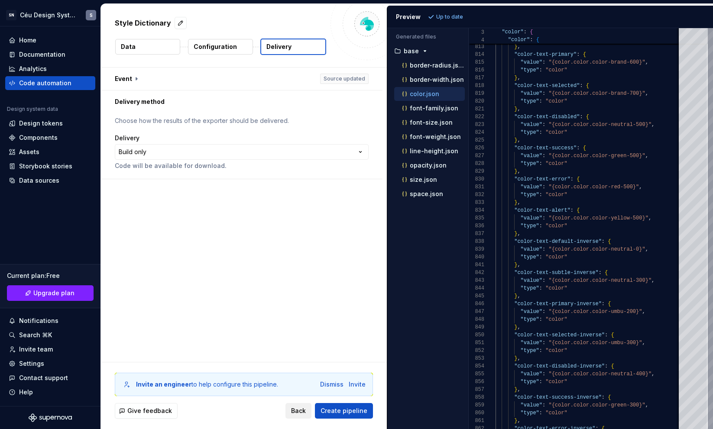
click at [300, 411] on span "Back" at bounding box center [298, 411] width 15 height 9
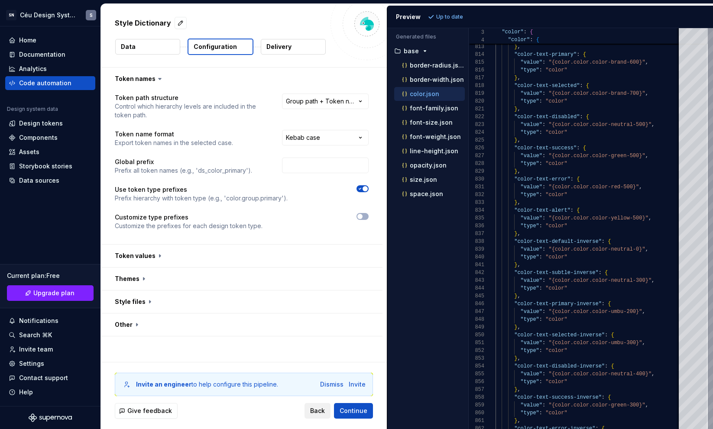
click at [314, 415] on span "Back" at bounding box center [317, 411] width 15 height 9
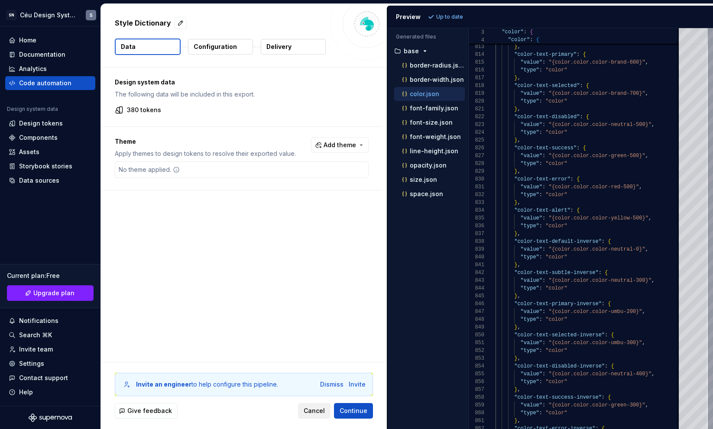
click at [315, 416] on button "Cancel" at bounding box center [314, 411] width 32 height 16
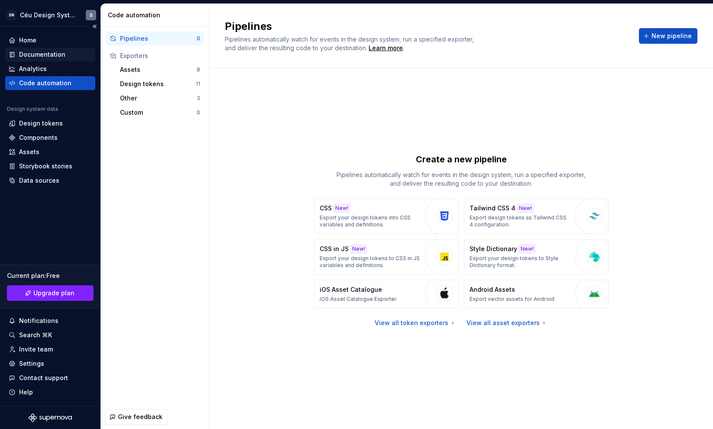
click at [39, 55] on div "Documentation" at bounding box center [42, 54] width 46 height 9
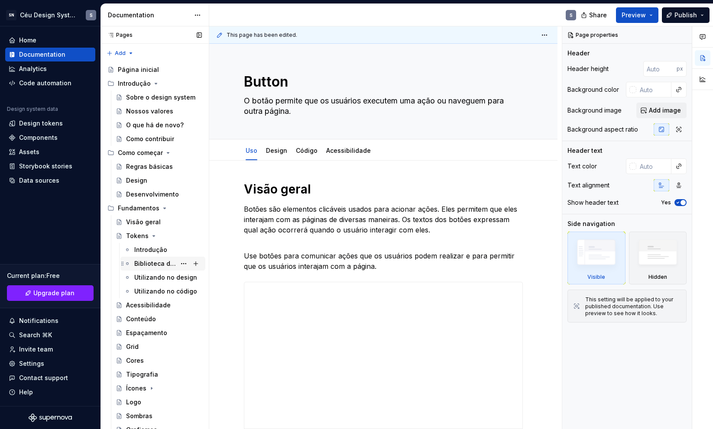
click at [151, 260] on div "Biblioteca de tokens" at bounding box center [155, 264] width 42 height 9
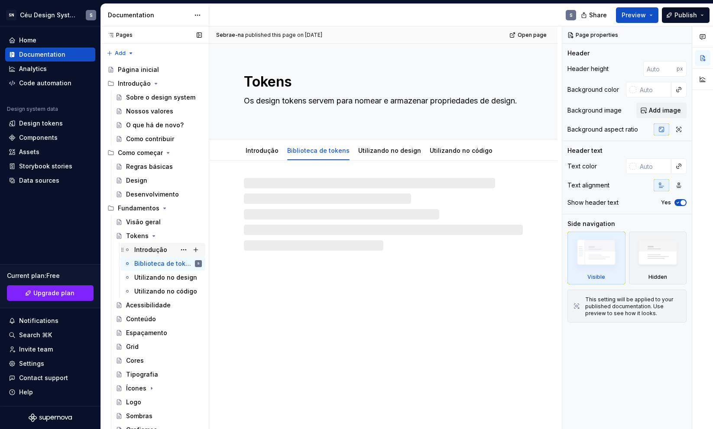
click at [160, 246] on div "Introdução" at bounding box center [150, 250] width 33 height 9
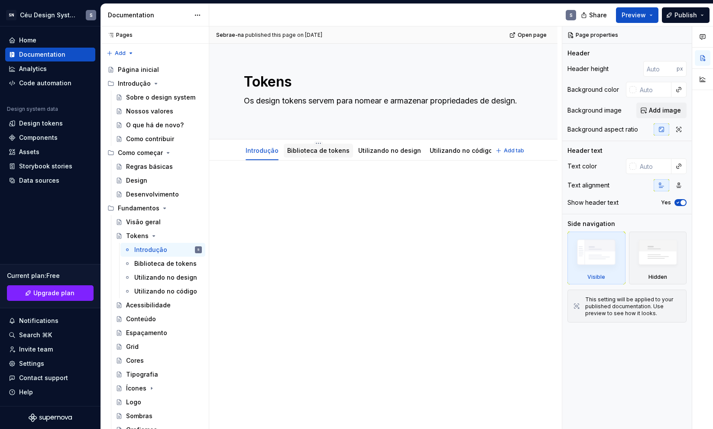
click at [302, 156] on div "Biblioteca de tokens" at bounding box center [318, 151] width 69 height 14
click at [313, 149] on link "Biblioteca de tokens" at bounding box center [318, 150] width 62 height 7
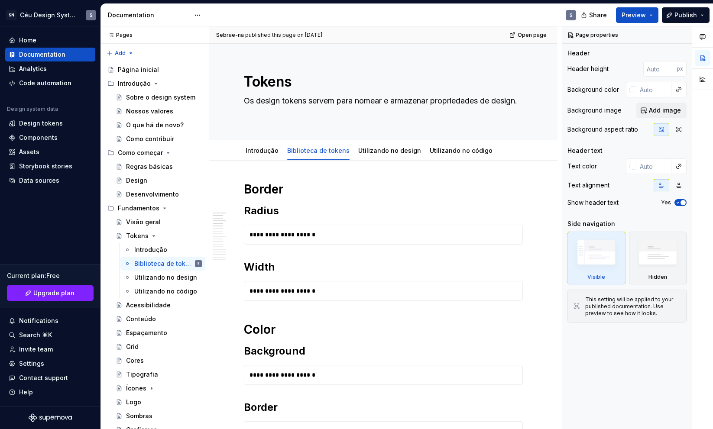
type textarea "*"
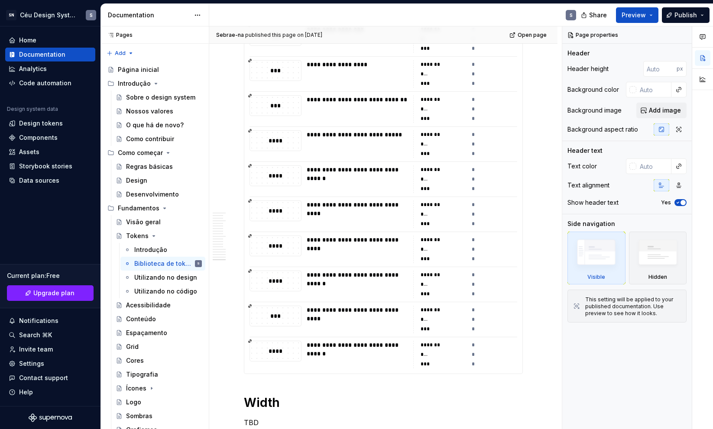
scroll to position [8025, 0]
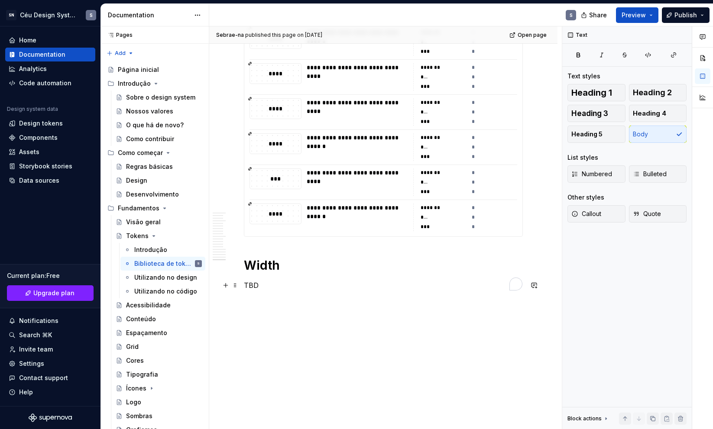
click at [253, 286] on p "TBD" at bounding box center [383, 285] width 279 height 10
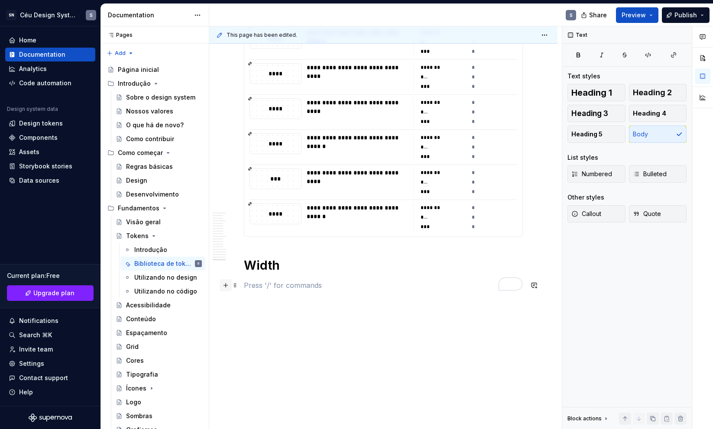
click at [229, 284] on button "button" at bounding box center [226, 285] width 12 height 12
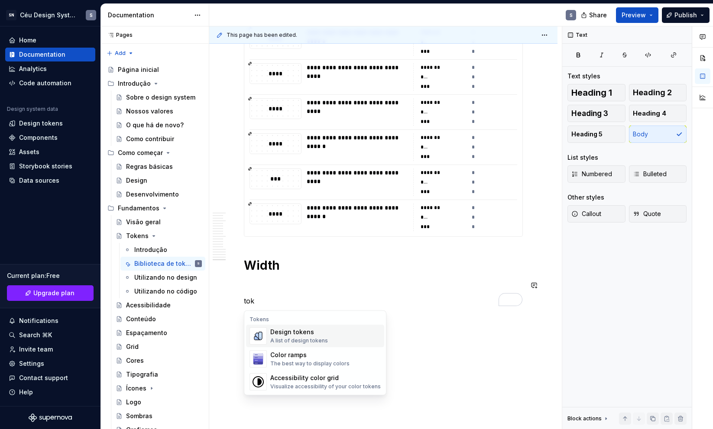
click at [318, 338] on div "A list of design tokens" at bounding box center [299, 341] width 58 height 7
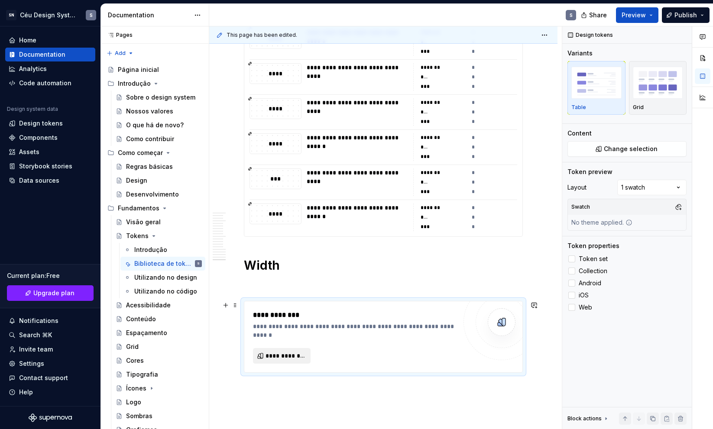
click at [275, 357] on span "**********" at bounding box center [285, 356] width 39 height 9
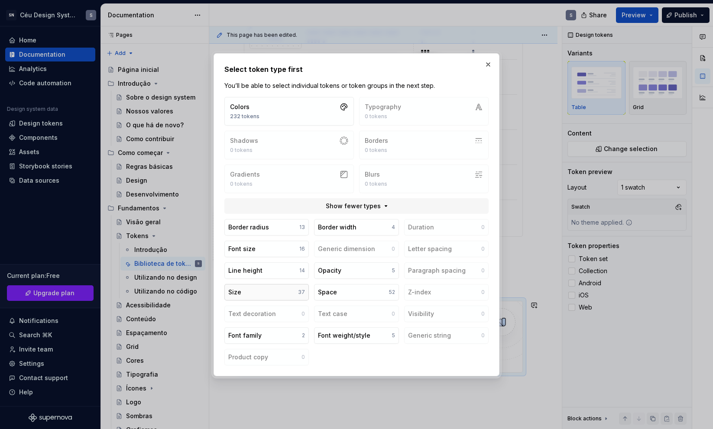
click at [253, 292] on button "Size 37" at bounding box center [266, 292] width 84 height 16
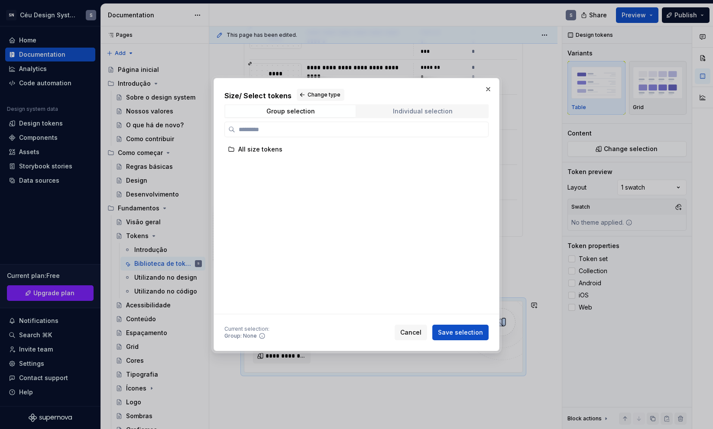
click at [417, 114] on span "Individual selection" at bounding box center [422, 111] width 130 height 12
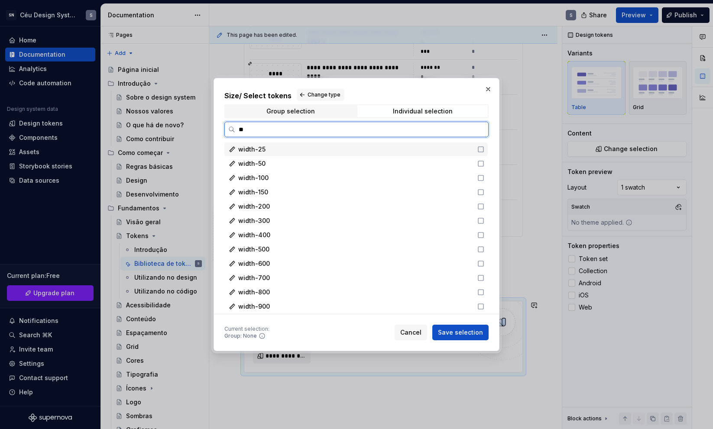
type input "***"
click at [292, 146] on div "width-25" at bounding box center [355, 149] width 234 height 9
click at [278, 164] on div "width-50" at bounding box center [355, 163] width 234 height 9
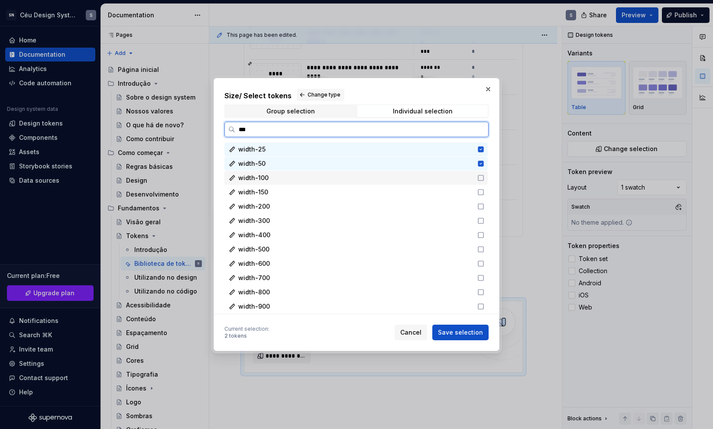
click at [276, 182] on div "width-100" at bounding box center [355, 178] width 263 height 14
click at [274, 198] on div "width-150" at bounding box center [355, 192] width 263 height 14
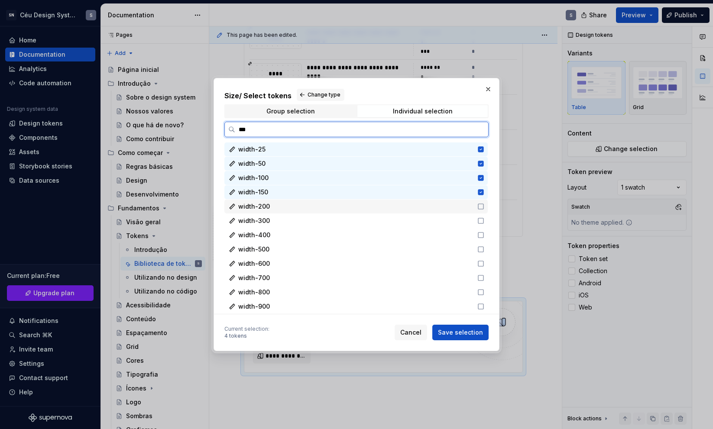
click at [270, 211] on div "width-200" at bounding box center [355, 207] width 263 height 14
click at [268, 224] on span "width-300" at bounding box center [254, 221] width 32 height 9
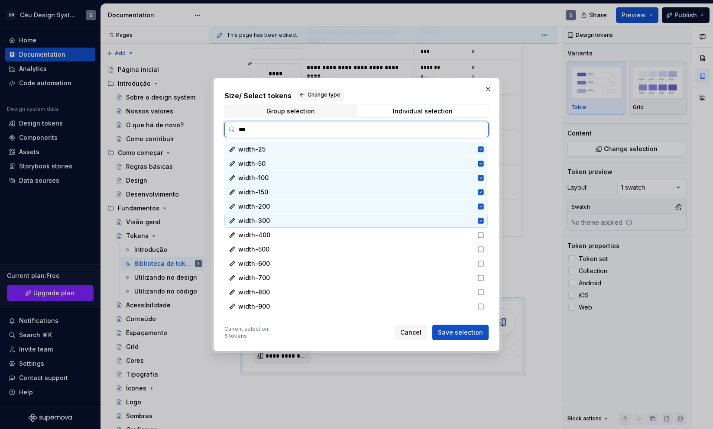
click at [268, 230] on div "width-400" at bounding box center [355, 235] width 263 height 14
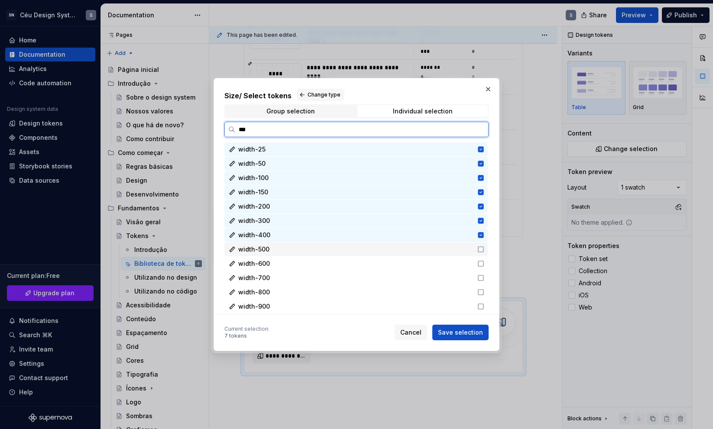
click at [264, 247] on span "width-500" at bounding box center [253, 249] width 31 height 9
click at [270, 260] on div "width-600" at bounding box center [355, 264] width 234 height 9
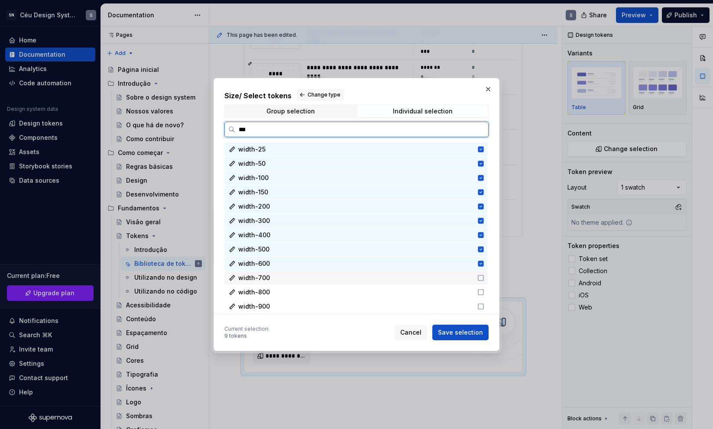
click at [267, 275] on span "width-700" at bounding box center [254, 278] width 32 height 9
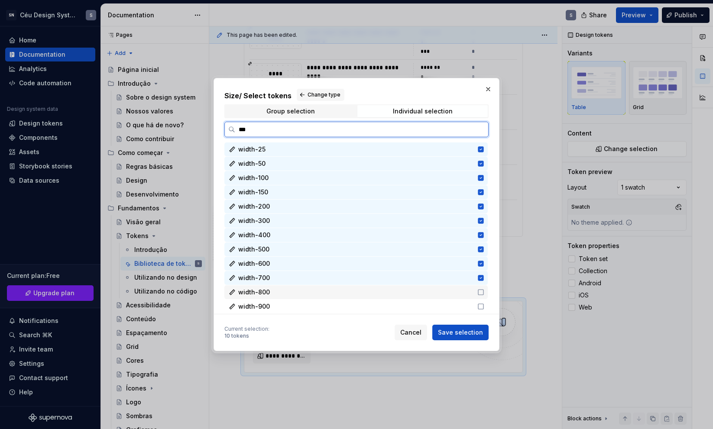
click at [265, 297] on div "width-800" at bounding box center [355, 293] width 263 height 14
click at [270, 302] on div "width-900" at bounding box center [355, 307] width 263 height 14
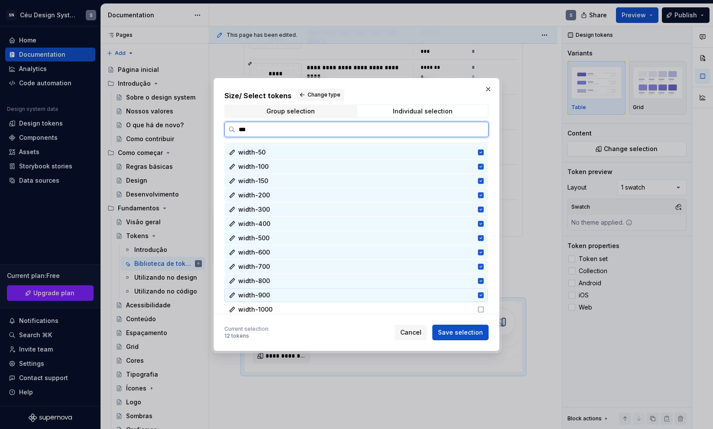
click at [261, 307] on span "width-1000" at bounding box center [255, 309] width 34 height 9
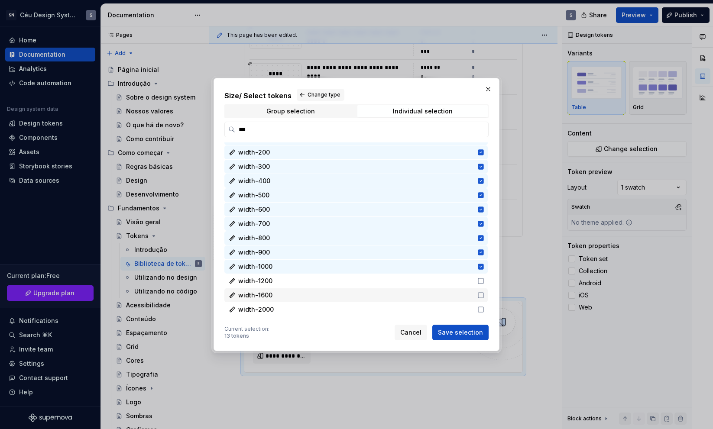
scroll to position [60, 0]
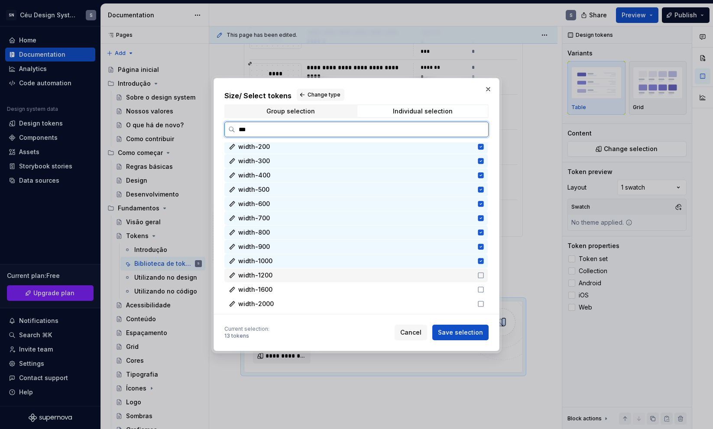
click at [272, 271] on div "width-1200" at bounding box center [355, 275] width 234 height 9
click at [271, 286] on span "width-1600" at bounding box center [255, 290] width 34 height 9
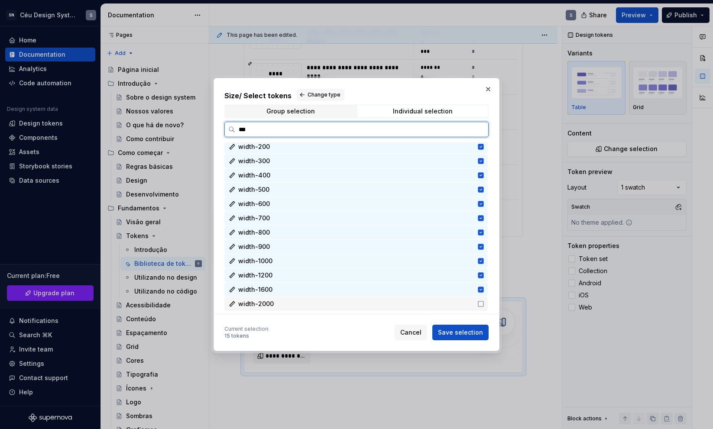
click at [270, 304] on span "width-2000" at bounding box center [256, 304] width 36 height 9
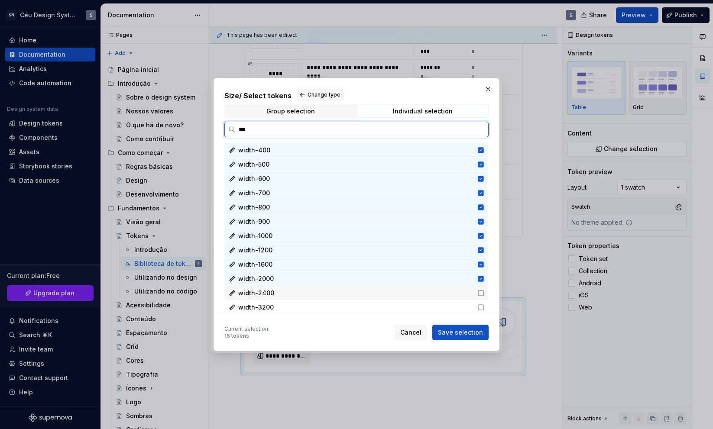
click at [279, 293] on div "width-2400" at bounding box center [355, 293] width 234 height 9
click at [276, 307] on div "width-3200" at bounding box center [355, 307] width 234 height 9
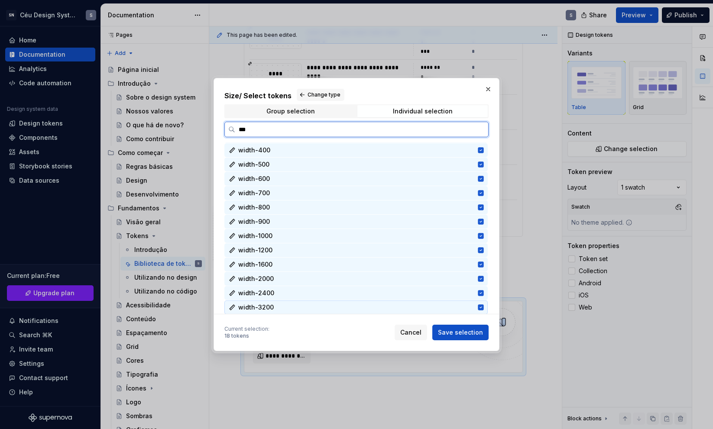
scroll to position [83, 0]
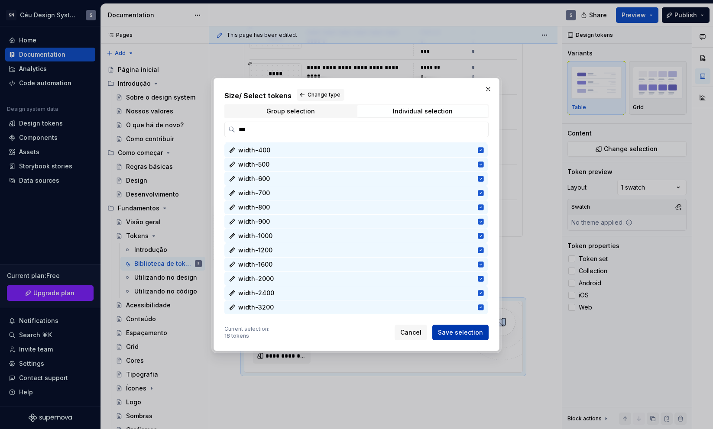
click at [449, 333] on span "Save selection" at bounding box center [460, 332] width 45 height 9
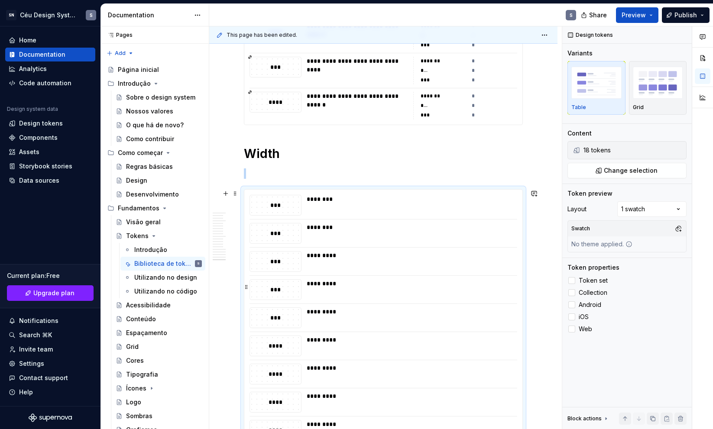
scroll to position [8125, 0]
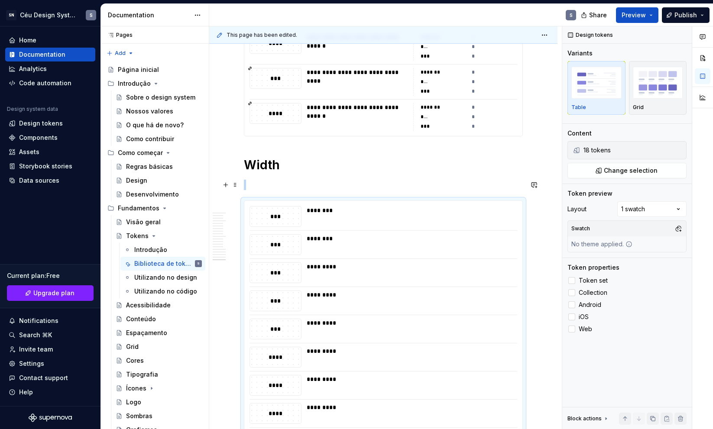
click at [283, 181] on p "To enrich screen reader interactions, please activate Accessibility in Grammarl…" at bounding box center [383, 185] width 279 height 10
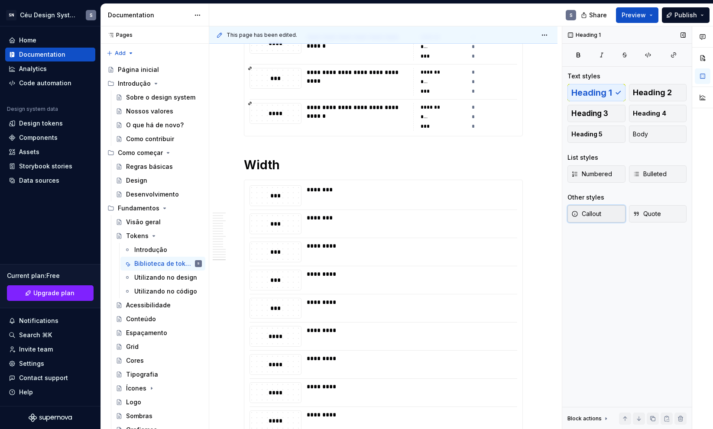
click at [614, 211] on button "Callout" at bounding box center [597, 213] width 58 height 17
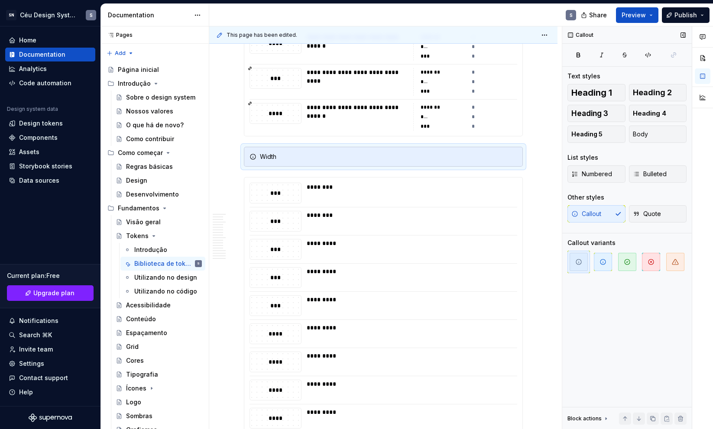
click at [620, 216] on div "Callout Quote" at bounding box center [627, 213] width 119 height 17
click at [640, 213] on span "Quote" at bounding box center [647, 214] width 28 height 9
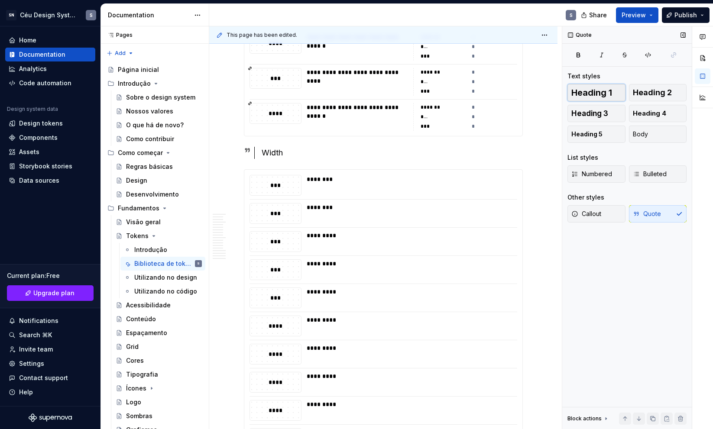
click at [591, 88] on span "Heading 1" at bounding box center [592, 92] width 41 height 9
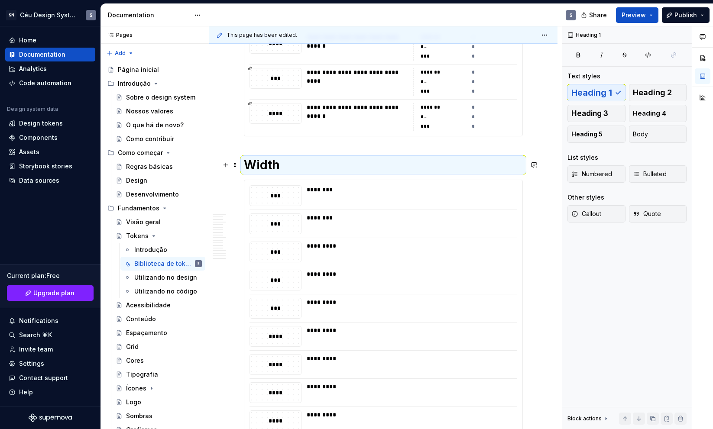
click at [366, 157] on h1 "Width" at bounding box center [383, 165] width 279 height 16
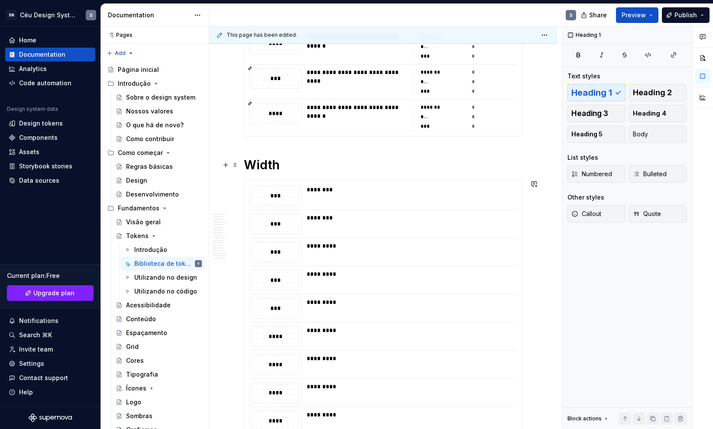
click at [387, 166] on h1 "Width" at bounding box center [383, 165] width 279 height 16
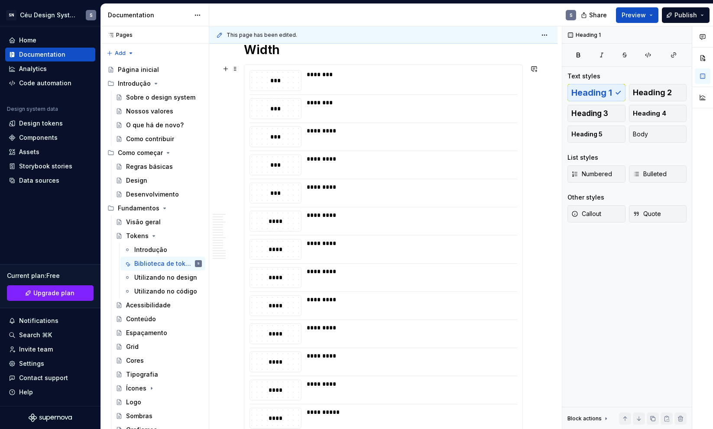
scroll to position [8525, 0]
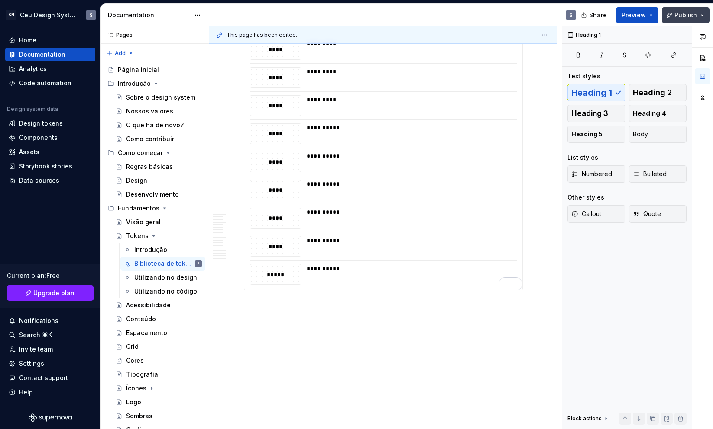
click at [690, 17] on span "Publish" at bounding box center [686, 15] width 23 height 9
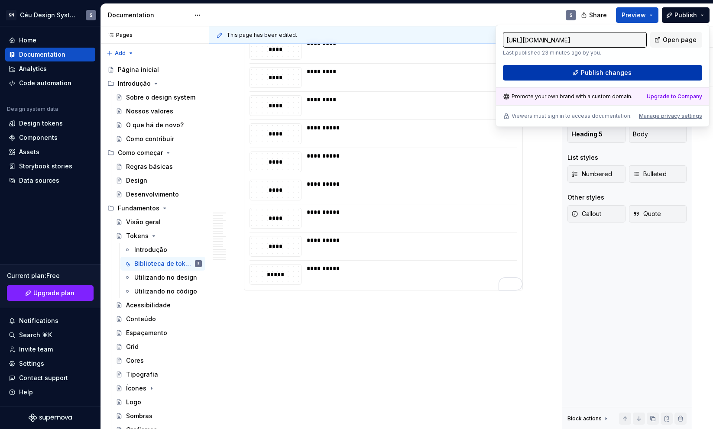
click at [647, 75] on button "Publish changes" at bounding box center [602, 73] width 199 height 16
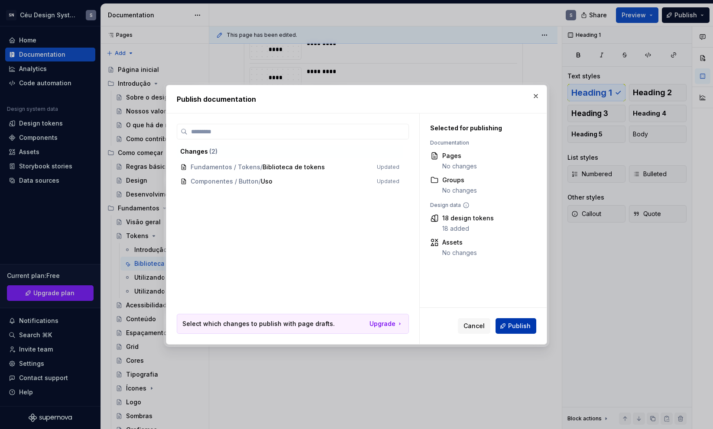
click at [525, 332] on button "Publish" at bounding box center [516, 326] width 41 height 16
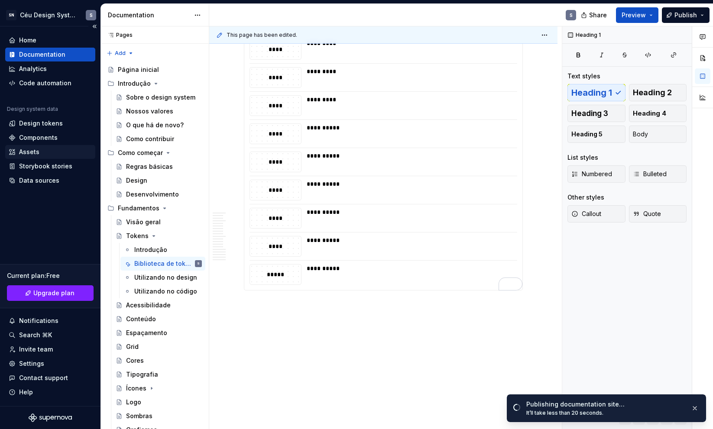
click at [21, 155] on div "Assets" at bounding box center [29, 152] width 20 height 9
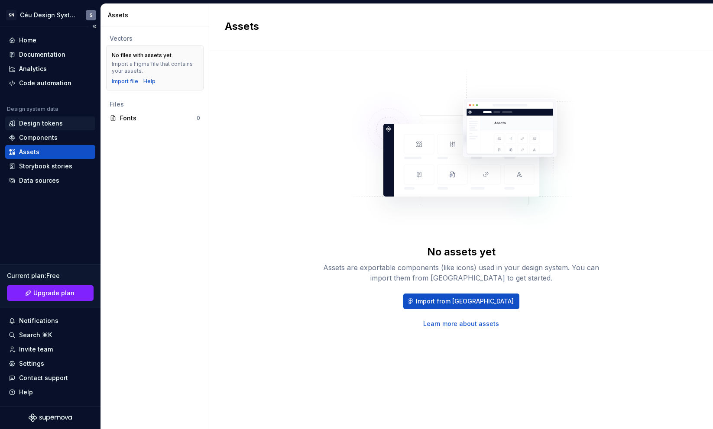
click at [39, 124] on div "Design tokens" at bounding box center [41, 123] width 44 height 9
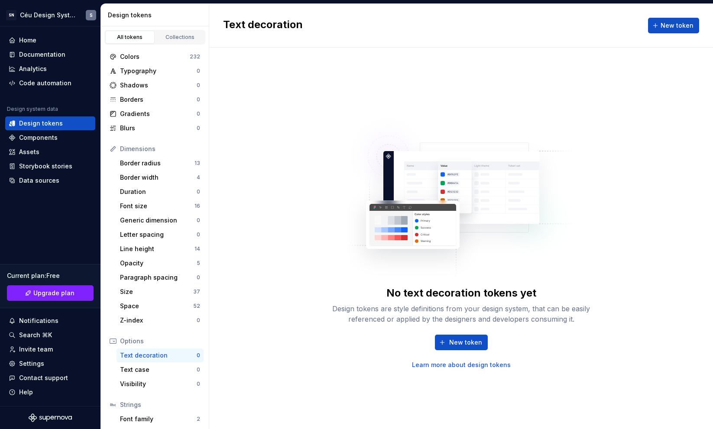
scroll to position [45, 0]
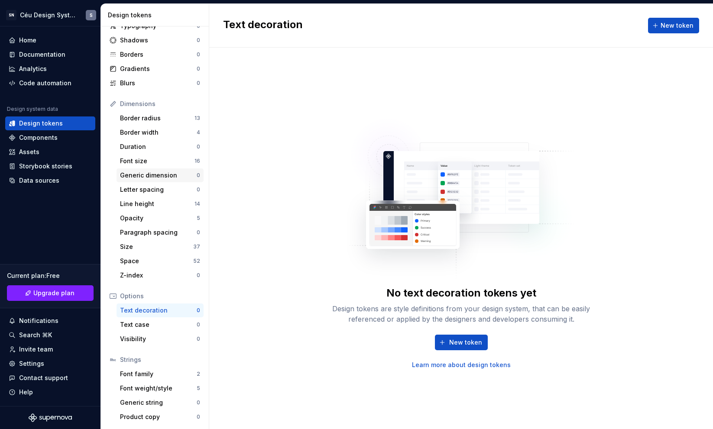
click at [156, 178] on div "Generic dimension" at bounding box center [158, 175] width 77 height 9
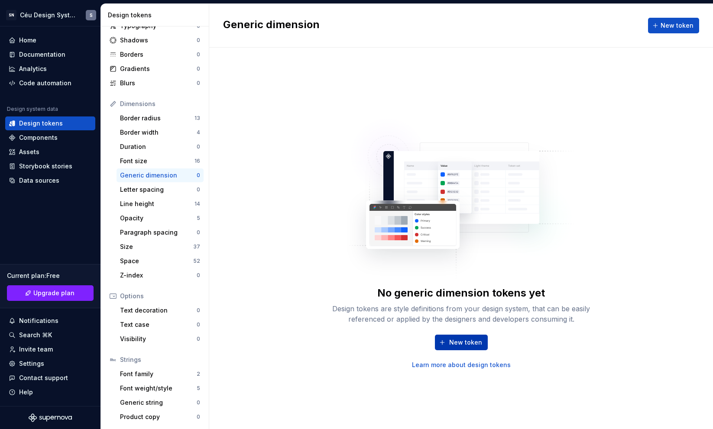
click at [458, 341] on span "New token" at bounding box center [465, 342] width 33 height 9
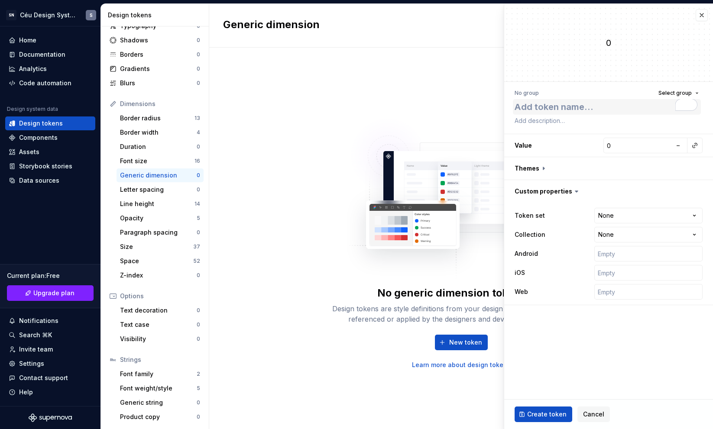
type textarea "*"
type textarea "b"
type textarea "*"
type textarea "br"
type textarea "*"
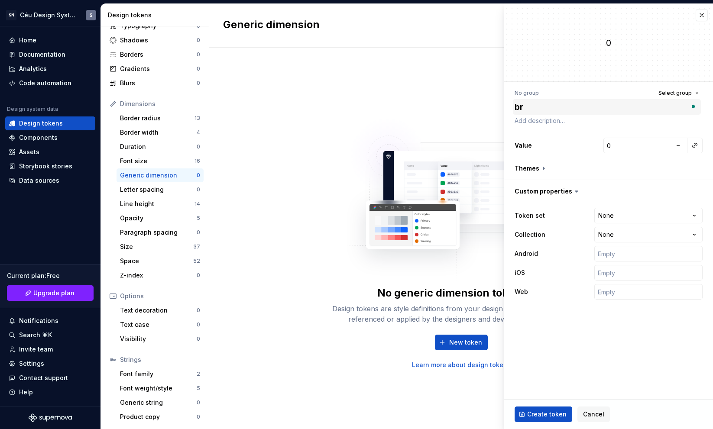
type textarea "bre"
type textarea "*"
type textarea "break"
type textarea "*"
type textarea "breaki"
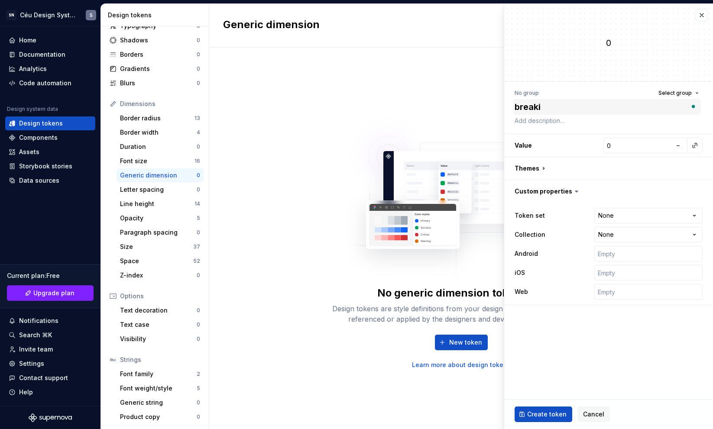
type textarea "*"
type textarea "break"
type textarea "*"
type textarea "breakp"
type textarea "*"
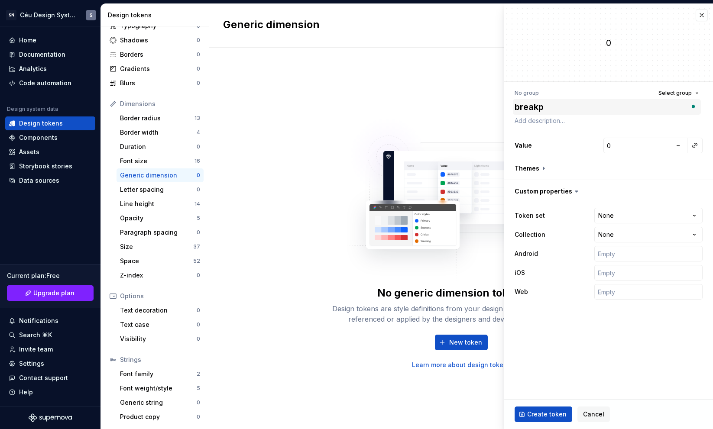
type textarea "breakpt"
type textarea "*"
type textarea "breakpti"
type textarea "*"
type textarea "breakptio"
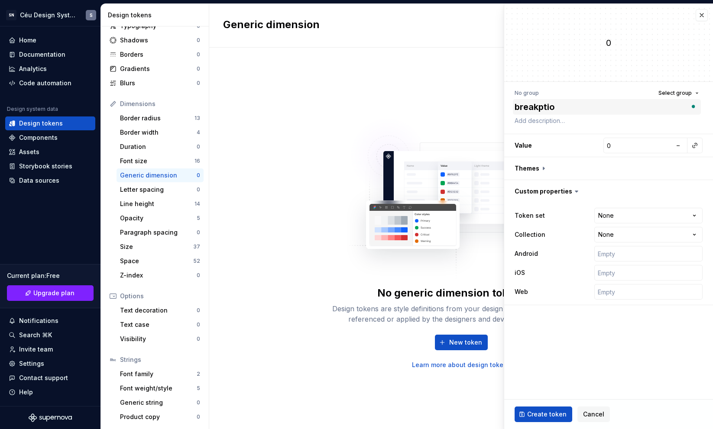
type textarea "*"
type textarea "breakpti"
type textarea "*"
type textarea "breakpt"
type textarea "*"
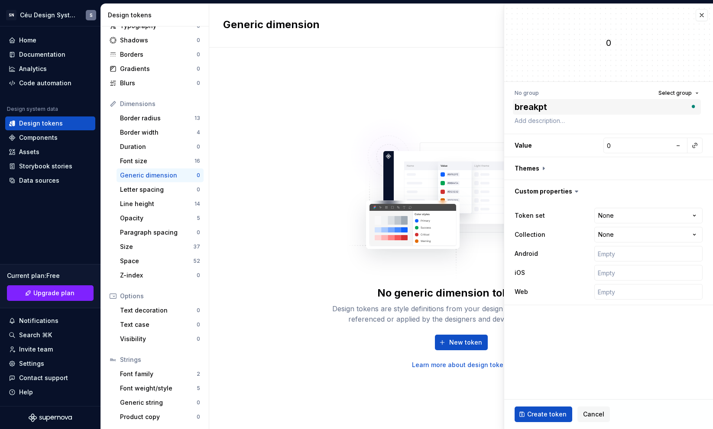
type textarea "breakp"
type textarea "*"
type textarea "break"
type textarea "*"
type textarea "breakp"
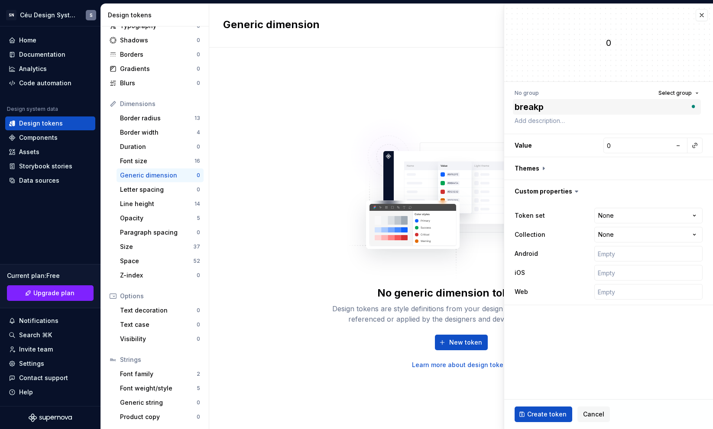
type textarea "*"
type textarea "breakpo"
type textarea "*"
type textarea "breakpoi"
type textarea "*"
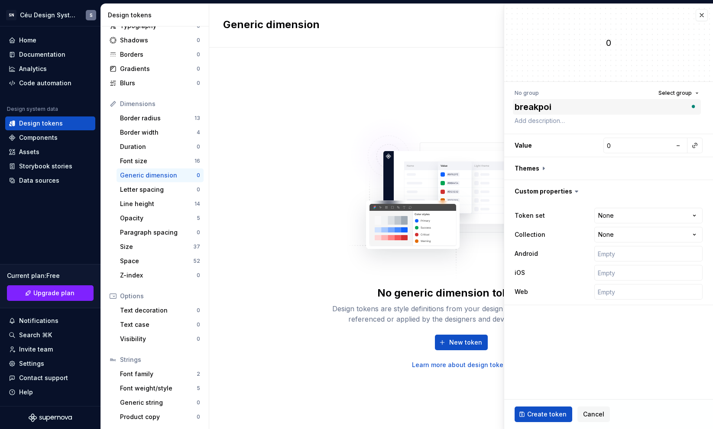
type textarea "breakpoin"
type textarea "*"
type textarea "breakpoint"
type textarea "*"
type textarea "breakpoint-"
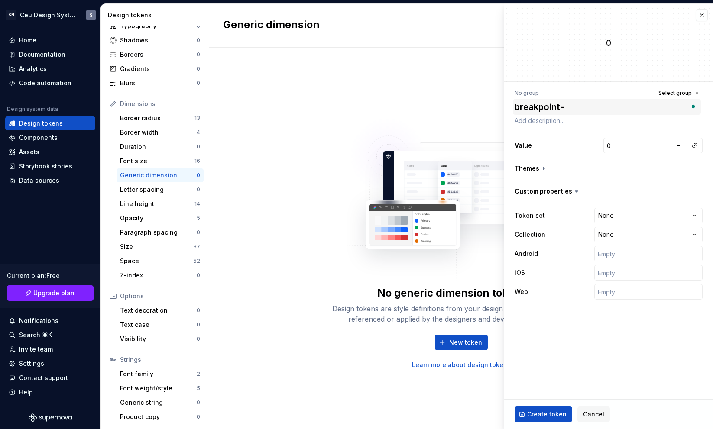
type textarea "*"
type textarea "breakpoint-x"
type textarea "*"
type textarea "breakpoint-xs"
click at [648, 146] on input "0" at bounding box center [638, 146] width 68 height 16
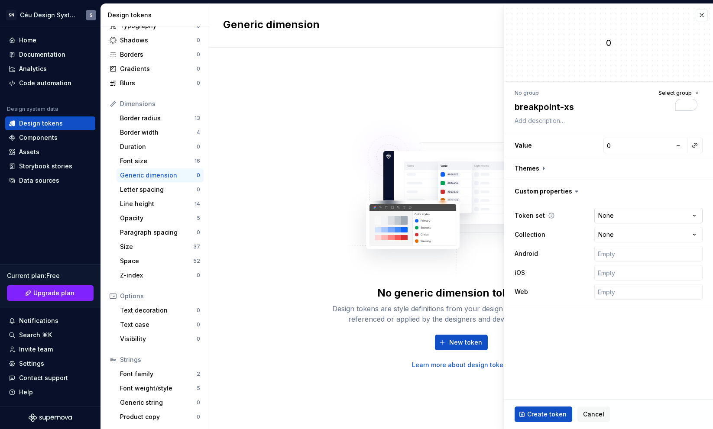
click at [612, 217] on html "SN Céu Design System S Home Documentation Analytics Code automation Design syst…" at bounding box center [356, 214] width 713 height 429
select select "**********"
click at [535, 411] on span "Create token" at bounding box center [546, 414] width 39 height 9
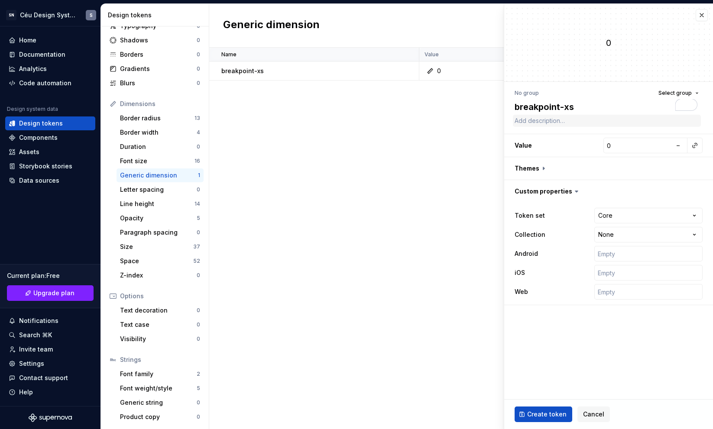
type textarea "*"
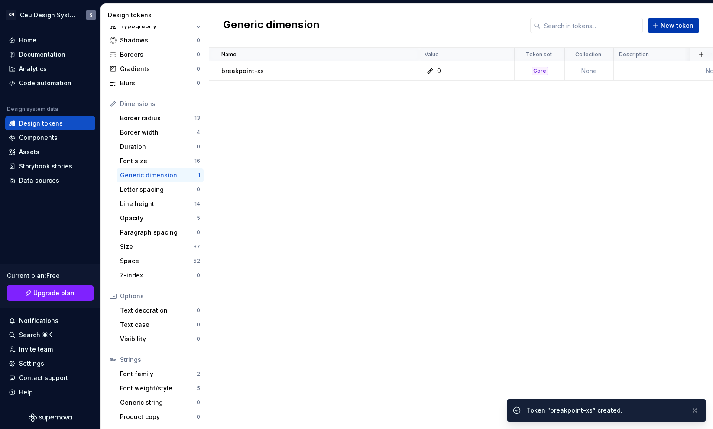
click at [661, 21] on button "New token" at bounding box center [673, 26] width 51 height 16
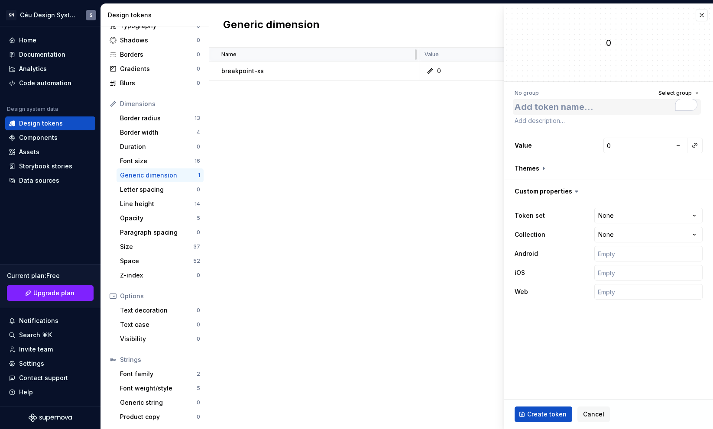
type textarea "*"
type textarea "b"
type textarea "*"
type textarea "br"
type textarea "*"
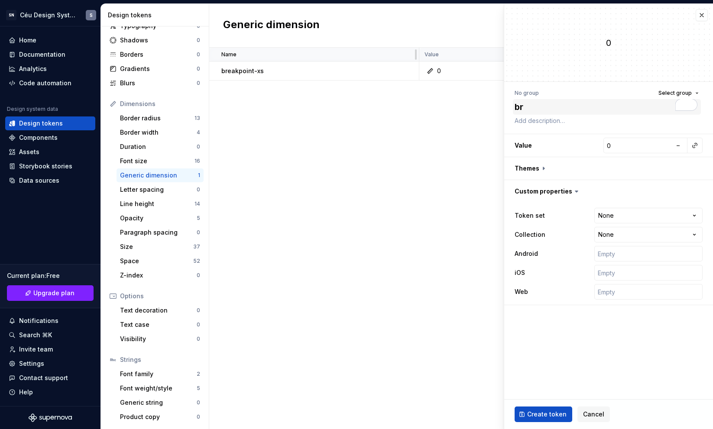
type textarea "bre"
type textarea "*"
type textarea "break"
type textarea "*"
type textarea "breakp"
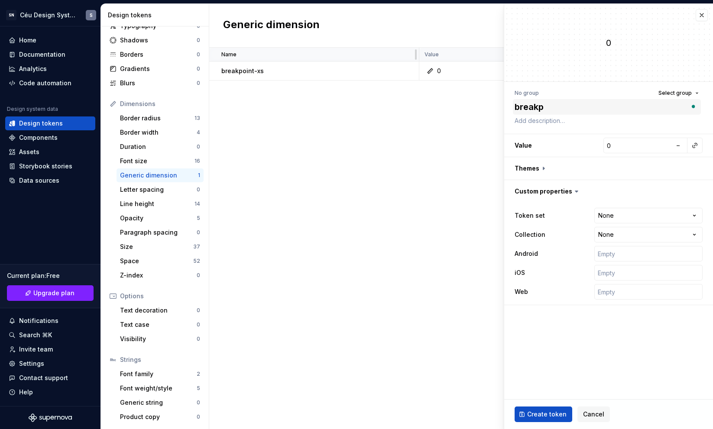
type textarea "*"
type textarea "breakpo"
type textarea "*"
type textarea "breakpoi"
type textarea "*"
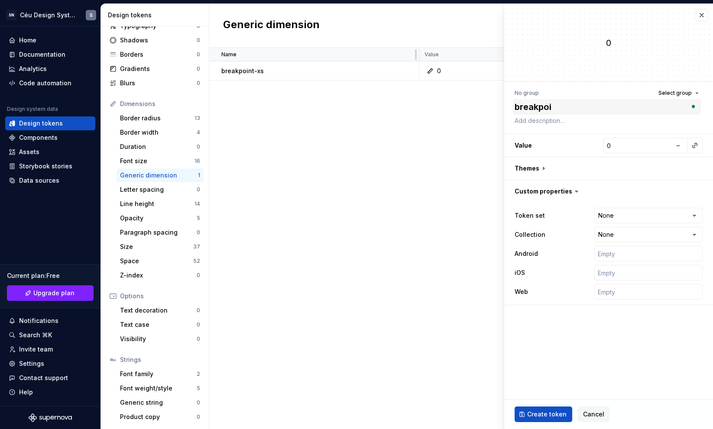
type textarea "breakpoin"
type textarea "*"
type textarea "breakpoint"
type textarea "*"
type textarea "breakpoints"
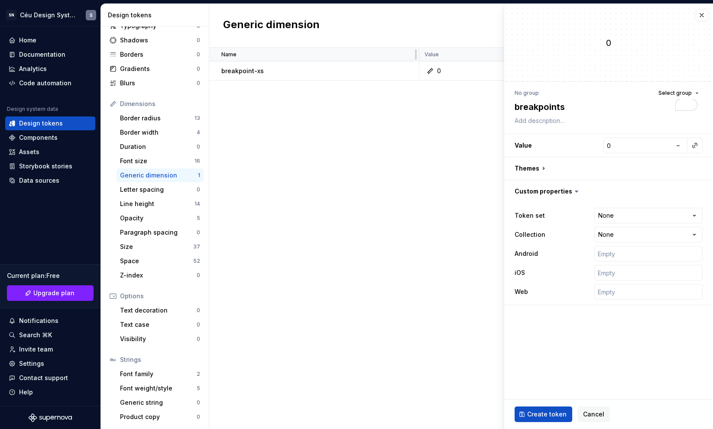
type textarea "*"
type textarea "breakpoints"
click at [603, 114] on textarea "breakpoints" at bounding box center [607, 107] width 188 height 16
type textarea "*"
type textarea "-"
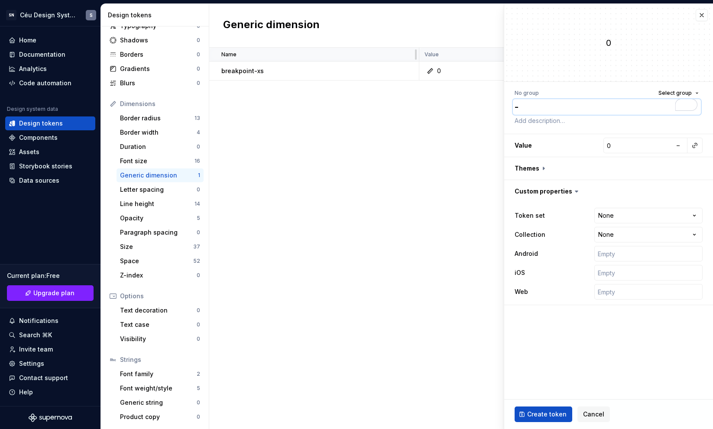
type textarea "*"
type textarea "-s"
type textarea "*"
type textarea "-sm"
type textarea "*"
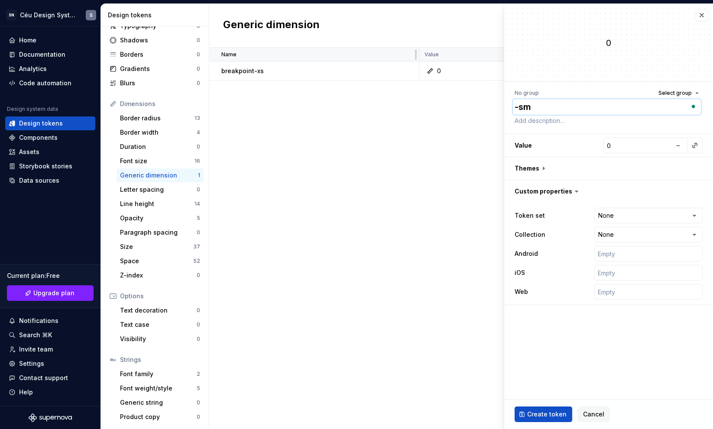
type textarea "-s"
type textarea "*"
type textarea "-"
type textarea "*"
type textarea "breakpoints"
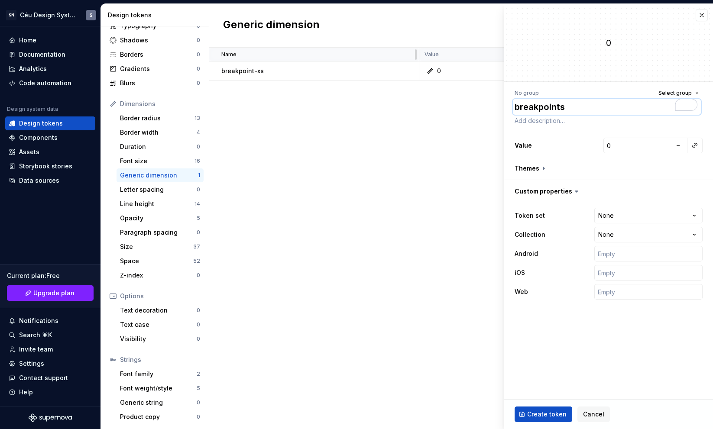
type textarea "*"
type textarea "breakpoints-"
type textarea "*"
type textarea "breakpoints-s"
type textarea "*"
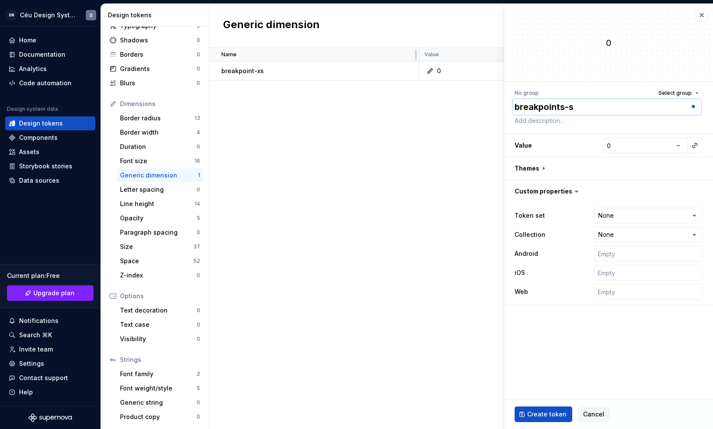
type textarea "breakpoints-sm"
click at [563, 105] on textarea "breakpoints-sm" at bounding box center [607, 107] width 188 height 16
type textarea "*"
type textarea "breakpoint-sm"
click at [618, 142] on input "0" at bounding box center [638, 146] width 68 height 16
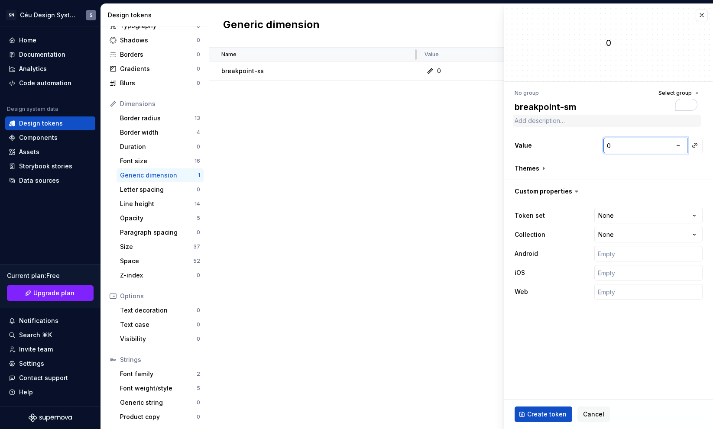
paste input "36"
type textarea "*"
type input "360"
click at [563, 105] on textarea "breakpoint-sm" at bounding box center [607, 107] width 188 height 16
click at [562, 105] on textarea "breakpoint-sm" at bounding box center [607, 107] width 188 height 16
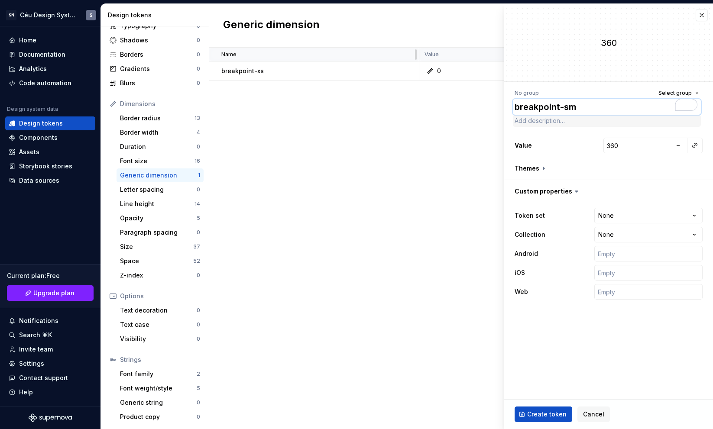
drag, startPoint x: 563, startPoint y: 106, endPoint x: 518, endPoint y: 118, distance: 46.7
click at [514, 104] on textarea "breakpoint-sm" at bounding box center [607, 107] width 188 height 16
click at [538, 413] on span "Create token" at bounding box center [546, 414] width 39 height 9
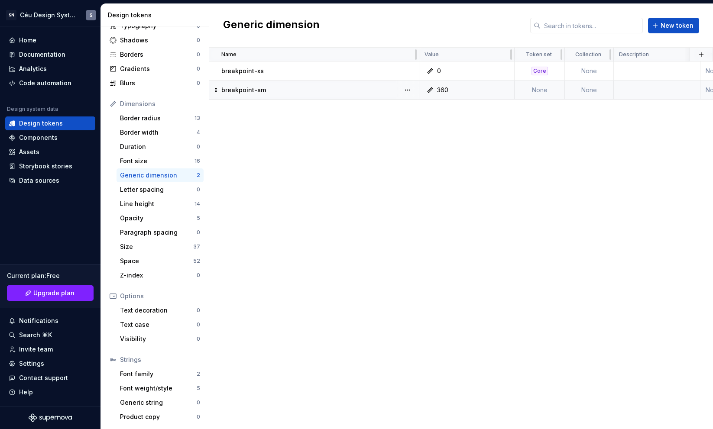
click at [544, 86] on td "None" at bounding box center [540, 90] width 50 height 19
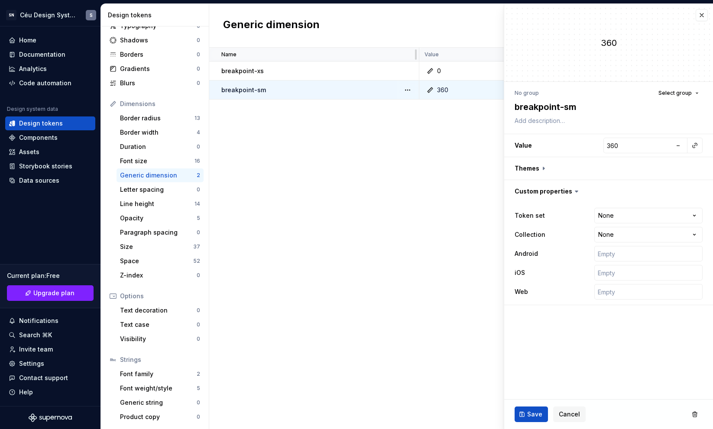
click at [425, 144] on div "Name Value Token set Collection Description Android iOS Web Last updated breakp…" at bounding box center [461, 239] width 504 height 382
click at [695, 13] on div "360" at bounding box center [608, 43] width 209 height 78
click at [704, 15] on button "button" at bounding box center [702, 15] width 12 height 12
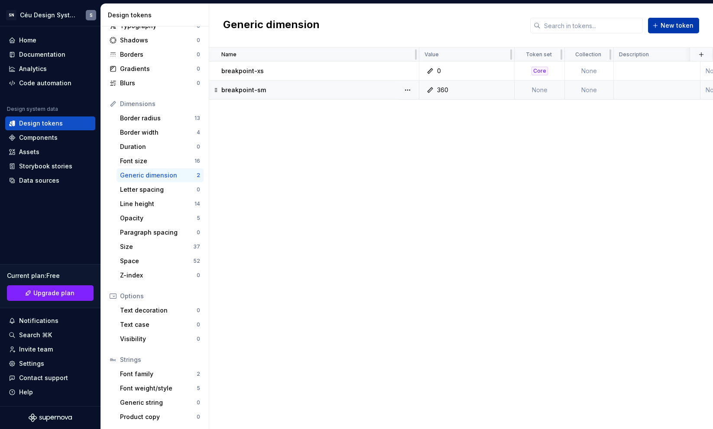
click at [697, 24] on button "New token" at bounding box center [673, 26] width 51 height 16
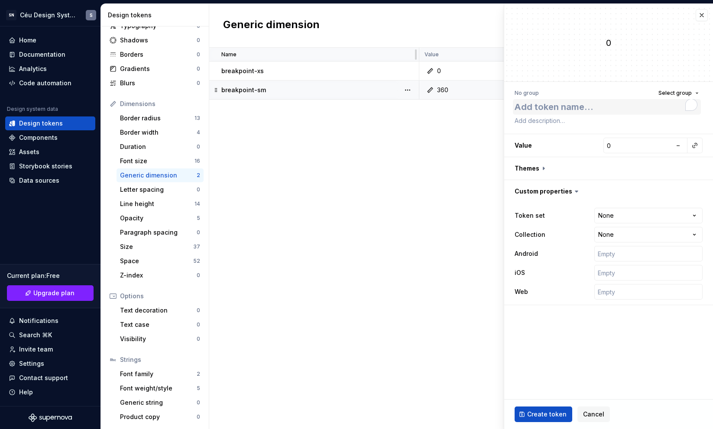
type textarea "*"
type textarea "b"
type textarea "*"
type textarea "br"
type textarea "*"
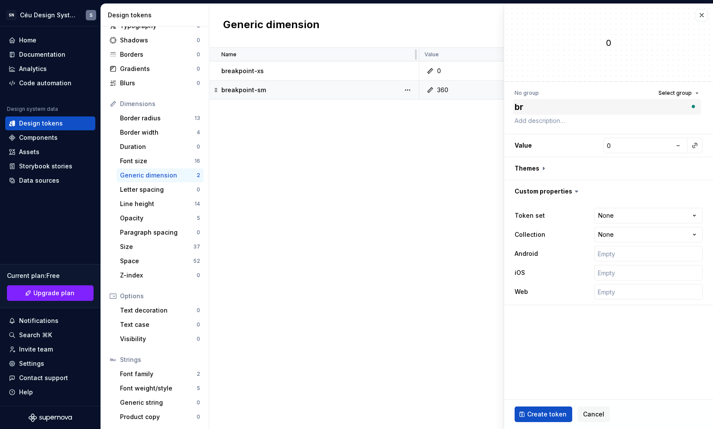
type textarea "bre"
type textarea "*"
type textarea "brea"
type textarea "*"
type textarea "break"
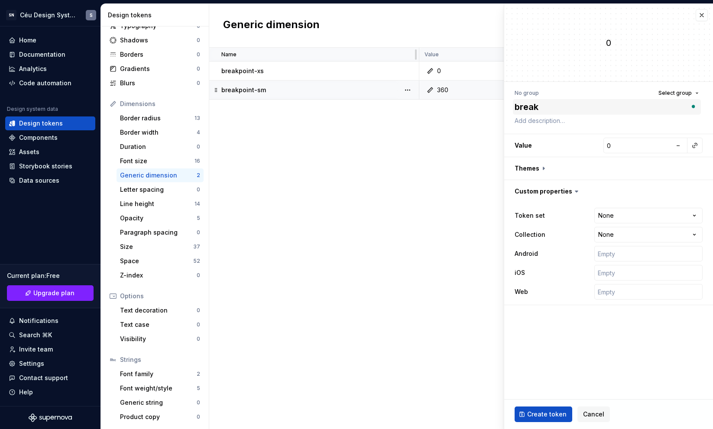
type textarea "*"
type textarea "breakp"
type textarea "*"
type textarea "breakpo"
type textarea "*"
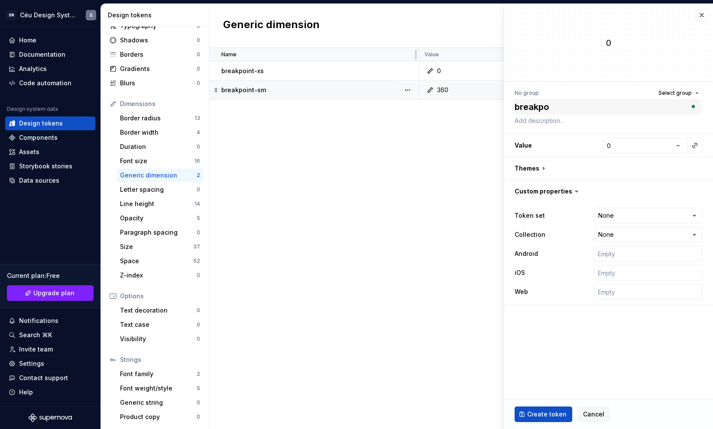
type textarea "breakpoi"
type textarea "*"
type textarea "breakpoint"
type textarea "*"
type textarea "breakpoint"
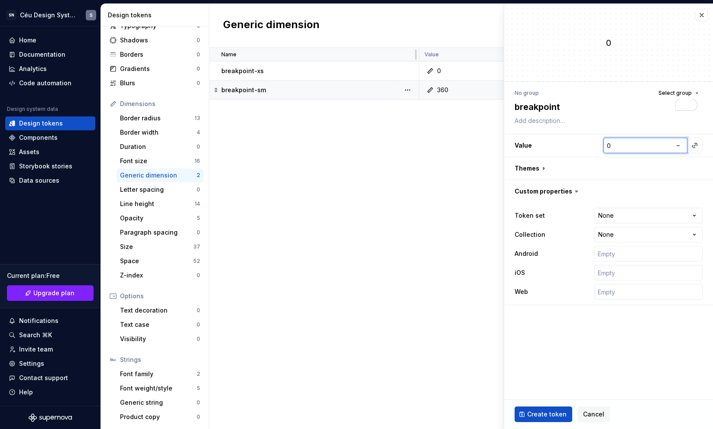
click at [614, 148] on input "0" at bounding box center [638, 146] width 68 height 16
paste input "768"
type textarea "*"
type input "768"
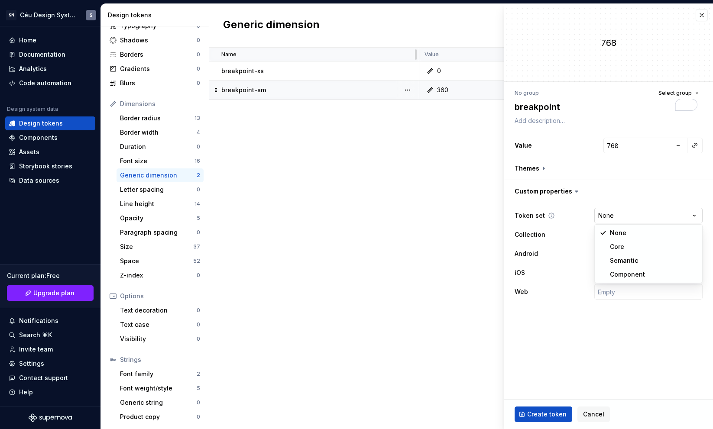
click at [641, 218] on html "SN Céu Design System S Home Documentation Analytics Code automation Design syst…" at bounding box center [356, 214] width 713 height 429
select select "**********"
click at [554, 412] on span "Create token" at bounding box center [546, 414] width 39 height 9
type textarea "*"
type input "0"
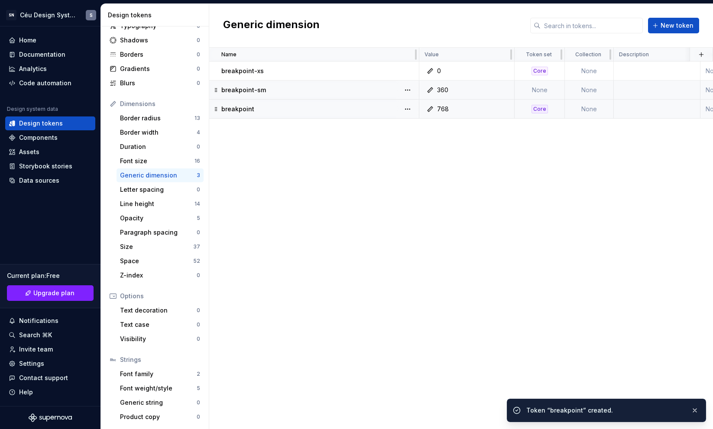
click at [266, 110] on div "breakpoint" at bounding box center [319, 109] width 197 height 9
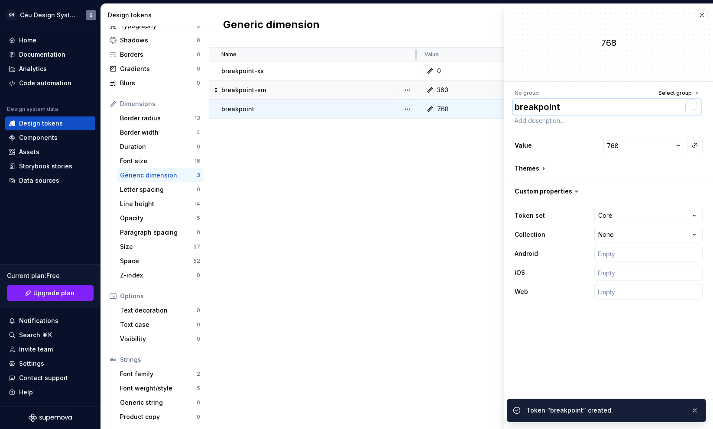
click at [627, 109] on textarea "breakpoint" at bounding box center [607, 107] width 188 height 16
click at [613, 110] on textarea "breakpoint" at bounding box center [607, 107] width 188 height 16
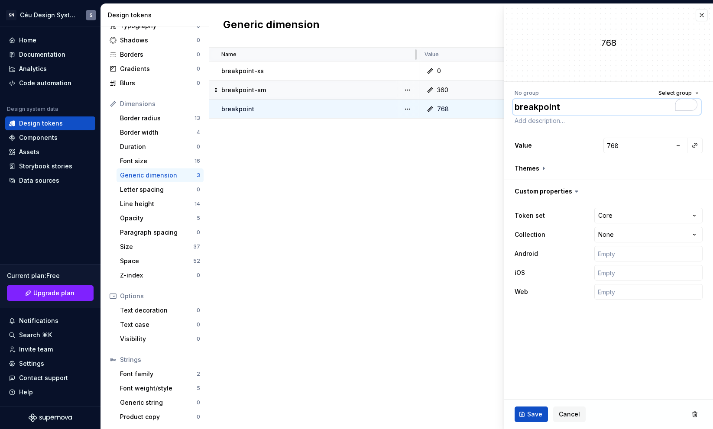
type textarea "*"
type textarea "breakpoint-"
type textarea "*"
type textarea "breakpoint-m"
type textarea "*"
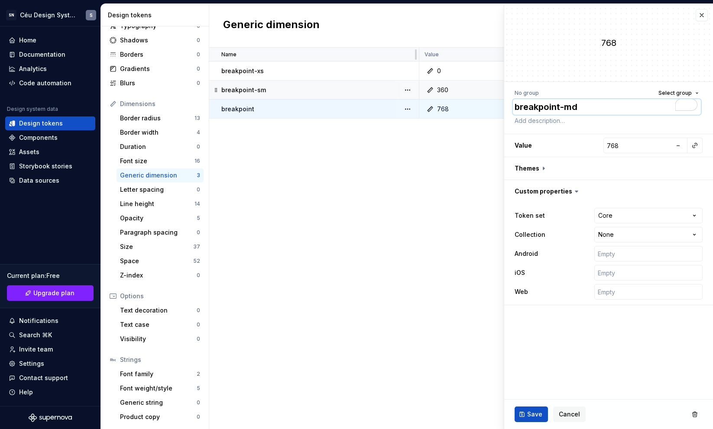
type textarea "breakpoint-md"
click at [530, 413] on span "Save" at bounding box center [534, 414] width 15 height 9
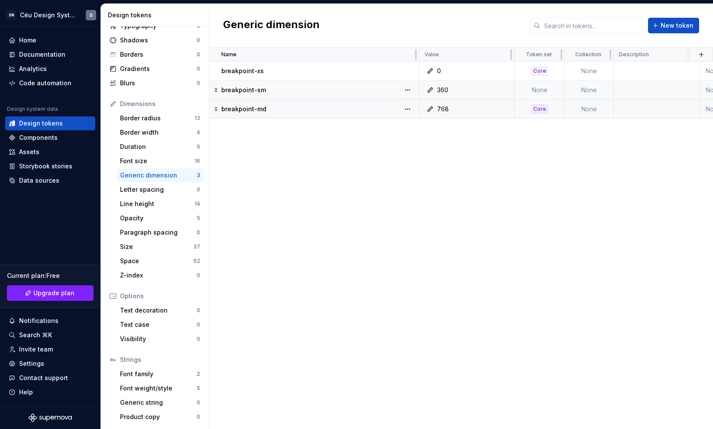
click at [519, 283] on div "Name Value Token set Collection Description Android iOS Web Last updated breakp…" at bounding box center [461, 239] width 504 height 382
click at [557, 86] on td "None" at bounding box center [540, 90] width 50 height 19
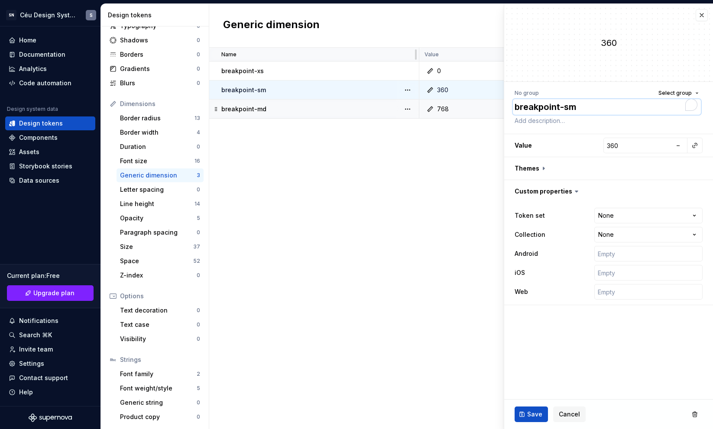
type textarea "*"
click at [565, 107] on textarea "breakpoint-sm" at bounding box center [607, 107] width 188 height 16
click at [621, 222] on html "SN Céu Design System S Home Documentation Analytics Code automation Design syst…" at bounding box center [356, 214] width 713 height 429
select select "**********"
click at [532, 413] on span "Save" at bounding box center [534, 414] width 15 height 9
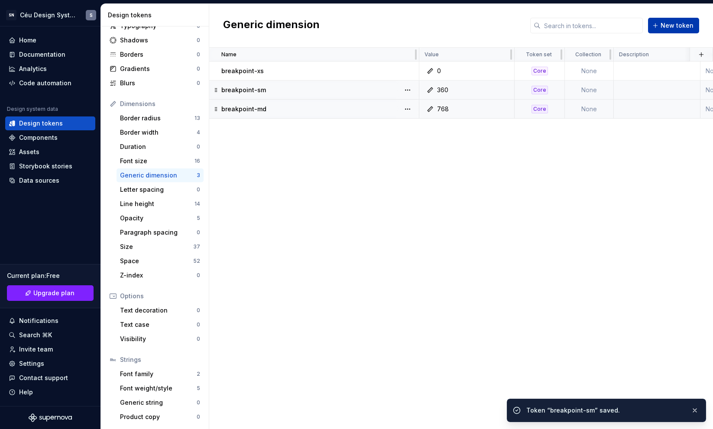
click at [657, 24] on button "New token" at bounding box center [673, 26] width 51 height 16
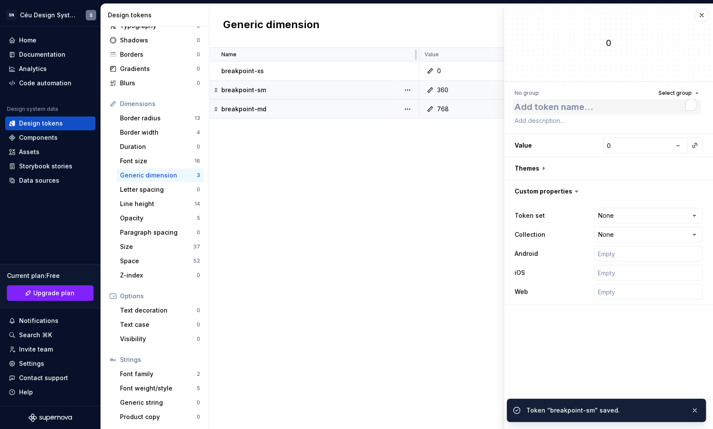
type textarea "*"
type textarea "breakpoint-"
type textarea "*"
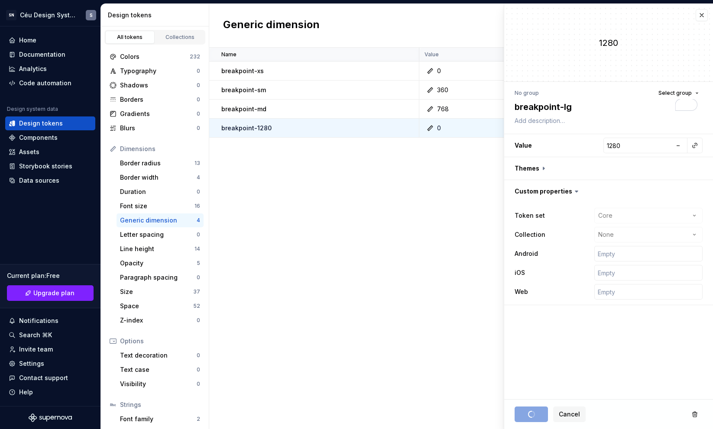
scroll to position [45, 0]
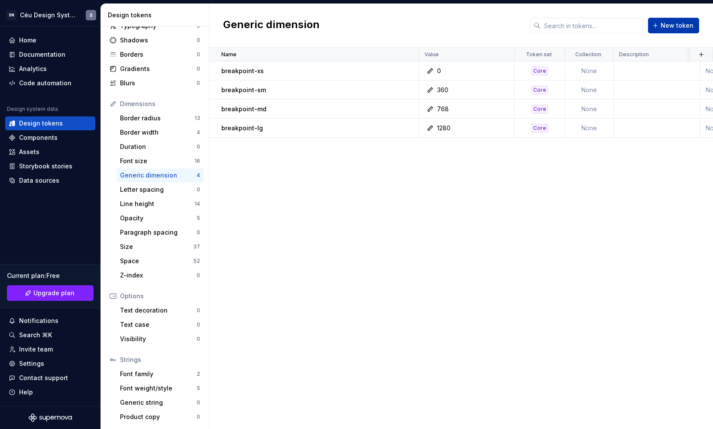
click at [672, 24] on span "New token" at bounding box center [677, 25] width 33 height 9
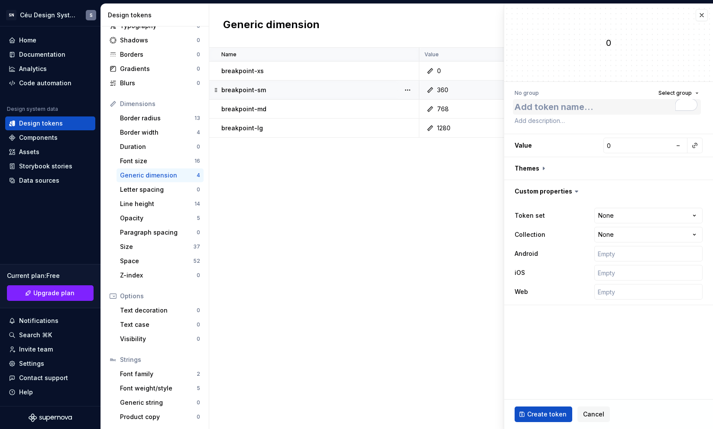
type textarea "*"
type textarea "breakpoint-"
type textarea "*"
type textarea "breakpoint-x"
type textarea "*"
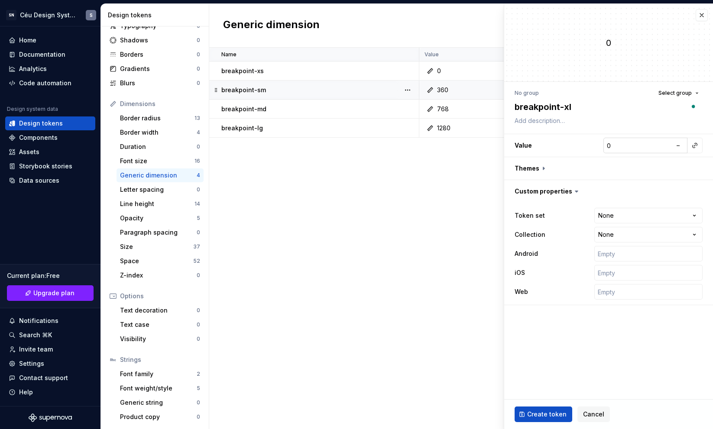
type textarea "breakpoint-xl"
click at [654, 144] on input "0" at bounding box center [638, 146] width 68 height 16
type textarea "*"
type input "1"
type textarea "*"
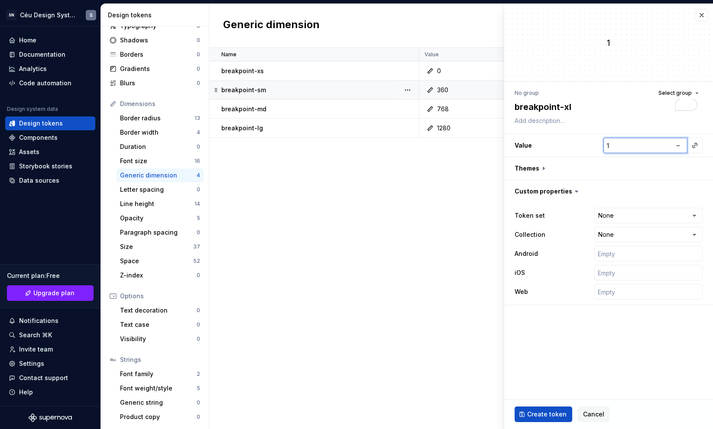
type input "16"
type textarea "*"
type input "160"
type textarea "*"
type input "1600"
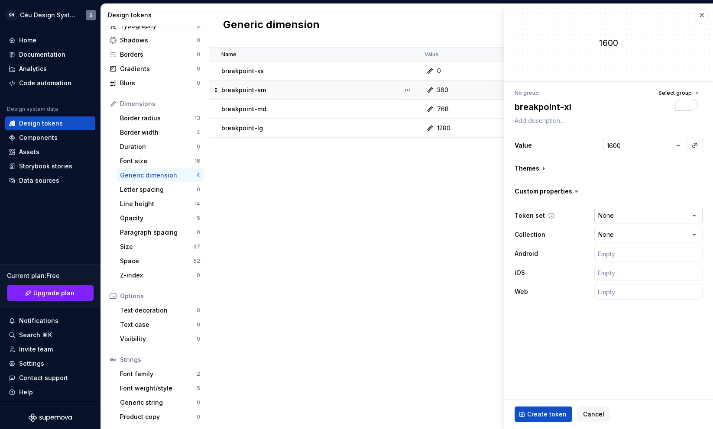
click at [645, 210] on html "SN Céu Design System S Home Documentation Analytics Code automation Design syst…" at bounding box center [356, 214] width 713 height 429
select select "**********"
click at [536, 412] on span "Create token" at bounding box center [546, 414] width 39 height 9
type textarea "*"
type input "0"
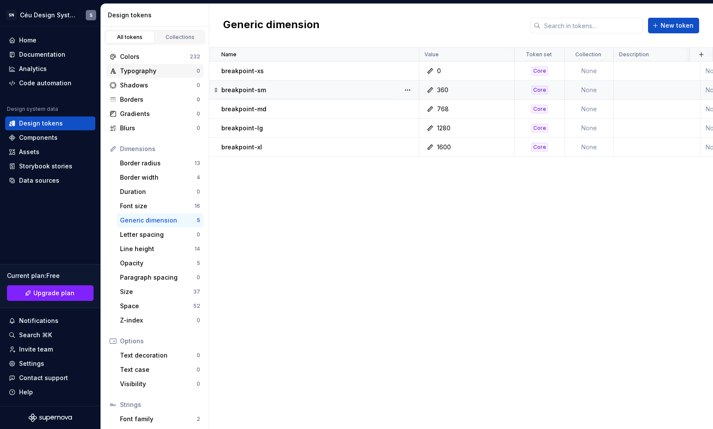
click at [155, 73] on div "Typography" at bounding box center [158, 71] width 77 height 9
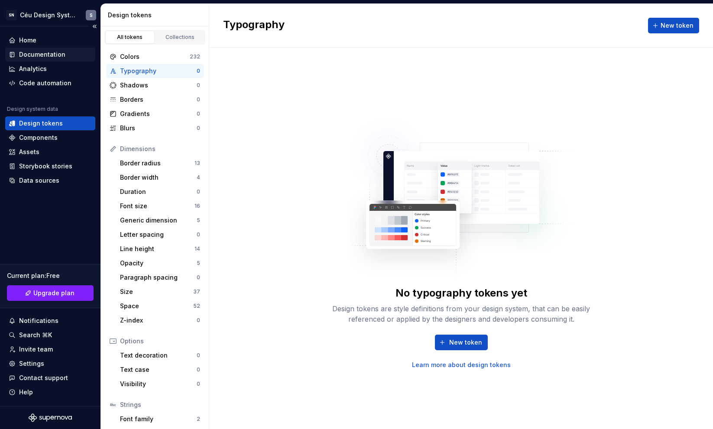
click at [39, 53] on div "Documentation" at bounding box center [42, 54] width 46 height 9
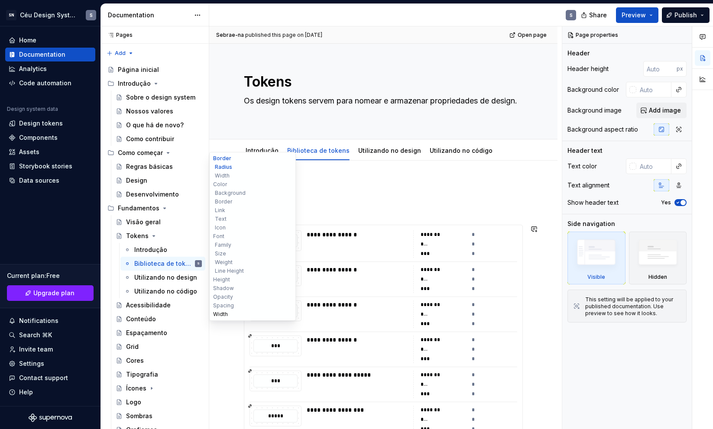
click at [223, 315] on button "Width" at bounding box center [252, 314] width 82 height 9
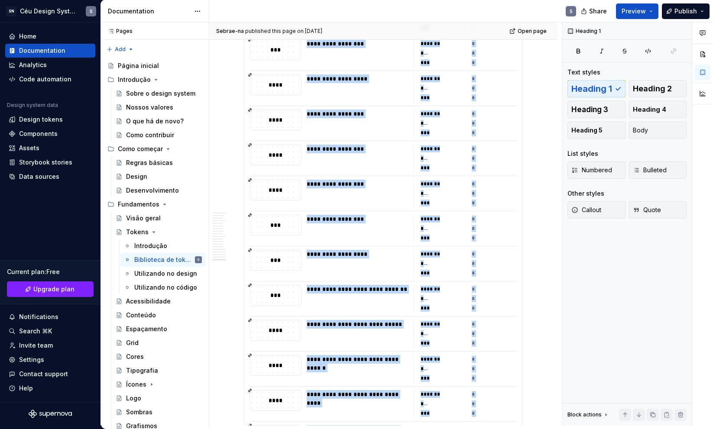
scroll to position [8213, 0]
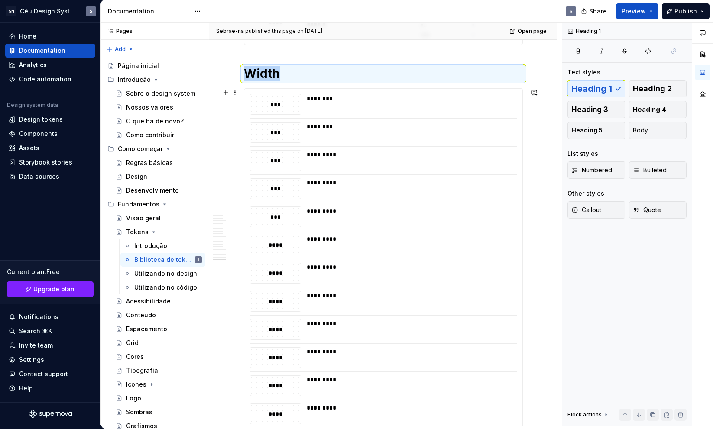
click at [416, 279] on div "*********" at bounding box center [409, 273] width 205 height 21
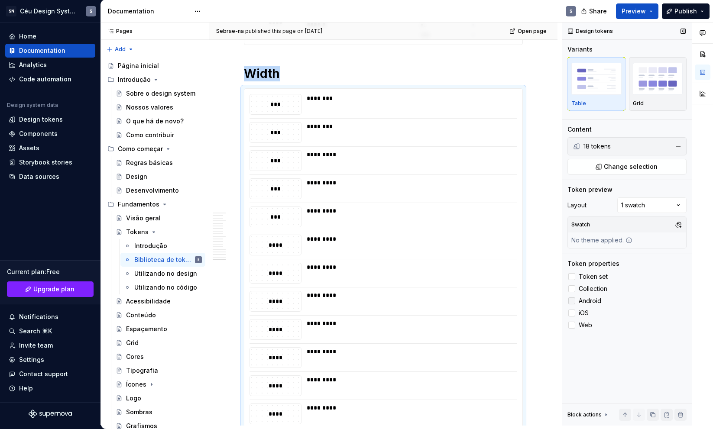
click at [589, 302] on span "Android" at bounding box center [590, 301] width 23 height 7
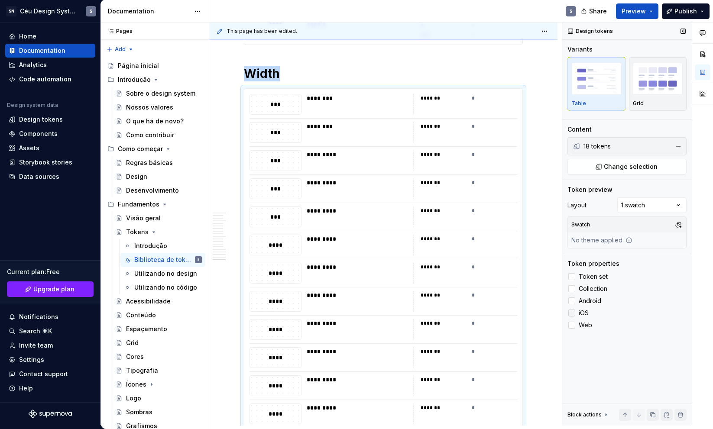
click at [585, 312] on span "iOS" at bounding box center [584, 313] width 10 height 7
click at [585, 328] on span "Web" at bounding box center [585, 325] width 13 height 7
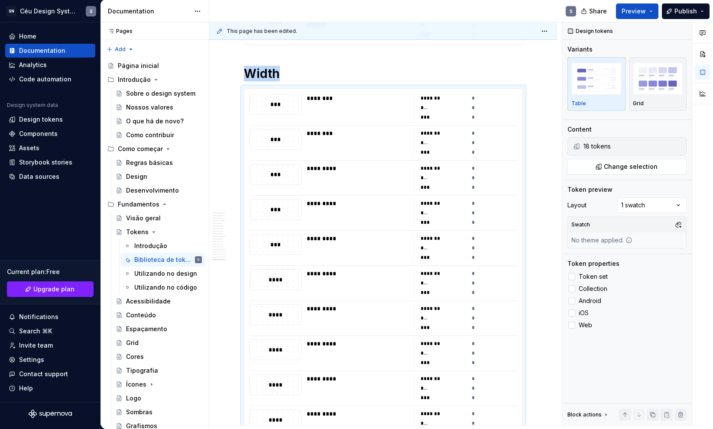
type textarea "*"
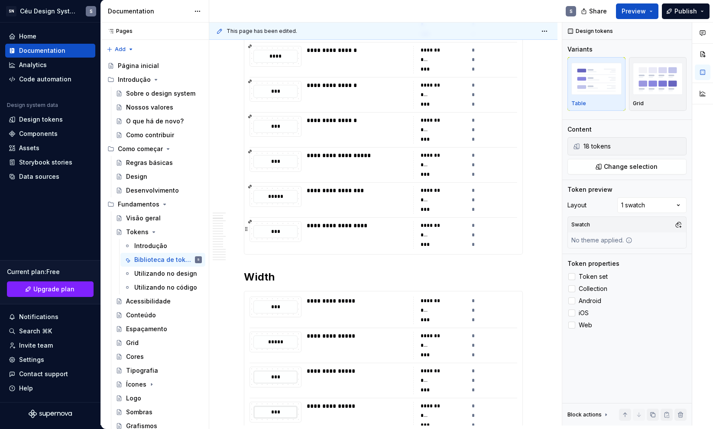
scroll to position [233, 0]
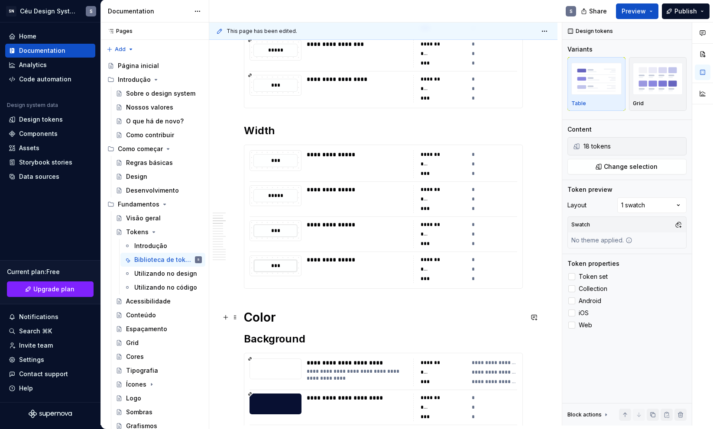
click at [248, 315] on h1 "Color" at bounding box center [383, 318] width 279 height 16
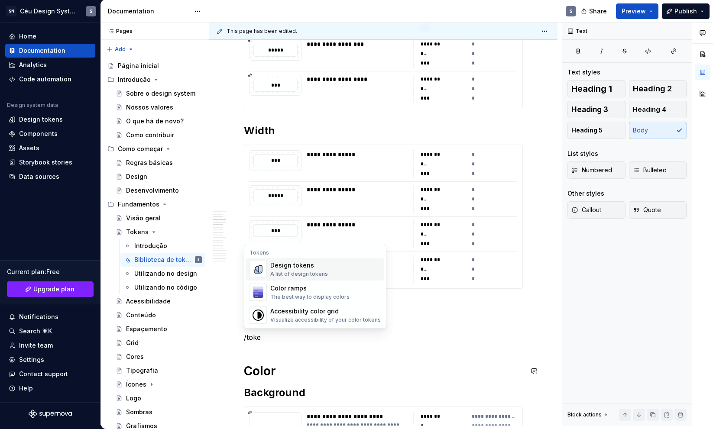
click at [270, 273] on div "A list of design tokens" at bounding box center [299, 274] width 58 height 7
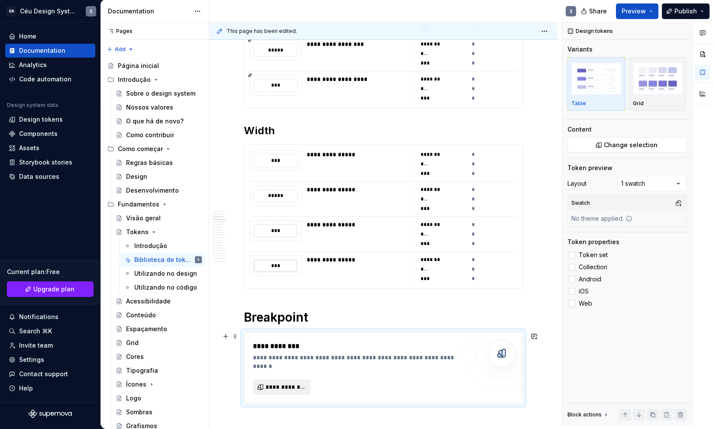
click at [282, 383] on span "**********" at bounding box center [285, 387] width 39 height 9
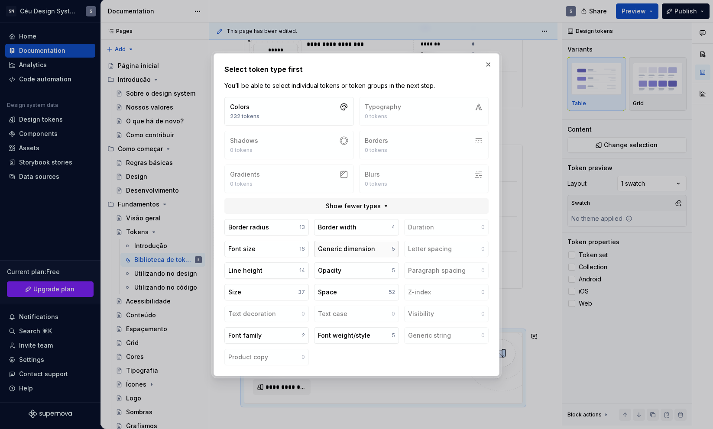
click at [363, 250] on div "Generic dimension" at bounding box center [346, 249] width 57 height 9
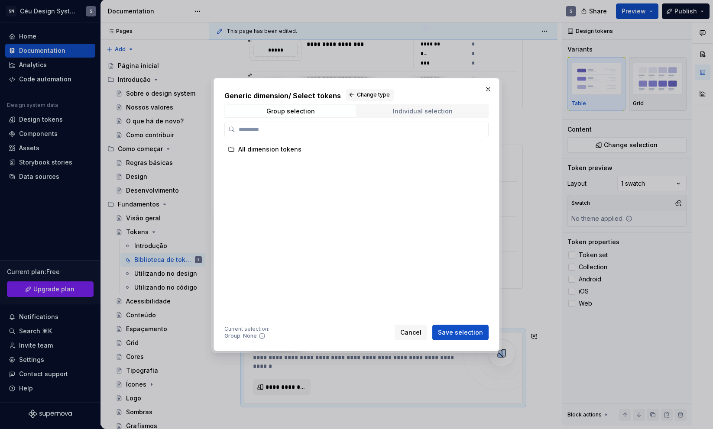
click at [445, 108] on div "Individual selection" at bounding box center [423, 111] width 60 height 7
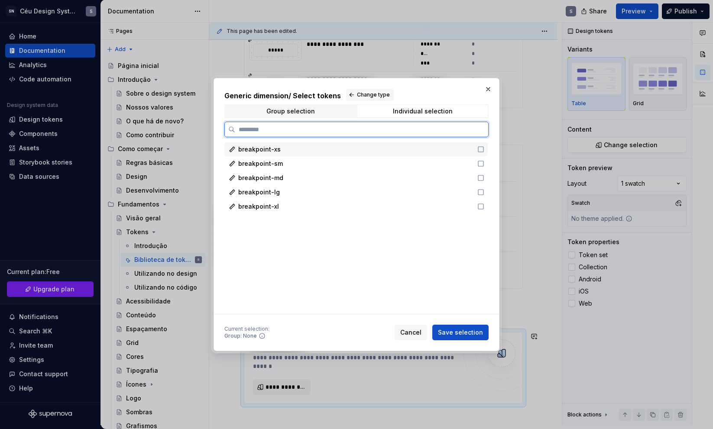
click at [275, 149] on span "breakpoint-xs" at bounding box center [259, 149] width 42 height 9
click at [279, 169] on div "breakpoint-sm" at bounding box center [355, 164] width 263 height 14
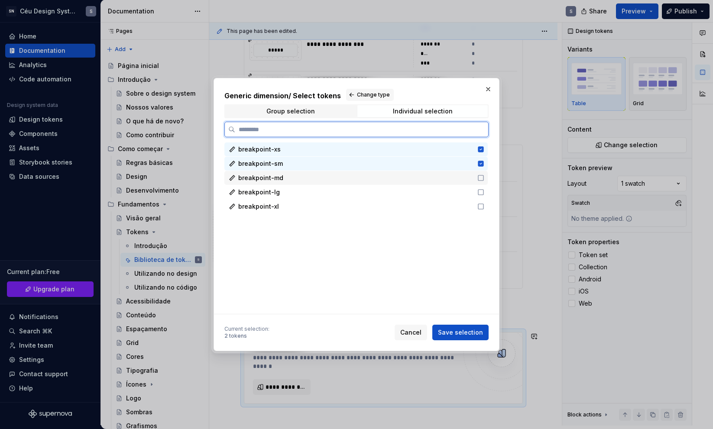
click at [279, 175] on span "breakpoint-md" at bounding box center [260, 178] width 45 height 9
click at [279, 197] on div "breakpoint-lg" at bounding box center [355, 192] width 263 height 14
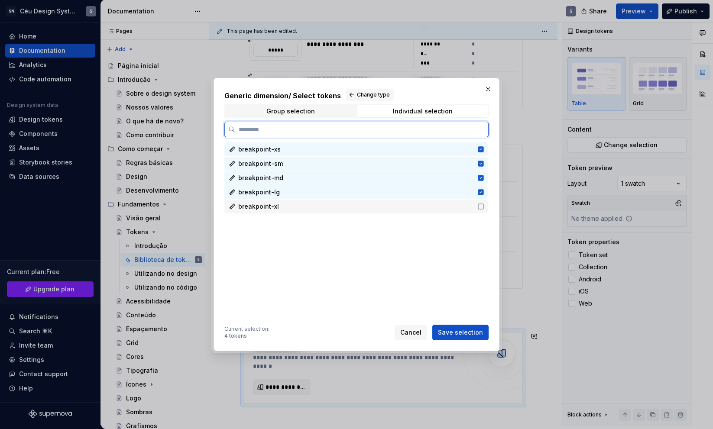
click at [283, 208] on div "breakpoint-xl" at bounding box center [355, 206] width 234 height 9
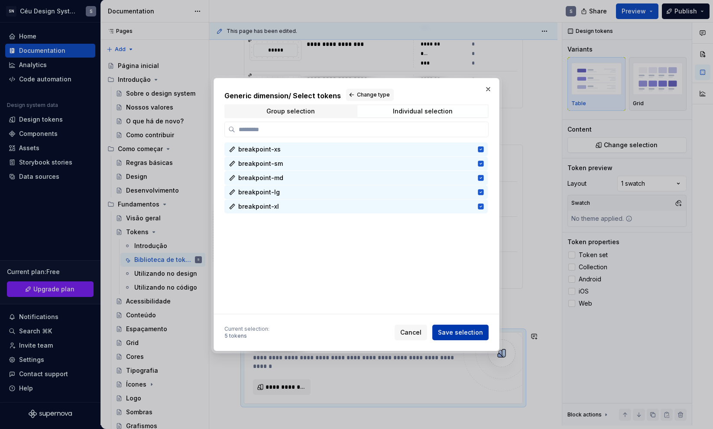
click at [472, 331] on span "Save selection" at bounding box center [460, 332] width 45 height 9
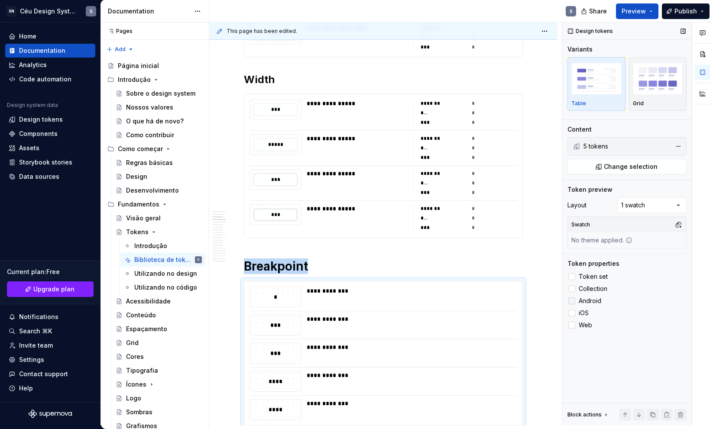
click at [595, 301] on span "Android" at bounding box center [590, 301] width 23 height 7
click at [582, 314] on span "iOS" at bounding box center [584, 313] width 10 height 7
click at [587, 327] on span "Web" at bounding box center [585, 325] width 13 height 7
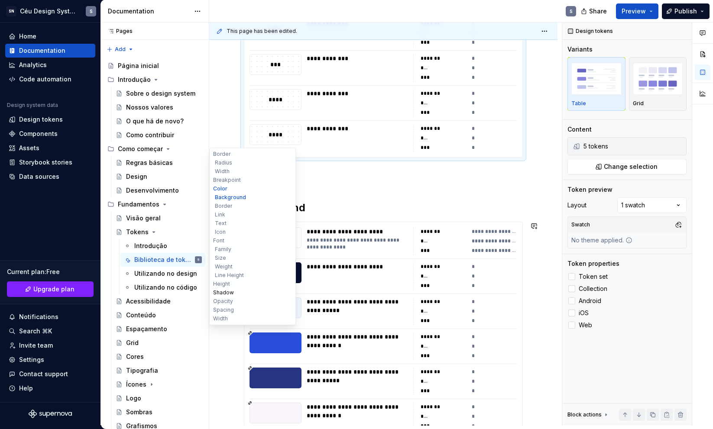
click at [226, 292] on button "Shadow" at bounding box center [252, 293] width 82 height 9
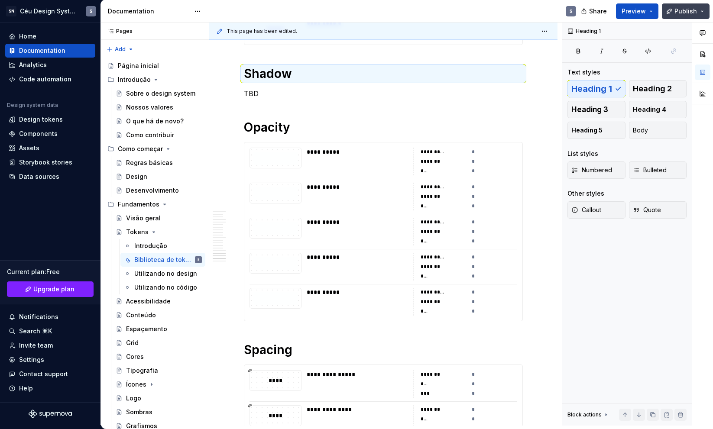
click at [682, 12] on span "Publish" at bounding box center [686, 11] width 23 height 9
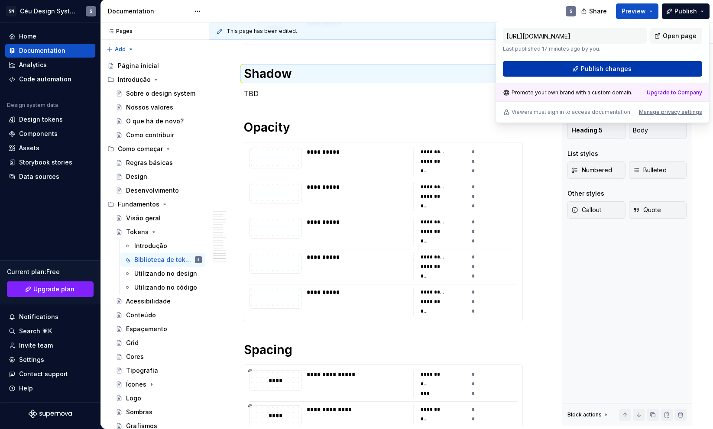
click at [647, 75] on button "Publish changes" at bounding box center [602, 69] width 199 height 16
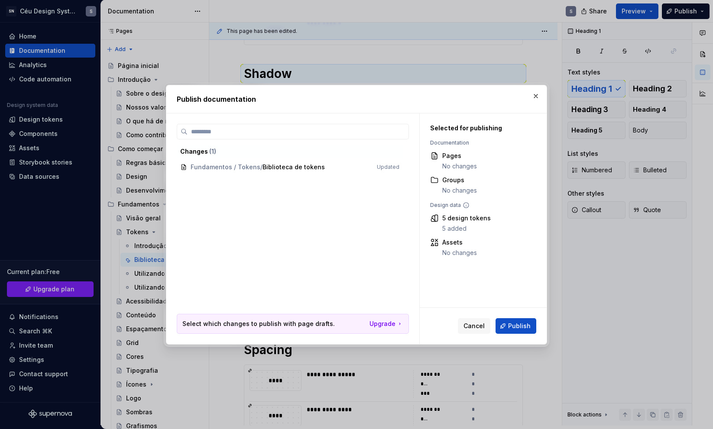
click at [532, 316] on div "Cancel Publish" at bounding box center [483, 326] width 127 height 36
click at [528, 319] on button "Publish" at bounding box center [516, 326] width 41 height 16
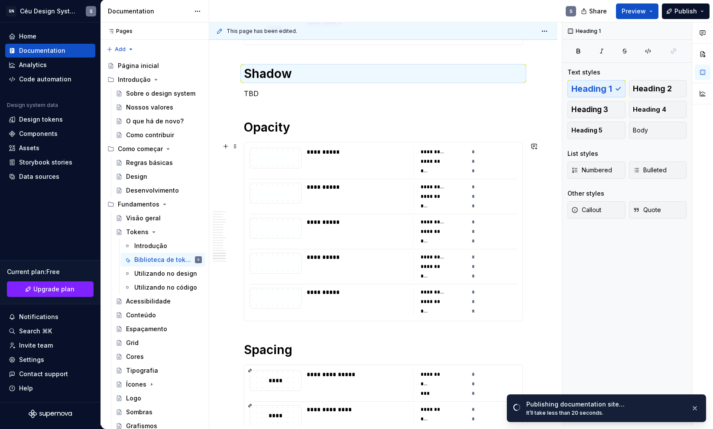
click at [446, 215] on div "**********" at bounding box center [383, 232] width 278 height 179
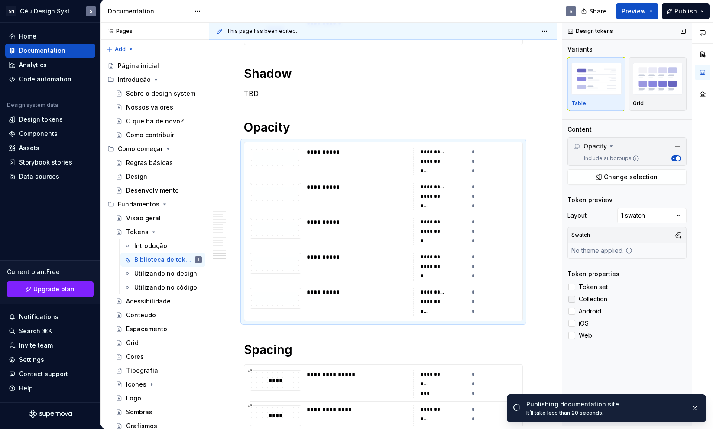
click at [589, 299] on span "Collection" at bounding box center [593, 299] width 29 height 7
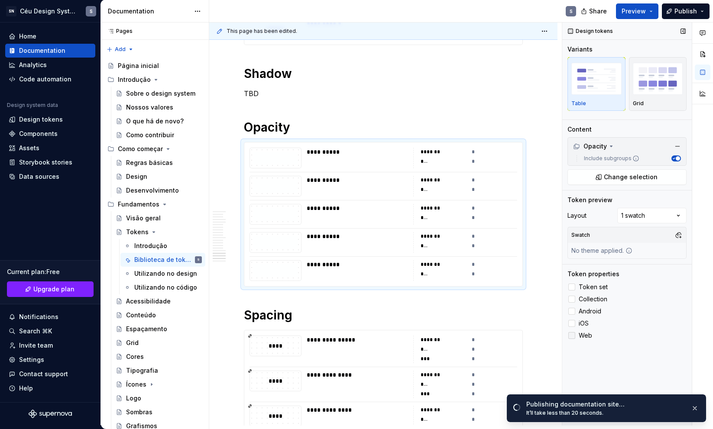
click at [585, 336] on span "Web" at bounding box center [585, 335] width 13 height 7
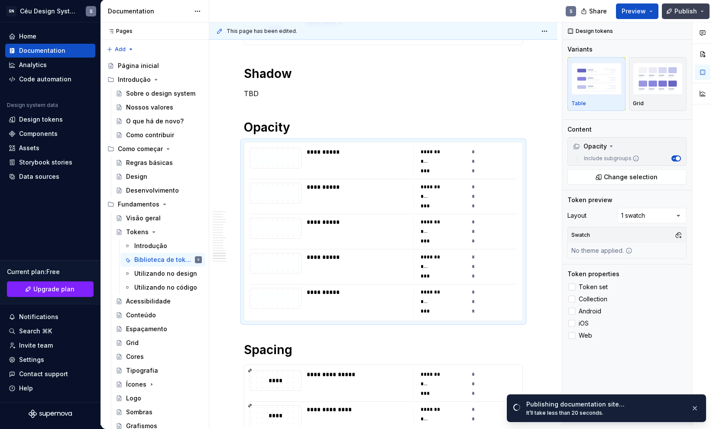
click at [682, 13] on span "Publish" at bounding box center [686, 11] width 23 height 9
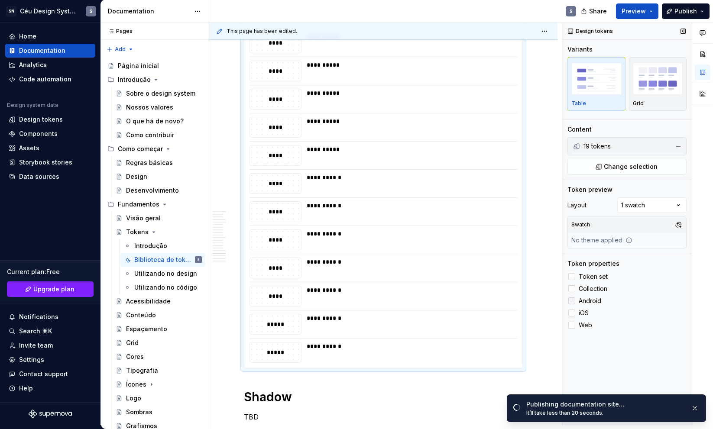
click at [585, 302] on span "Android" at bounding box center [590, 301] width 23 height 7
click at [581, 316] on span "iOS" at bounding box center [584, 313] width 10 height 7
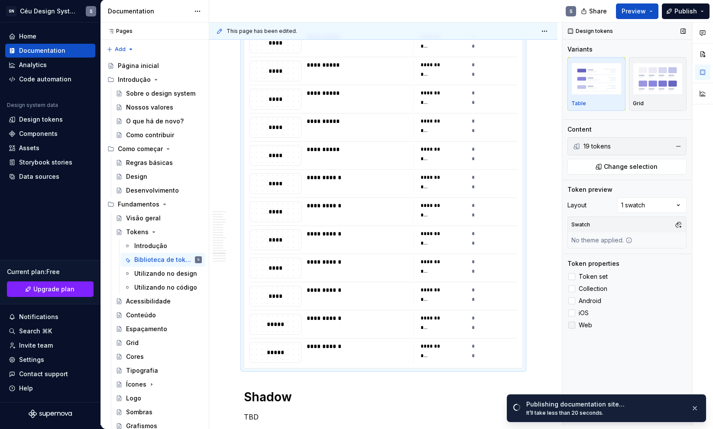
click at [585, 326] on span "Web" at bounding box center [585, 325] width 13 height 7
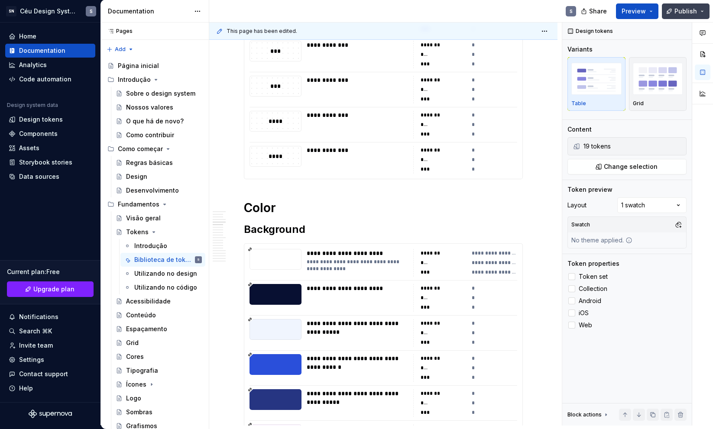
click at [689, 15] on span "Publish" at bounding box center [686, 11] width 23 height 9
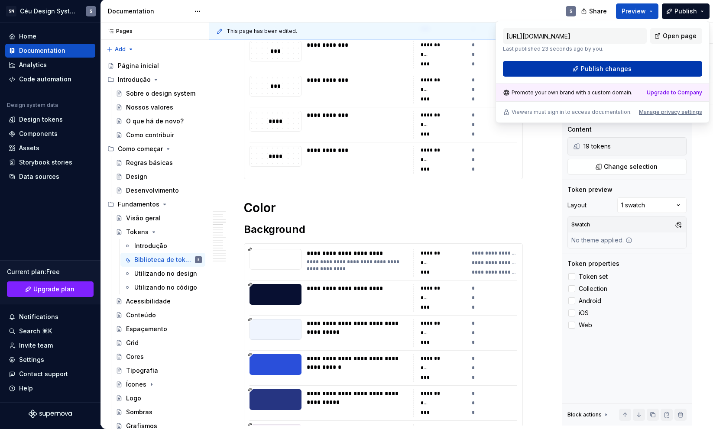
click at [666, 71] on button "Publish changes" at bounding box center [602, 69] width 199 height 16
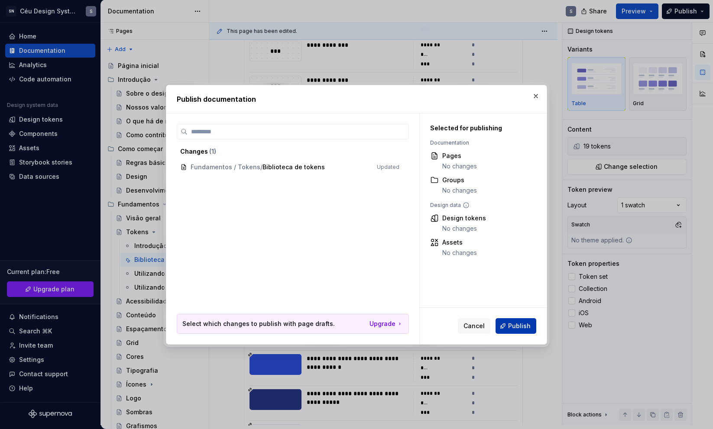
click at [516, 323] on span "Publish" at bounding box center [519, 326] width 23 height 9
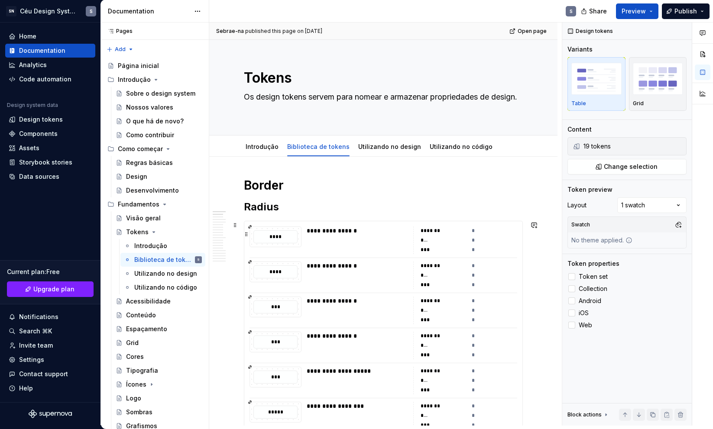
click at [399, 236] on div "**********" at bounding box center [357, 241] width 101 height 28
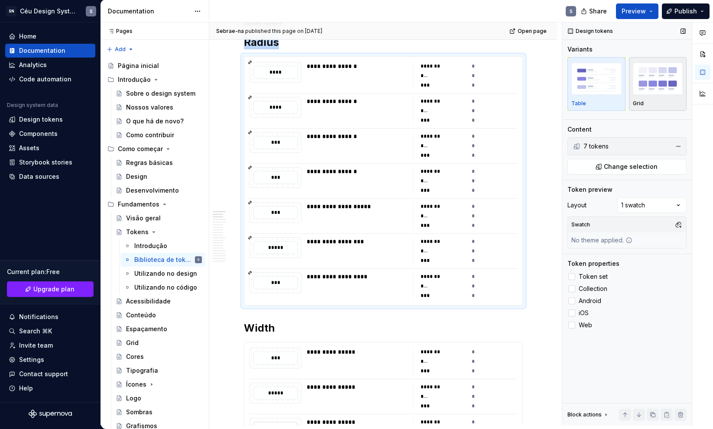
click at [656, 84] on img "button" at bounding box center [658, 79] width 50 height 32
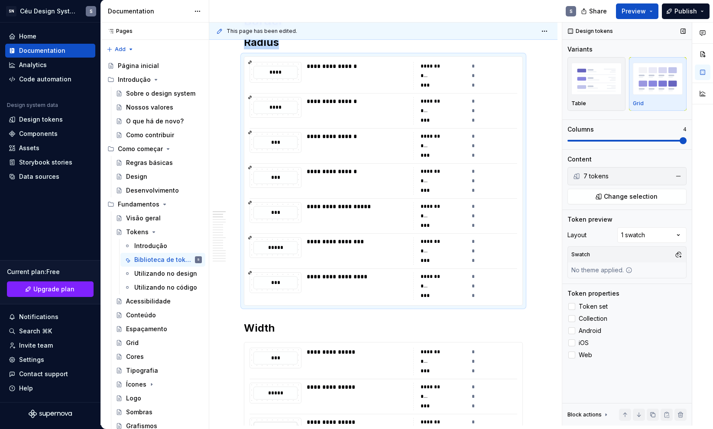
click at [682, 137] on span at bounding box center [683, 140] width 7 height 7
click at [630, 15] on button "Preview" at bounding box center [637, 11] width 42 height 16
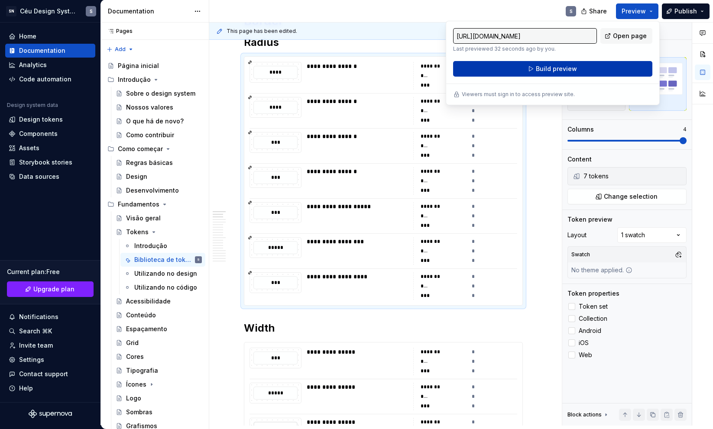
click at [612, 70] on button "Build preview" at bounding box center [552, 69] width 199 height 16
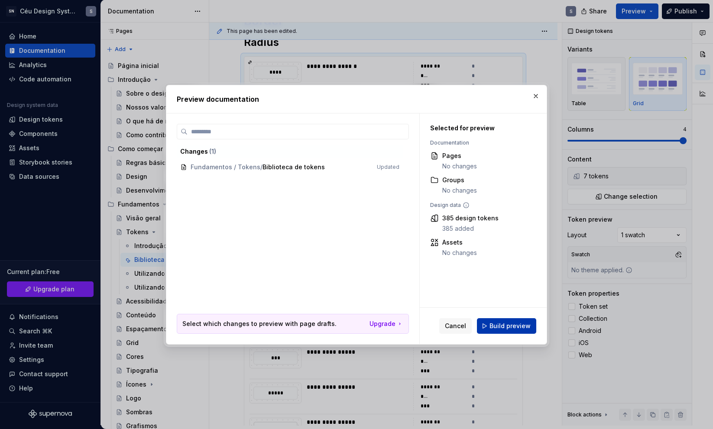
click at [506, 327] on span "Build preview" at bounding box center [510, 326] width 41 height 9
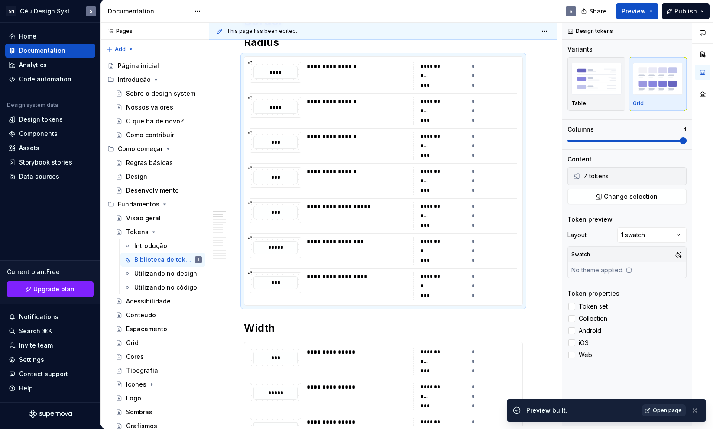
click at [669, 411] on span "Open page" at bounding box center [667, 410] width 29 height 7
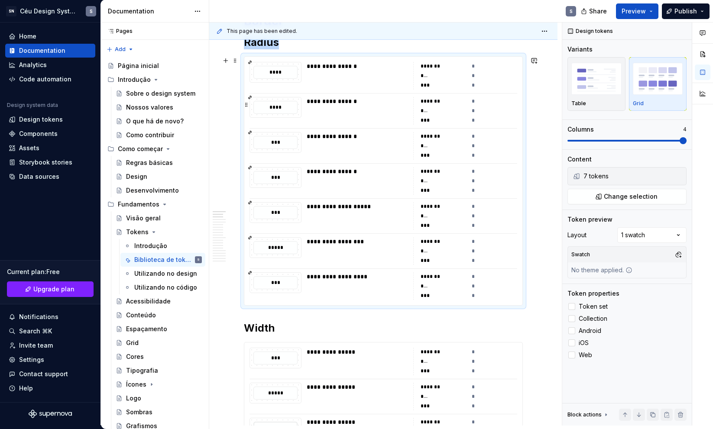
click at [435, 87] on div "***" at bounding box center [444, 85] width 46 height 9
click at [680, 140] on span at bounding box center [683, 140] width 7 height 7
click at [652, 140] on span at bounding box center [627, 140] width 119 height 7
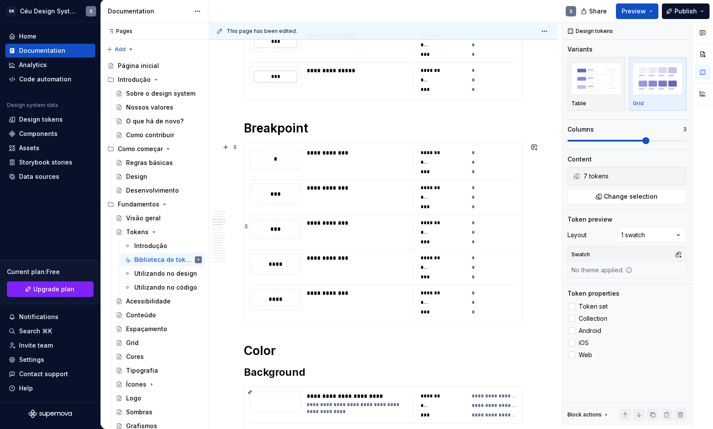
scroll to position [781, 0]
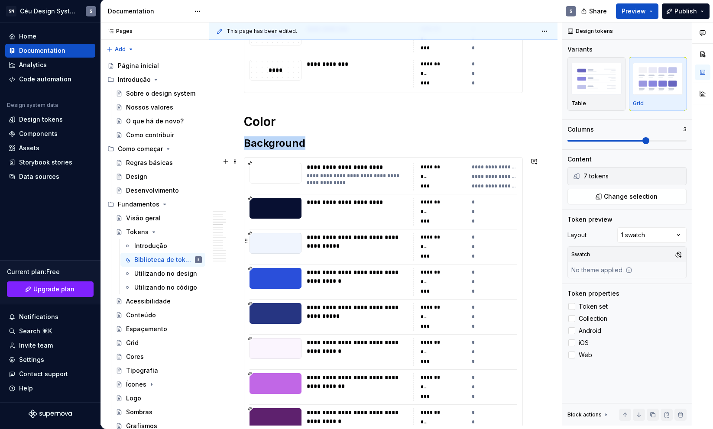
click at [404, 224] on div "**********" at bounding box center [357, 212] width 101 height 28
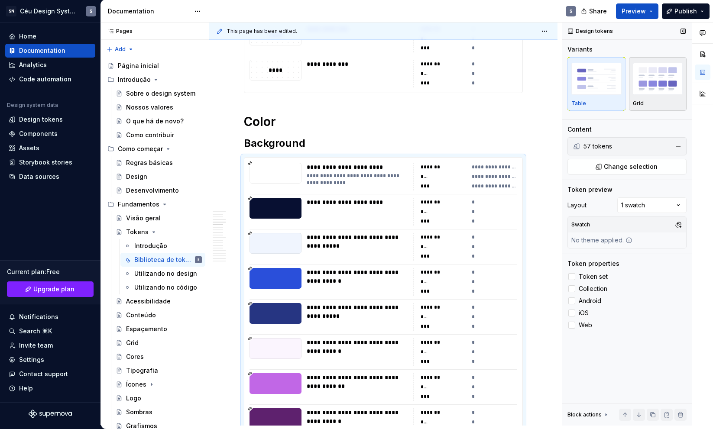
click at [645, 99] on div "Grid" at bounding box center [658, 84] width 50 height 46
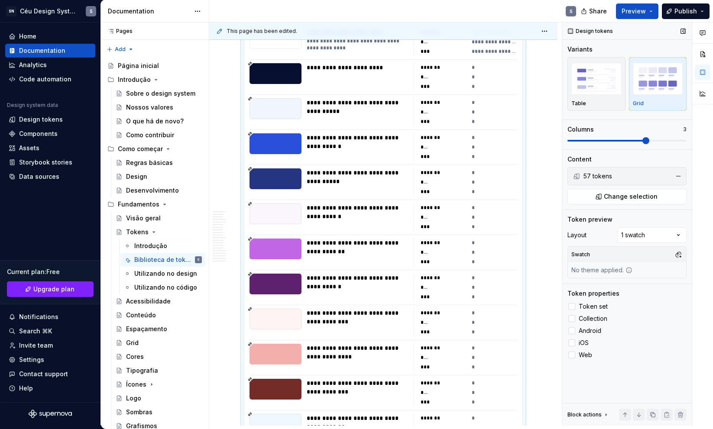
click at [643, 141] on span at bounding box center [646, 140] width 7 height 7
click at [640, 15] on span "Preview" at bounding box center [634, 11] width 24 height 9
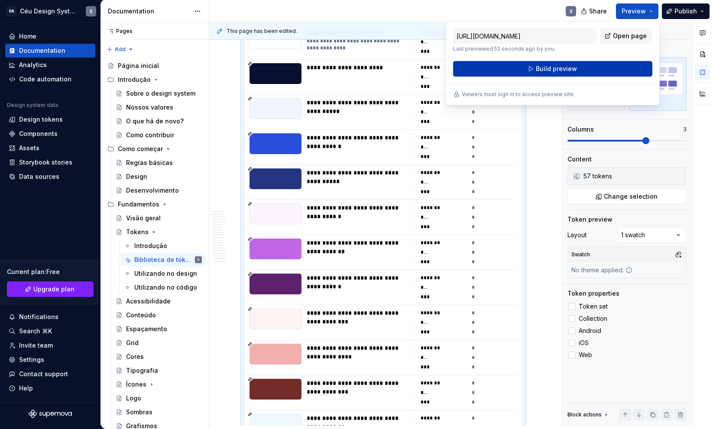
click at [580, 70] on button "Build preview" at bounding box center [552, 69] width 199 height 16
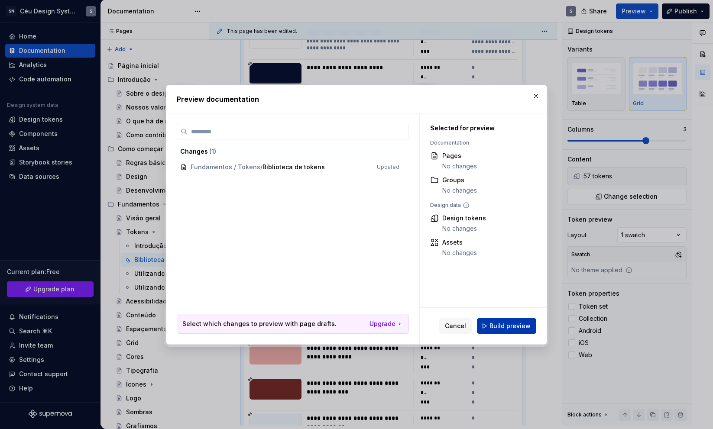
click at [502, 324] on span "Build preview" at bounding box center [510, 326] width 41 height 9
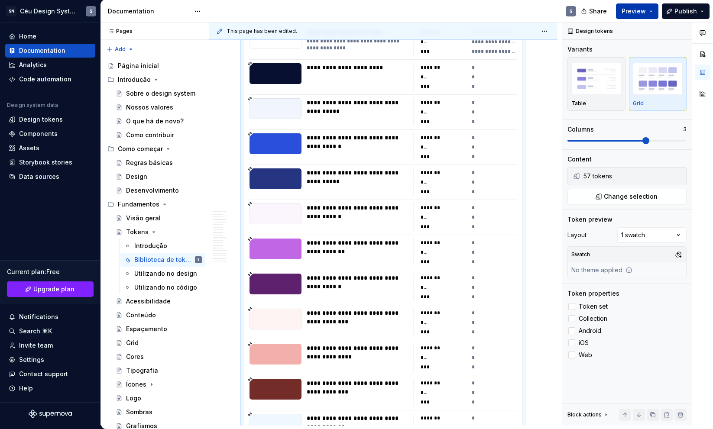
click at [636, 11] on span "Preview" at bounding box center [634, 11] width 24 height 9
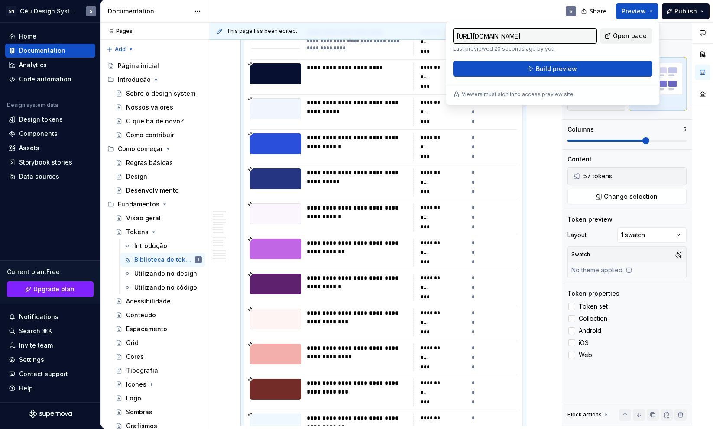
click at [627, 40] on link "Open page" at bounding box center [627, 36] width 52 height 16
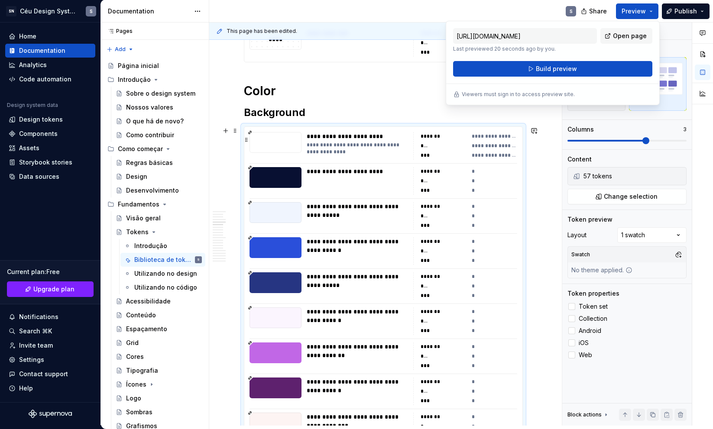
click at [458, 181] on div "***" at bounding box center [444, 181] width 46 height 9
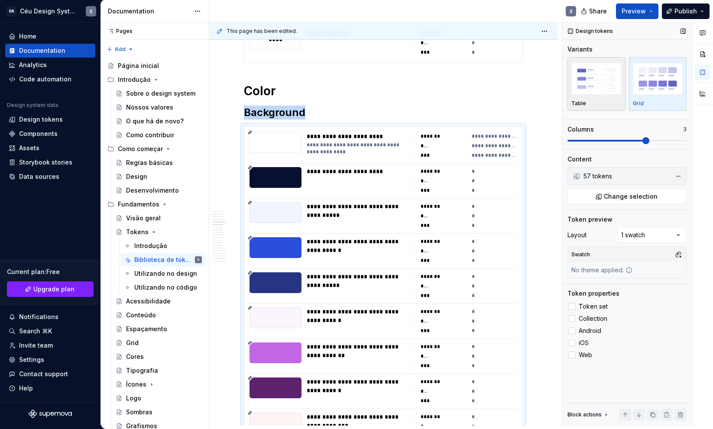
click at [597, 80] on img "button" at bounding box center [597, 79] width 50 height 32
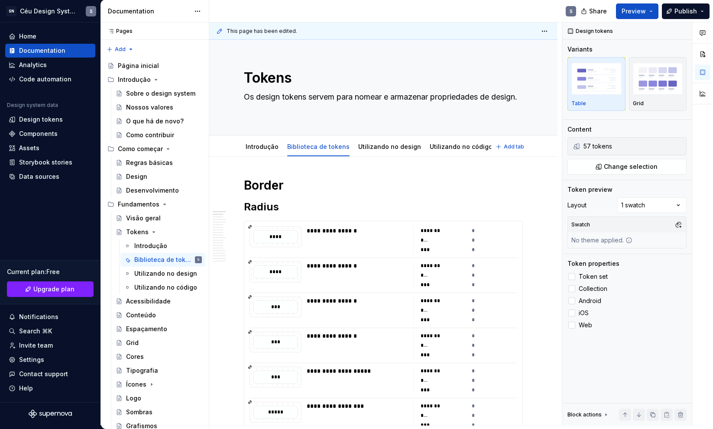
scroll to position [19, 0]
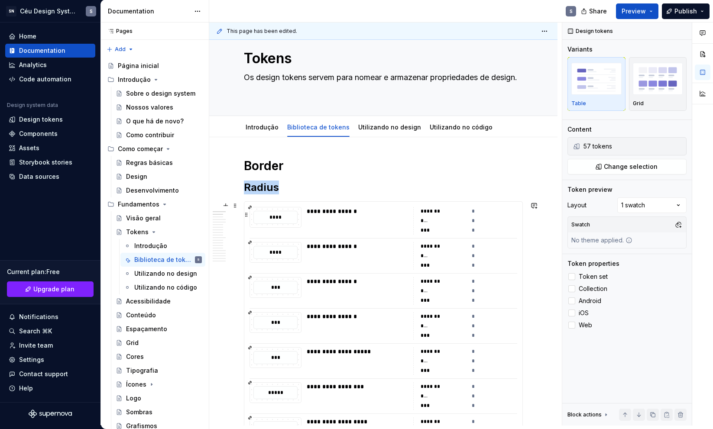
click at [354, 226] on div "**********" at bounding box center [357, 221] width 101 height 28
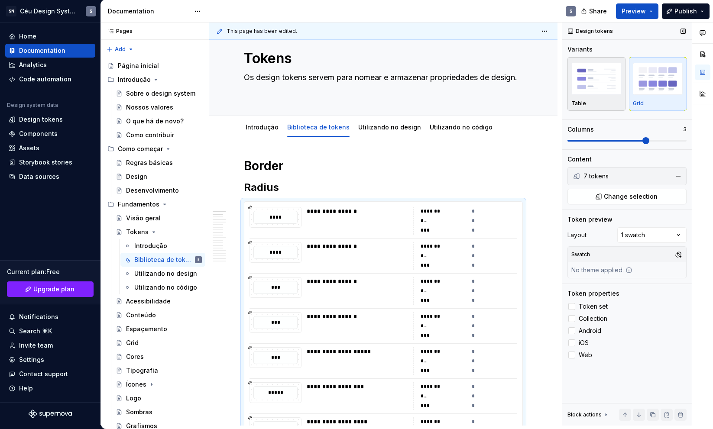
click at [606, 85] on img "button" at bounding box center [597, 79] width 50 height 32
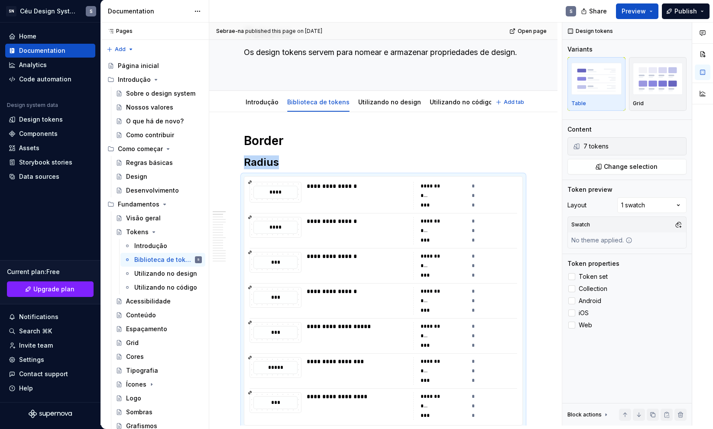
scroll to position [45, 0]
drag, startPoint x: 685, startPoint y: 8, endPoint x: 681, endPoint y: 19, distance: 11.3
click at [685, 8] on span "Publish" at bounding box center [686, 11] width 23 height 9
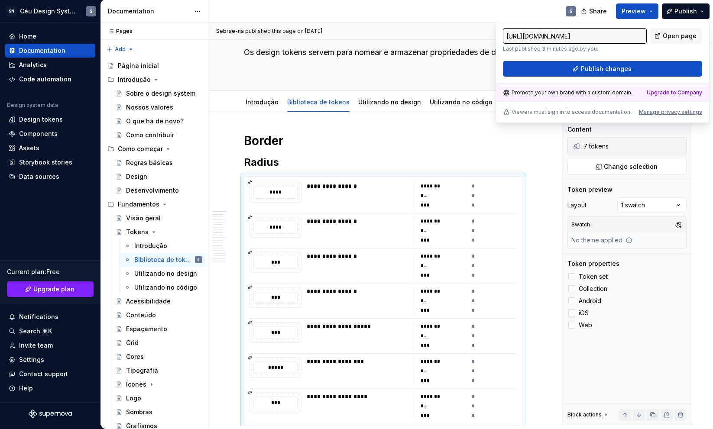
type textarea "*"
type input "https://existing-sapphire-quokka.preview.supernova-docs.io/latest/fundamentos/t…"
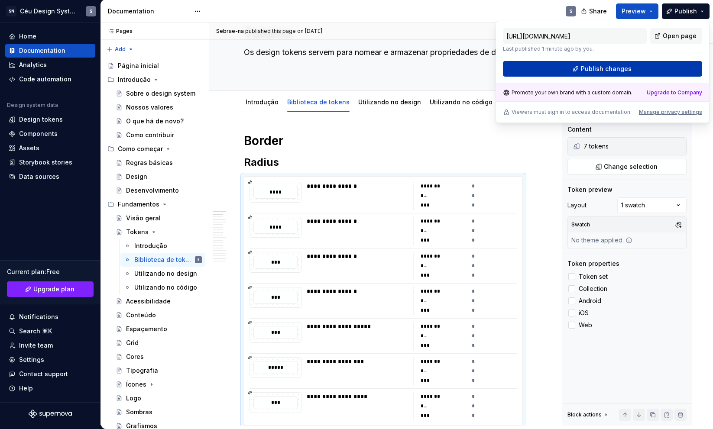
click at [646, 74] on button "Publish changes" at bounding box center [602, 69] width 199 height 16
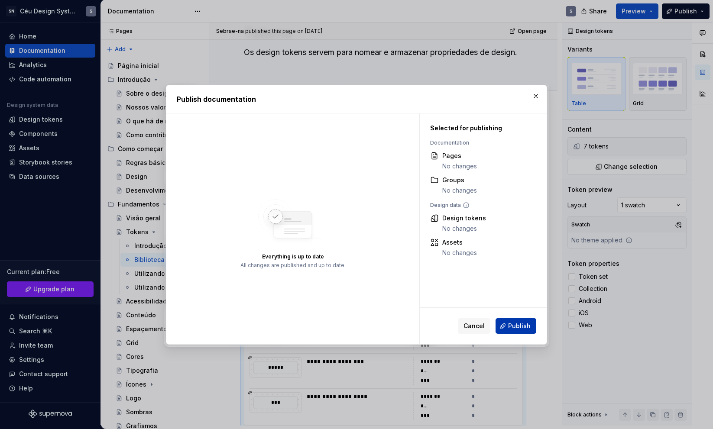
click at [533, 330] on button "Publish" at bounding box center [516, 326] width 41 height 16
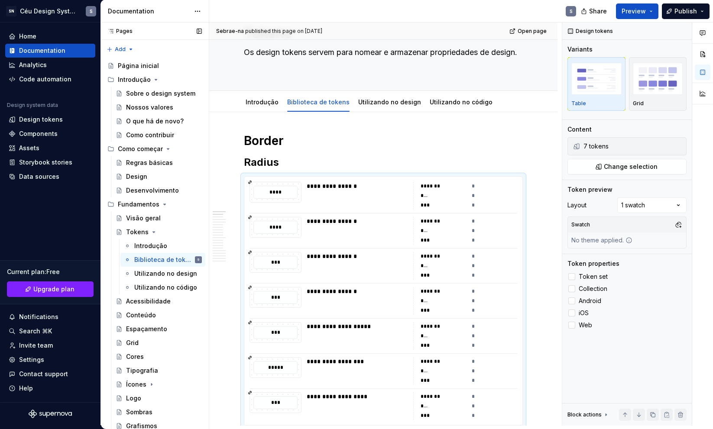
type textarea "*"
click at [38, 119] on div "Design tokens" at bounding box center [41, 119] width 44 height 9
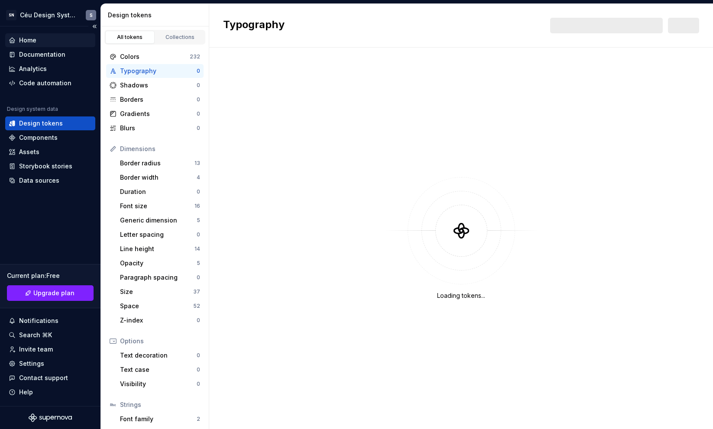
click at [33, 40] on div "Home" at bounding box center [27, 40] width 17 height 9
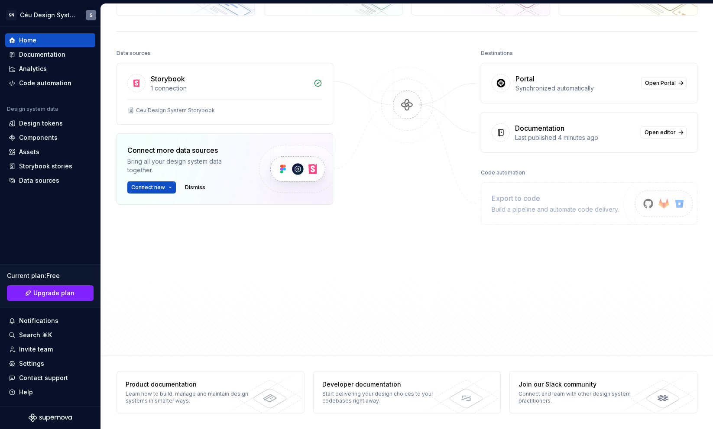
scroll to position [57, 0]
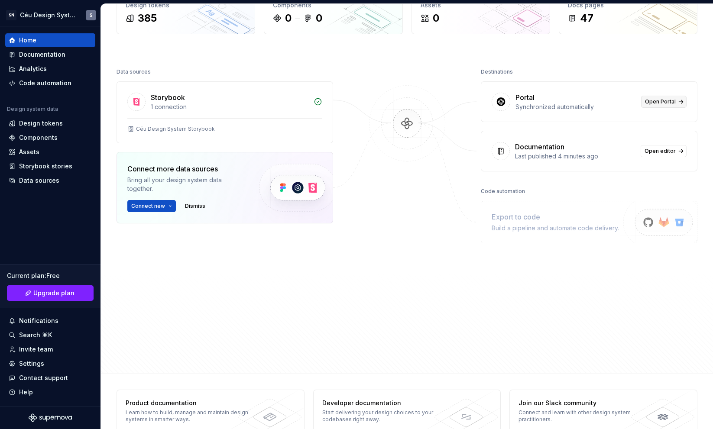
click at [657, 105] on span "Open Portal" at bounding box center [660, 101] width 31 height 7
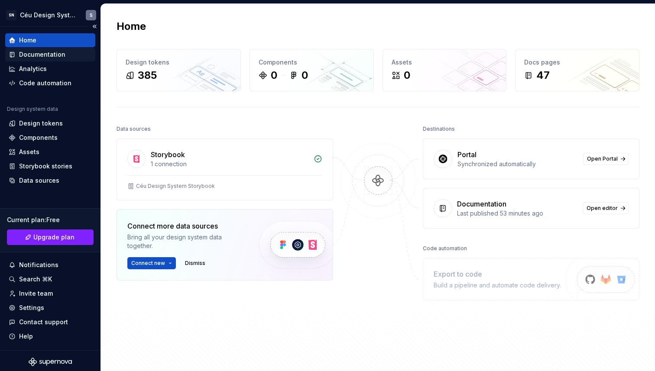
click at [43, 48] on div "Documentation" at bounding box center [50, 55] width 90 height 14
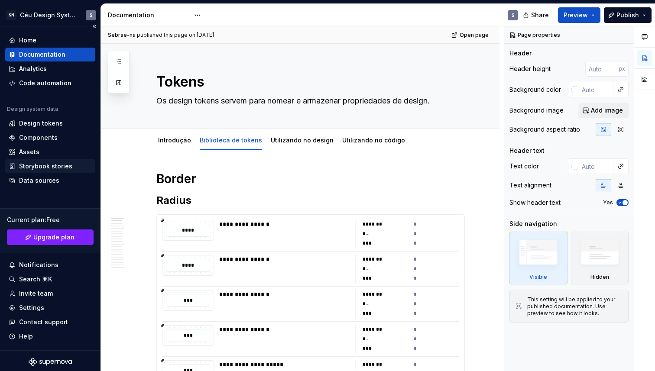
type textarea "*"
click at [201, 177] on h1 "Border" at bounding box center [310, 179] width 309 height 16
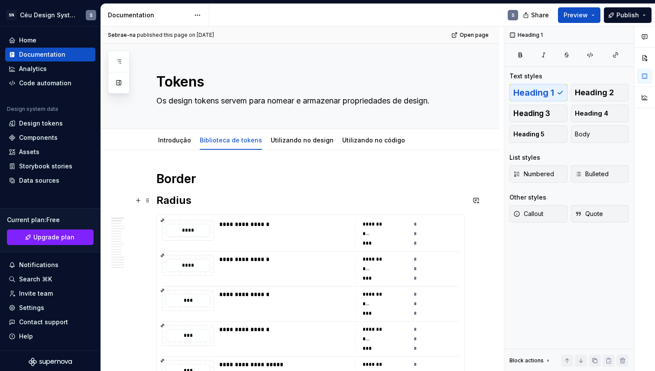
click at [200, 205] on h2 "Radius" at bounding box center [310, 201] width 309 height 14
click at [201, 185] on h1 "Border" at bounding box center [310, 179] width 309 height 16
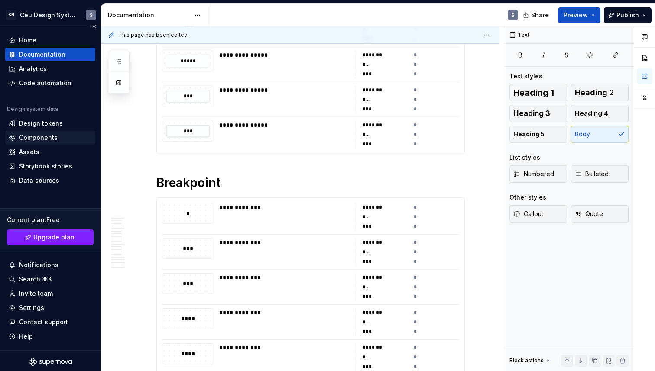
scroll to position [437, 0]
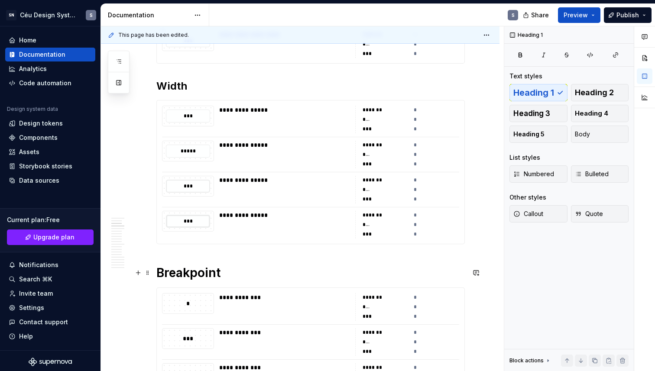
click at [234, 273] on h1 "Breakpoint" at bounding box center [310, 273] width 309 height 16
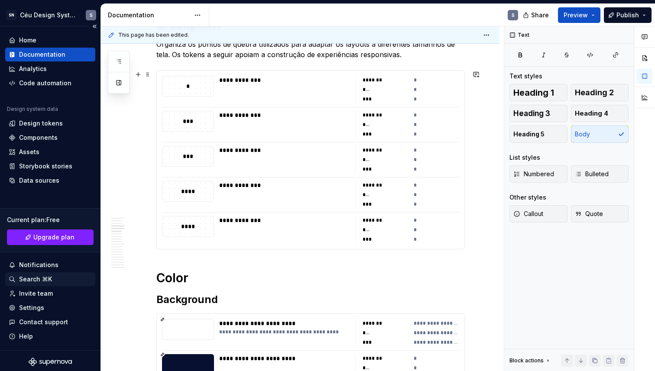
scroll to position [697, 0]
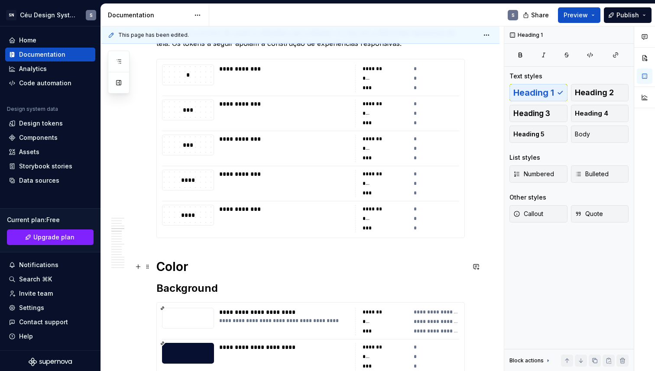
click at [215, 266] on h1 "Color" at bounding box center [310, 267] width 309 height 16
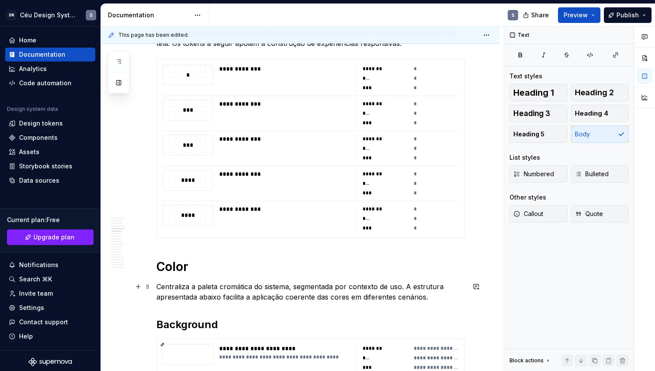
click at [198, 289] on p "Centraliza a paleta cromática do sistema, segmentada por contexto de uso. A est…" at bounding box center [310, 292] width 309 height 21
click at [247, 288] on p "Centraliza a paleta cromática do sistema, segmentada por contexto de uso. A est…" at bounding box center [310, 292] width 309 height 21
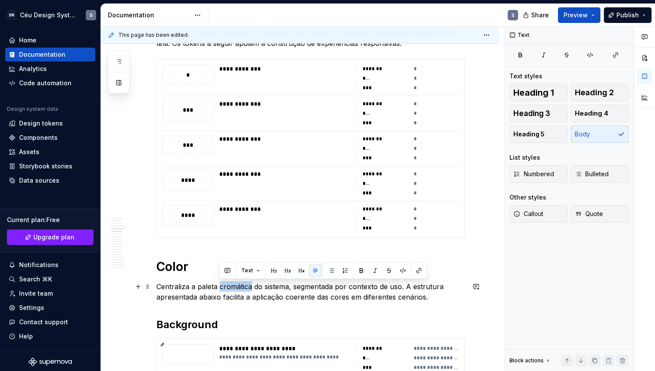
click at [247, 288] on p "Centraliza a paleta cromática do sistema, segmentada por contexto de uso. A est…" at bounding box center [310, 292] width 309 height 21
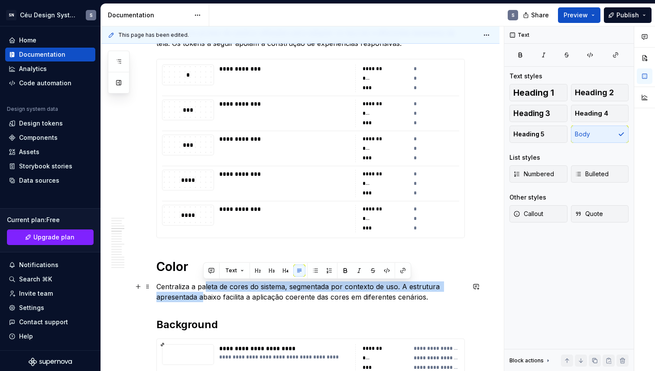
click at [205, 292] on p "Centraliza a paleta de cores do sistema, segmentada por contexto de uso. A estr…" at bounding box center [310, 292] width 309 height 21
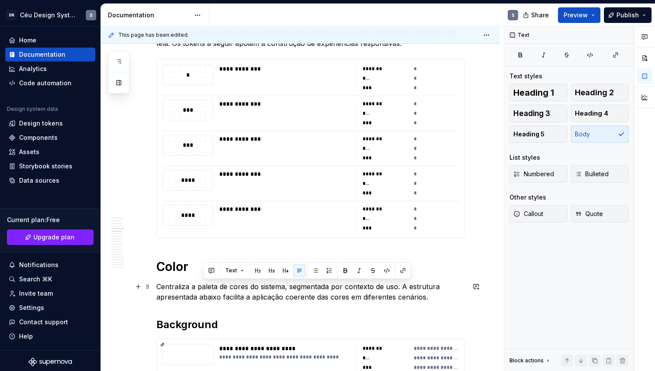
click at [240, 297] on p "Centraliza a paleta de cores do sistema, segmentada por contexto de uso. A estr…" at bounding box center [310, 292] width 309 height 21
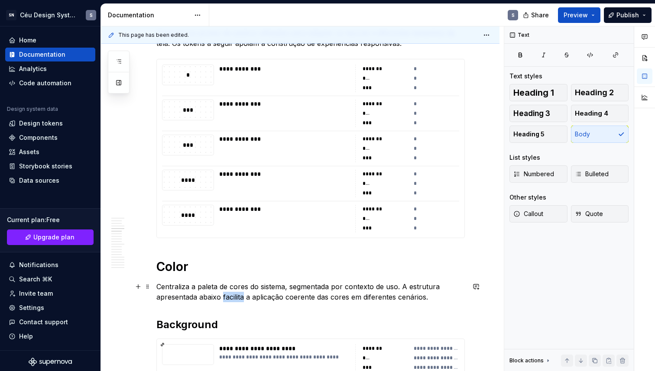
click at [240, 297] on p "Centraliza a paleta de cores do sistema, segmentada por contexto de uso. A estr…" at bounding box center [310, 292] width 309 height 21
click at [341, 295] on p "Centraliza a paleta de cores do sistema, segmentada por contexto de uso. A estr…" at bounding box center [310, 292] width 309 height 21
click at [400, 301] on p "Centraliza a paleta de cores do sistema, segmentada por contexto de uso. A estr…" at bounding box center [310, 292] width 309 height 21
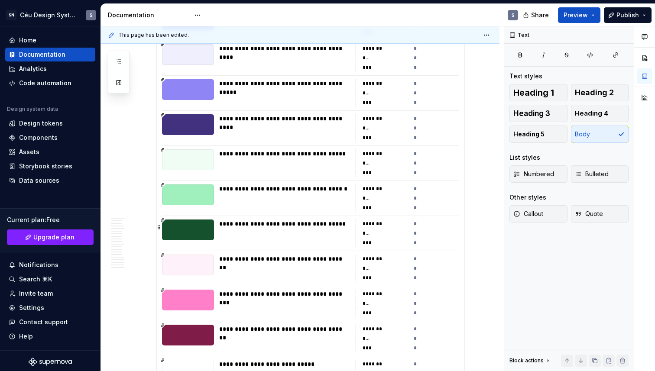
scroll to position [0, 0]
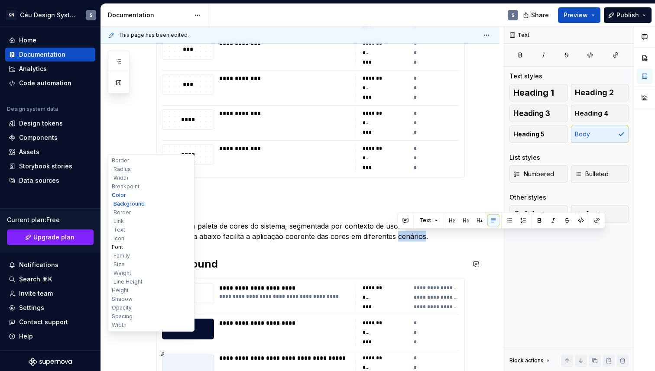
click at [121, 247] on button "Font" at bounding box center [151, 247] width 82 height 9
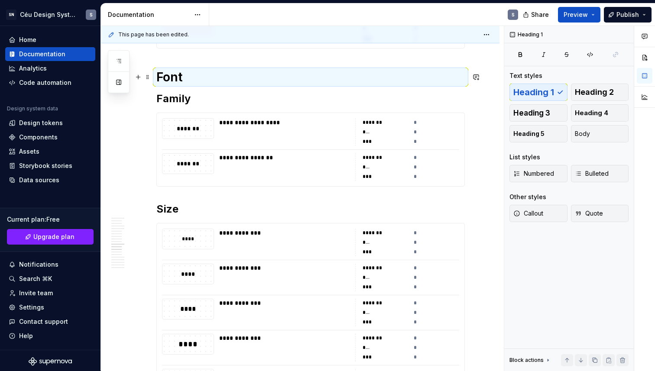
click at [187, 79] on h1 "Font" at bounding box center [310, 77] width 309 height 16
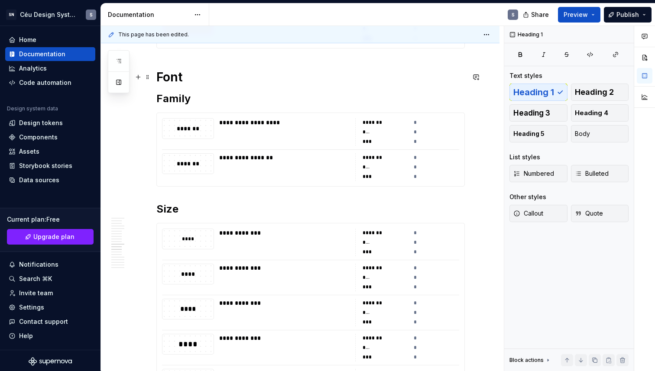
click at [187, 77] on h1 "Font" at bounding box center [310, 77] width 309 height 16
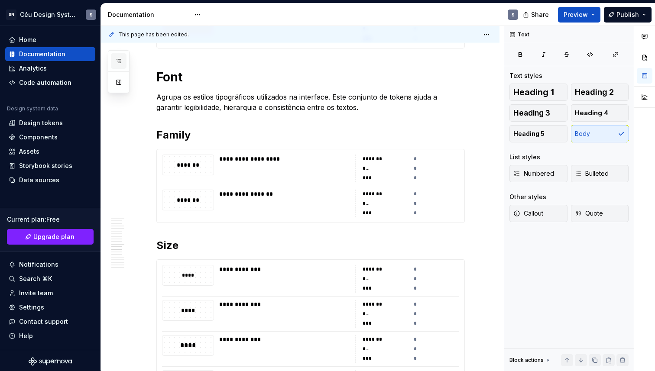
click at [122, 62] on icon "button" at bounding box center [118, 61] width 7 height 7
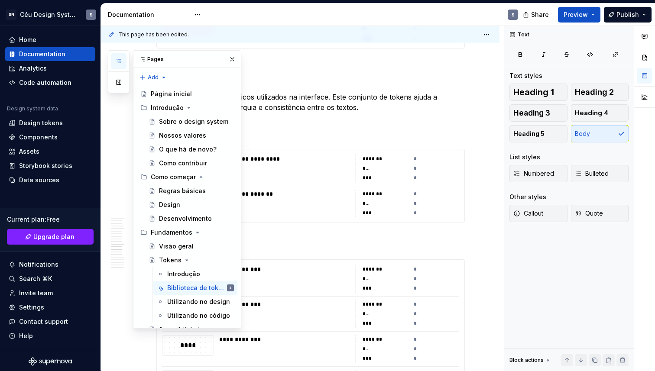
click at [330, 9] on div "S" at bounding box center [367, 14] width 316 height 23
click at [125, 242] on div "Pages Add Accessibility guide for tree Page tree. Navigate the tree with the ar…" at bounding box center [174, 189] width 133 height 279
click at [115, 247] on div "Pages Add Accessibility guide for tree Page tree. Navigate the tree with the ar…" at bounding box center [174, 189] width 133 height 279
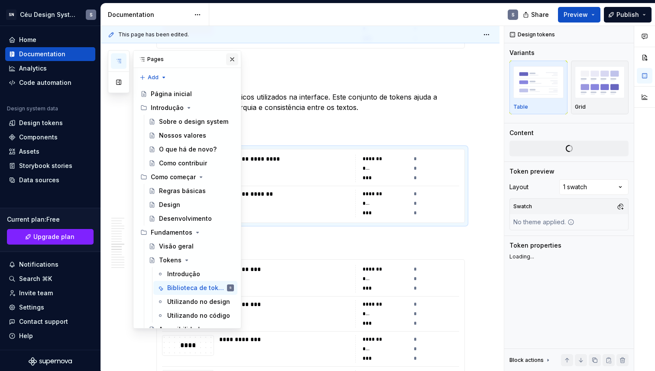
click at [231, 59] on button "button" at bounding box center [232, 59] width 12 height 12
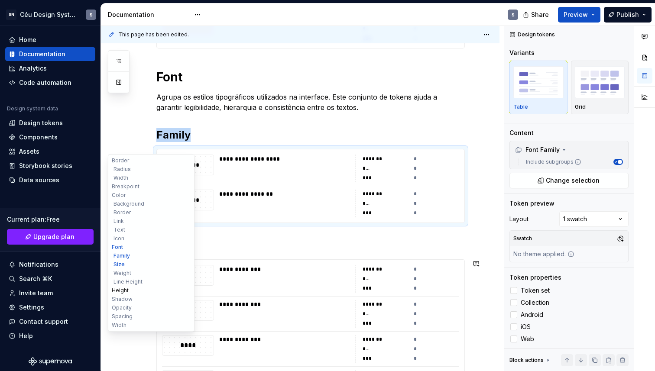
click at [121, 292] on button "Height" at bounding box center [151, 290] width 82 height 9
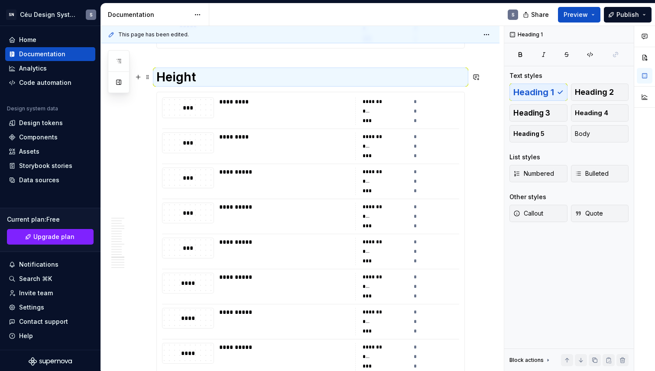
click at [208, 79] on h1 "Height" at bounding box center [310, 77] width 309 height 16
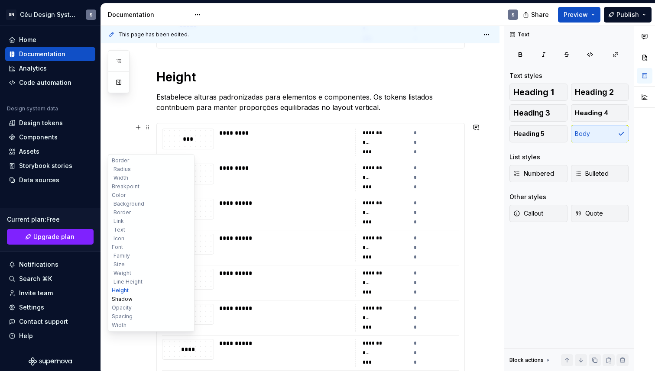
click at [129, 299] on button "Shadow" at bounding box center [151, 299] width 82 height 9
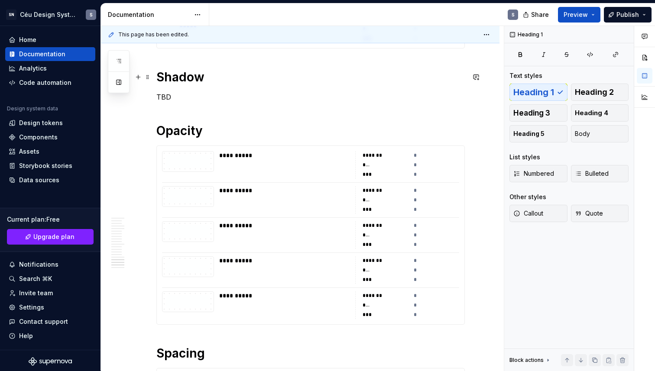
click at [204, 80] on h1 "Shadow" at bounding box center [310, 77] width 309 height 16
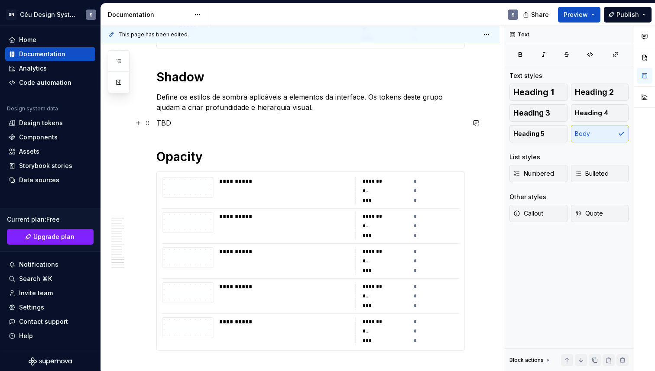
click at [164, 125] on p "TBD" at bounding box center [310, 123] width 309 height 10
click at [165, 122] on p "TBD" at bounding box center [310, 123] width 309 height 10
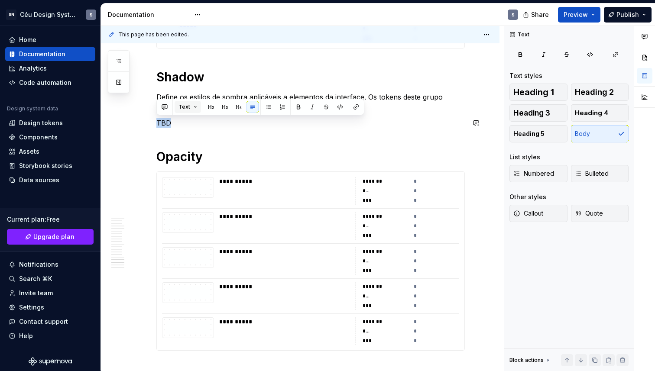
click at [188, 106] on span "Text" at bounding box center [185, 107] width 12 height 7
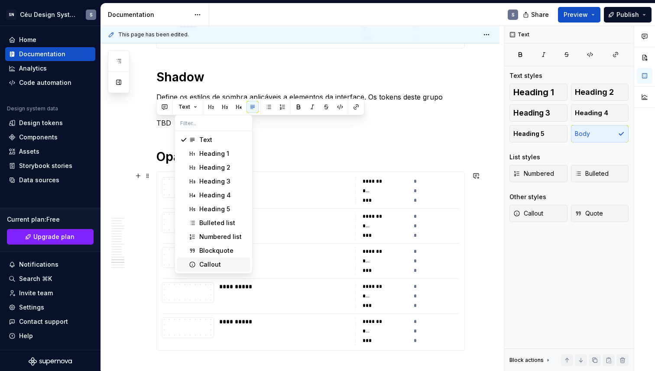
click at [210, 270] on span "Callout" at bounding box center [214, 265] width 74 height 14
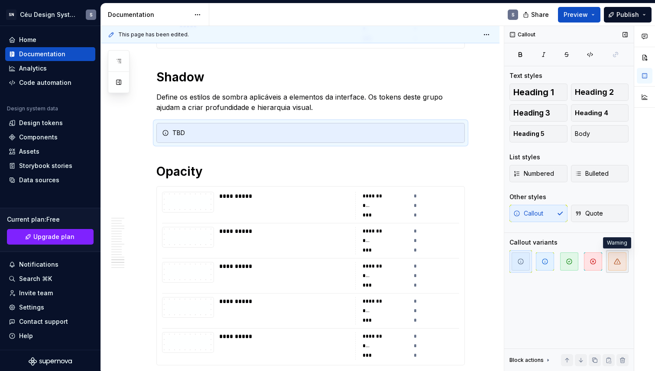
click at [614, 263] on icon "button" at bounding box center [617, 261] width 7 height 7
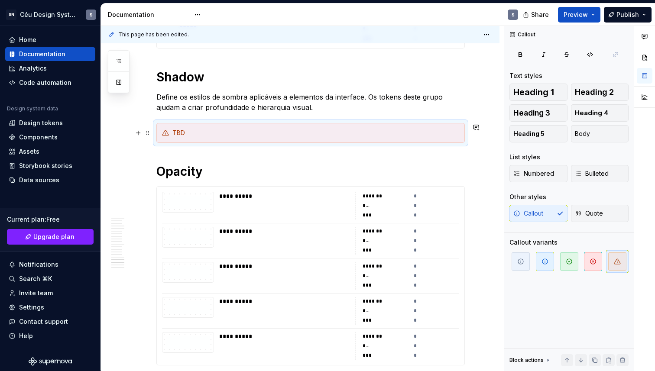
click at [258, 141] on div "TBD" at bounding box center [310, 133] width 309 height 20
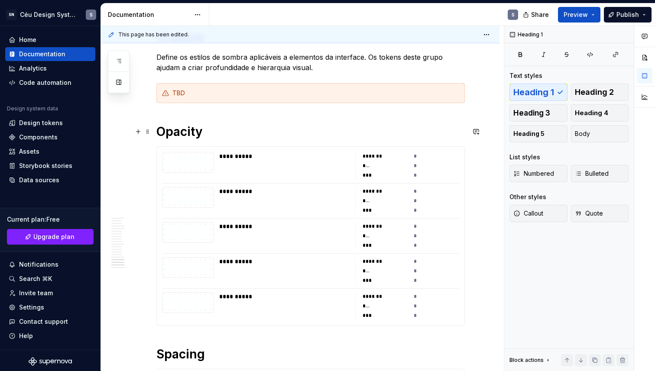
click at [255, 126] on h1 "Opacity" at bounding box center [310, 132] width 309 height 16
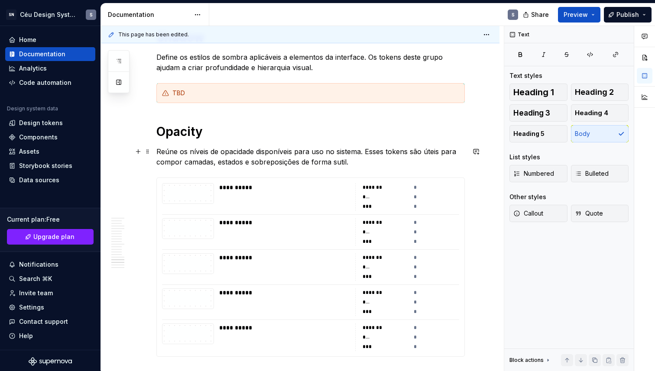
click at [341, 153] on p "Reúne os níveis de opacidade disponíveis para uso no sistema. Esses tokens são …" at bounding box center [310, 156] width 309 height 21
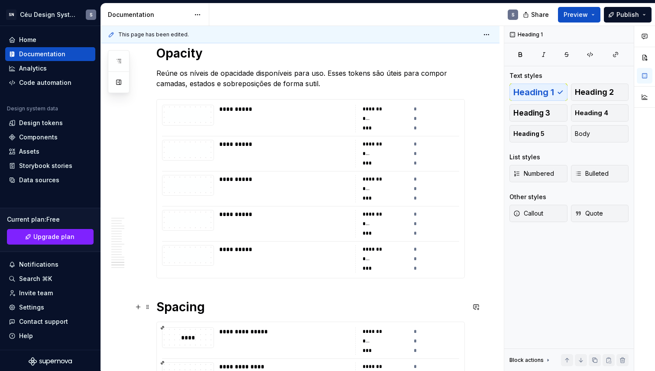
click at [209, 304] on h1 "Spacing" at bounding box center [310, 307] width 309 height 16
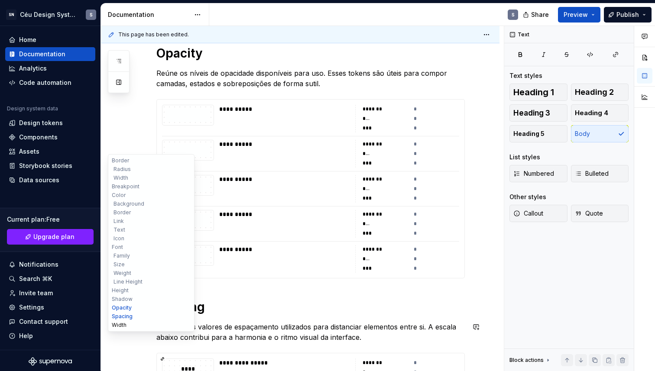
click at [121, 325] on button "Width" at bounding box center [151, 325] width 82 height 9
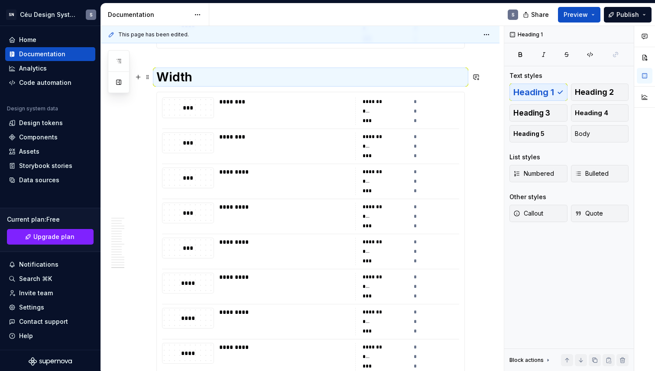
click at [218, 75] on h1 "Width" at bounding box center [310, 77] width 309 height 16
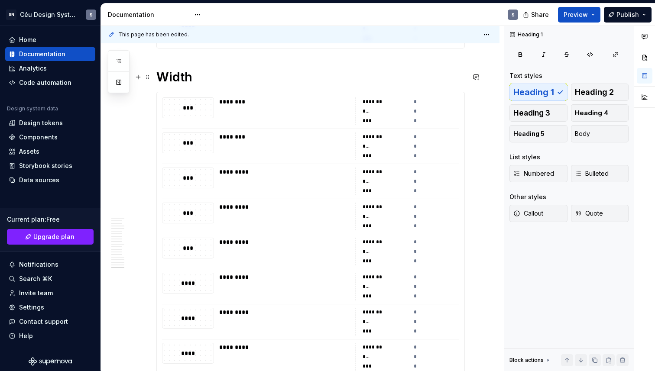
click at [201, 83] on h1 "Width" at bounding box center [310, 77] width 309 height 16
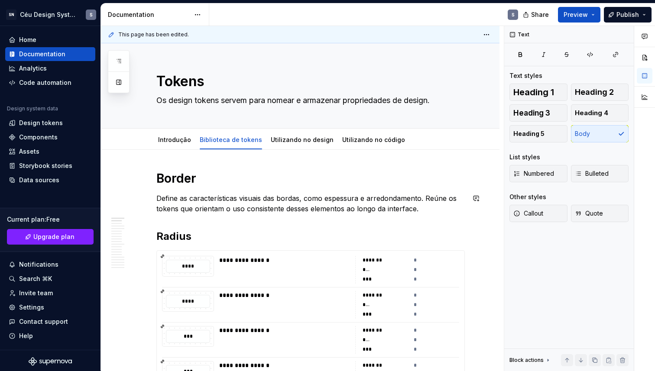
click at [306, 209] on p "Define as características visuais das bordas, como espessura e arredondamento. …" at bounding box center [310, 203] width 309 height 21
type textarea "*"
click at [45, 121] on div "Design tokens" at bounding box center [41, 123] width 44 height 9
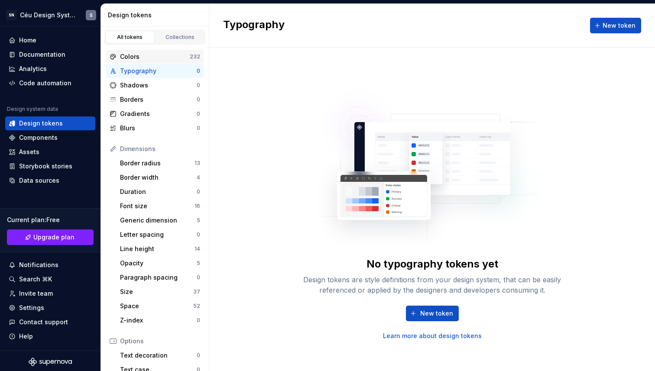
click at [143, 59] on div "Colors" at bounding box center [155, 56] width 70 height 9
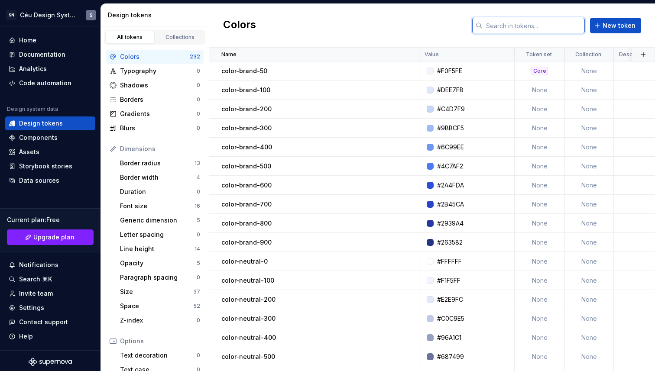
click at [545, 22] on input "text" at bounding box center [534, 26] width 102 height 16
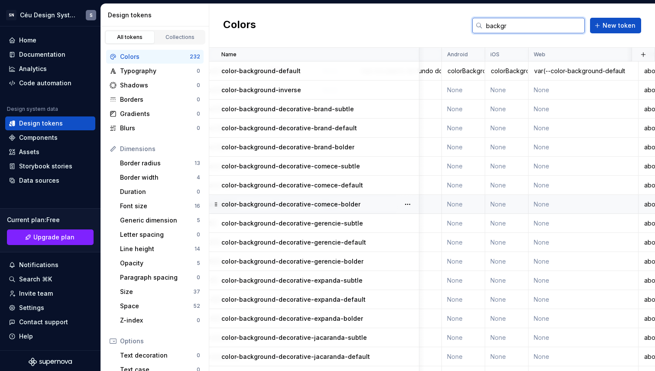
scroll to position [0, 258]
type input "backgr"
click at [642, 53] on button "button" at bounding box center [643, 55] width 12 height 12
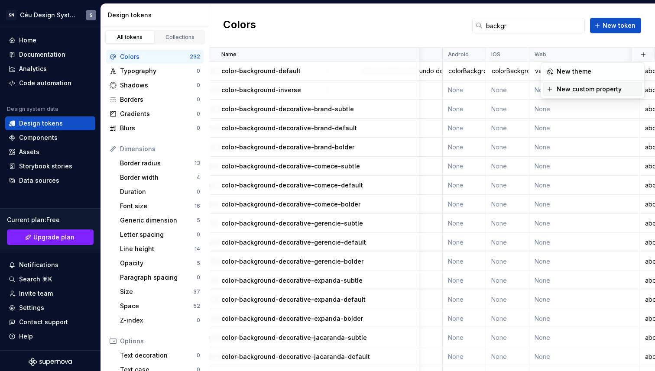
click at [584, 91] on div "New custom property" at bounding box center [589, 89] width 65 height 9
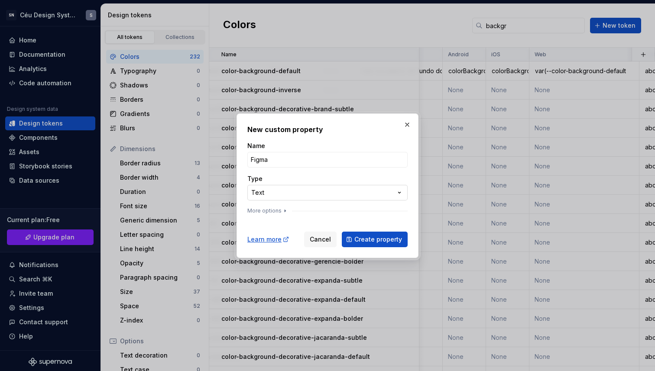
type input "Figma"
click at [316, 193] on div "**********" at bounding box center [327, 185] width 655 height 371
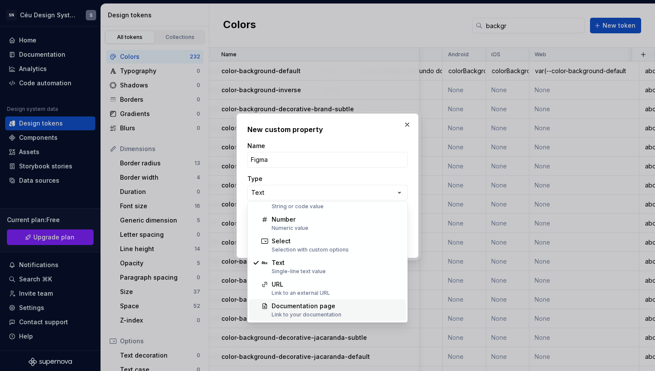
scroll to position [0, 0]
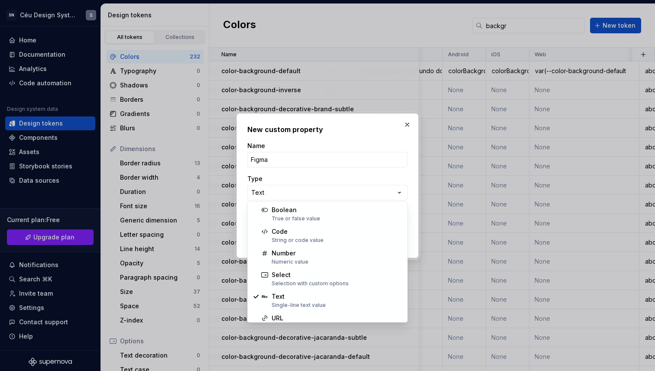
select select "*******"
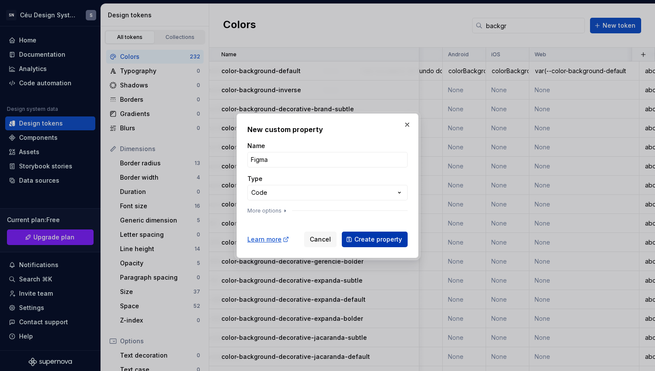
click at [364, 237] on span "Create property" at bounding box center [378, 239] width 48 height 9
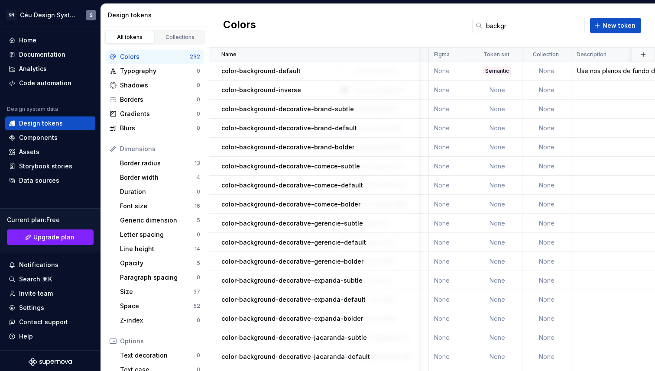
scroll to position [0, 43]
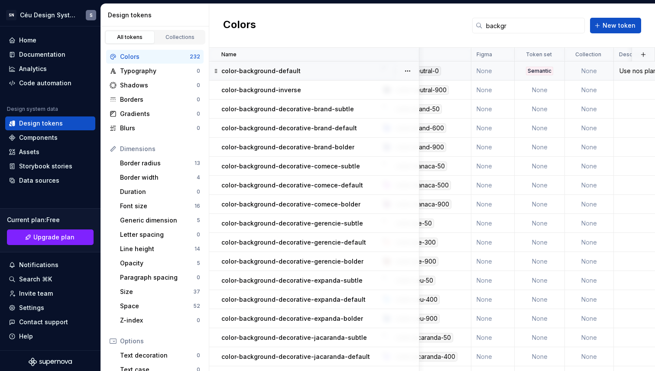
click at [257, 65] on td "color-background-default" at bounding box center [314, 71] width 210 height 19
click at [279, 72] on p "color-background-default" at bounding box center [260, 71] width 79 height 9
drag, startPoint x: 311, startPoint y: 70, endPoint x: 222, endPoint y: 72, distance: 88.9
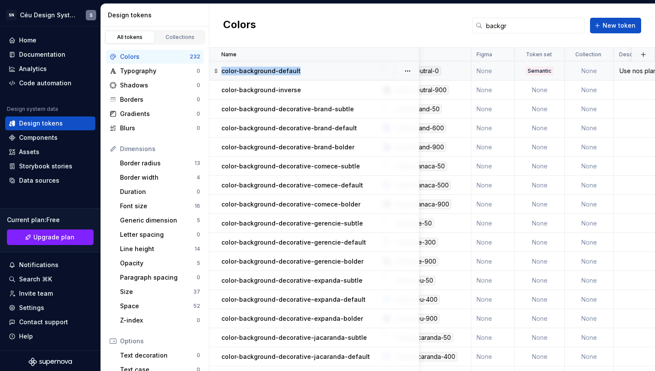
click at [222, 72] on div "color-background-default" at bounding box center [319, 71] width 197 height 9
copy p "color-background-default"
click at [518, 67] on div "Semantic" at bounding box center [539, 71] width 49 height 9
click at [500, 71] on td "None" at bounding box center [492, 71] width 43 height 19
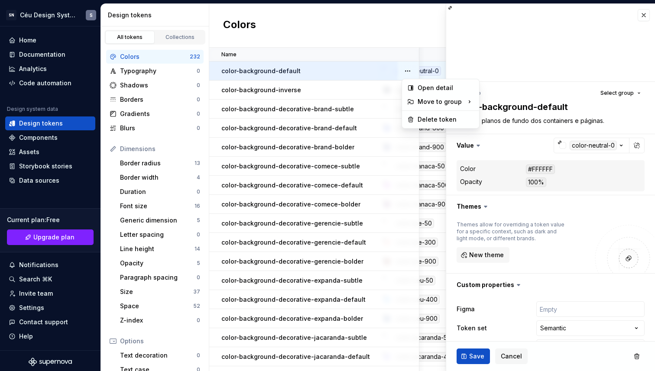
click at [554, 305] on html "SN Céu Design System S Home Documentation Analytics Code automation Design syst…" at bounding box center [327, 185] width 655 height 371
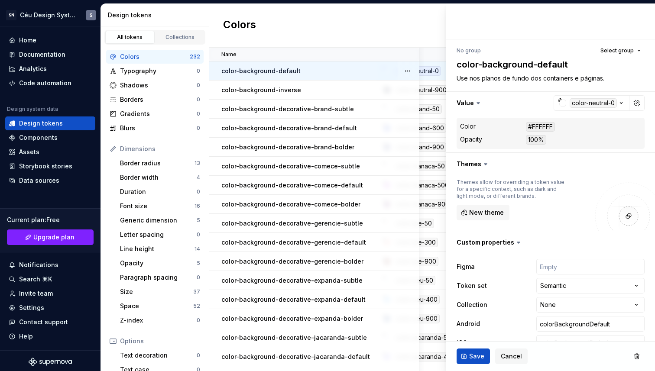
scroll to position [82, 0]
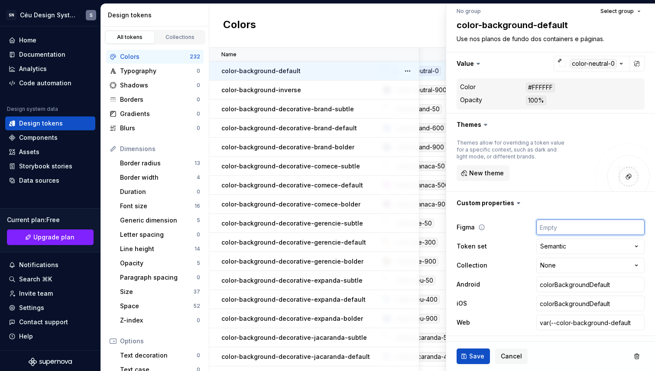
click at [563, 228] on input "text" at bounding box center [590, 228] width 108 height 16
paste input "color-background-default"
type textarea "*"
type input "color-background-default"
click at [479, 357] on span "Save" at bounding box center [476, 356] width 15 height 9
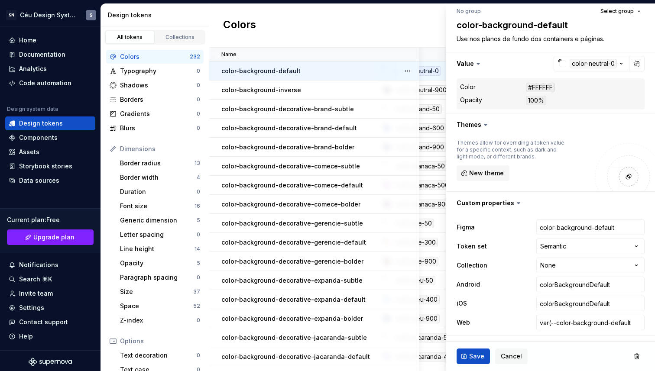
type textarea "*"
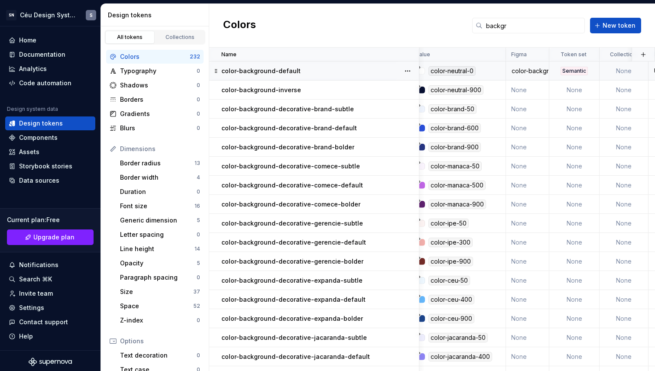
scroll to position [0, 1]
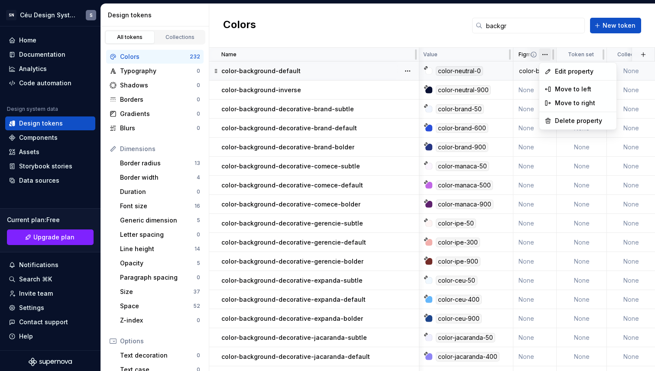
click at [544, 56] on html "SN Céu Design System S Home Documentation Analytics Code automation Design syst…" at bounding box center [327, 185] width 655 height 371
click at [565, 119] on div "Delete property" at bounding box center [583, 121] width 56 height 9
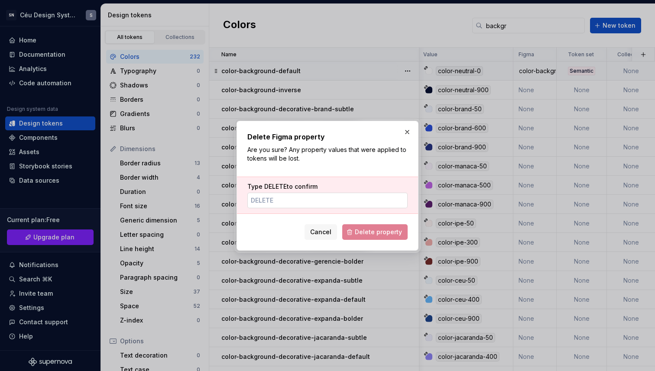
click at [346, 195] on input "Type DELETE to confirm" at bounding box center [327, 201] width 160 height 16
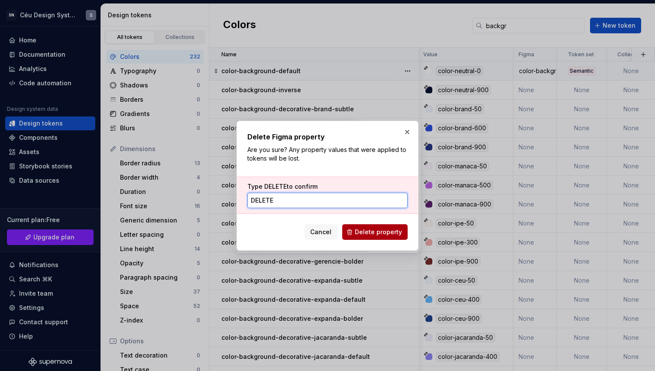
type input "DELETE"
click at [368, 229] on span "Delete property" at bounding box center [378, 232] width 47 height 9
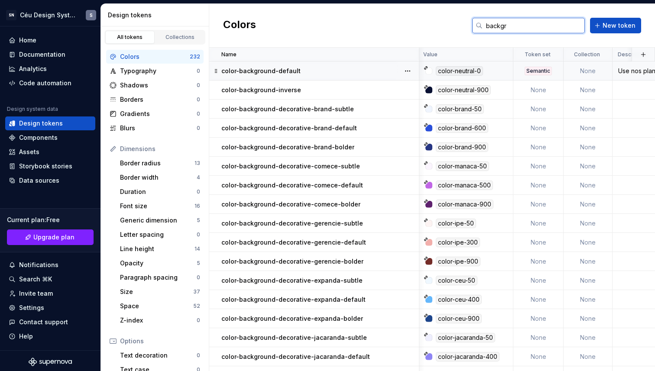
click at [519, 22] on input "backgr" at bounding box center [534, 26] width 102 height 16
click at [517, 25] on input "backgr" at bounding box center [534, 26] width 102 height 16
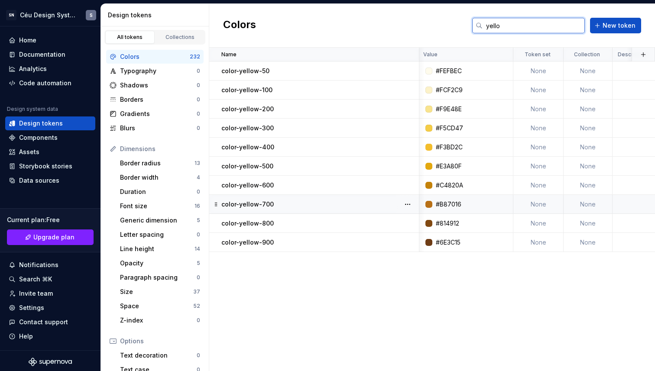
type input "yello"
click at [459, 206] on div "#B87016" at bounding box center [449, 204] width 26 height 9
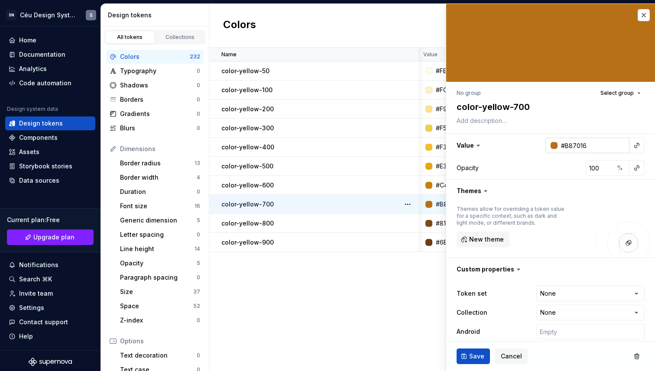
click at [572, 146] on input "#B87016" at bounding box center [594, 146] width 72 height 16
click at [575, 147] on input "#B87016" at bounding box center [594, 146] width 72 height 16
type textarea "*"
click at [575, 147] on input "#B87016" at bounding box center [594, 146] width 72 height 16
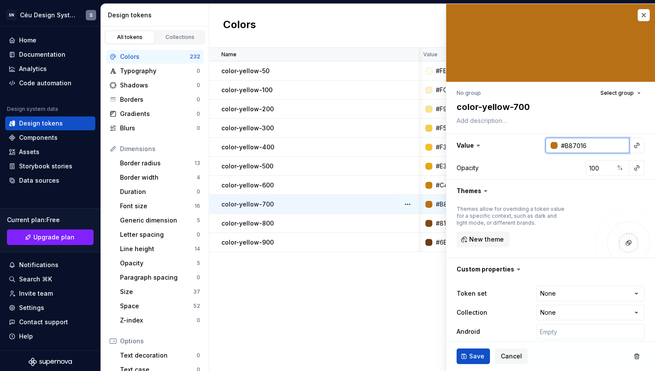
paste input "9C5C0C"
type input "#9C5C0C"
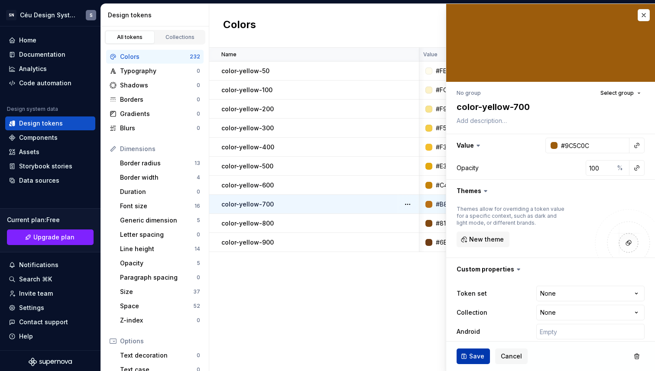
click at [468, 350] on button "Save" at bounding box center [473, 357] width 33 height 16
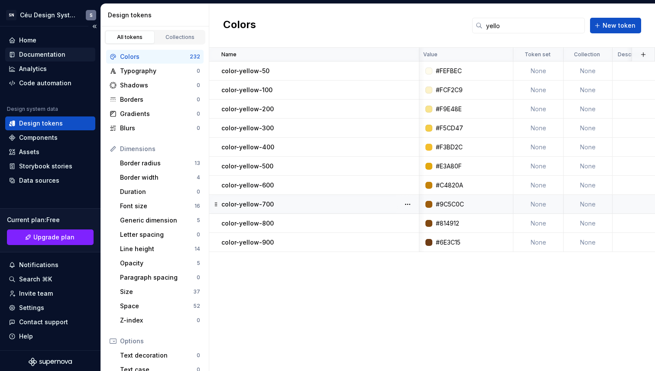
click at [39, 53] on div "Documentation" at bounding box center [42, 54] width 46 height 9
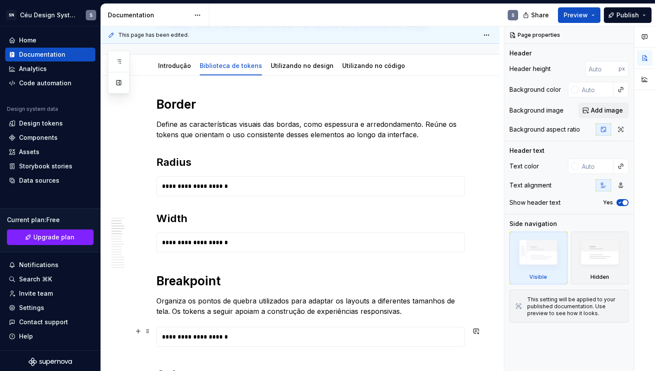
scroll to position [26, 0]
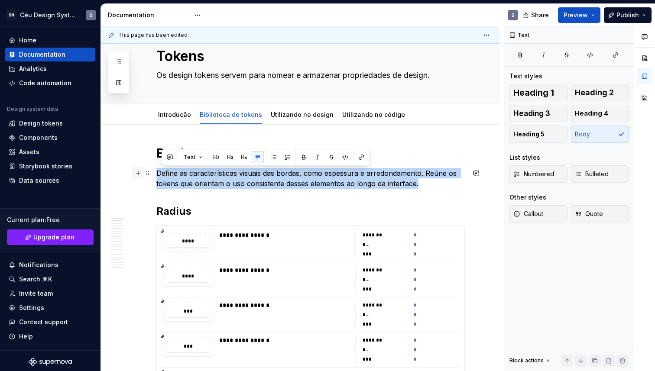
drag, startPoint x: 383, startPoint y: 182, endPoint x: 139, endPoint y: 171, distance: 243.7
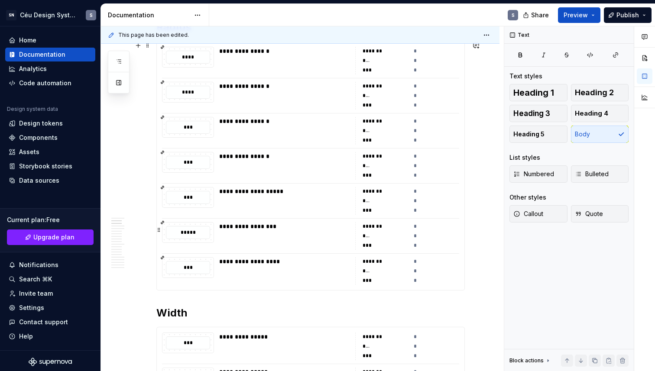
scroll to position [62, 0]
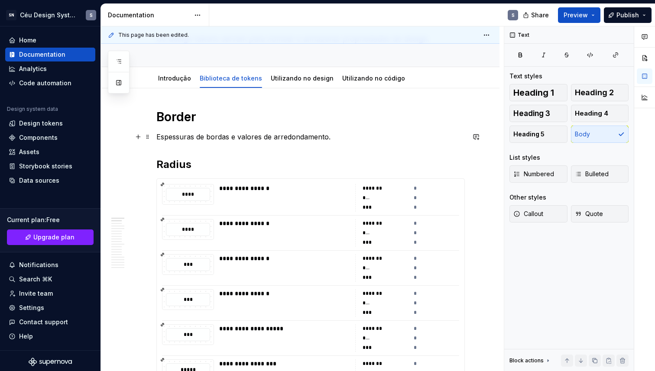
type textarea "*"
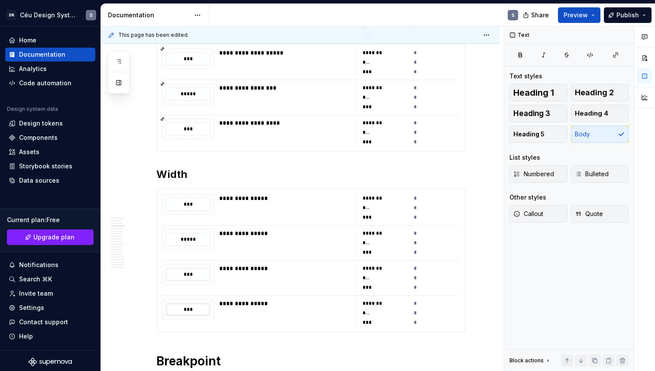
scroll to position [625, 0]
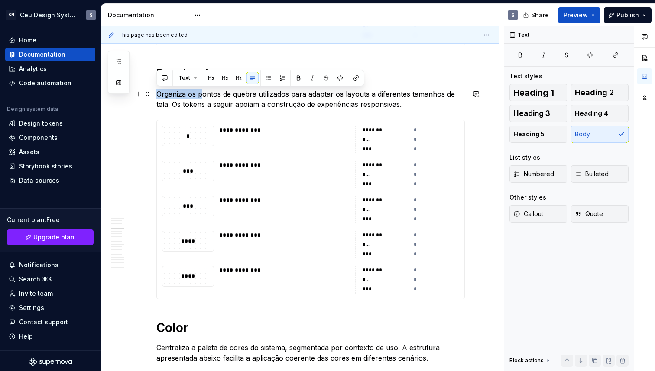
drag, startPoint x: 201, startPoint y: 96, endPoint x: 157, endPoint y: 94, distance: 44.7
click at [157, 94] on p "Organiza os pontos de quebra utilizados para adaptar os layouts a diferentes ta…" at bounding box center [310, 99] width 309 height 21
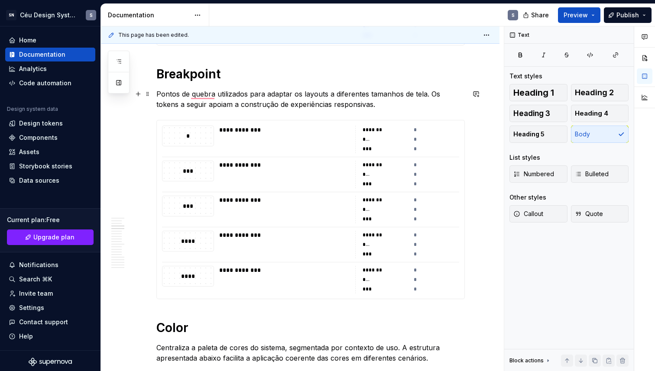
click at [303, 97] on p "Pontos de quebra utilizados para adaptar os layouts a diferentes tamanhos de te…" at bounding box center [310, 99] width 309 height 21
click at [257, 96] on p "Pontos de quebra utilizados para adaptar os layouts a diferentes tamanhos de te…" at bounding box center [310, 99] width 309 height 21
click at [212, 94] on p "Pontos de quebra utilizados para adaptar os layouts a diferentes tamanhos de te…" at bounding box center [310, 99] width 309 height 21
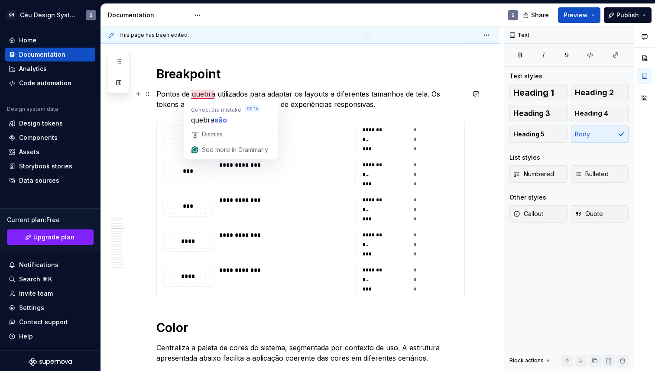
click at [235, 94] on p "Pontos de quebra utilizados para adaptar os layouts a diferentes tamanhos de te…" at bounding box center [310, 99] width 309 height 21
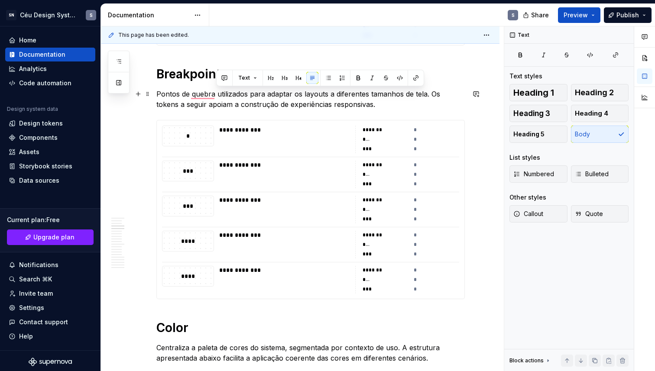
click at [270, 94] on p "Pontos de quebra utilizados para adaptar os layouts a diferentes tamanhos de te…" at bounding box center [310, 99] width 309 height 21
click at [218, 94] on p "Pontos de quebra utilizados para adaptar os layouts a diferentes tamanhos de te…" at bounding box center [310, 99] width 309 height 21
drag, startPoint x: 218, startPoint y: 94, endPoint x: 247, endPoint y: 94, distance: 29.0
click at [247, 94] on p "Pontos de quebra utilizados para adaptar os layouts a diferentes tamanhos de te…" at bounding box center [310, 99] width 309 height 21
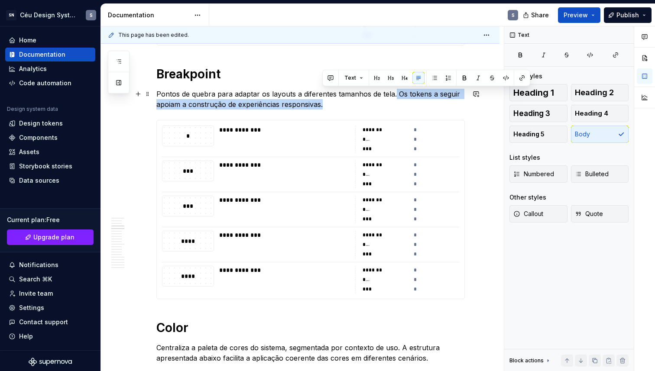
drag, startPoint x: 395, startPoint y: 95, endPoint x: 412, endPoint y: 104, distance: 19.2
click at [412, 104] on p "Pontos de quebra para adaptar os layouts a diferentes tamanhos de tela. Os toke…" at bounding box center [310, 99] width 309 height 21
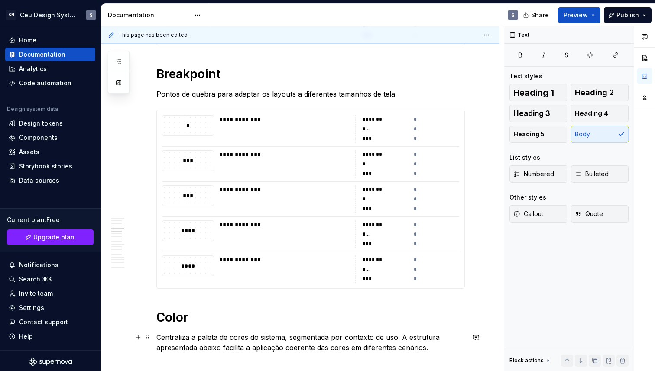
scroll to position [642, 0]
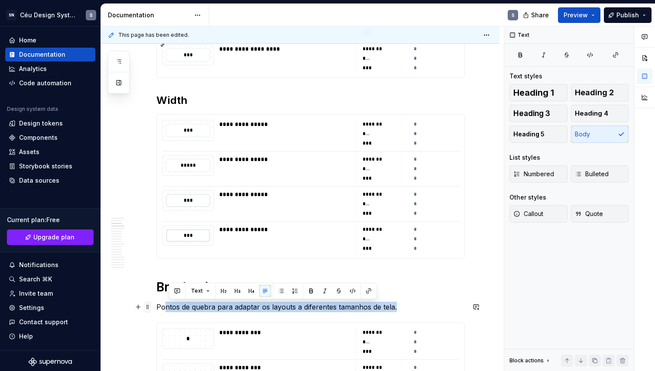
drag, startPoint x: 407, startPoint y: 302, endPoint x: 147, endPoint y: 302, distance: 260.0
copy p "ntos de quebra para adaptar os layouts a diferentes tamanhos de tela."
click at [380, 311] on p "Pontos de quebra para adaptar os layouts a diferentes tamanhos de tela." at bounding box center [310, 307] width 309 height 10
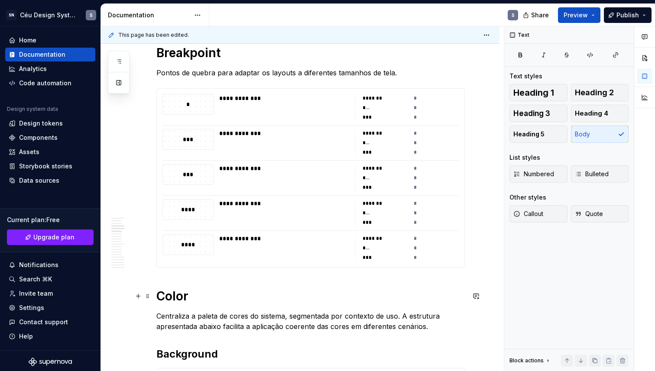
scroll to position [683, 0]
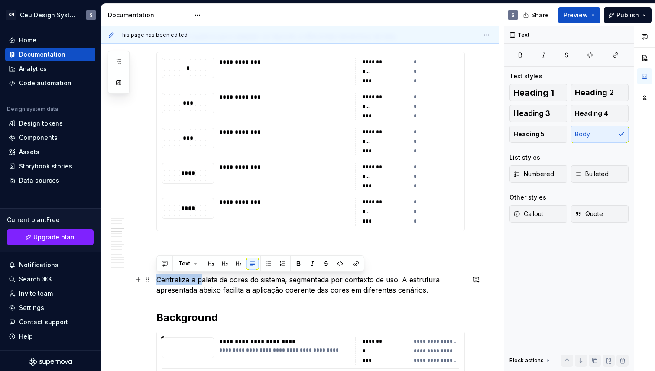
drag, startPoint x: 202, startPoint y: 281, endPoint x: 159, endPoint y: 276, distance: 43.6
click at [159, 276] on p "Centraliza a paleta de cores do sistema, segmentada por contexto de uso. A estr…" at bounding box center [310, 285] width 309 height 21
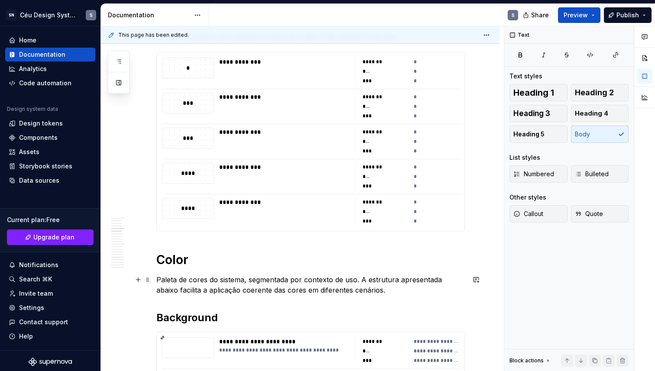
click at [229, 283] on p "Paleta de cores do sistema, segmentada por contexto de uso. A estrutura apresen…" at bounding box center [310, 285] width 309 height 21
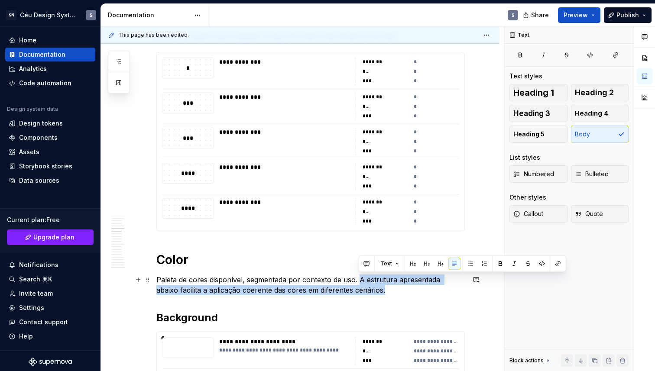
drag, startPoint x: 358, startPoint y: 278, endPoint x: 379, endPoint y: 290, distance: 23.7
click at [379, 290] on p "Paleta de cores disponível, segmentada por contexto de uso. A estrutura apresen…" at bounding box center [310, 285] width 309 height 21
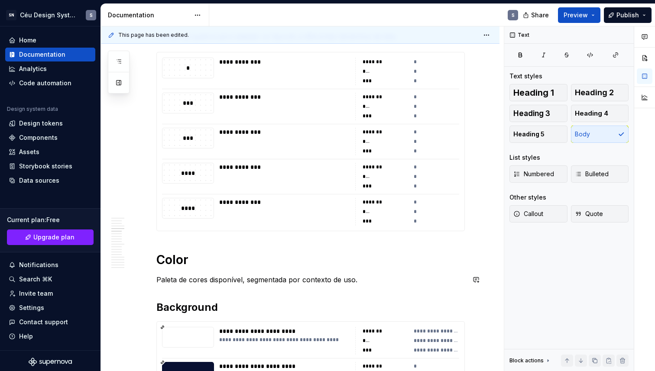
scroll to position [694, 0]
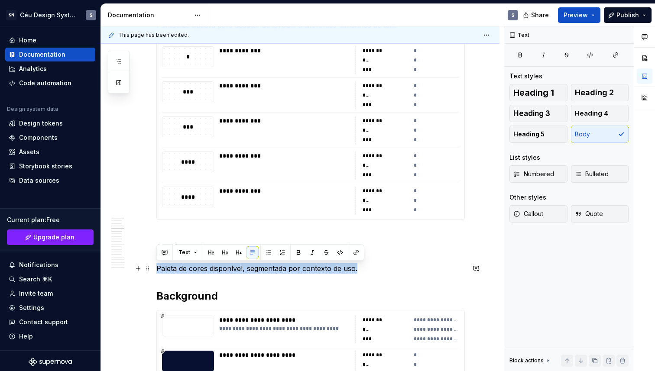
drag, startPoint x: 362, startPoint y: 268, endPoint x: 143, endPoint y: 273, distance: 219.3
copy p "Paleta de cores disponível, segmentada por contexto de uso."
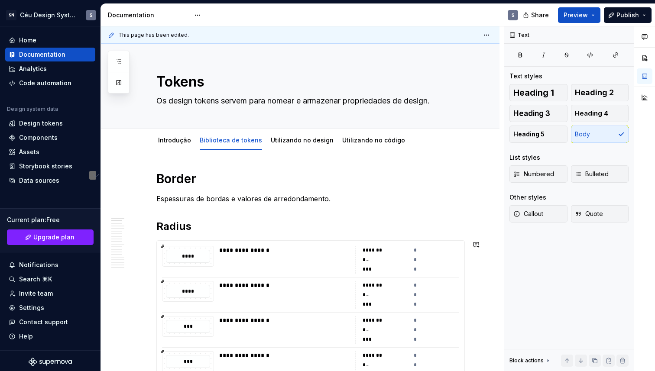
scroll to position [10, 0]
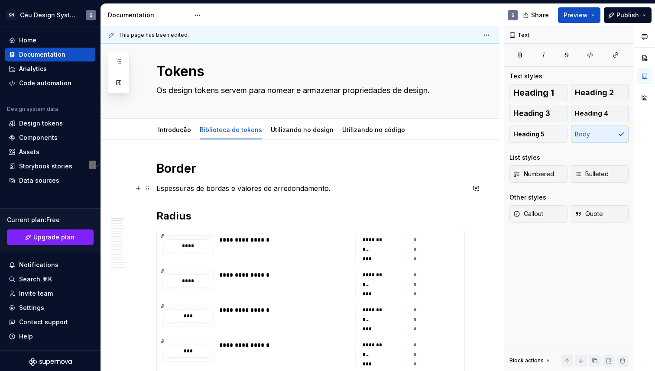
click at [238, 192] on p "Espessuras de bordas e valores de arredondamento." at bounding box center [310, 188] width 309 height 10
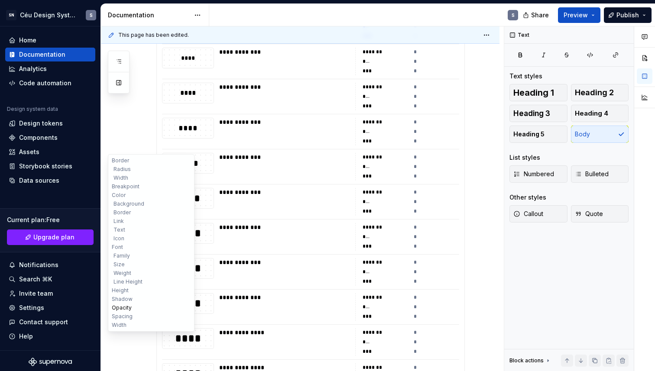
click at [126, 309] on button "Opacity" at bounding box center [151, 308] width 82 height 9
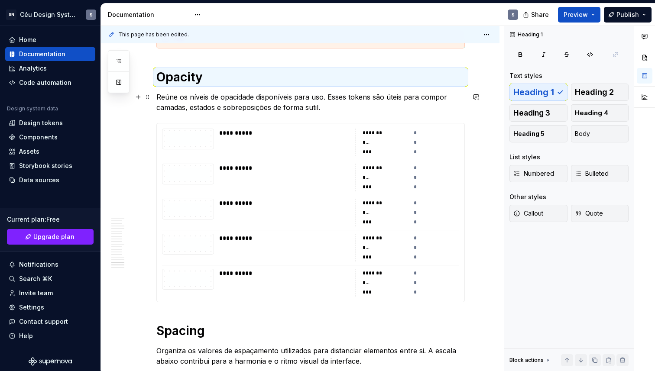
click at [180, 98] on p "Reúne os níveis de opacidade disponíveis para uso. Esses tokens são úteis para …" at bounding box center [310, 102] width 309 height 21
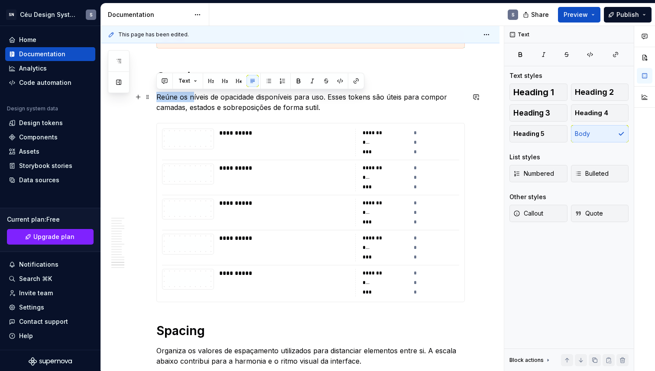
drag, startPoint x: 191, startPoint y: 98, endPoint x: 159, endPoint y: 95, distance: 32.6
click at [159, 95] on p "Reúne os níveis de opacidade disponíveis para uso. Esses tokens são úteis para …" at bounding box center [310, 102] width 309 height 21
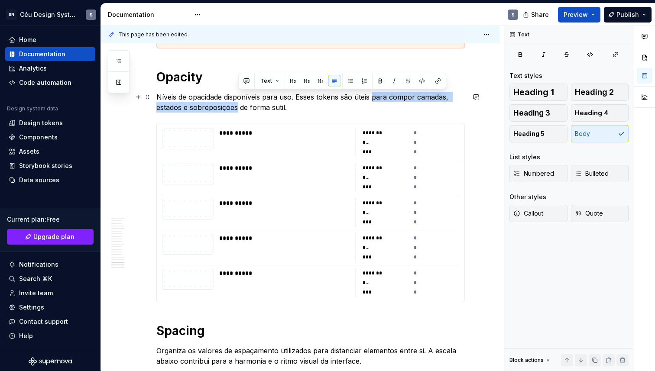
drag, startPoint x: 373, startPoint y: 98, endPoint x: 239, endPoint y: 106, distance: 134.6
click at [239, 106] on p "Níveis de opacidade disponíveis para uso. Esses tokens são úteis para compor ca…" at bounding box center [310, 102] width 309 height 21
copy p "para compor camadas, estados e sobreposições"
click at [225, 97] on p "Níveis de opacidade disponíveis para uso. Esses tokens são úteis para compor ca…" at bounding box center [310, 102] width 309 height 21
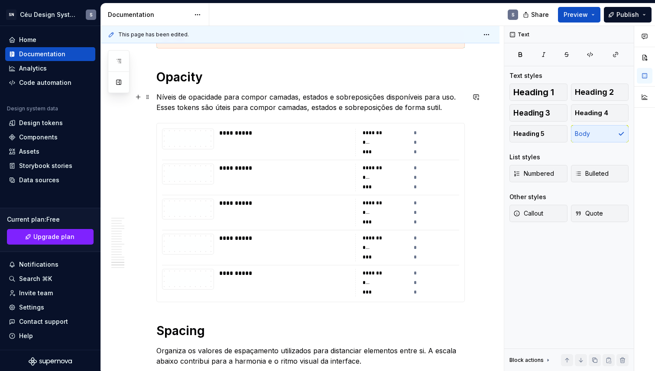
drag, startPoint x: 425, startPoint y: 97, endPoint x: 442, endPoint y: 101, distance: 17.0
click at [449, 96] on p "Níveis de opacidade para compor camadas, estados e sobreposições disponíveis pa…" at bounding box center [310, 102] width 309 height 21
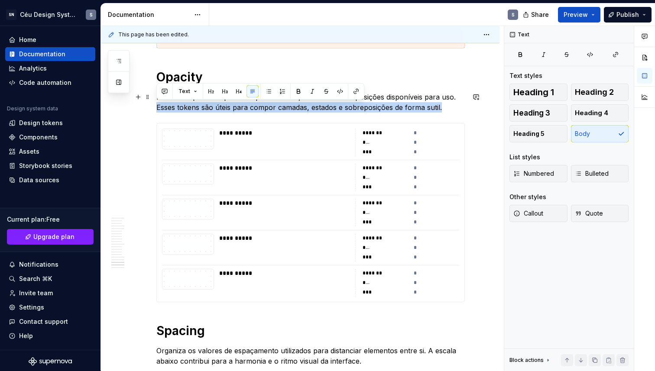
drag, startPoint x: 447, startPoint y: 109, endPoint x: 140, endPoint y: 107, distance: 307.7
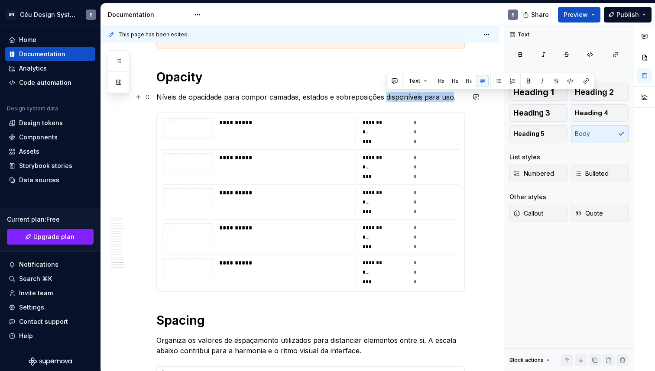
drag, startPoint x: 393, startPoint y: 97, endPoint x: 452, endPoint y: 95, distance: 58.9
click at [452, 95] on p "Níveis de opacidade para compor camadas, estados e sobreposições disponíveis pa…" at bounding box center [310, 97] width 309 height 10
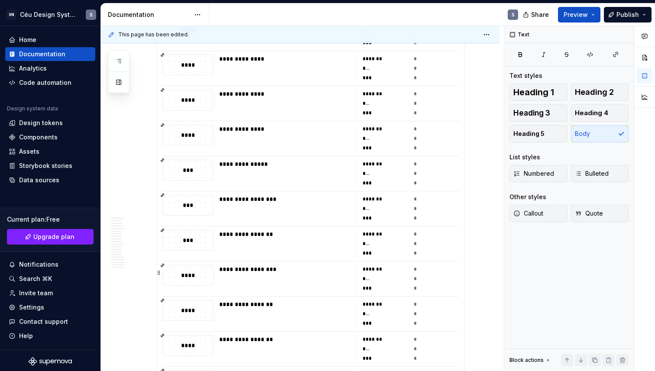
click at [282, 271] on div "**********" at bounding box center [284, 269] width 130 height 9
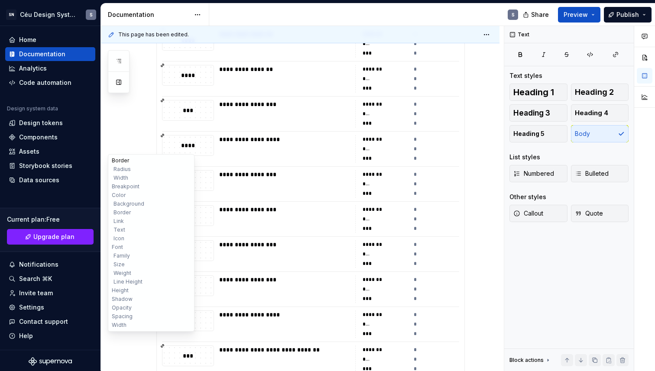
click at [123, 162] on button "Border" at bounding box center [151, 160] width 82 height 9
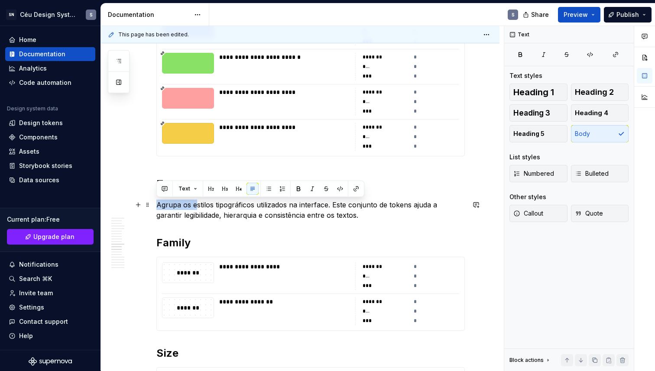
drag, startPoint x: 194, startPoint y: 65, endPoint x: 156, endPoint y: 204, distance: 144.1
click at [156, 204] on p "Agrupa os estilos tipográficos utilizados na interface. Este conjunto de tokens…" at bounding box center [310, 210] width 309 height 21
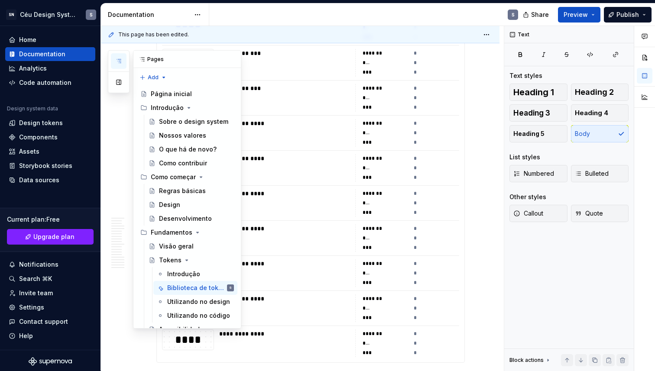
click at [120, 58] on icon "button" at bounding box center [118, 61] width 7 height 7
click at [116, 232] on div "Pages Add Accessibility guide for tree Page tree. Navigate the tree with the ar…" at bounding box center [174, 189] width 133 height 279
click at [120, 235] on div "Pages Add Accessibility guide for tree Page tree. Navigate the tree with the ar…" at bounding box center [174, 189] width 133 height 279
click at [115, 113] on div "Pages Add Accessibility guide for tree Page tree. Navigate the tree with the ar…" at bounding box center [174, 189] width 133 height 279
click at [120, 273] on div "Pages Add Accessibility guide for tree Page tree. Navigate the tree with the ar…" at bounding box center [174, 189] width 133 height 279
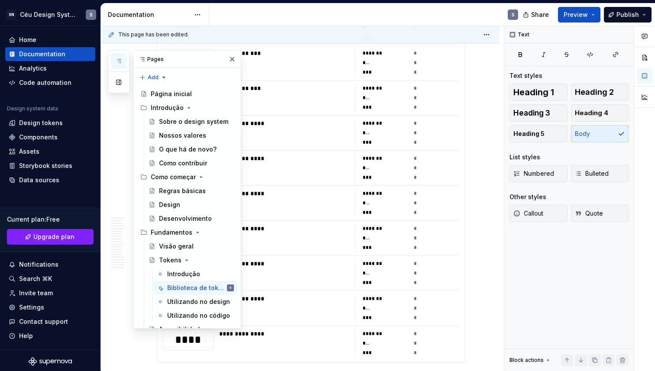
click at [117, 235] on div "Pages Add Accessibility guide for tree Page tree. Navigate the tree with the ar…" at bounding box center [174, 189] width 133 height 279
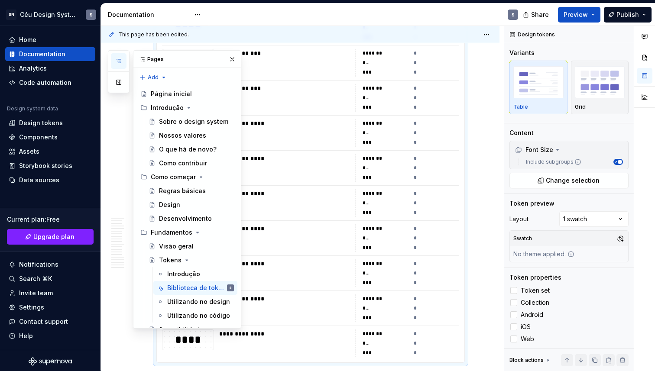
click at [429, 81] on div "**********" at bounding box center [311, 80] width 308 height 565
click at [117, 234] on div "Pages Add Accessibility guide for tree Page tree. Navigate the tree with the ar…" at bounding box center [174, 189] width 133 height 279
click at [127, 257] on div "Pages Add Accessibility guide for tree Page tree. Navigate the tree with the ar…" at bounding box center [174, 189] width 133 height 279
click at [226, 58] on button "button" at bounding box center [232, 59] width 12 height 12
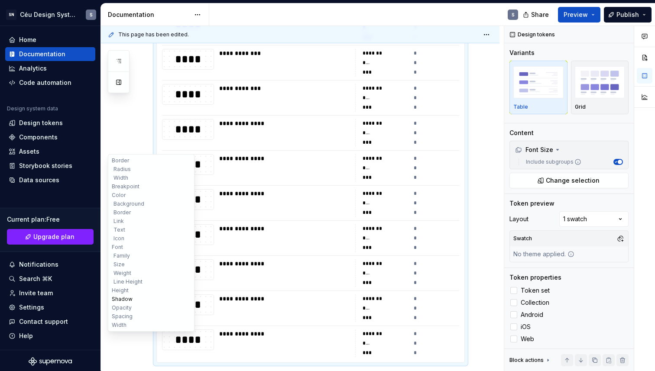
click at [124, 298] on button "Shadow" at bounding box center [151, 299] width 82 height 9
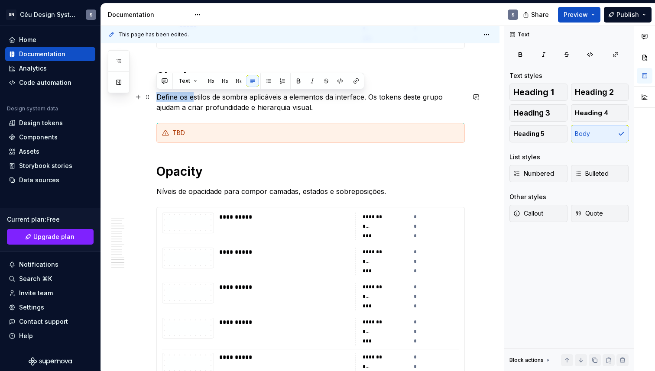
drag, startPoint x: 193, startPoint y: 99, endPoint x: 158, endPoint y: 96, distance: 35.2
click at [158, 96] on p "Define os estilos de sombra aplicáveis a elementos da interface. Os tokens dest…" at bounding box center [310, 102] width 309 height 21
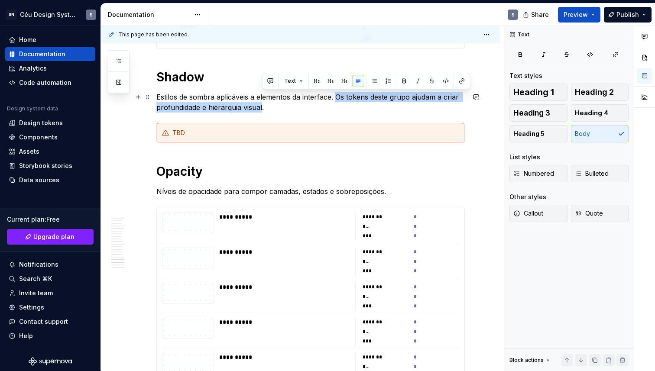
drag, startPoint x: 262, startPoint y: 110, endPoint x: 338, endPoint y: 99, distance: 77.1
click at [338, 99] on p "Estilos de sombra aplicáveis a elementos da interface. Os tokens deste grupo aj…" at bounding box center [310, 102] width 309 height 21
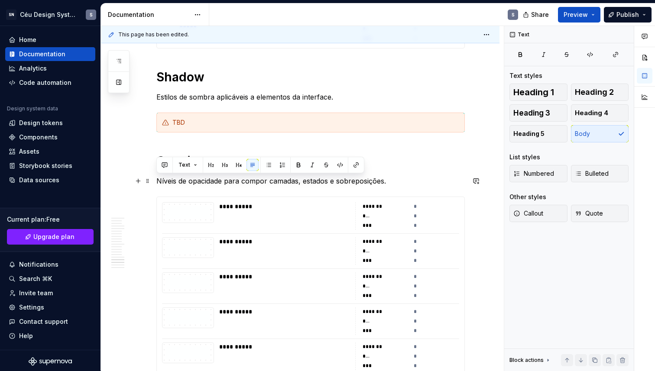
drag, startPoint x: 389, startPoint y: 179, endPoint x: 155, endPoint y: 184, distance: 234.0
copy p "Níveis de opacidade para compor camadas, estados e sobreposições."
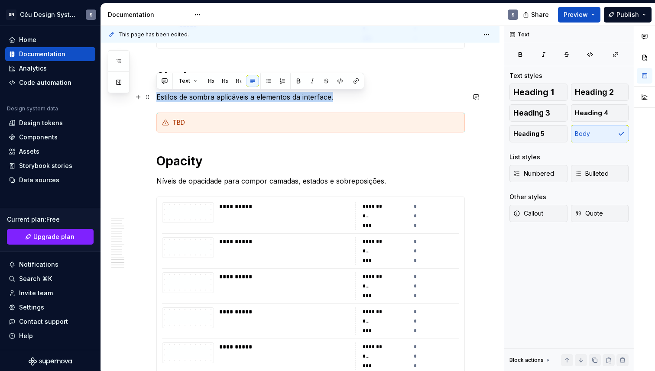
drag, startPoint x: 341, startPoint y: 97, endPoint x: 154, endPoint y: 98, distance: 186.8
copy p "Estilos de sombra aplicáveis a elementos da interface."
click at [166, 100] on p "Estilos de sombra aplicáveis a elementos da interface." at bounding box center [310, 97] width 309 height 10
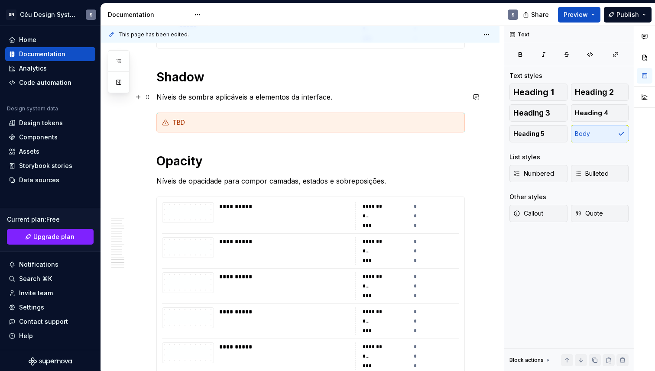
click at [226, 97] on p "Níveis de sombra aplicáveis a elementos da interface." at bounding box center [310, 97] width 309 height 10
click at [280, 98] on p "Níveis de sombra aplicáveis a elementos da interface." at bounding box center [310, 97] width 309 height 10
click at [299, 102] on p "Níveis de sombra aplicáveis a elementos da interface." at bounding box center [310, 97] width 309 height 10
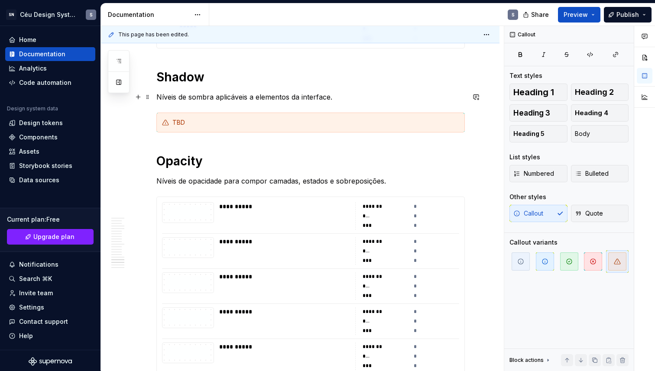
click at [239, 98] on p "Níveis de sombra aplicáveis a elementos da interface." at bounding box center [310, 97] width 309 height 10
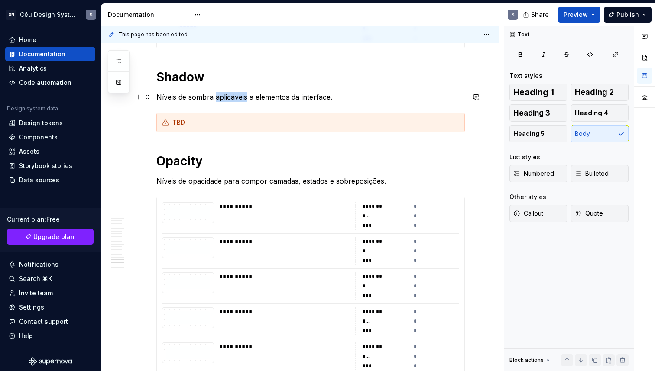
click at [239, 98] on p "Níveis de sombra aplicáveis a elementos da interface." at bounding box center [310, 97] width 309 height 10
click at [218, 99] on p "Níveis de sombra aplicáveis a elementos da interface." at bounding box center [310, 97] width 309 height 10
drag, startPoint x: 216, startPoint y: 97, endPoint x: 249, endPoint y: 99, distance: 33.4
click at [249, 99] on p "Níveis de sombra aplicáveis a elementos da interface." at bounding box center [310, 97] width 309 height 10
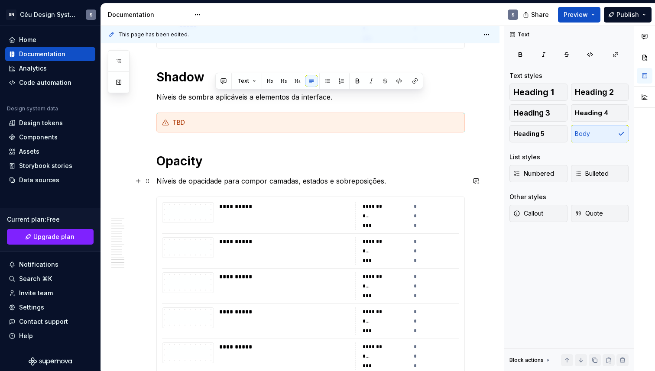
click at [224, 179] on p "Níveis de opacidade para compor camadas, estados e sobreposições." at bounding box center [310, 181] width 309 height 10
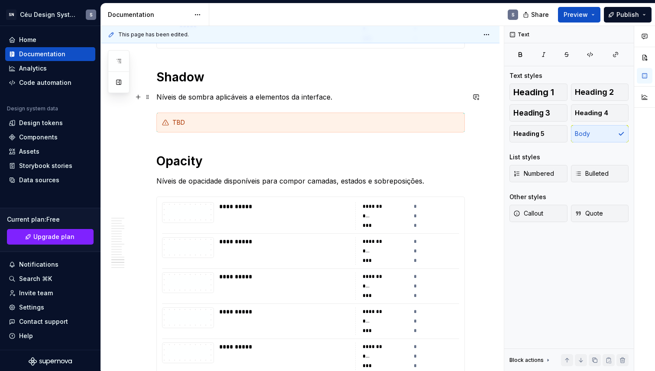
click at [215, 97] on p "Níveis de sombra aplicáveis a elementos da interface." at bounding box center [310, 97] width 309 height 10
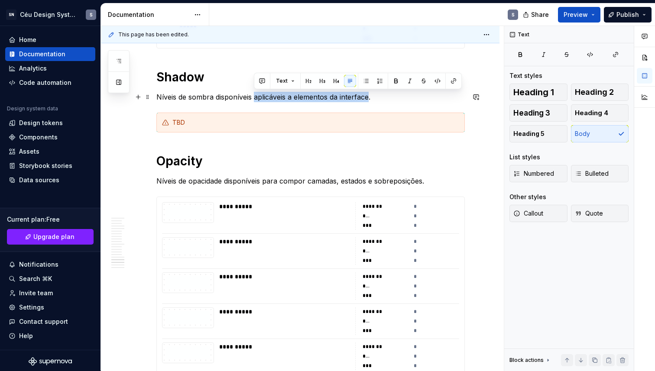
drag, startPoint x: 270, startPoint y: 97, endPoint x: 369, endPoint y: 94, distance: 99.3
click at [369, 94] on p "Níveis de sombra disponíveis aplicáveis a elementos da interface." at bounding box center [310, 97] width 309 height 10
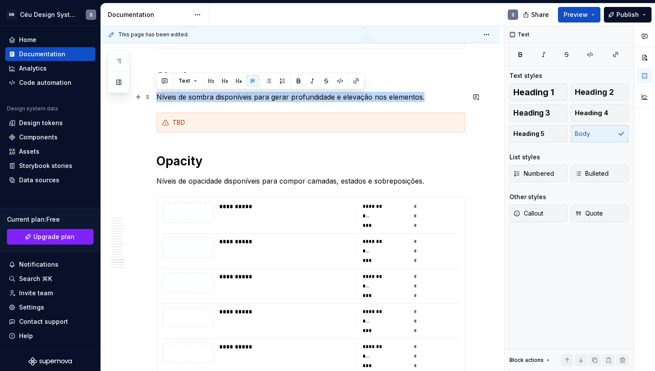
drag, startPoint x: 441, startPoint y: 96, endPoint x: 146, endPoint y: 80, distance: 295.5
copy p "Níveis de sombra disponíveis para gerar profundidade e elevação nos elementos."
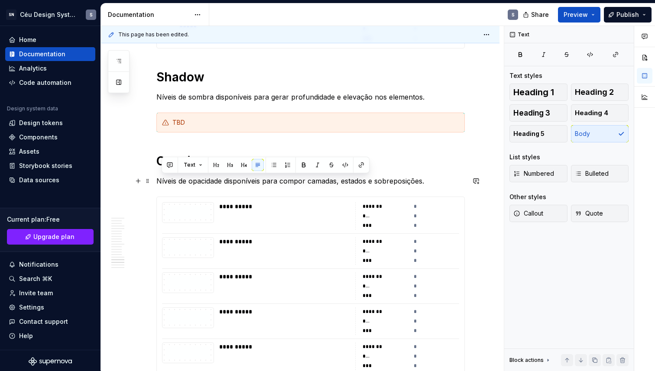
drag, startPoint x: 430, startPoint y: 183, endPoint x: 143, endPoint y: 186, distance: 287.7
click at [244, 178] on p "Níveis de opacidade disponíveis para compor camadas, estados e sobreposições." at bounding box center [310, 181] width 309 height 10
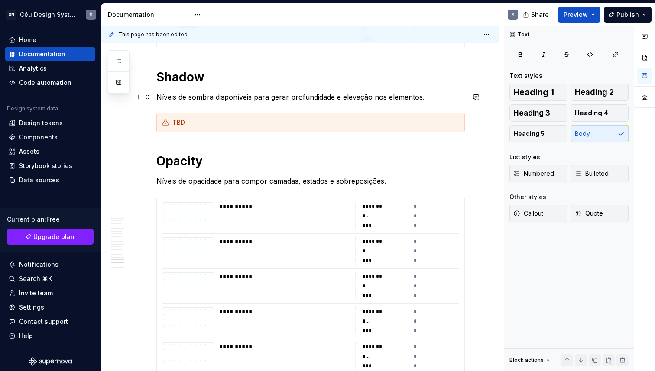
click at [236, 93] on p "Níveis de sombra disponíveis para gerar profundidade e elevação nos elementos." at bounding box center [310, 97] width 309 height 10
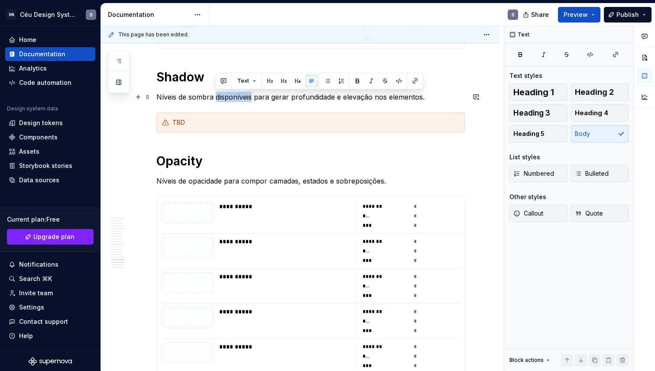
click at [236, 93] on p "Níveis de sombra disponíveis para gerar profundidade e elevação nos elementos." at bounding box center [310, 97] width 309 height 10
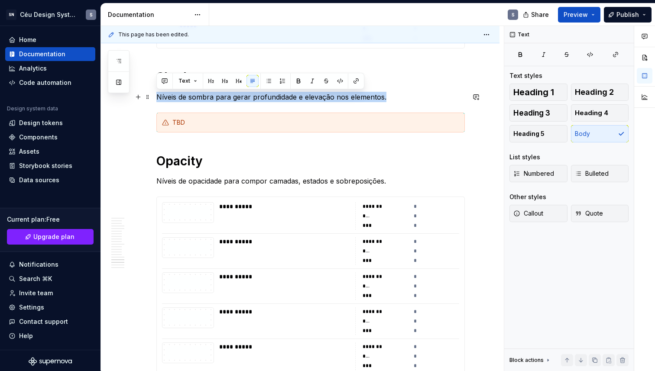
drag, startPoint x: 397, startPoint y: 93, endPoint x: 152, endPoint y: 98, distance: 245.7
click at [152, 98] on html "SN Céu Design System S Home Documentation Analytics Code automation Design syst…" at bounding box center [327, 185] width 655 height 371
copy p "Níveis de sombra para gerar profundidade e elevação nos elementos."
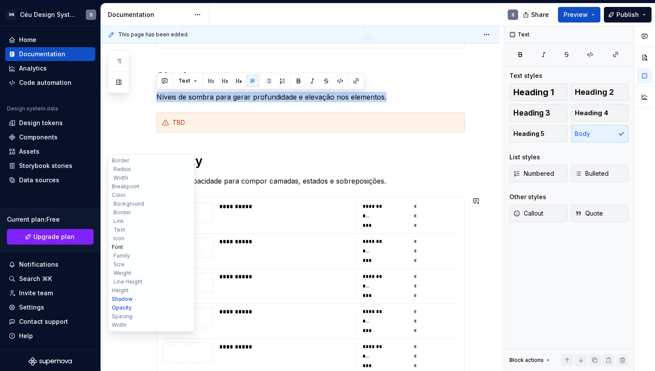
click at [120, 244] on button "Font" at bounding box center [151, 247] width 82 height 9
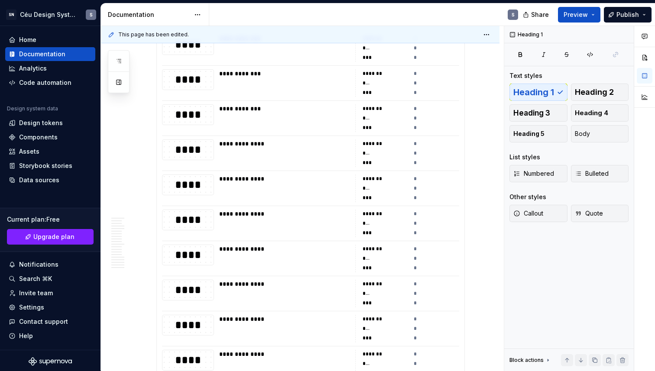
scroll to position [5085, 0]
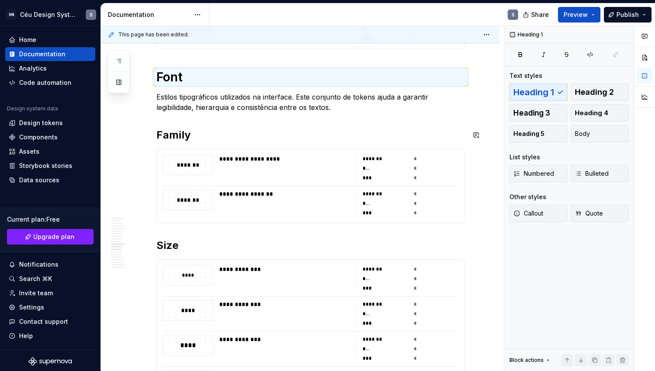
click at [224, 105] on p "Estilos tipográficos utilizados na interface. Este conjunto de tokens ajuda a g…" at bounding box center [310, 102] width 309 height 21
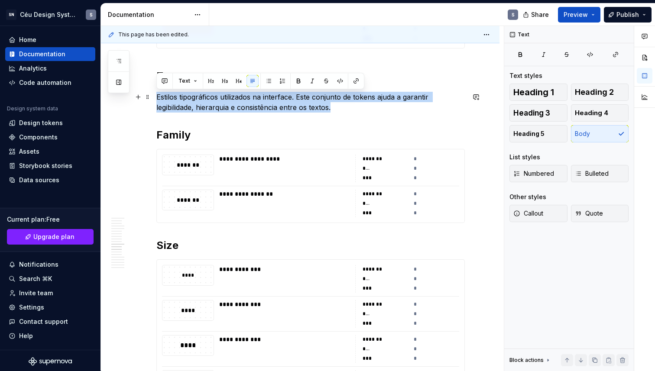
drag, startPoint x: 344, startPoint y: 109, endPoint x: 154, endPoint y: 95, distance: 190.7
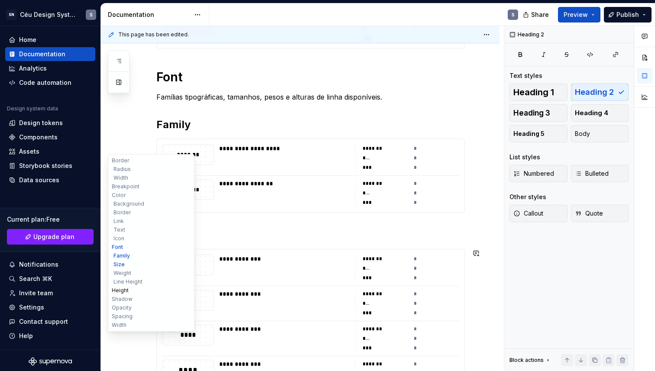
click at [124, 291] on button "Height" at bounding box center [151, 290] width 82 height 9
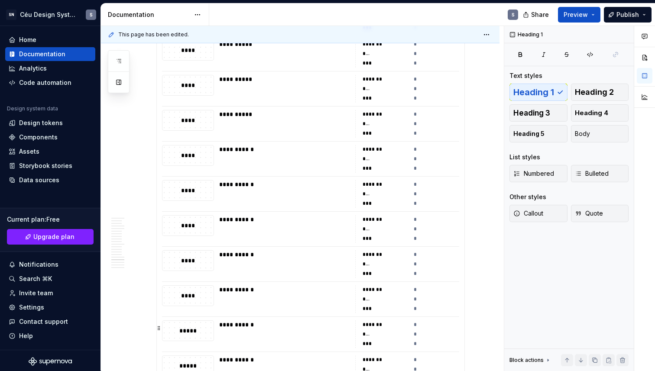
scroll to position [7019, 0]
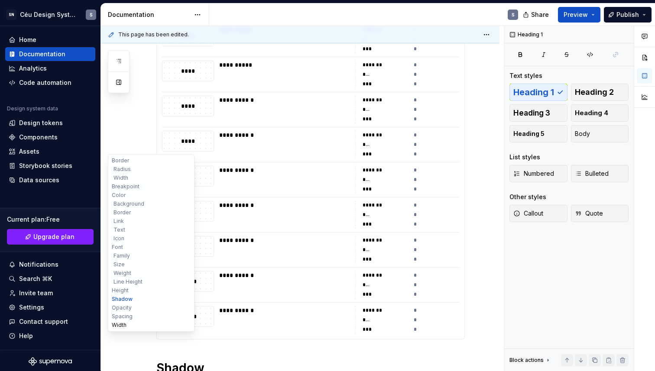
click at [128, 324] on button "Width" at bounding box center [151, 325] width 82 height 9
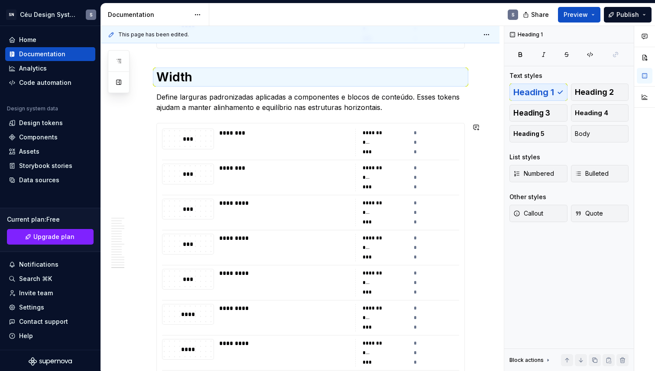
click at [347, 110] on p "Define larguras padronizadas aplicadas a componentes e blocos de conteúdo. Esse…" at bounding box center [310, 102] width 309 height 21
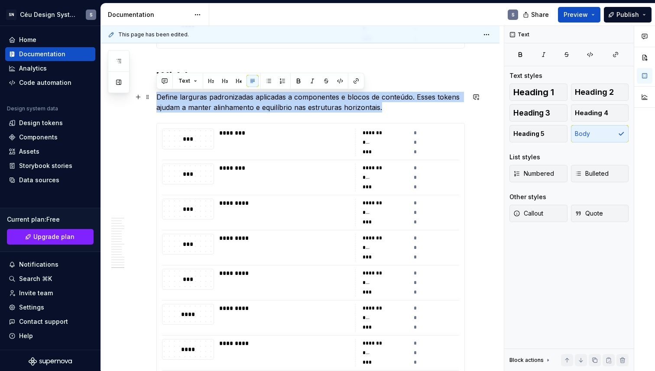
drag, startPoint x: 385, startPoint y: 107, endPoint x: 154, endPoint y: 100, distance: 231.1
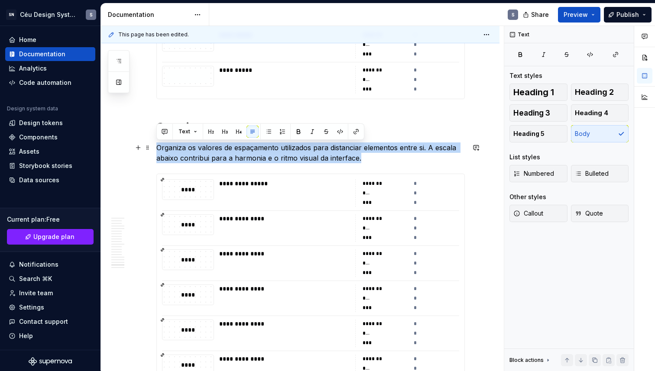
drag, startPoint x: 363, startPoint y: 157, endPoint x: 156, endPoint y: 148, distance: 207.3
click at [156, 148] on p "Organiza os valores de espaçamento utilizados para distanciar elementos entre s…" at bounding box center [310, 153] width 309 height 21
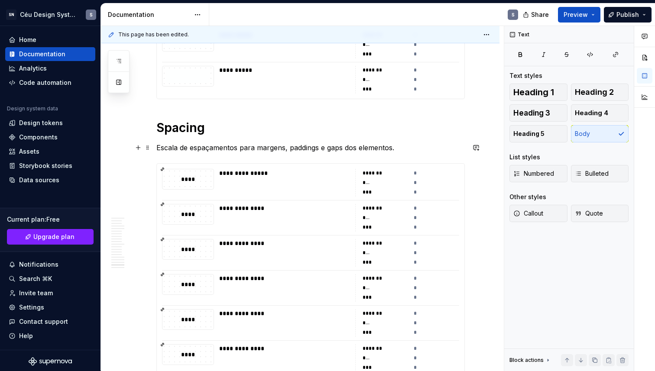
click at [366, 149] on p "Escala de espaçamentos para margens, paddings e gaps dos elementos." at bounding box center [310, 148] width 309 height 10
click at [211, 147] on p "Escala de espaçamentos para margens, paddings e gaps dos elementos." at bounding box center [310, 148] width 309 height 10
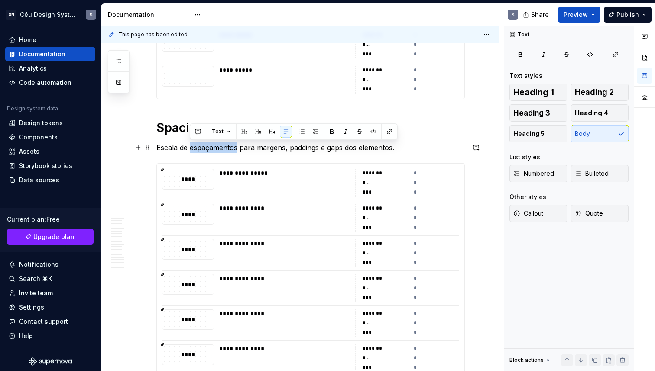
click at [211, 147] on p "Escala de espaçamentos para margens, paddings e gaps dos elementos." at bounding box center [310, 148] width 309 height 10
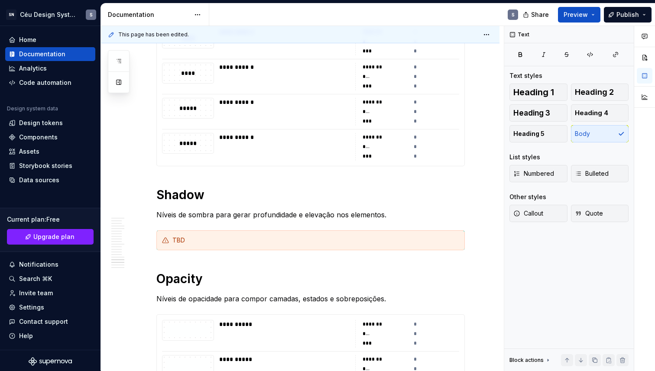
type textarea "*"
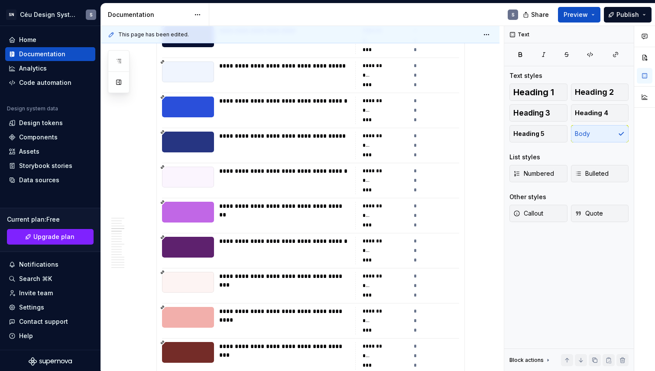
scroll to position [506, 0]
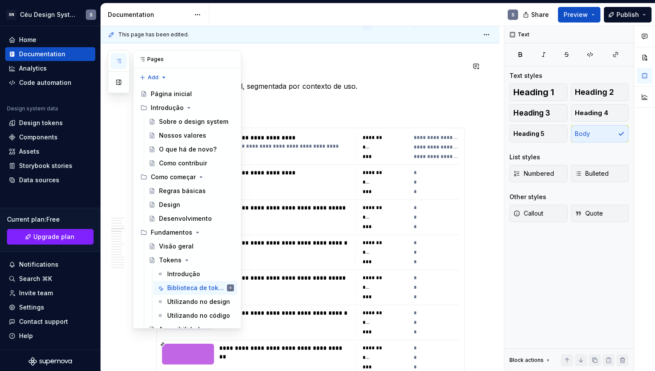
click at [121, 55] on button "button" at bounding box center [119, 61] width 16 height 16
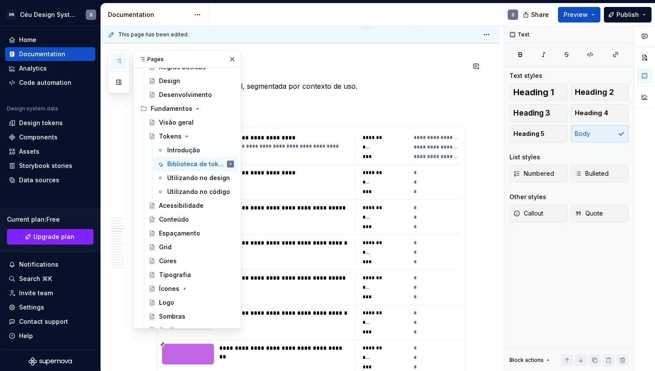
click at [231, 64] on button "button" at bounding box center [232, 59] width 12 height 12
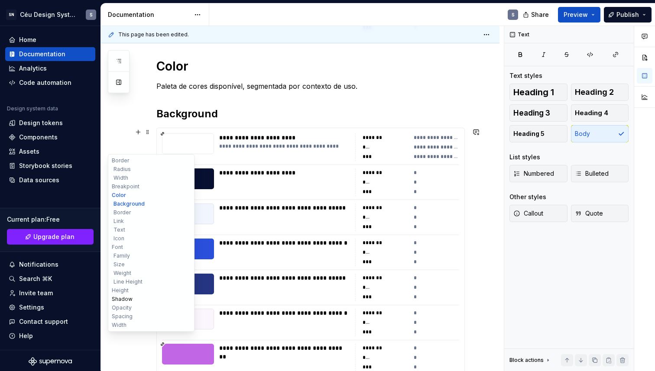
click at [124, 300] on button "Shadow" at bounding box center [151, 299] width 82 height 9
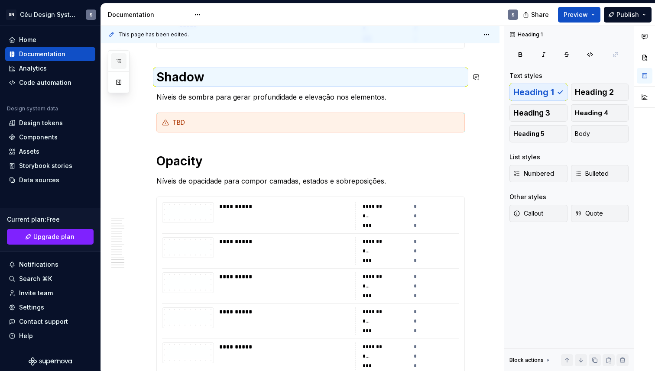
click at [117, 58] on icon "button" at bounding box center [118, 61] width 7 height 7
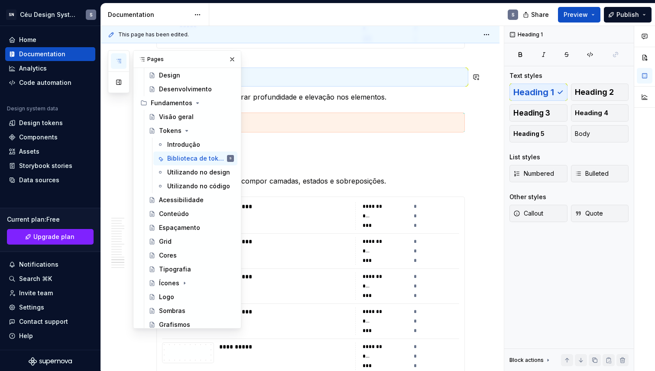
click at [121, 61] on icon "button" at bounding box center [118, 61] width 7 height 7
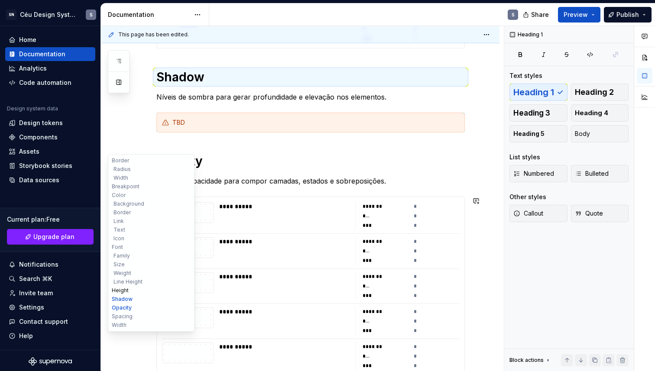
click at [123, 292] on button "Height" at bounding box center [151, 290] width 82 height 9
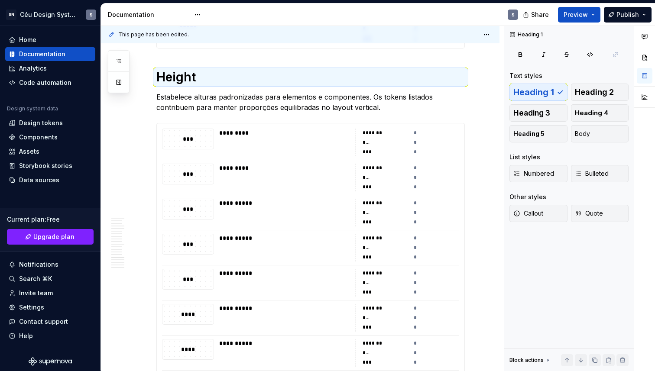
type textarea "*"
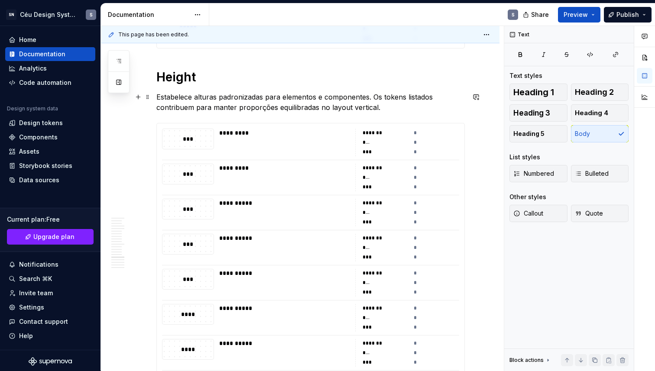
click at [257, 105] on p "Estabelece alturas padronizadas para elementos e componentes. Os tokens listado…" at bounding box center [310, 102] width 309 height 21
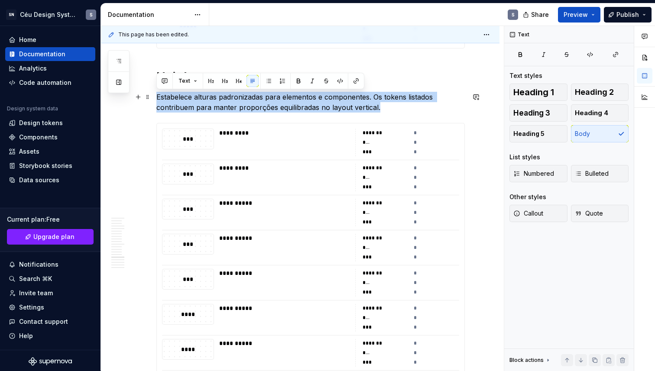
drag, startPoint x: 381, startPoint y: 109, endPoint x: 157, endPoint y: 99, distance: 224.2
click at [157, 99] on p "Estabelece alturas padronizadas para elementos e componentes. Os tokens listado…" at bounding box center [310, 102] width 309 height 21
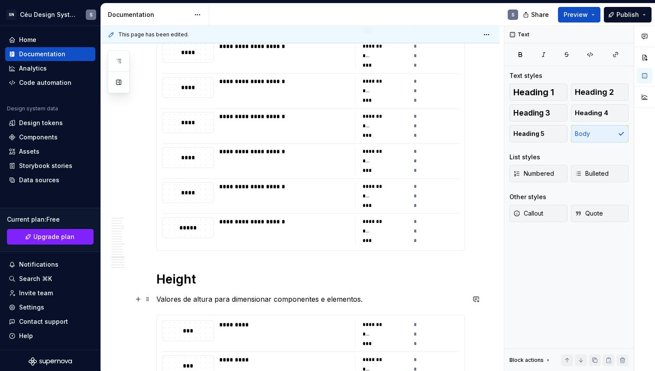
click at [293, 300] on p "Valores de altura para dimensionar componentes e elementos." at bounding box center [310, 299] width 309 height 10
click at [328, 302] on p "Valores de altura para dimensionar componentes e elementos." at bounding box center [310, 299] width 309 height 10
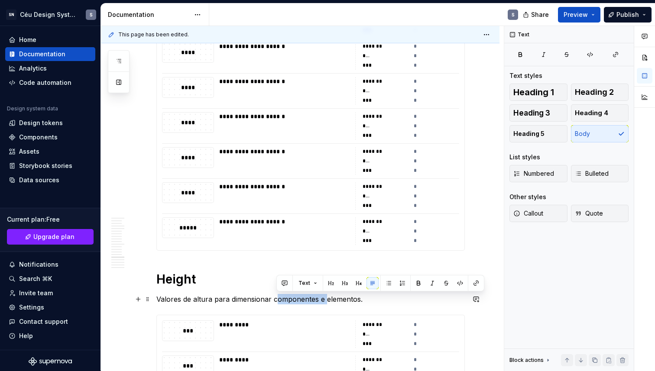
drag, startPoint x: 325, startPoint y: 299, endPoint x: 276, endPoint y: 300, distance: 49.0
click at [276, 300] on p "Valores de altura para dimensionar componentes e elementos." at bounding box center [310, 299] width 309 height 10
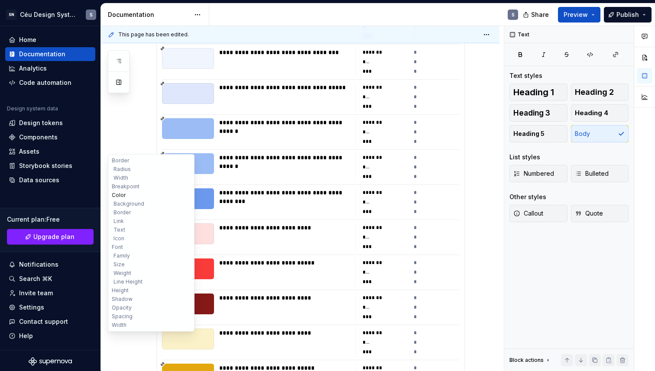
click at [124, 194] on button "Color" at bounding box center [151, 195] width 82 height 9
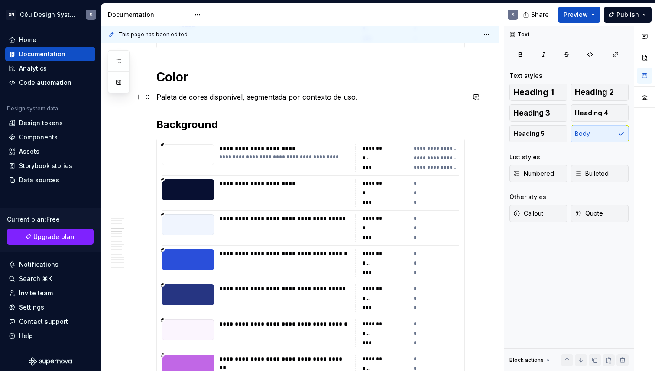
click at [221, 97] on p "Paleta de cores disponível, segmentada por contexto de uso." at bounding box center [310, 97] width 309 height 10
click at [213, 98] on p "Paleta de cores , segmentada por contexto de uso." at bounding box center [310, 97] width 309 height 10
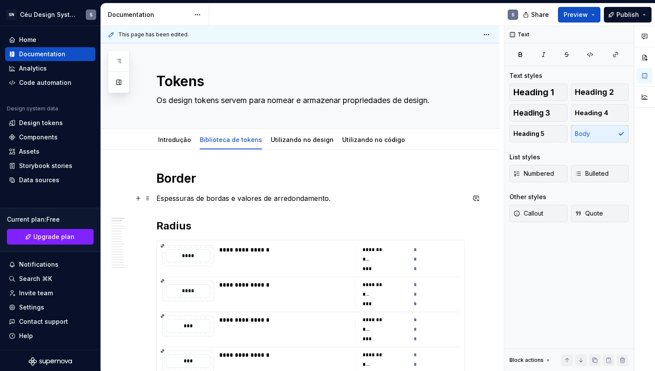
click at [255, 200] on p "Espessuras de bordas e valores de arredondamento." at bounding box center [310, 198] width 309 height 10
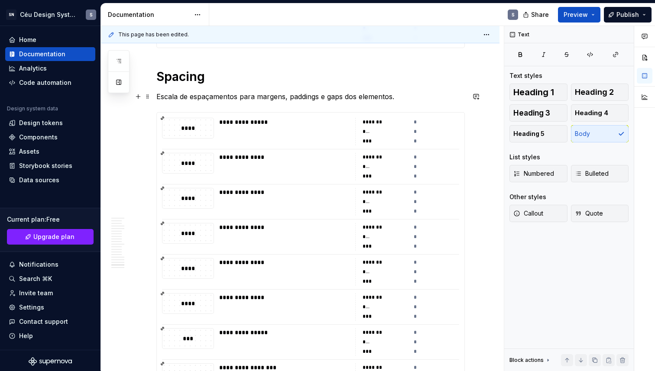
click at [348, 100] on p "Escala de espaçamentos para margens, paddings e gaps dos elementos." at bounding box center [310, 96] width 309 height 10
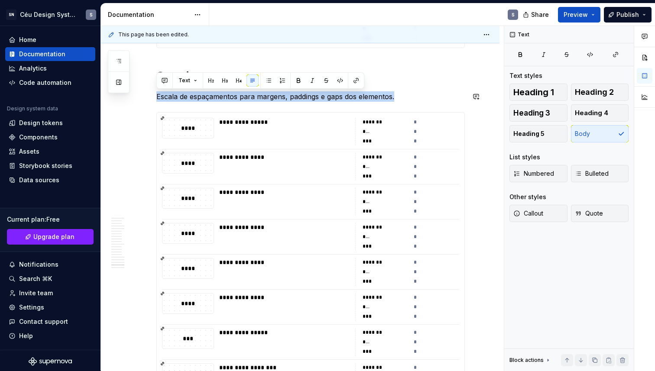
drag, startPoint x: 398, startPoint y: 95, endPoint x: 152, endPoint y: 89, distance: 246.2
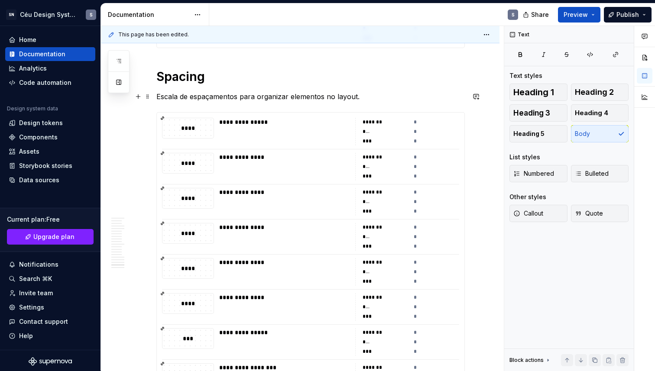
click at [246, 97] on p "Escala de espaçamentos para organizar elementos no layout." at bounding box center [310, 96] width 309 height 10
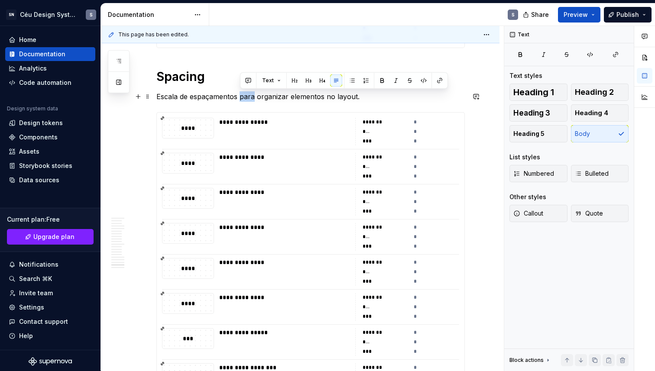
click at [241, 101] on p "Escala de espaçamentos para organizar elementos no layout." at bounding box center [310, 96] width 309 height 10
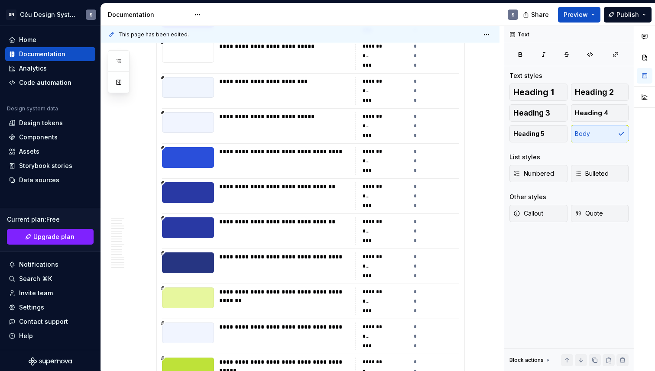
scroll to position [1578, 0]
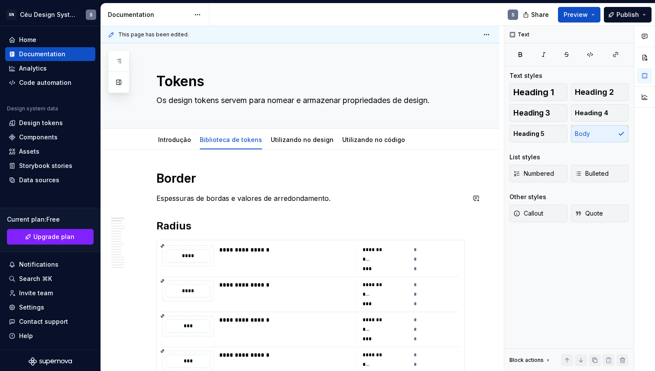
click at [229, 202] on p "Espessuras de bordas e valores de arredondamento." at bounding box center [310, 198] width 309 height 10
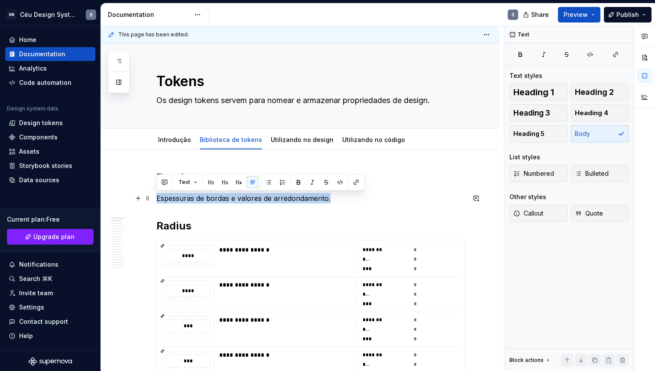
click at [153, 200] on html "SN Céu Design System S Home Documentation Analytics Code automation Design syst…" at bounding box center [327, 185] width 655 height 371
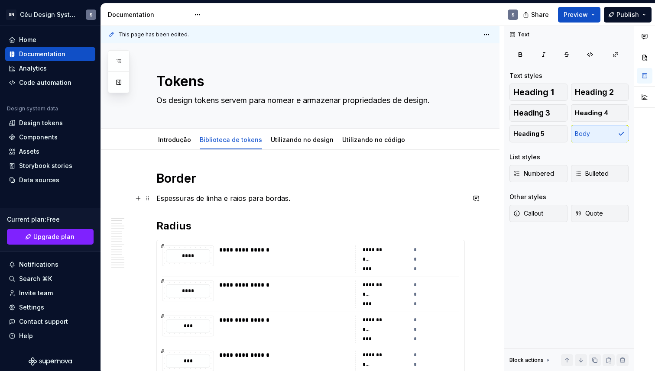
click at [287, 198] on p "Espessuras de linha e raios para bordas." at bounding box center [310, 198] width 309 height 10
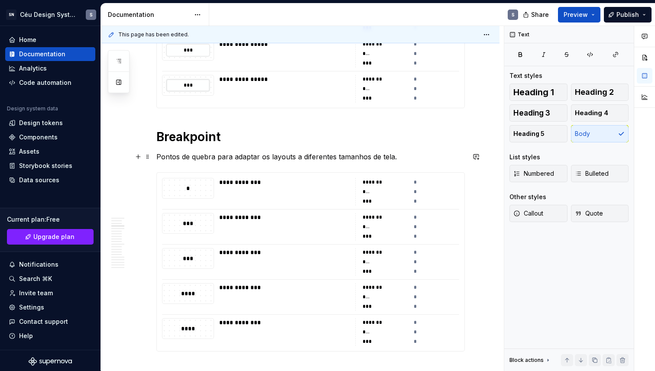
click at [277, 160] on p "Pontos de quebra para adaptar os layouts a diferentes tamanhos de tela." at bounding box center [310, 157] width 309 height 10
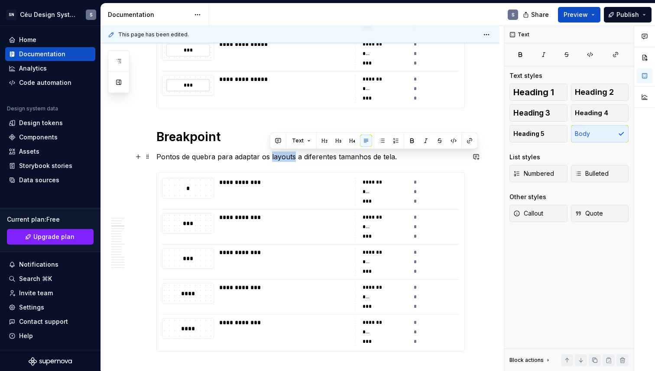
click at [290, 161] on p "Pontos de quebra para adaptar os layouts a diferentes tamanhos de tela." at bounding box center [310, 157] width 309 height 10
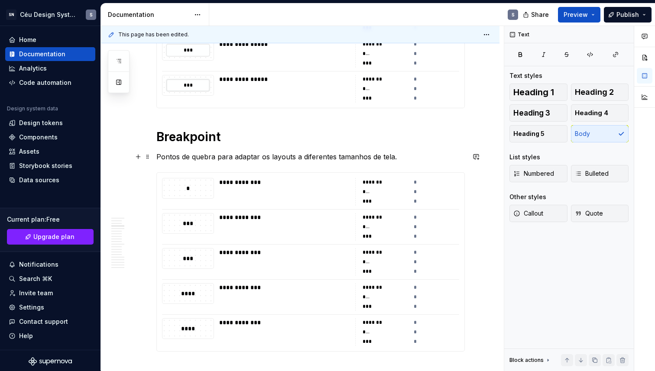
click at [263, 160] on p "Pontos de quebra para adaptar os layouts a diferentes tamanhos de tela." at bounding box center [310, 157] width 309 height 10
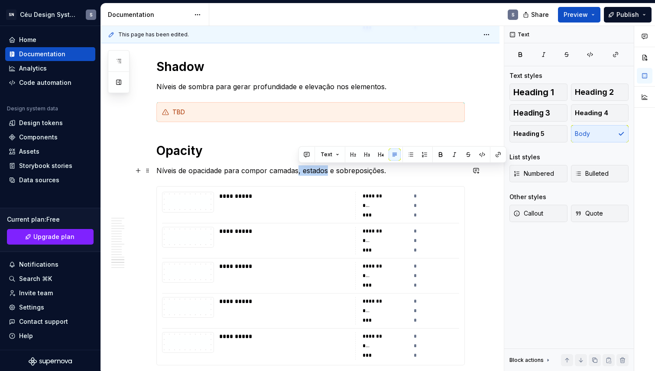
drag, startPoint x: 298, startPoint y: 171, endPoint x: 329, endPoint y: 170, distance: 30.8
click at [329, 170] on p "Níveis de opacidade para compor camadas, estados e sobreposições." at bounding box center [310, 171] width 309 height 10
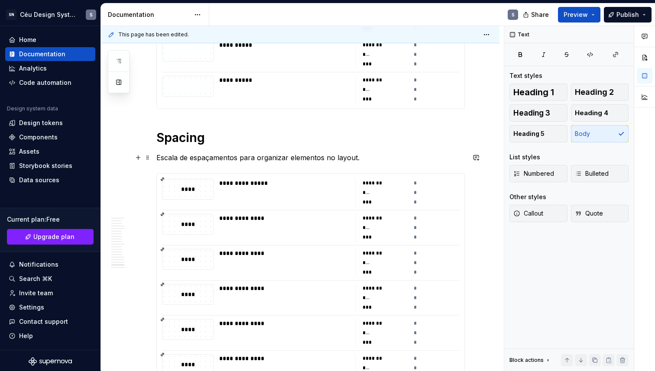
click at [250, 159] on p "Escala de espaçamentos para organizar elementos no layout." at bounding box center [310, 158] width 309 height 10
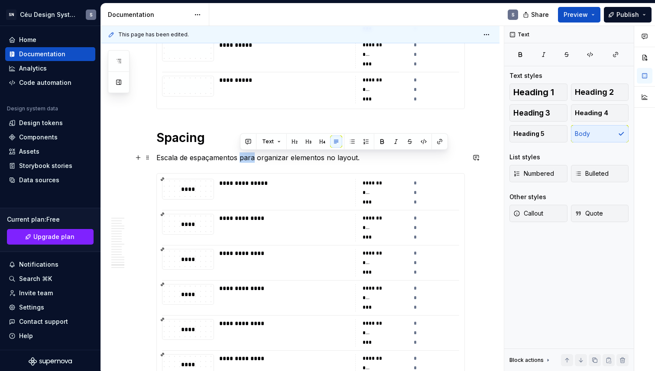
click at [250, 159] on p "Escala de espaçamentos para organizar elementos no layout." at bounding box center [310, 158] width 309 height 10
click at [275, 161] on p "Escala de espaçamentos para organizar elementos no layout." at bounding box center [310, 158] width 309 height 10
click at [350, 160] on p "Escala de espaçamentos para organizar elementos no layout." at bounding box center [310, 158] width 309 height 10
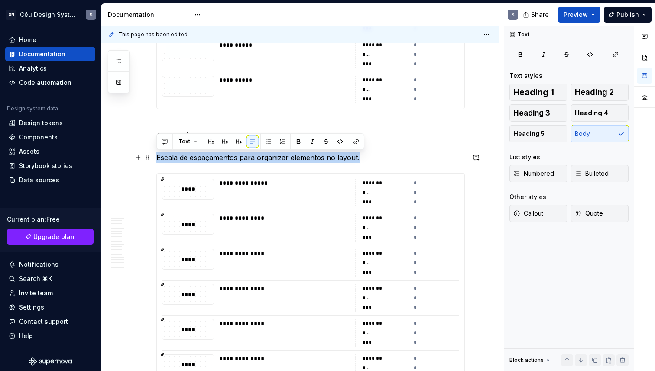
drag, startPoint x: 351, startPoint y: 160, endPoint x: 156, endPoint y: 159, distance: 194.1
click at [156, 159] on p "Escala de espaçamentos para organizar elementos no layout." at bounding box center [310, 158] width 309 height 10
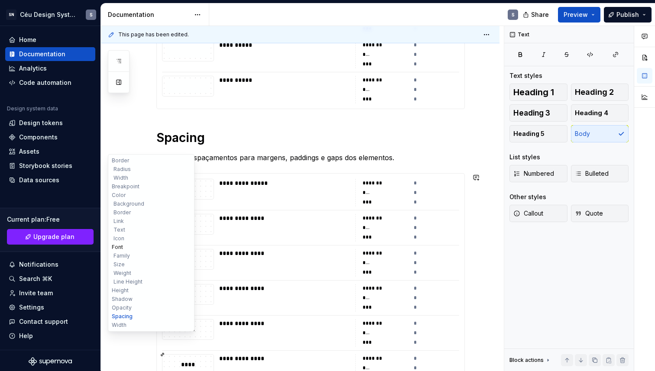
click at [120, 250] on button "Font" at bounding box center [151, 247] width 82 height 9
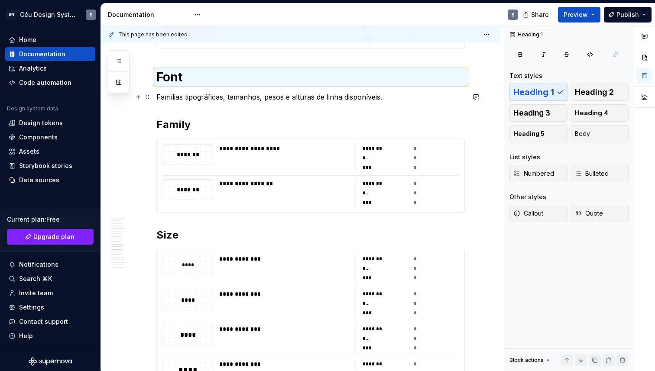
click at [377, 97] on p "Famílias tipográficas, tamanhos, pesos e alturas de linha disponíveis." at bounding box center [310, 97] width 309 height 10
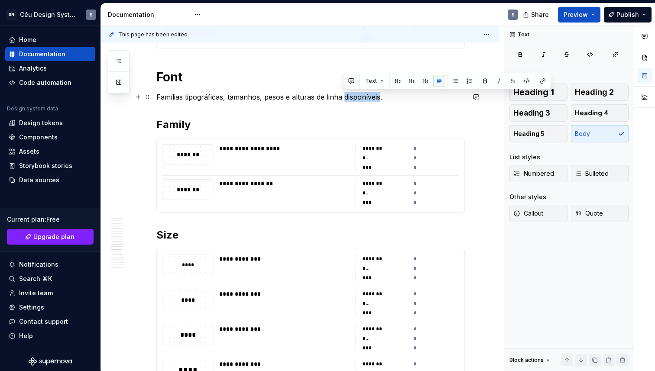
click at [377, 97] on p "Famílias tipográficas, tamanhos, pesos e alturas de linha disponíveis." at bounding box center [310, 97] width 309 height 10
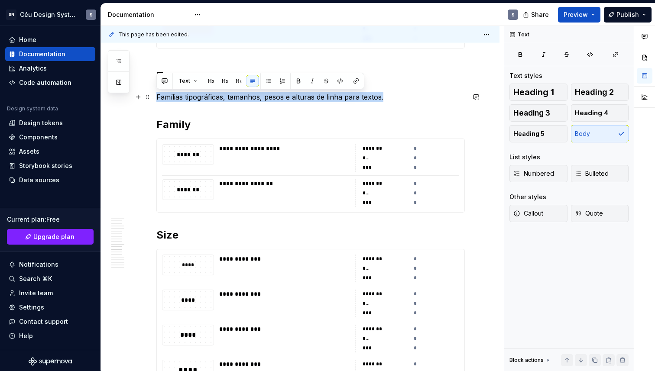
drag, startPoint x: 387, startPoint y: 97, endPoint x: 155, endPoint y: 101, distance: 231.4
copy p "Famílias tipográficas, tamanhos, pesos e alturas de linha para textos."
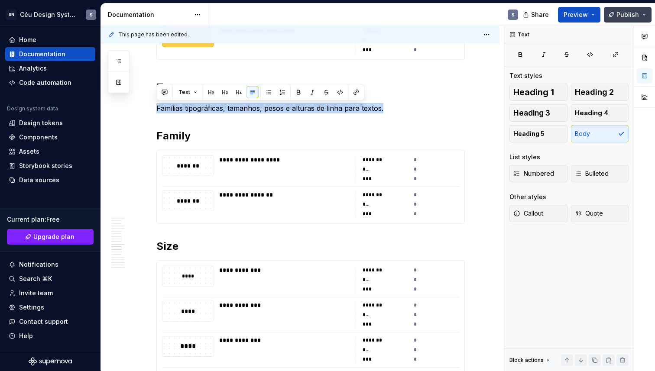
click at [618, 16] on span "Publish" at bounding box center [628, 14] width 23 height 9
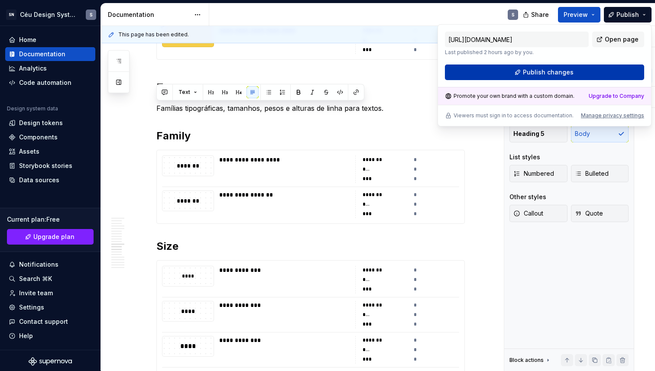
click at [610, 77] on button "Publish changes" at bounding box center [544, 73] width 199 height 16
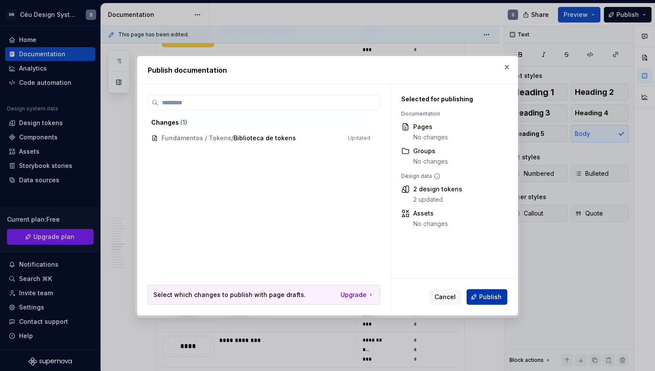
click at [487, 299] on span "Publish" at bounding box center [490, 297] width 23 height 9
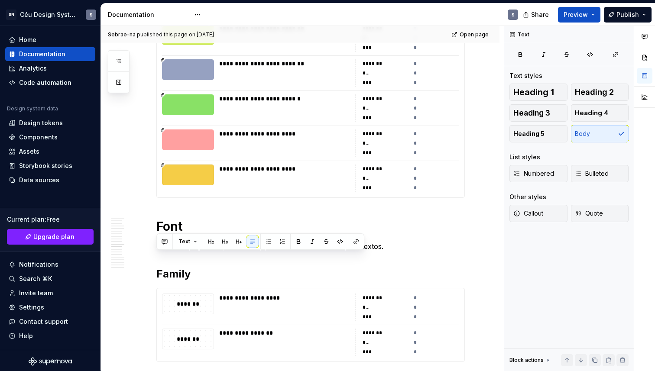
scroll to position [4595, 0]
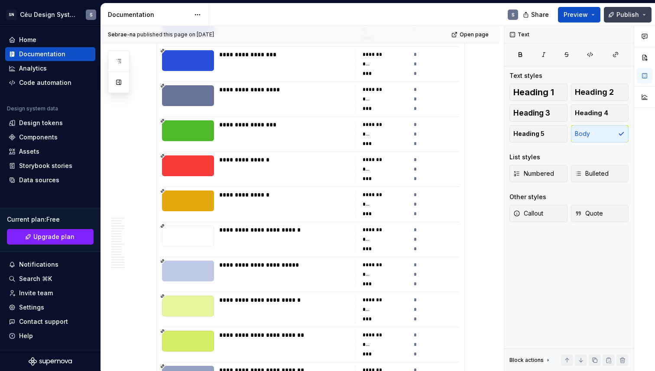
click at [625, 10] on span "Publish" at bounding box center [628, 14] width 23 height 9
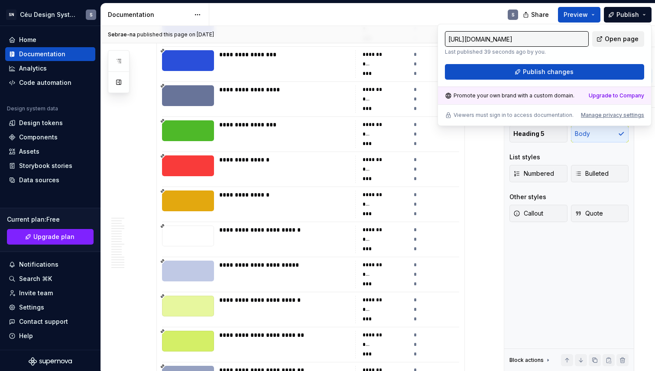
click at [613, 39] on span "Open page" at bounding box center [622, 39] width 34 height 9
type textarea "*"
